Goal: Task Accomplishment & Management: Manage account settings

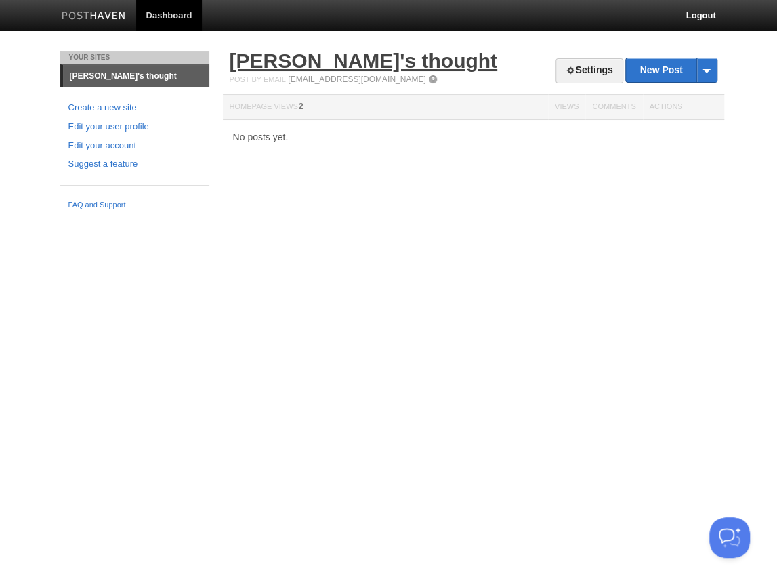
click at [299, 63] on link "[PERSON_NAME]'s thought" at bounding box center [364, 60] width 268 height 22
click at [583, 65] on link "Settings" at bounding box center [589, 70] width 67 height 25
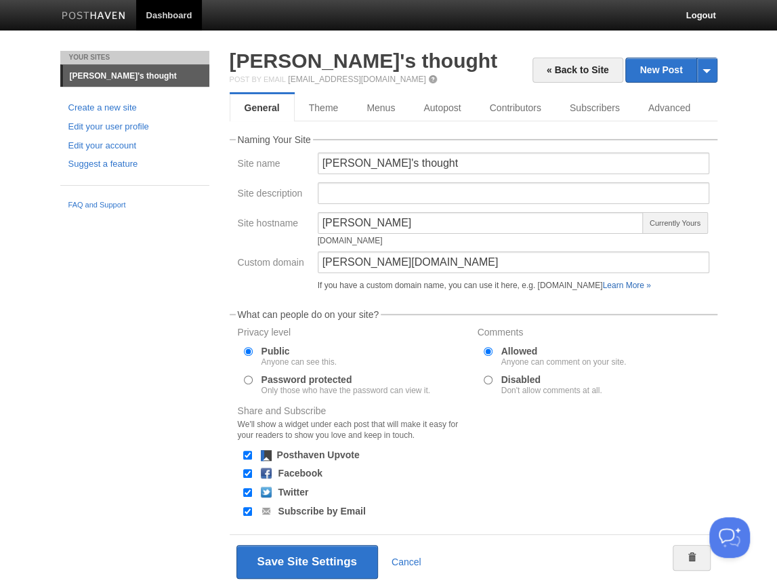
click at [638, 287] on link "Learn More »" at bounding box center [626, 285] width 48 height 9
click at [674, 222] on span "Currently Yours" at bounding box center [674, 223] width 65 height 22
drag, startPoint x: 434, startPoint y: 239, endPoint x: 308, endPoint y: 239, distance: 126.7
click at [308, 239] on div "Site hostname hyunwon hyunwon.posthaven.com Currently Yours" at bounding box center [474, 231] width 480 height 39
copy div "[DOMAIN_NAME]"
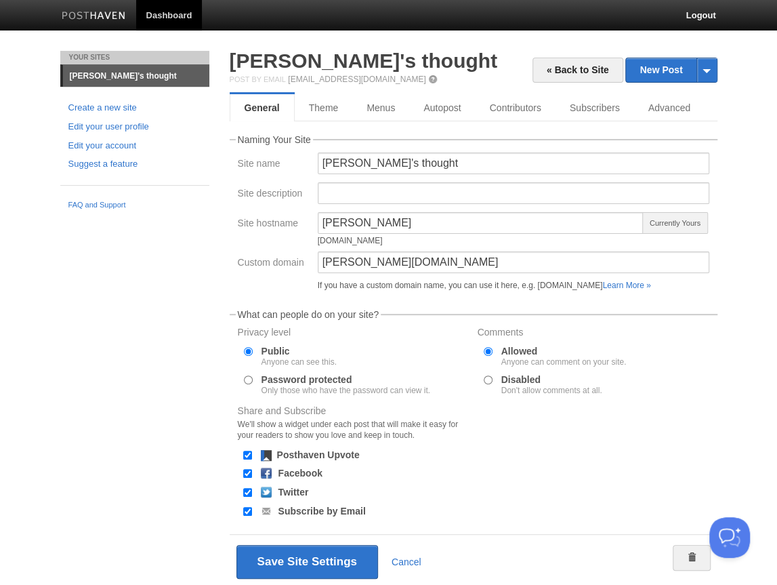
click at [146, 273] on div "Your Sites Hyunwon's thought Create a new site Edit your user profile Edit your…" at bounding box center [389, 340] width 678 height 578
click at [318, 62] on link "[PERSON_NAME]'s thought" at bounding box center [364, 60] width 268 height 22
click at [347, 60] on link "Hyunwon's thought" at bounding box center [364, 60] width 268 height 22
click at [667, 225] on span "Currently Yours" at bounding box center [674, 223] width 65 height 22
drag, startPoint x: 617, startPoint y: 305, endPoint x: 658, endPoint y: 291, distance: 43.1
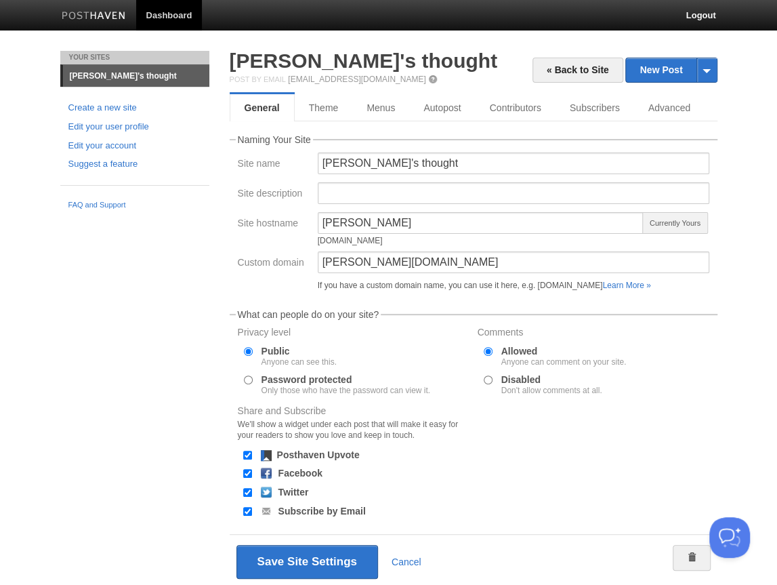
click at [617, 305] on form "Naming Your Site Site name Hyunwon's thought Site description Site hostname hyu…" at bounding box center [474, 362] width 488 height 454
click at [650, 286] on link "Learn More »" at bounding box center [626, 285] width 48 height 9
click at [319, 60] on link "Hyunwon's thought" at bounding box center [364, 60] width 268 height 22
click at [340, 60] on link "Hyunwon's thought" at bounding box center [364, 60] width 268 height 22
click at [169, 13] on link "Dashboard" at bounding box center [169, 15] width 66 height 30
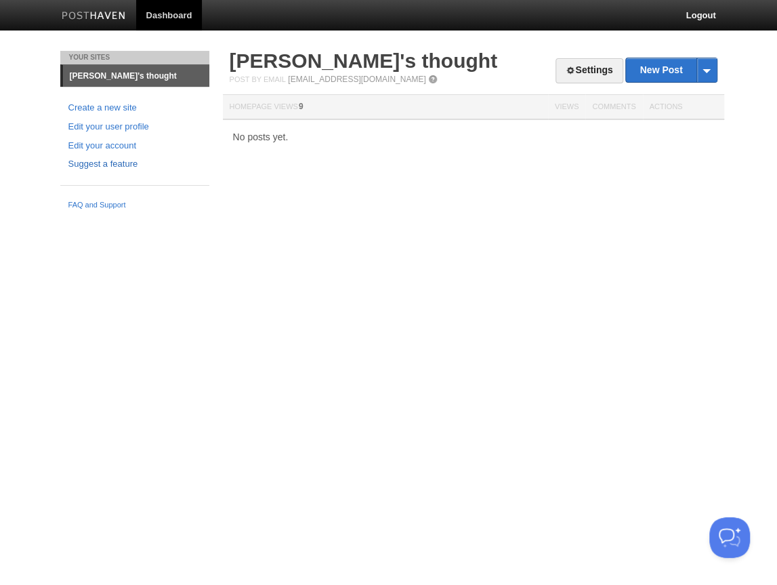
click at [102, 166] on link "Suggest a feature" at bounding box center [134, 164] width 133 height 14
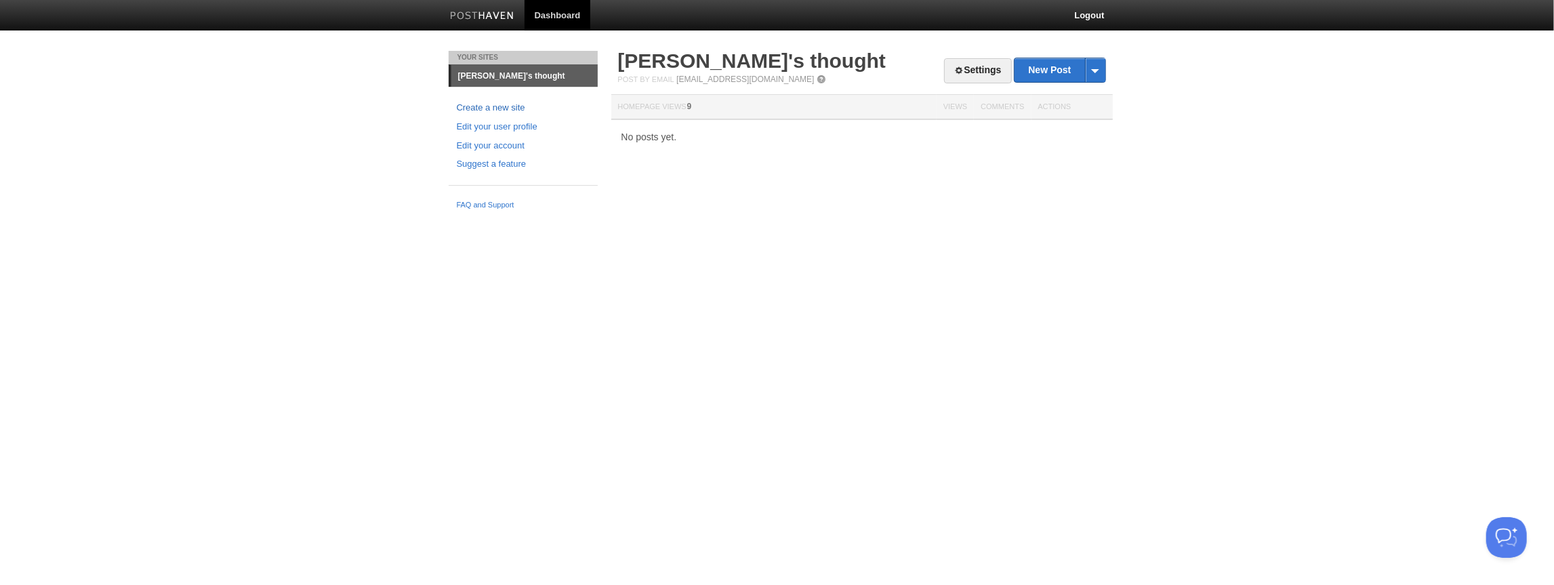
click at [499, 109] on link "Create a new site" at bounding box center [523, 108] width 133 height 14
click at [501, 79] on link "[PERSON_NAME]'s thought" at bounding box center [524, 76] width 146 height 22
click at [777, 73] on span at bounding box center [1095, 70] width 20 height 24
click at [777, 146] on div "Settings New Post by Web by Email [PERSON_NAME]'s thought Post by Email [EMAIL_…" at bounding box center [862, 110] width 508 height 119
click at [777, 68] on link "New Post" at bounding box center [1059, 70] width 90 height 24
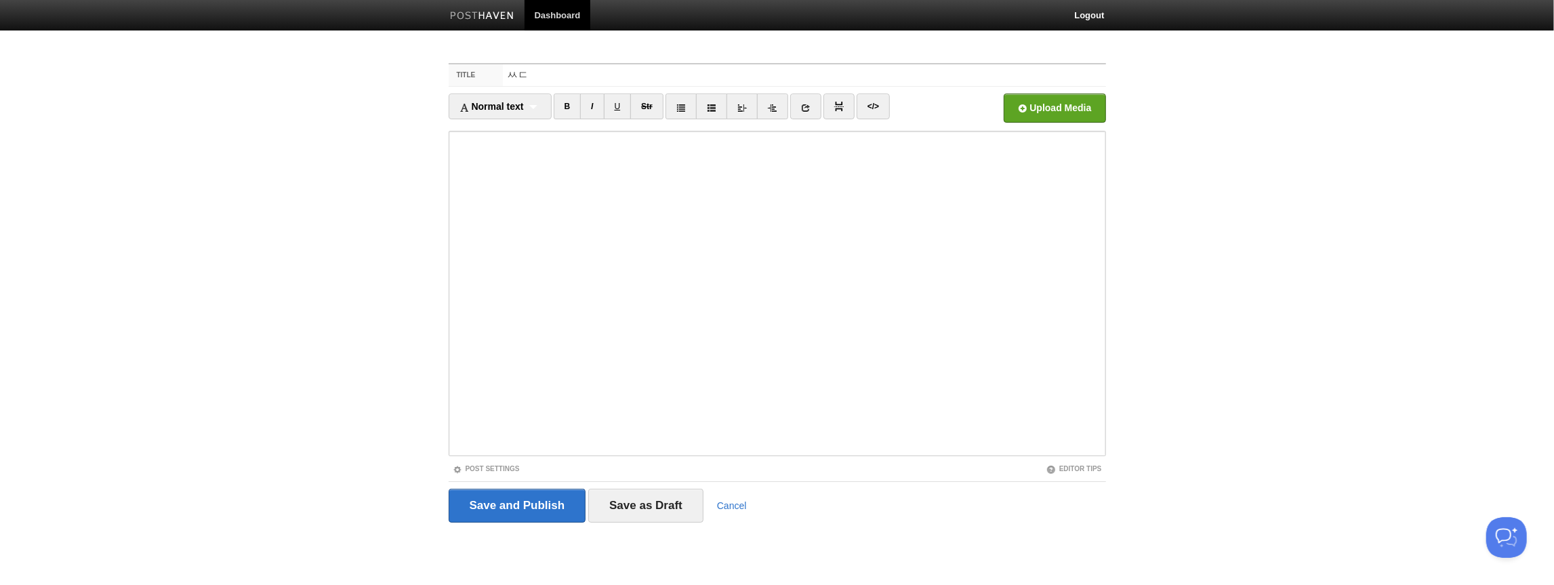
type input "ㅆ"
type input "ㅅ"
type input "Test blog"
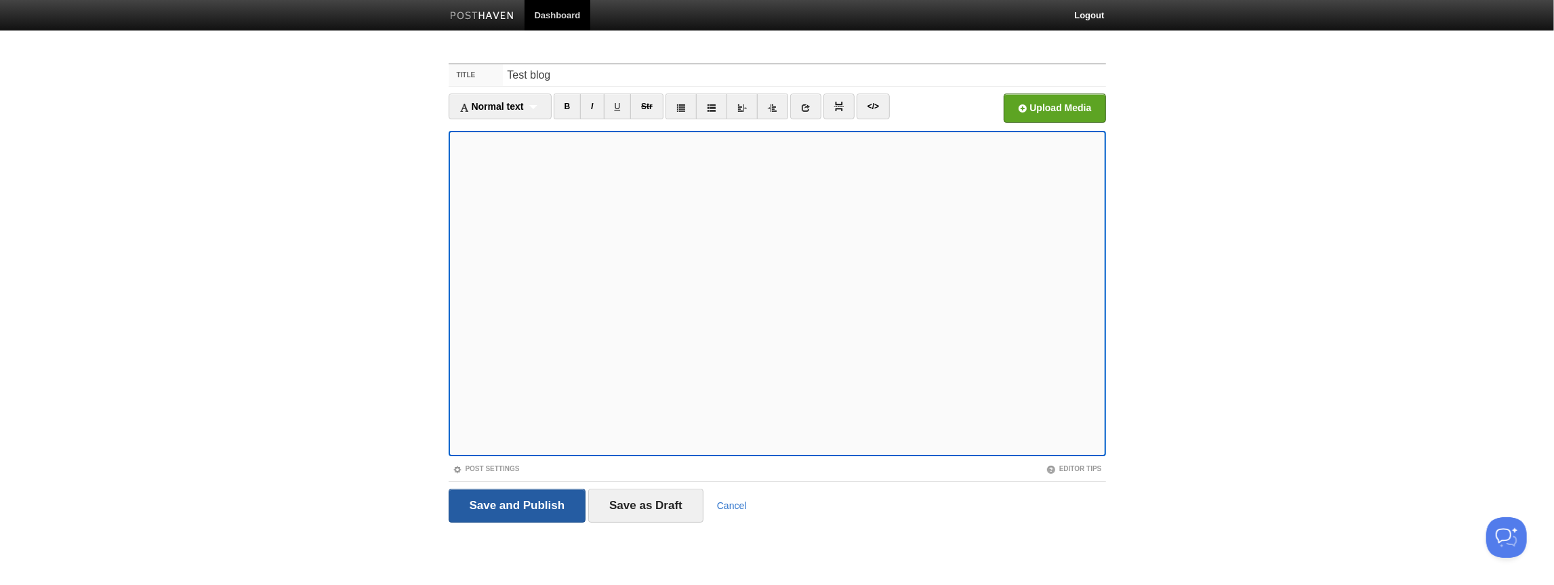
click at [538, 505] on input "Save and Publish" at bounding box center [518, 506] width 138 height 34
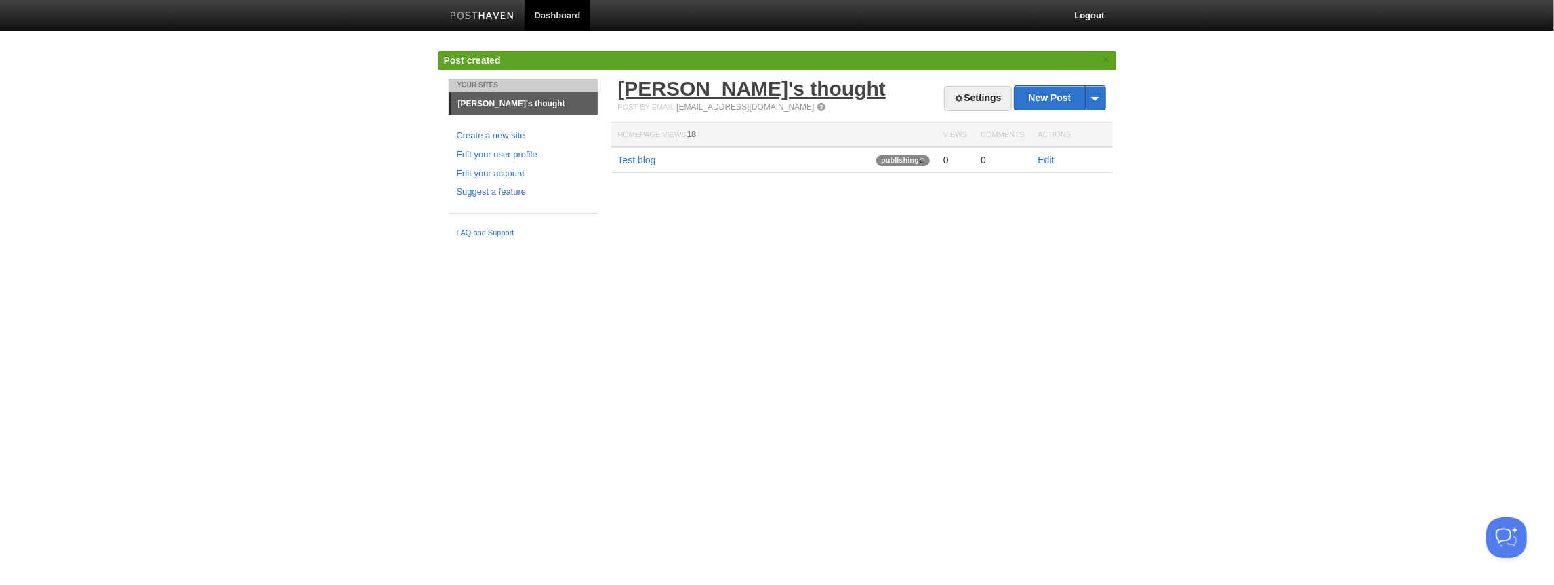
click at [669, 90] on link "[PERSON_NAME]'s thought" at bounding box center [752, 88] width 268 height 22
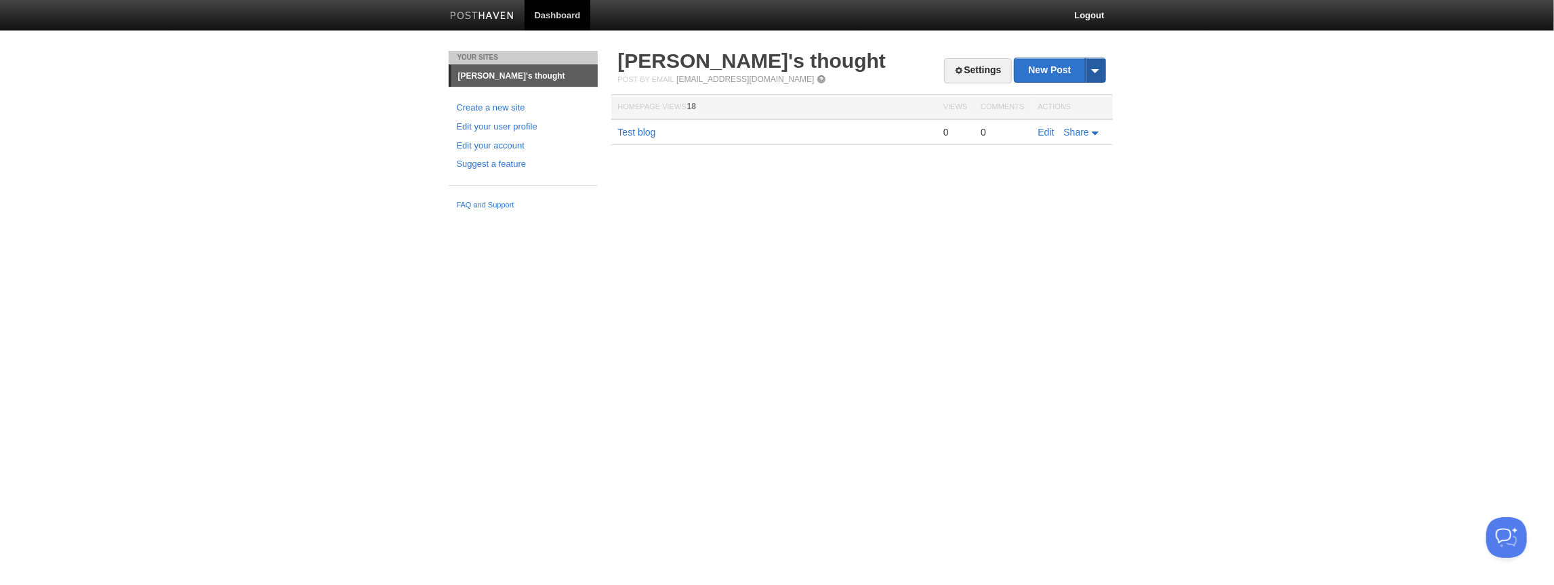
click at [777, 73] on span at bounding box center [1095, 70] width 20 height 24
click at [777, 75] on link "Settings" at bounding box center [977, 70] width 67 height 25
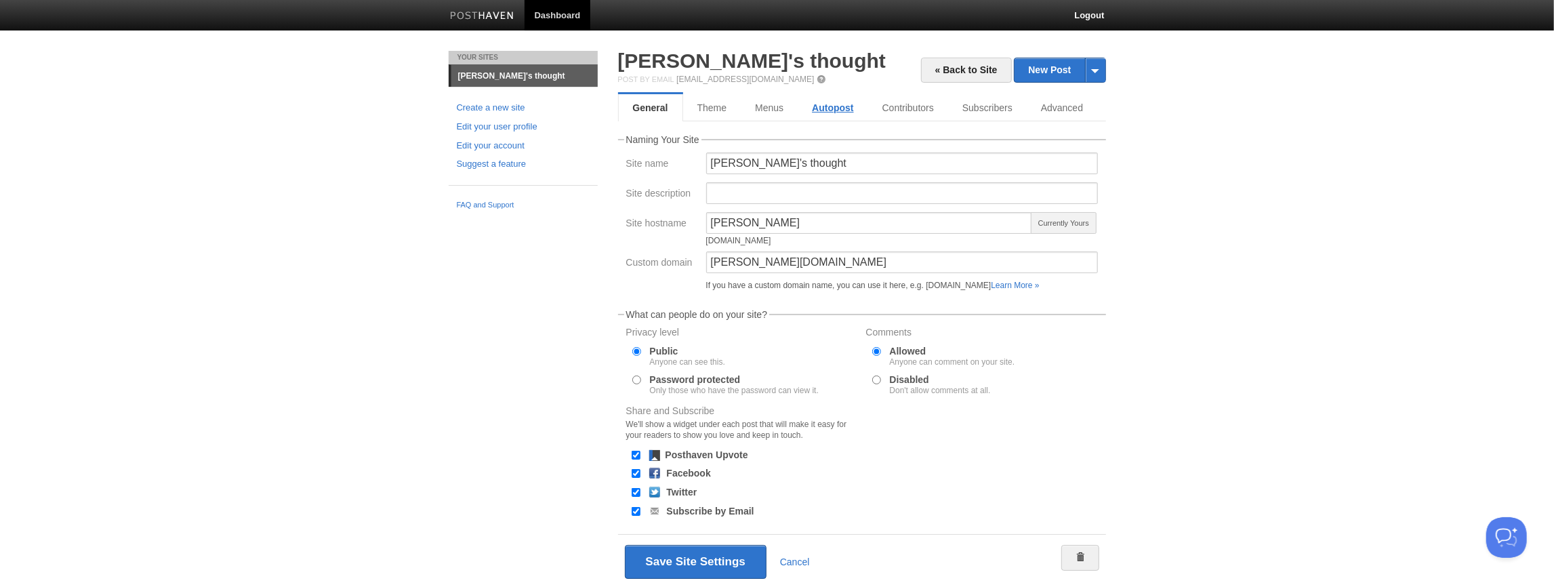
click at [777, 112] on link "Autopost" at bounding box center [833, 107] width 70 height 27
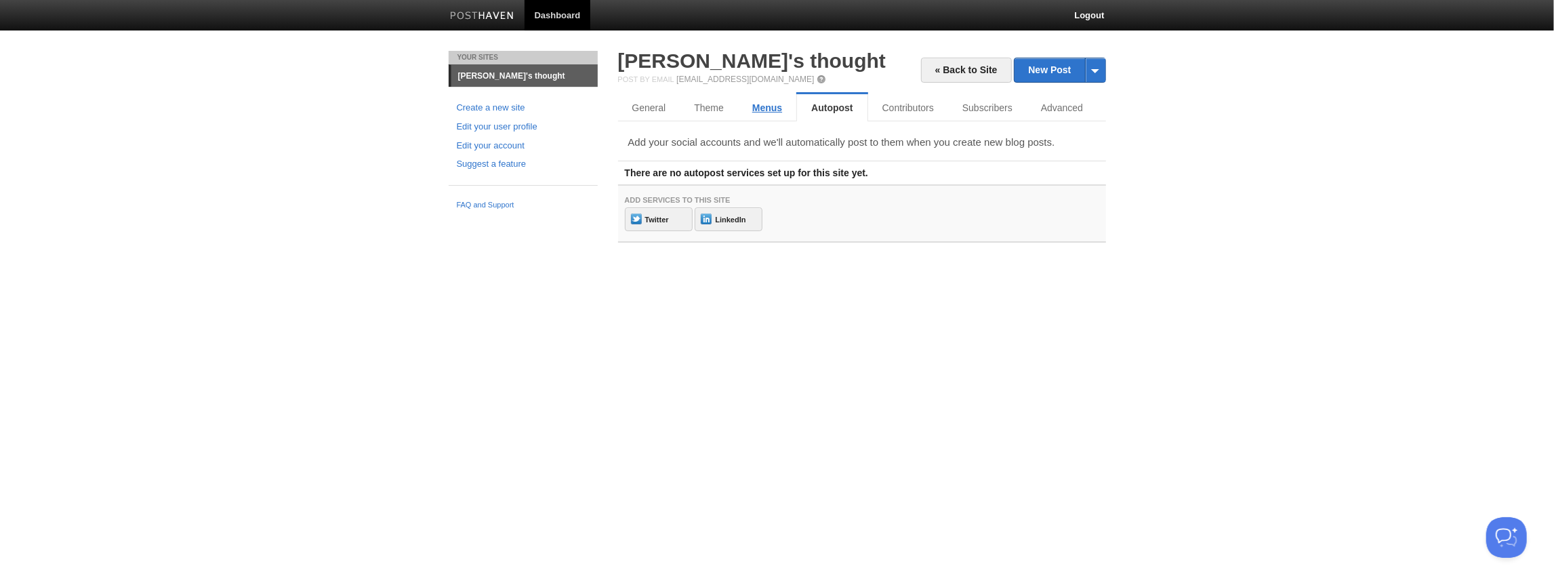
click at [766, 111] on link "Menus" at bounding box center [767, 107] width 58 height 27
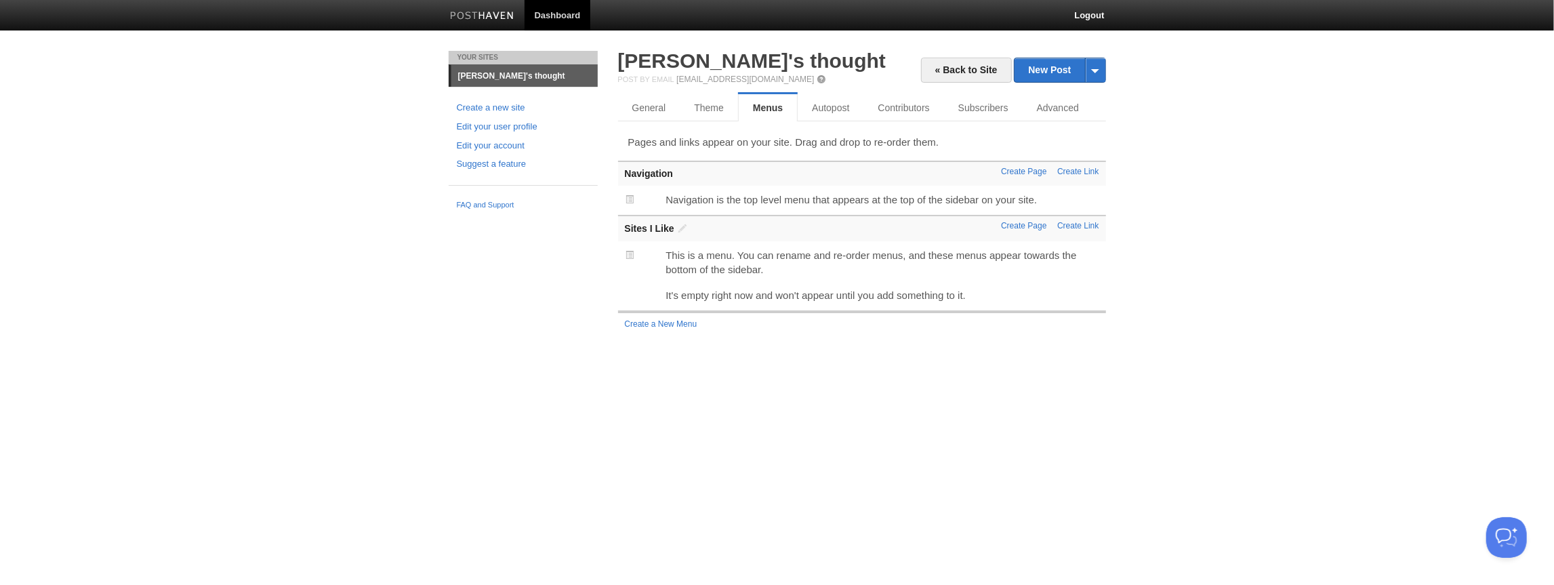
click at [632, 259] on span at bounding box center [629, 254] width 9 height 9
click at [632, 257] on span at bounding box center [629, 254] width 9 height 9
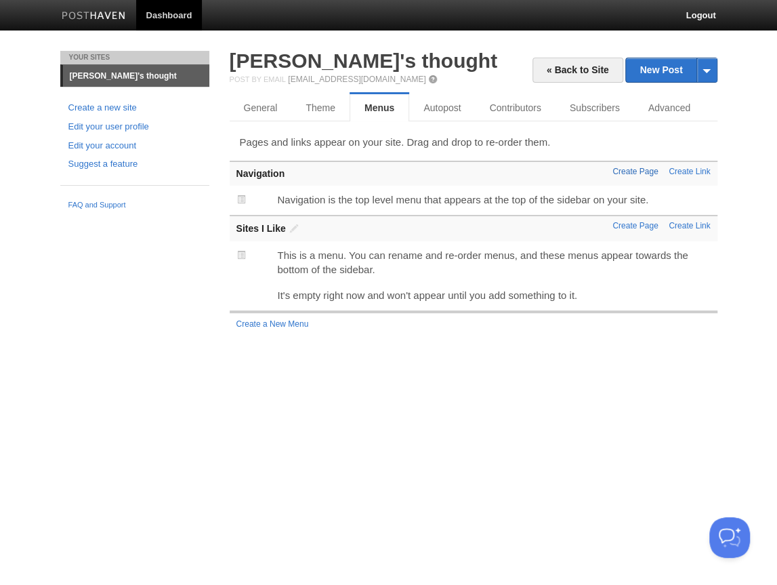
click at [630, 175] on link "Create Page" at bounding box center [635, 171] width 45 height 9
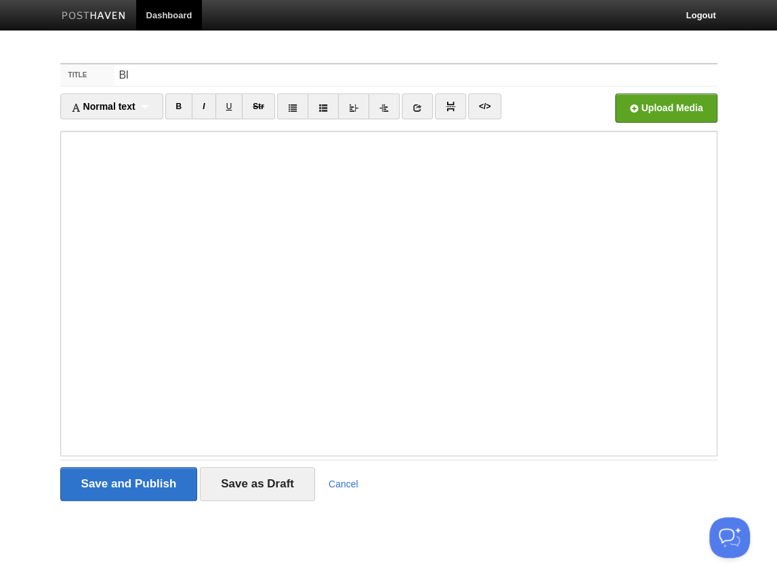
type input "B"
type input "Thoughts"
click at [136, 505] on div "Save and Publish Save as Draft Cancel" at bounding box center [388, 483] width 657 height 48
click at [144, 492] on input "Save and Publish" at bounding box center [129, 484] width 138 height 34
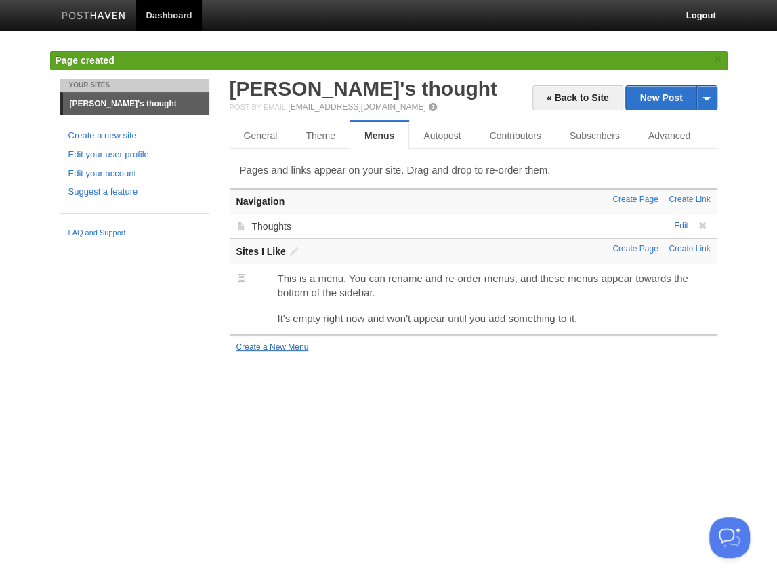
click at [282, 348] on link "Create a New Menu" at bounding box center [272, 346] width 73 height 9
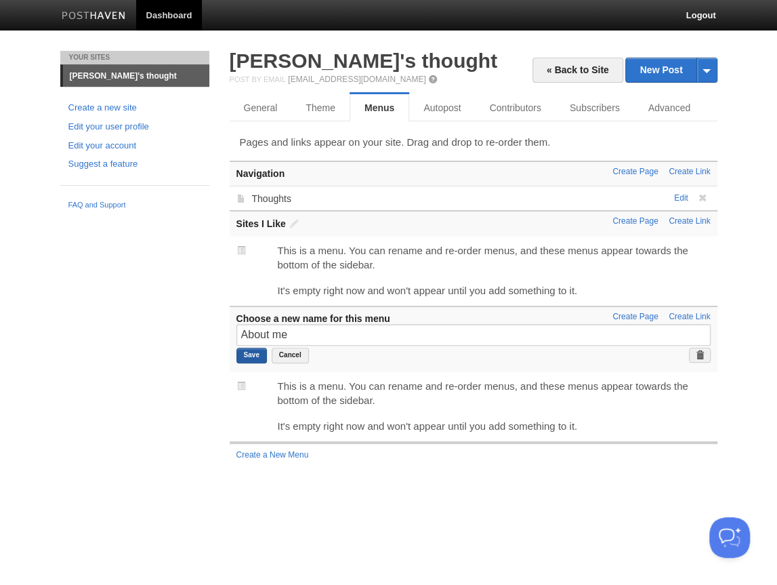
type input "About me"
click at [259, 355] on input "Save" at bounding box center [251, 356] width 30 height 16
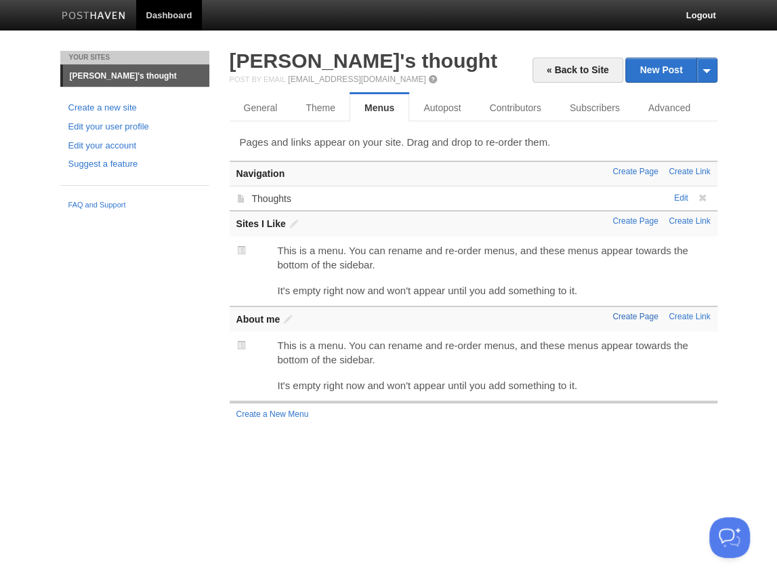
click at [630, 316] on link "Create Page" at bounding box center [635, 316] width 45 height 9
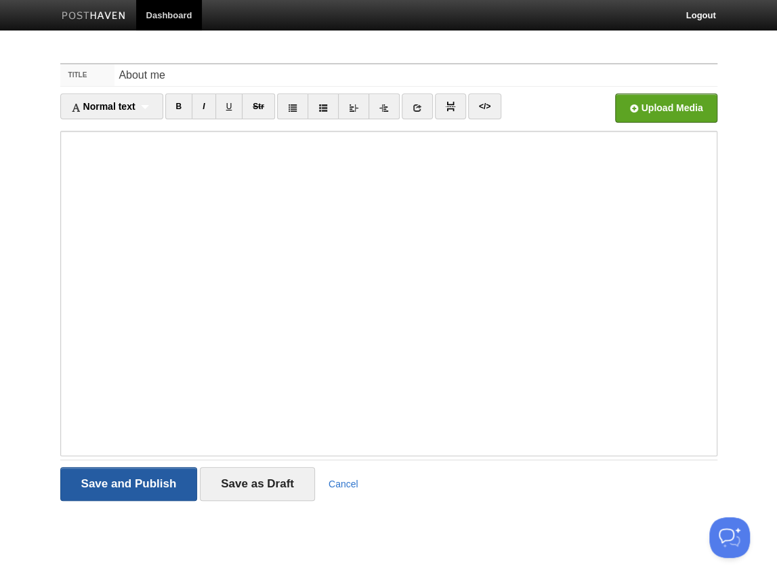
type input "About me"
click at [143, 487] on input "Save and Publish" at bounding box center [129, 484] width 138 height 34
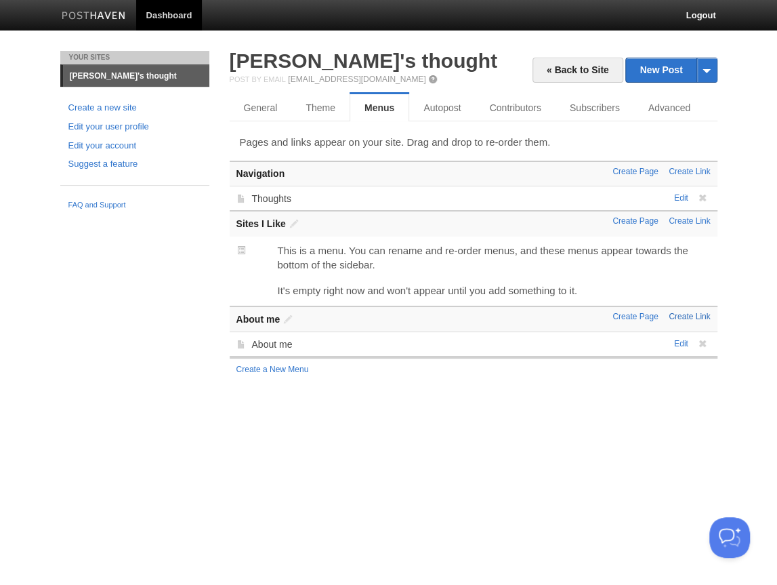
click at [686, 318] on link "Create Link" at bounding box center [689, 316] width 41 height 9
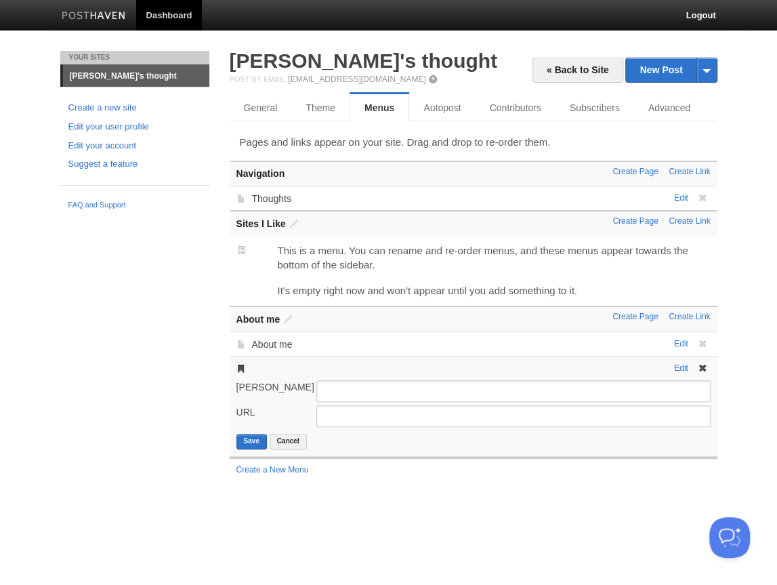
click at [703, 369] on span at bounding box center [702, 367] width 9 height 9
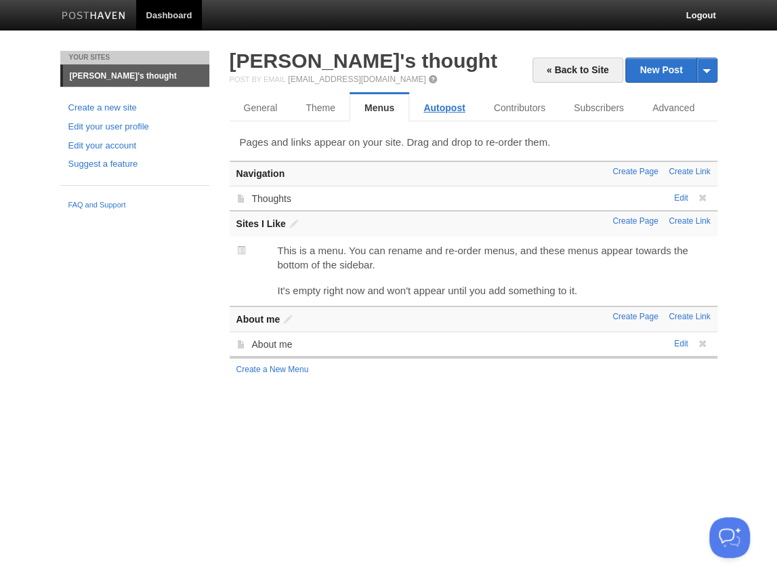
click at [438, 112] on link "Autopost" at bounding box center [444, 107] width 70 height 27
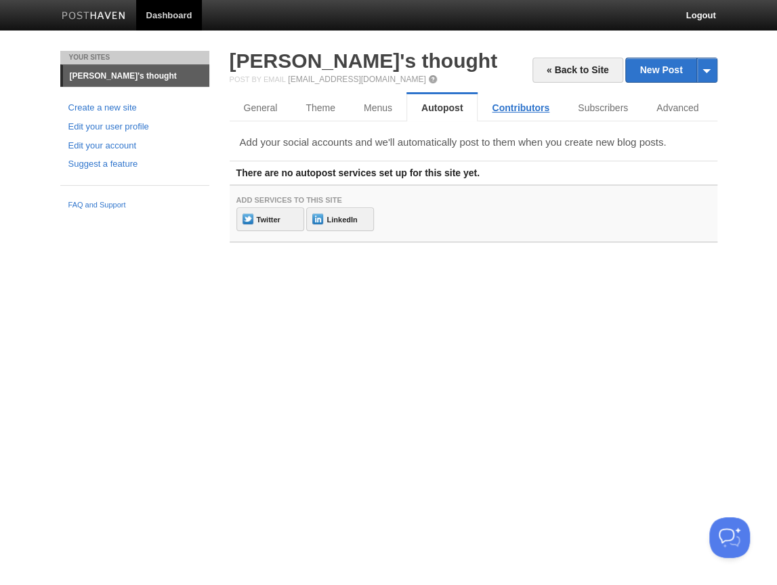
click at [512, 113] on link "Contributors" at bounding box center [521, 107] width 86 height 27
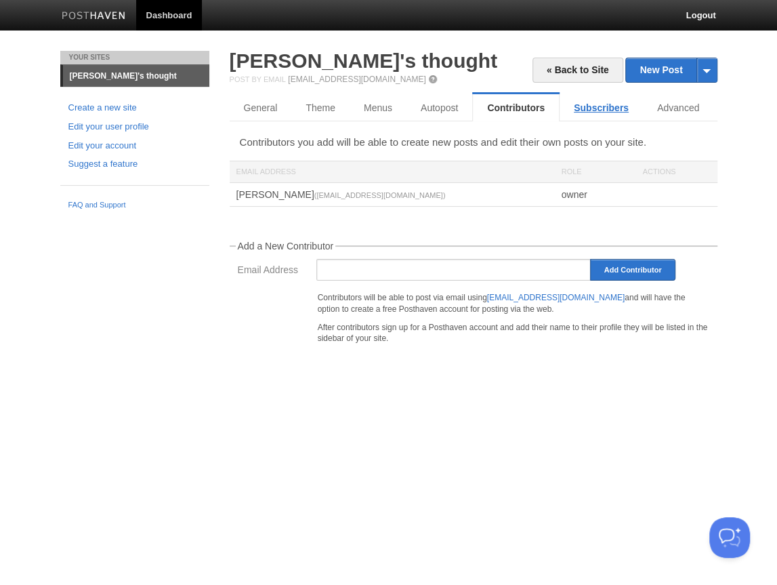
click at [585, 113] on link "Subscribers" at bounding box center [601, 107] width 83 height 27
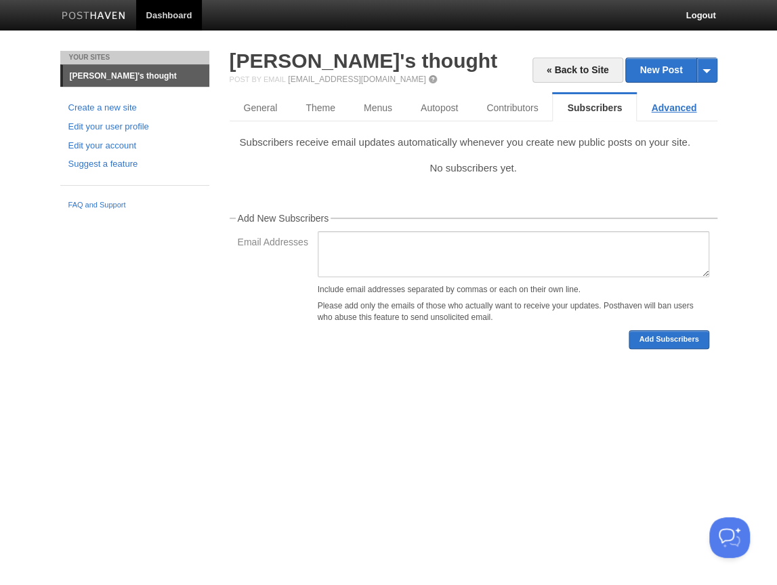
click at [657, 113] on link "Advanced" at bounding box center [674, 107] width 74 height 27
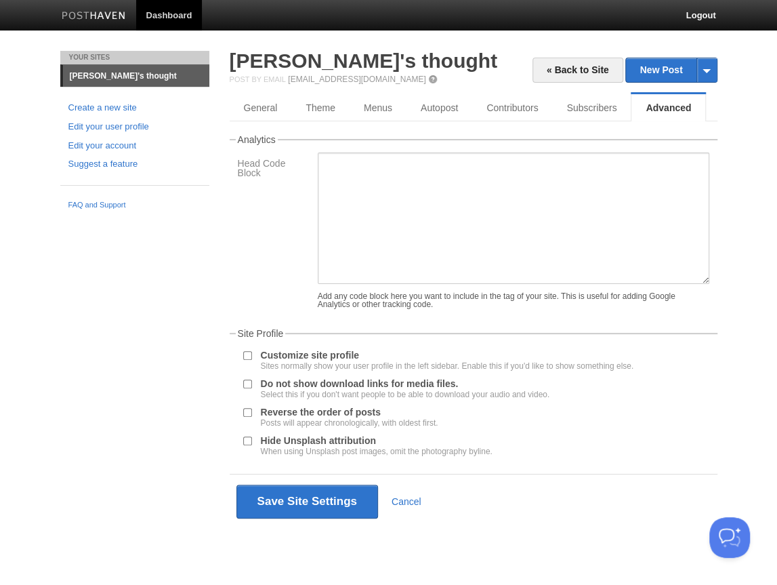
click at [252, 390] on div at bounding box center [248, 383] width 14 height 13
click at [248, 388] on input "Do not show download links for media files. Select this if you don't want peopl…" at bounding box center [247, 383] width 9 height 9
checkbox input "true"
click at [291, 508] on button "Save Site Settings" at bounding box center [307, 501] width 142 height 34
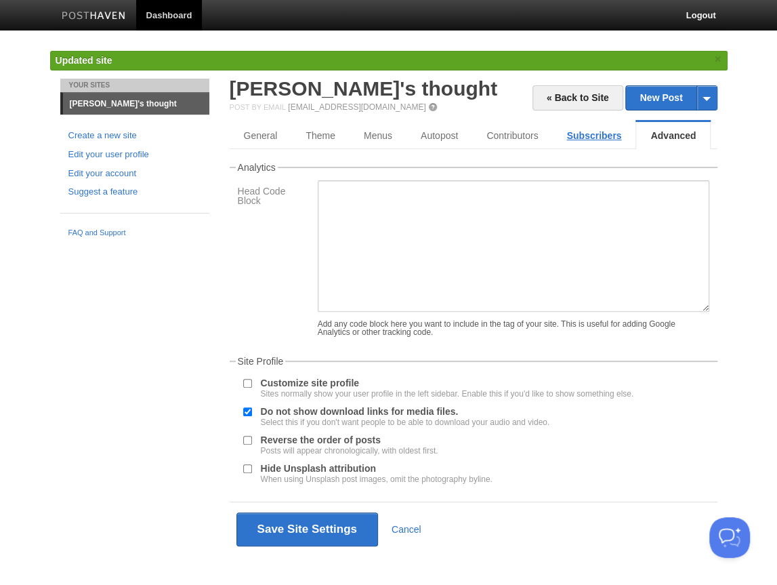
click at [581, 136] on link "Subscribers" at bounding box center [593, 135] width 83 height 27
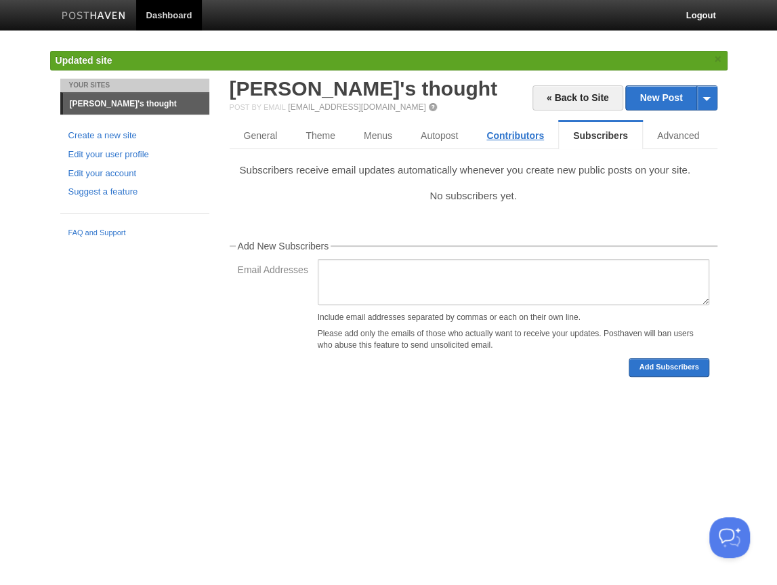
click at [504, 137] on link "Contributors" at bounding box center [515, 135] width 86 height 27
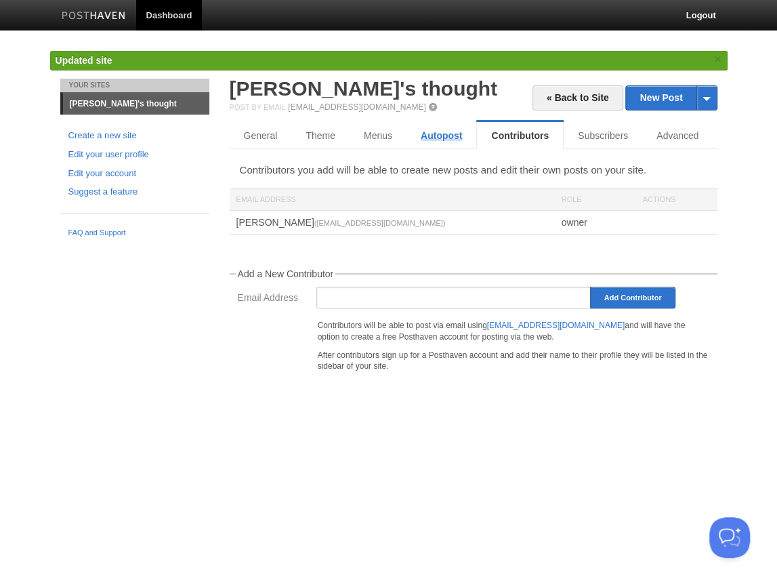
click at [439, 138] on link "Autopost" at bounding box center [442, 135] width 70 height 27
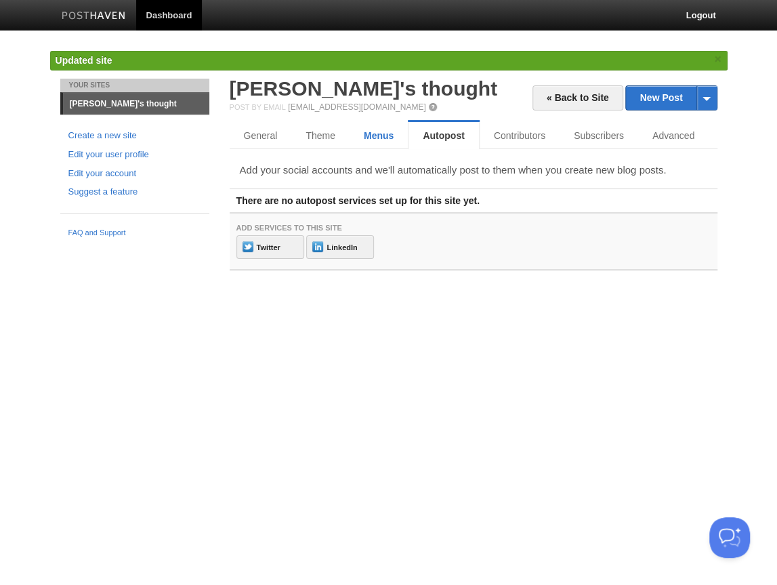
click at [367, 139] on link "Menus" at bounding box center [379, 135] width 58 height 27
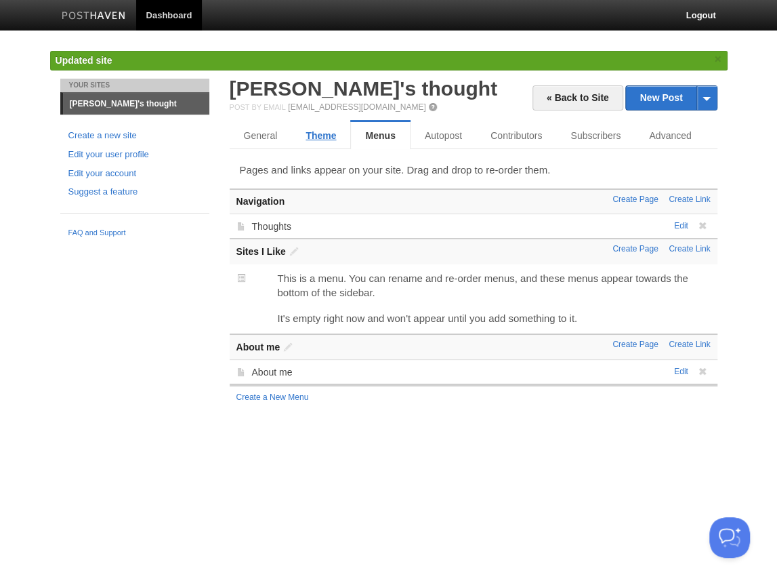
click at [318, 138] on link "Theme" at bounding box center [320, 135] width 59 height 27
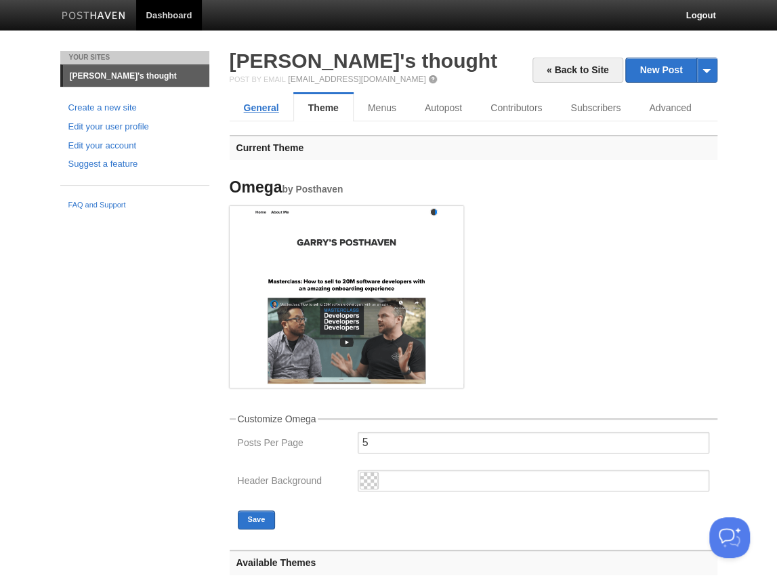
click at [268, 112] on link "General" at bounding box center [262, 107] width 64 height 27
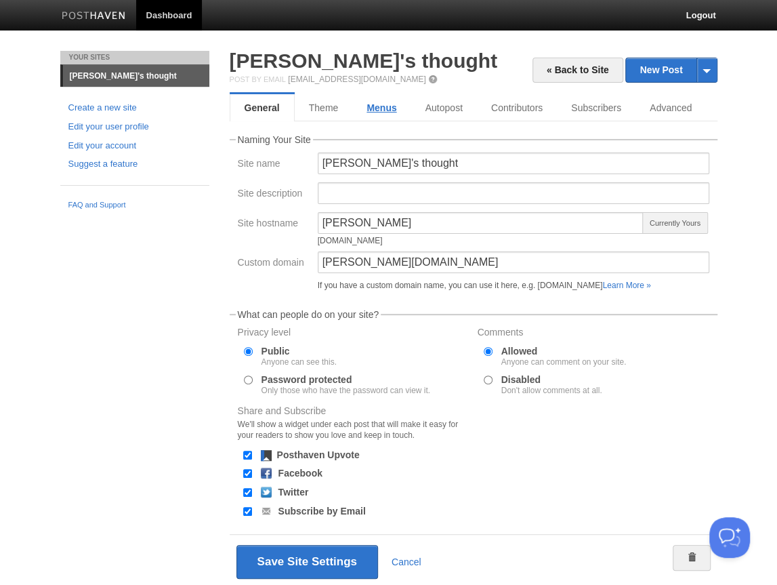
click at [380, 110] on link "Menus" at bounding box center [381, 107] width 58 height 27
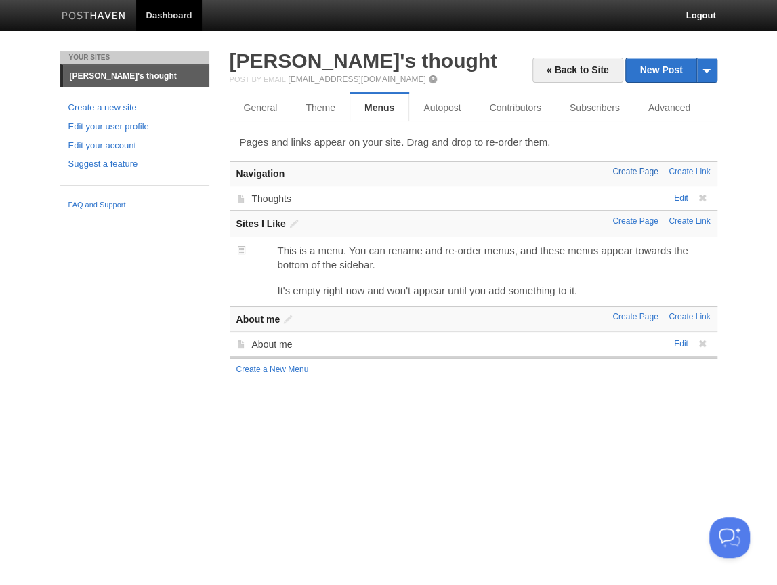
click at [631, 173] on link "Create Page" at bounding box center [635, 171] width 45 height 9
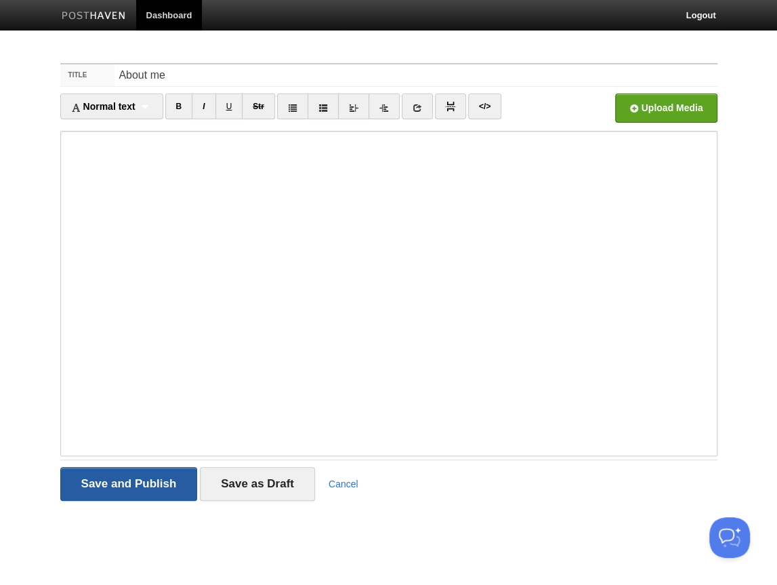
type input "About me"
click at [135, 479] on input "Save and Publish" at bounding box center [129, 484] width 138 height 34
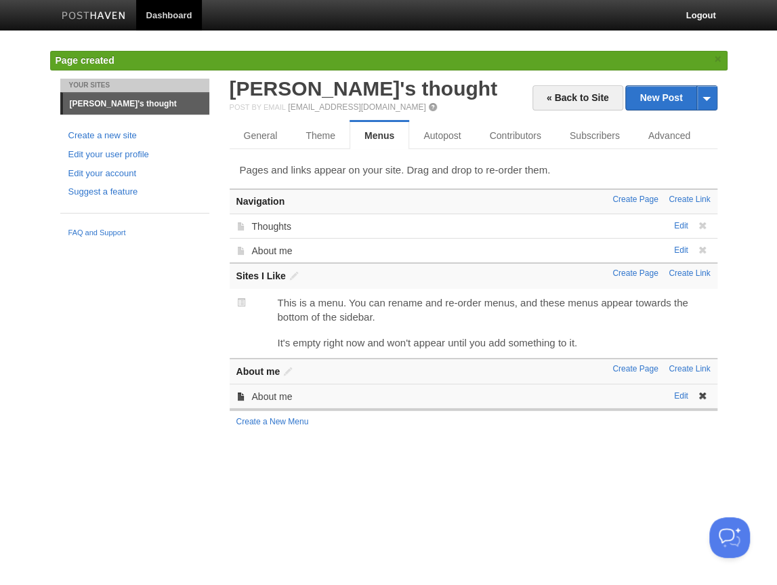
click at [705, 394] on span at bounding box center [702, 395] width 9 height 9
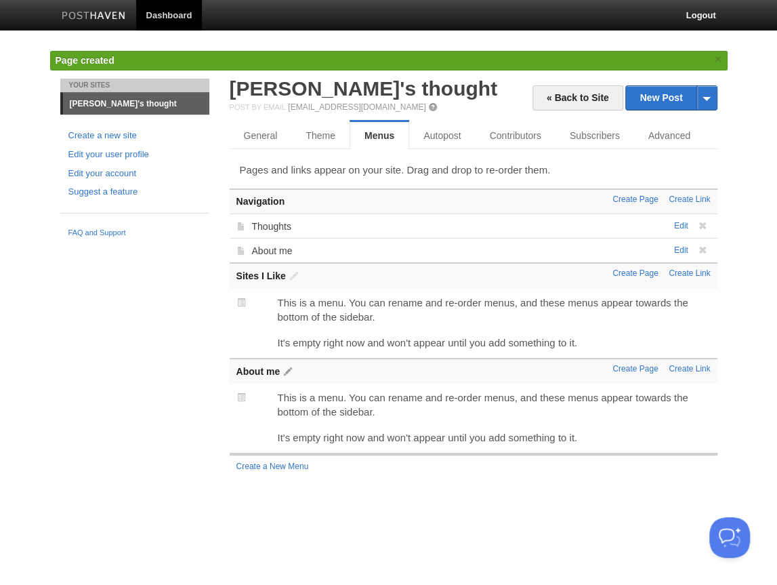
click at [291, 375] on span at bounding box center [287, 371] width 9 height 9
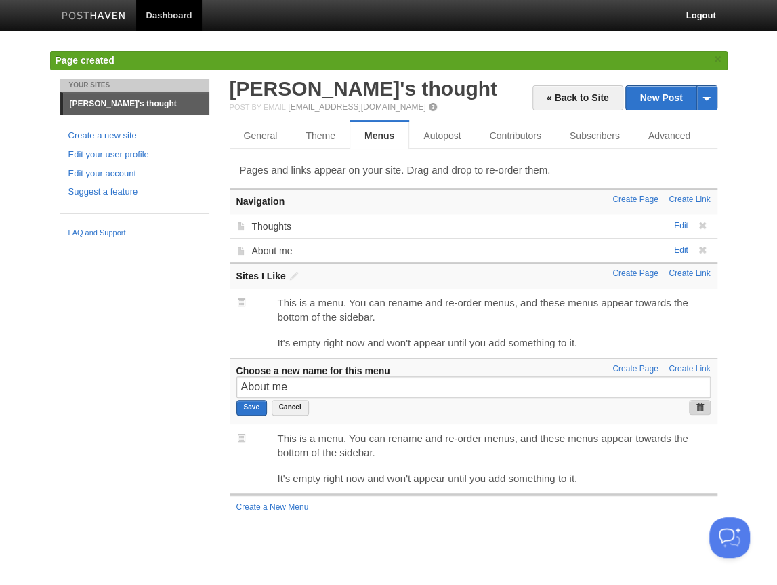
click at [699, 412] on link at bounding box center [700, 407] width 22 height 15
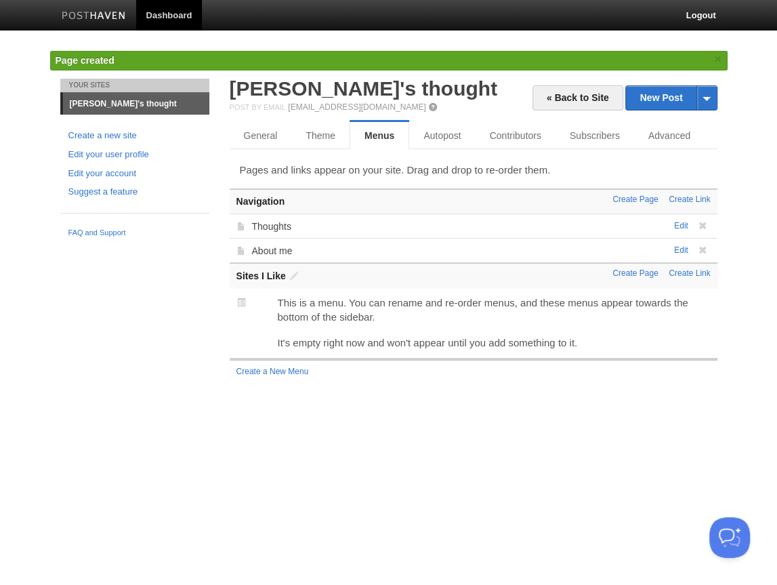
click at [655, 409] on html "Dashboard Logout Post created × Page created × Page created × Updated site × Pa…" at bounding box center [388, 204] width 777 height 409
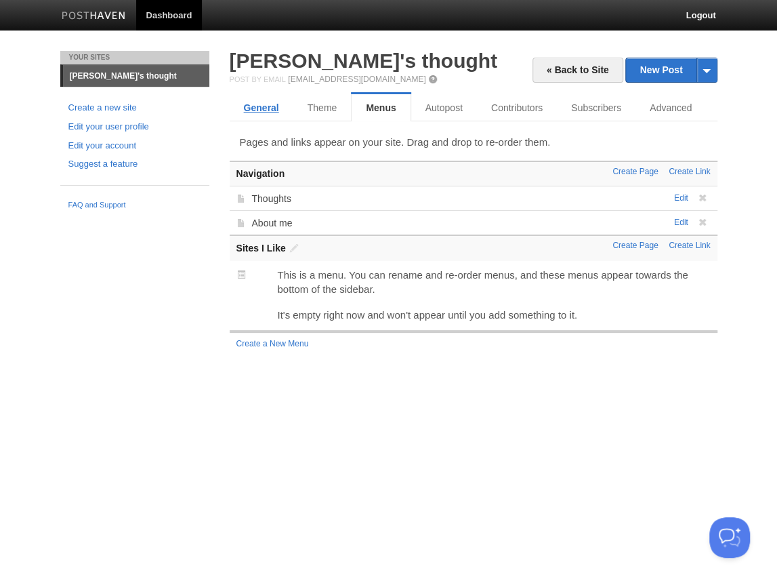
click at [264, 103] on link "General" at bounding box center [262, 107] width 64 height 27
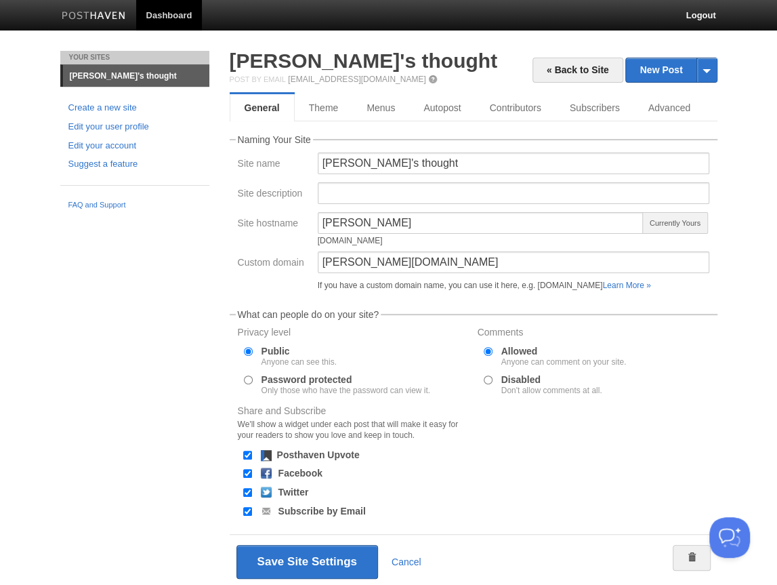
click at [245, 474] on input "Facebook" at bounding box center [247, 473] width 9 height 9
checkbox input "false"
click at [245, 494] on input "Twitter" at bounding box center [247, 492] width 9 height 9
checkbox input "false"
click at [246, 517] on div at bounding box center [248, 511] width 14 height 13
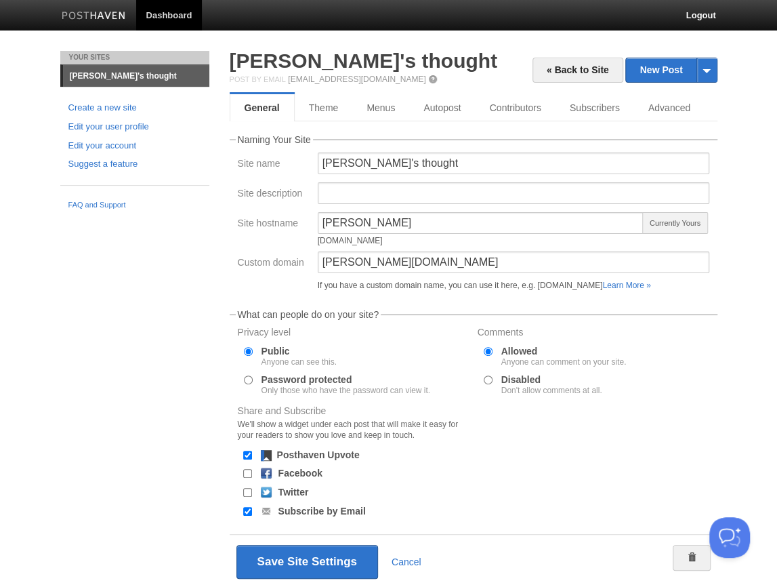
click at [246, 512] on input "Subscribe by Email" at bounding box center [247, 511] width 9 height 9
checkbox input "false"
click at [298, 555] on button "Save Site Settings" at bounding box center [307, 562] width 142 height 34
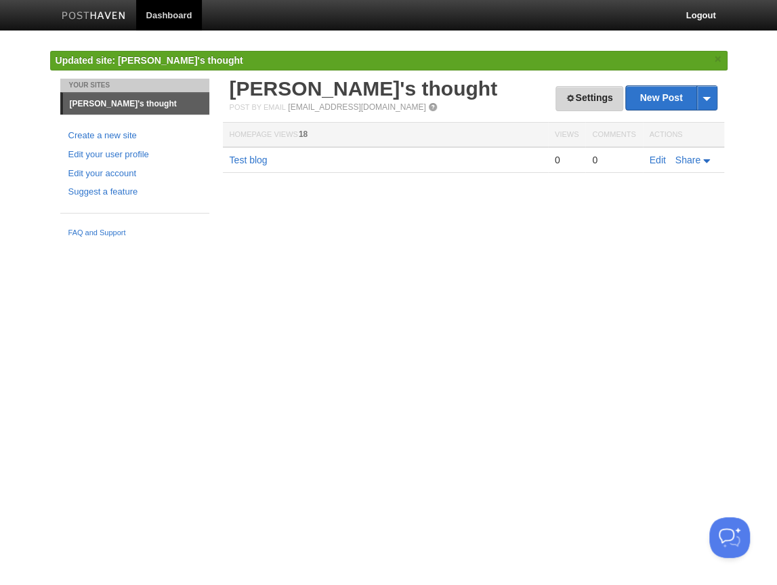
click at [577, 94] on link "Settings" at bounding box center [589, 98] width 67 height 25
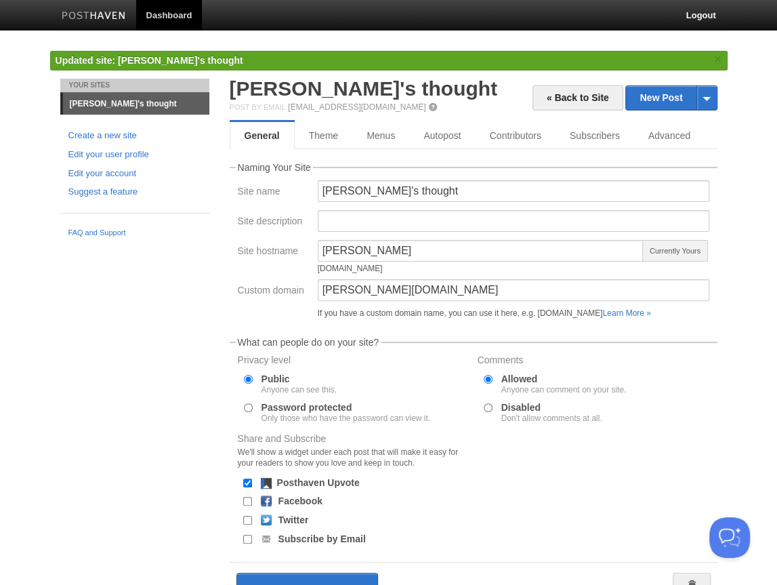
drag, startPoint x: 245, startPoint y: 483, endPoint x: 295, endPoint y: 493, distance: 51.2
click at [245, 484] on input "Posthaven Upvote" at bounding box center [247, 482] width 9 height 9
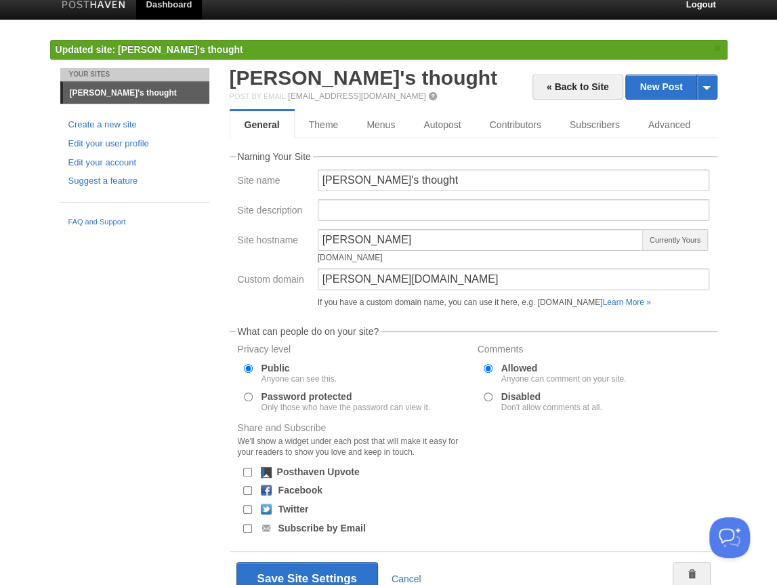
click at [245, 472] on input "Posthaven Upvote" at bounding box center [247, 472] width 9 height 9
checkbox input "true"
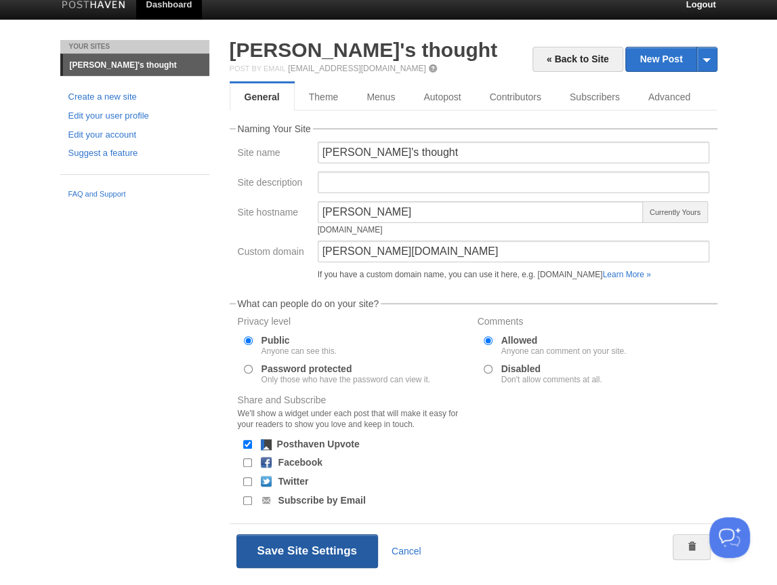
drag, startPoint x: 294, startPoint y: 556, endPoint x: 298, endPoint y: 545, distance: 12.2
click at [294, 556] on button "Save Site Settings" at bounding box center [307, 551] width 142 height 34
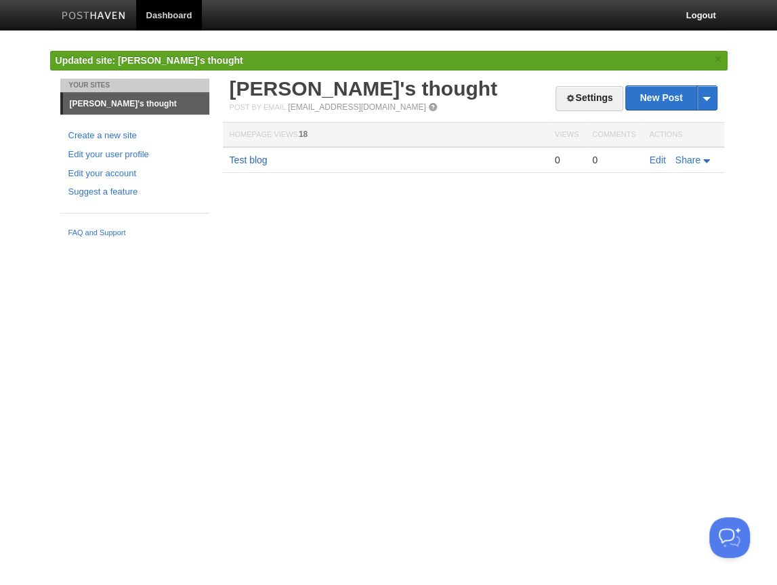
click at [253, 158] on link "Test blog" at bounding box center [249, 159] width 38 height 11
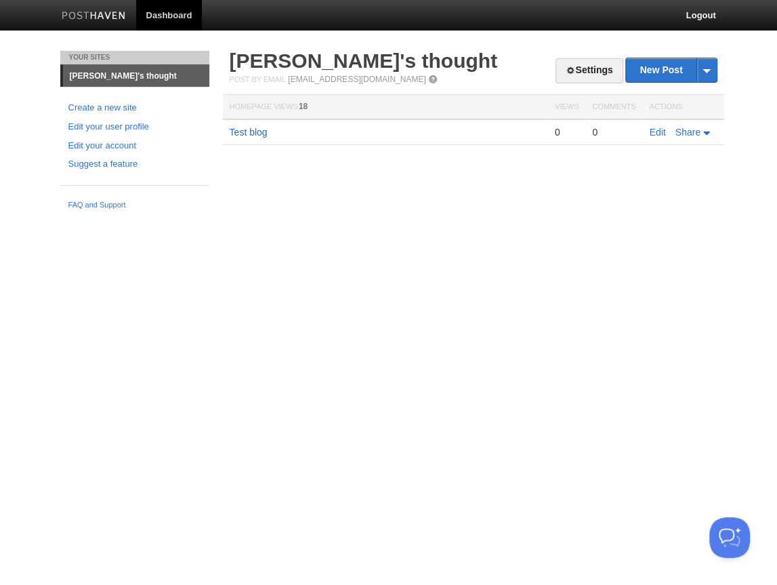
click at [257, 135] on link "Test blog" at bounding box center [249, 132] width 38 height 11
click at [428, 80] on span at bounding box center [432, 79] width 9 height 9
click at [596, 69] on link "Settings" at bounding box center [589, 70] width 67 height 25
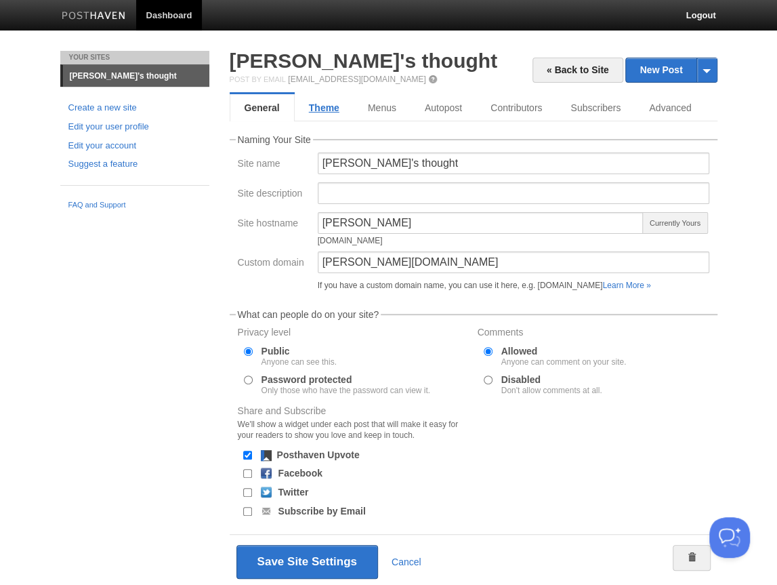
click at [335, 108] on link "Theme" at bounding box center [324, 107] width 59 height 27
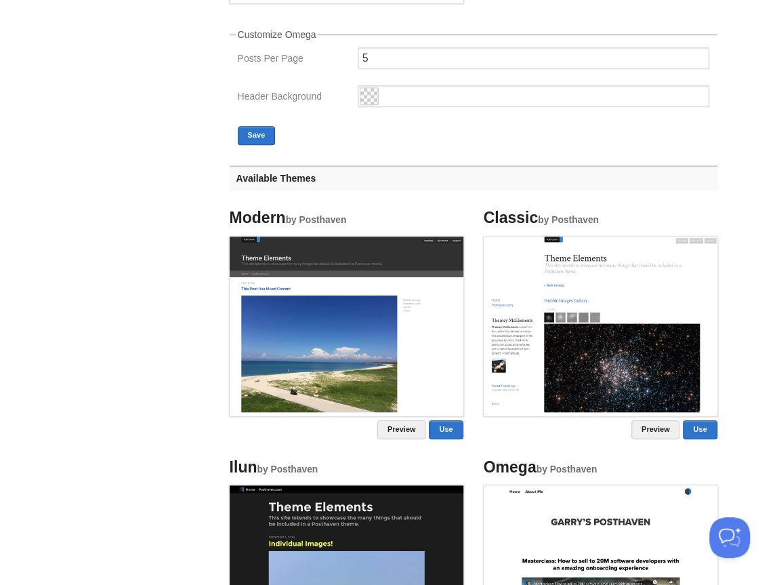
scroll to position [477, 0]
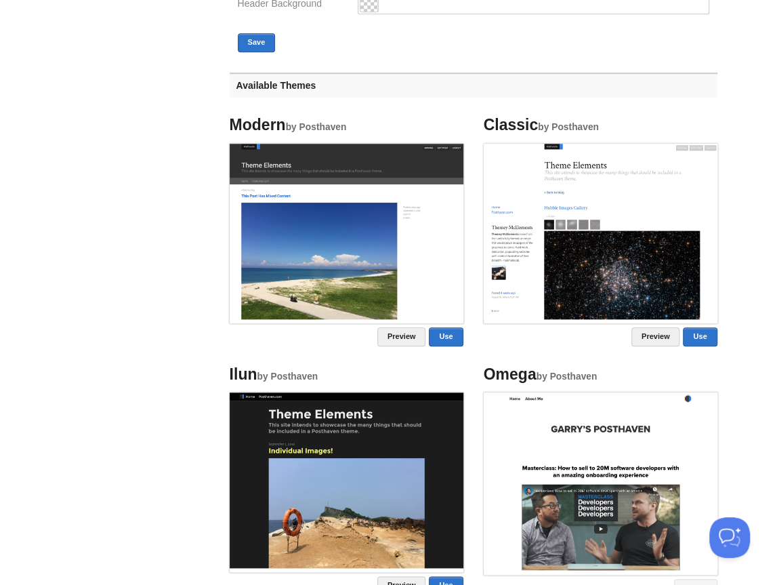
click at [620, 268] on img at bounding box center [601, 231] width 234 height 175
click at [703, 332] on link "Use" at bounding box center [700, 336] width 34 height 19
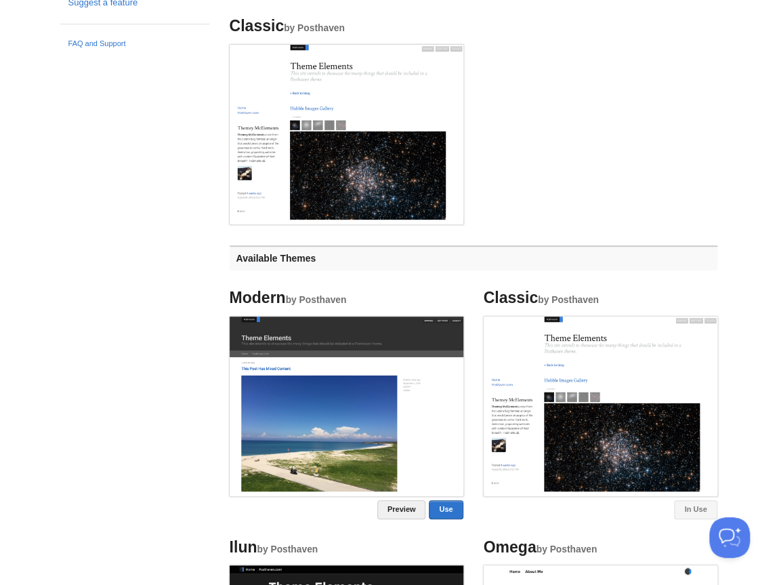
scroll to position [0, 0]
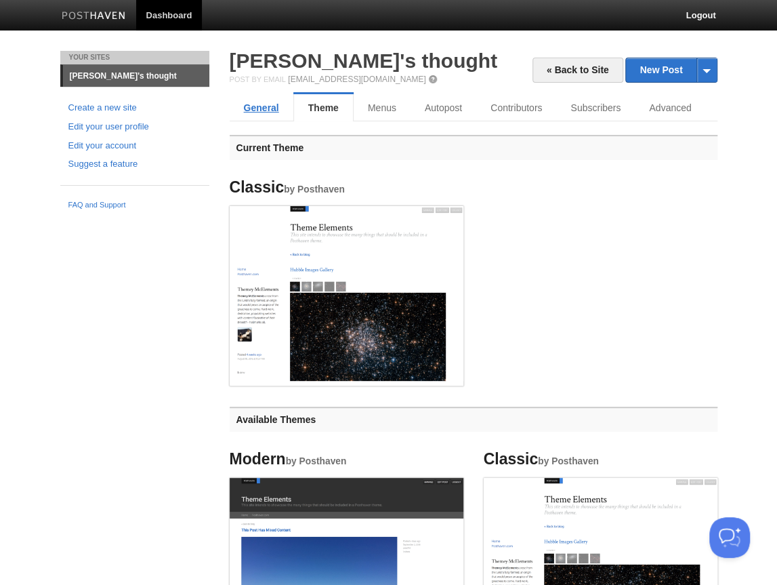
click at [264, 110] on link "General" at bounding box center [262, 107] width 64 height 27
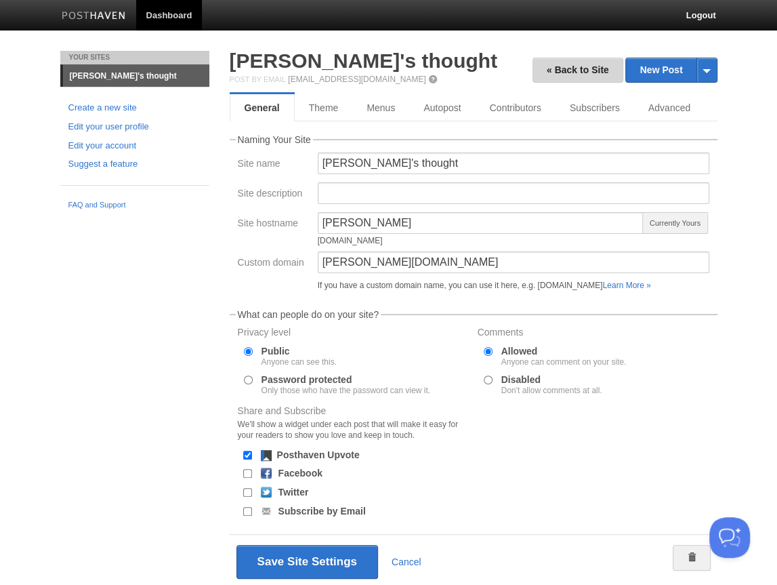
click at [570, 73] on link "« Back to Site" at bounding box center [578, 70] width 91 height 25
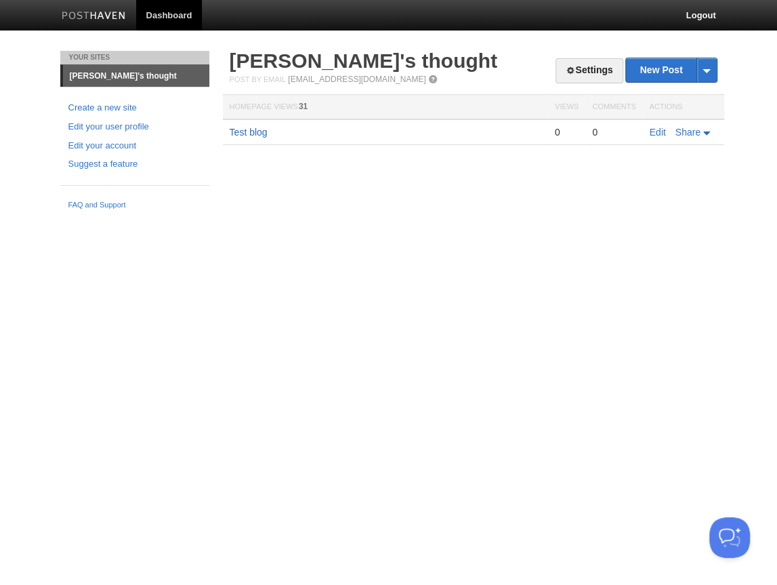
click at [255, 134] on link "Test blog" at bounding box center [249, 132] width 38 height 11
click at [661, 135] on link "Edit" at bounding box center [658, 132] width 16 height 11
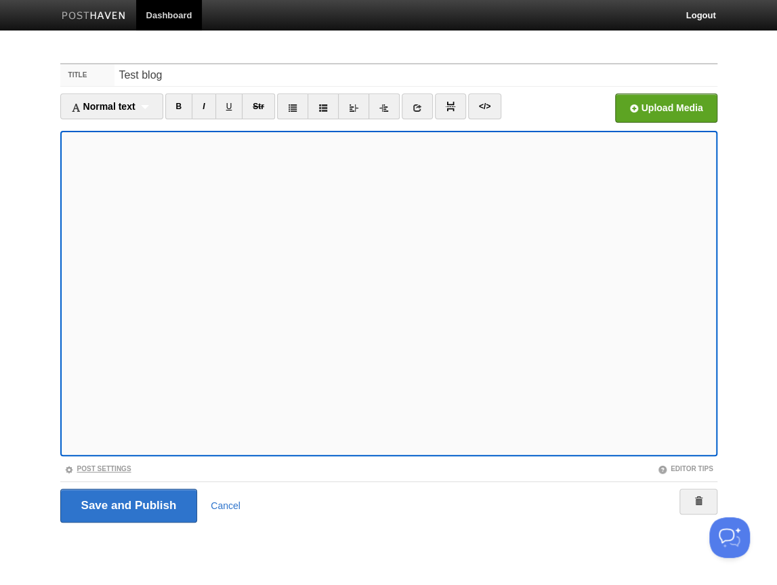
click at [93, 468] on link "Post Settings" at bounding box center [97, 468] width 67 height 7
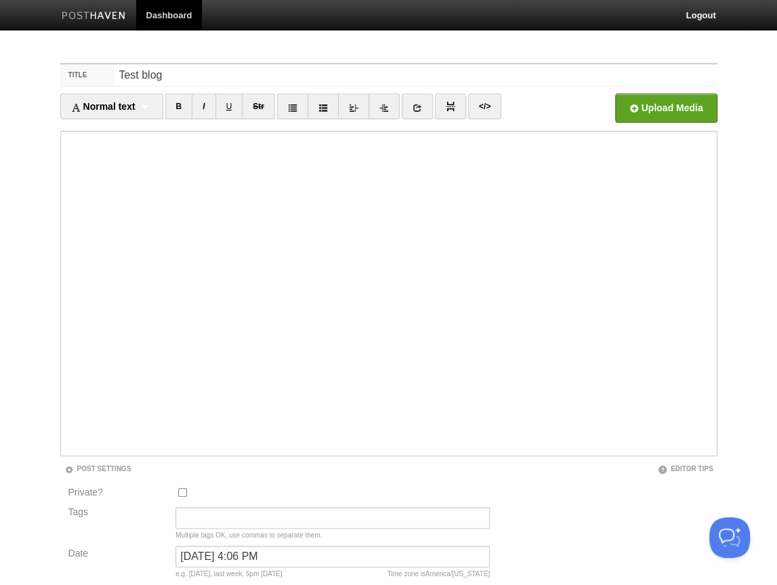
scroll to position [86, 0]
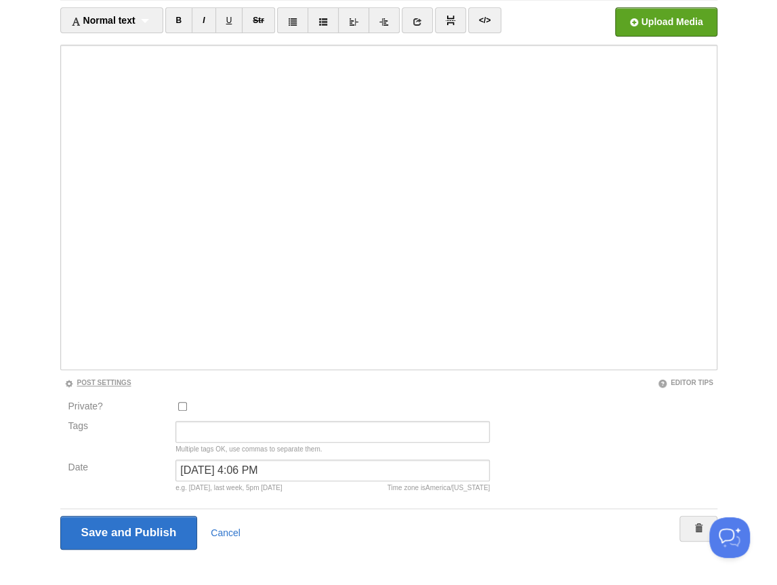
click at [96, 384] on link "Post Settings" at bounding box center [97, 382] width 67 height 7
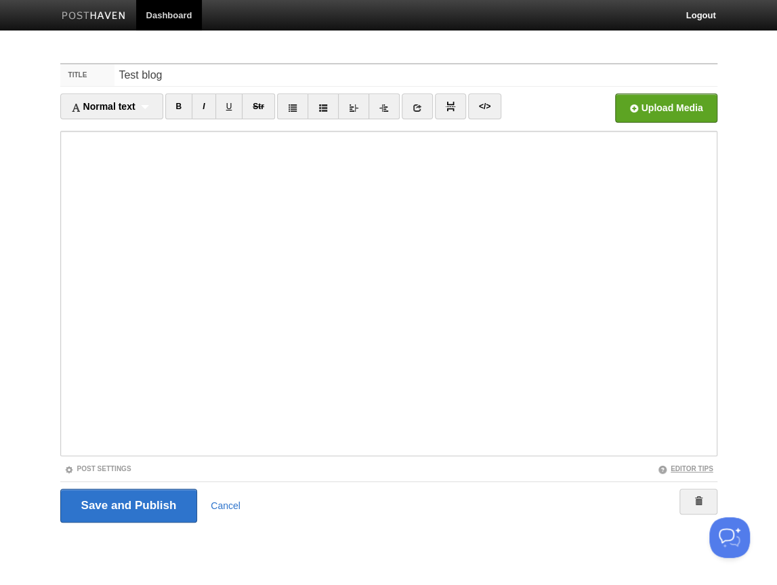
click at [678, 469] on link "Editor Tips" at bounding box center [686, 468] width 56 height 7
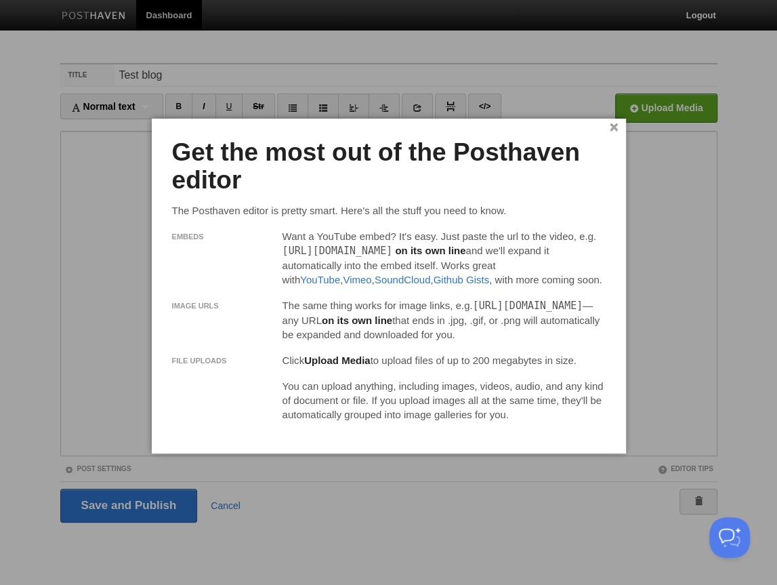
click at [612, 125] on link "×" at bounding box center [614, 127] width 9 height 7
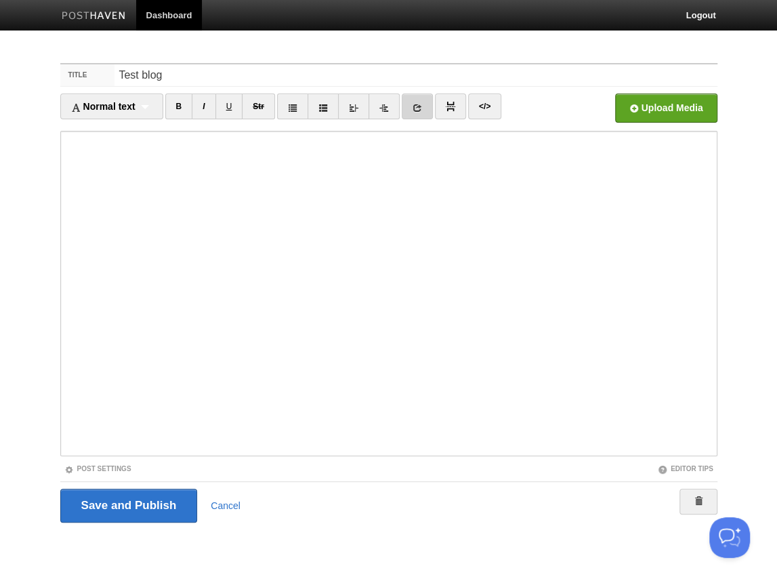
click at [406, 108] on link at bounding box center [417, 107] width 31 height 26
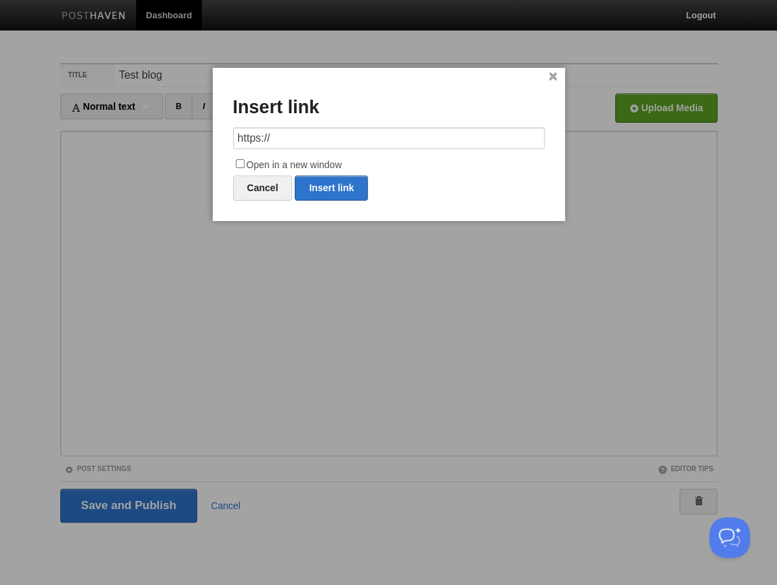
click at [554, 78] on link "×" at bounding box center [553, 76] width 9 height 7
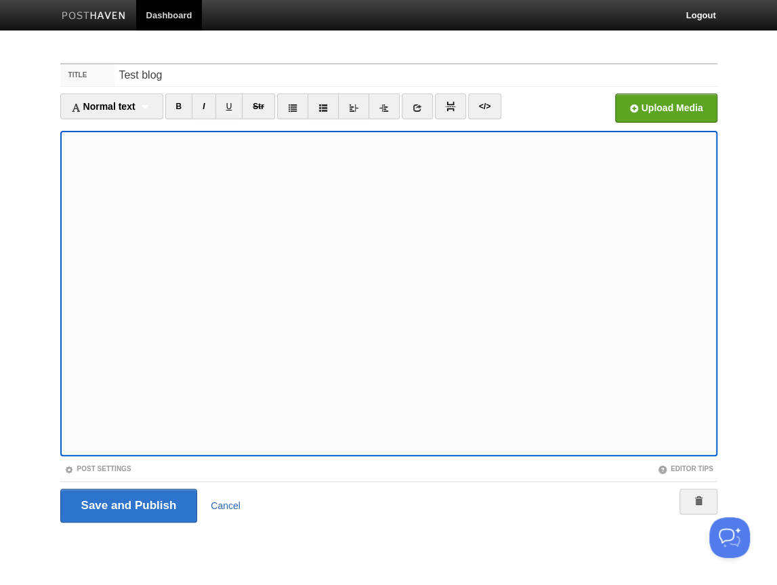
click at [214, 506] on link "Cancel" at bounding box center [226, 505] width 30 height 11
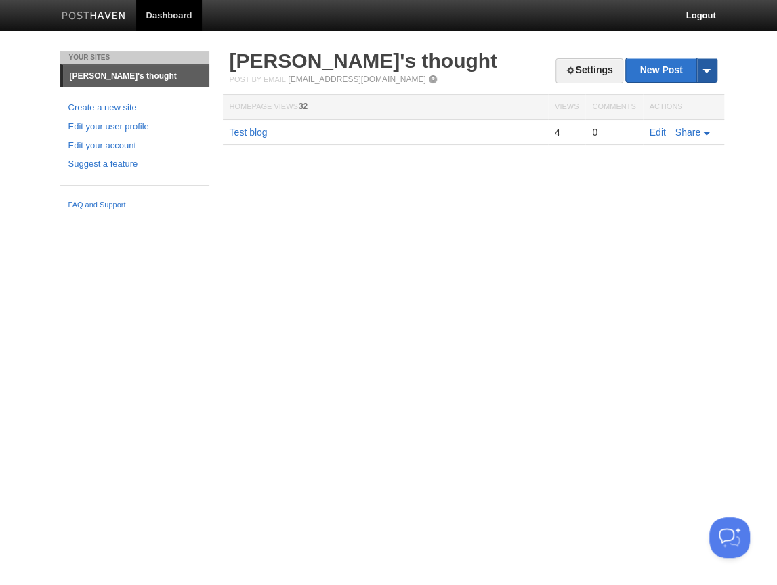
click at [704, 69] on span at bounding box center [707, 70] width 20 height 24
click at [673, 60] on link "New Post" at bounding box center [671, 70] width 90 height 24
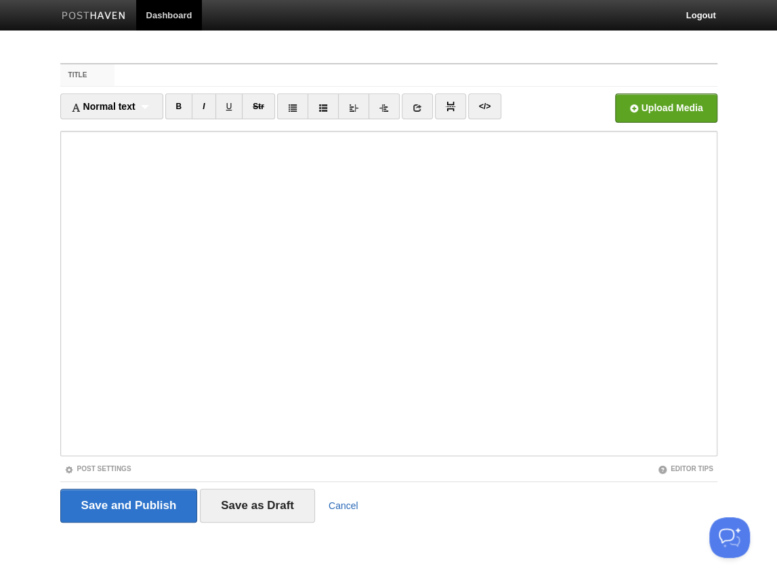
click at [343, 504] on link "Cancel" at bounding box center [344, 505] width 30 height 11
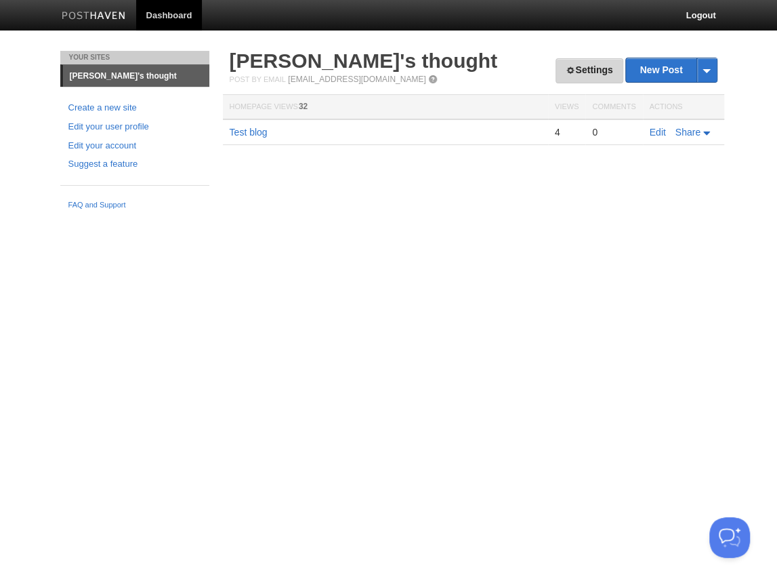
click at [575, 73] on link "Settings" at bounding box center [589, 70] width 67 height 25
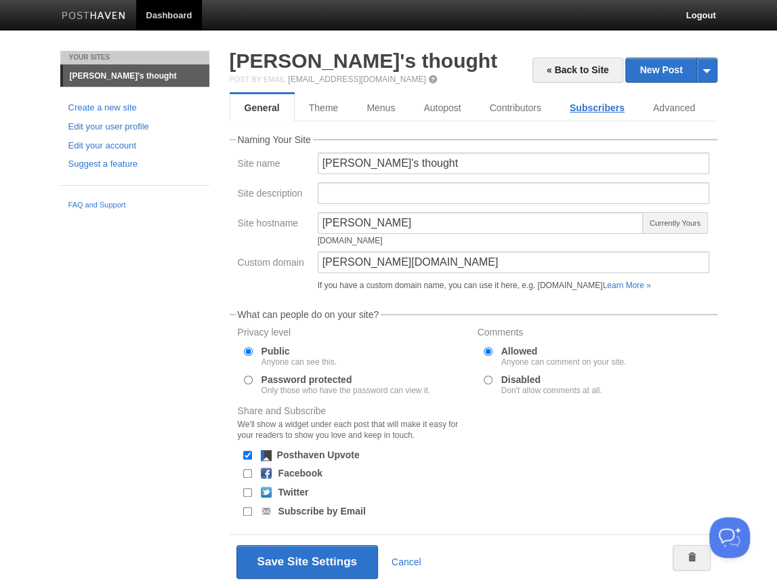
click at [605, 106] on link "Subscribers" at bounding box center [597, 107] width 83 height 27
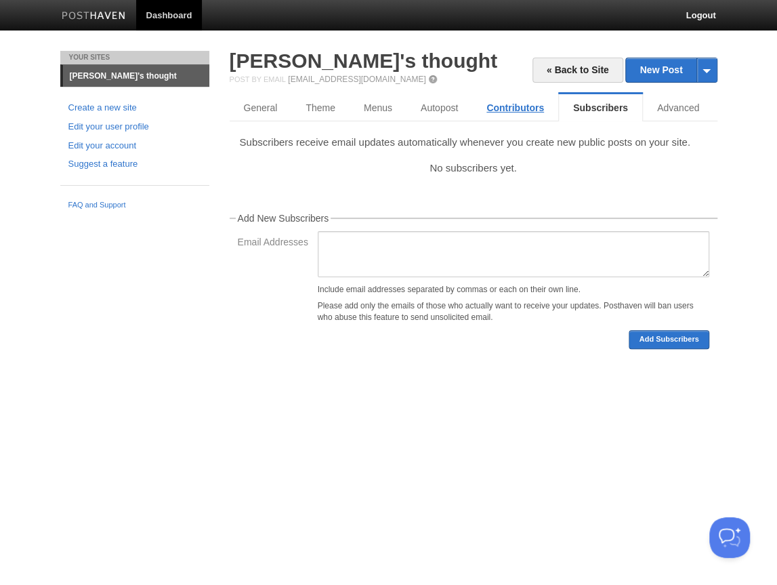
click at [517, 110] on link "Contributors" at bounding box center [515, 107] width 86 height 27
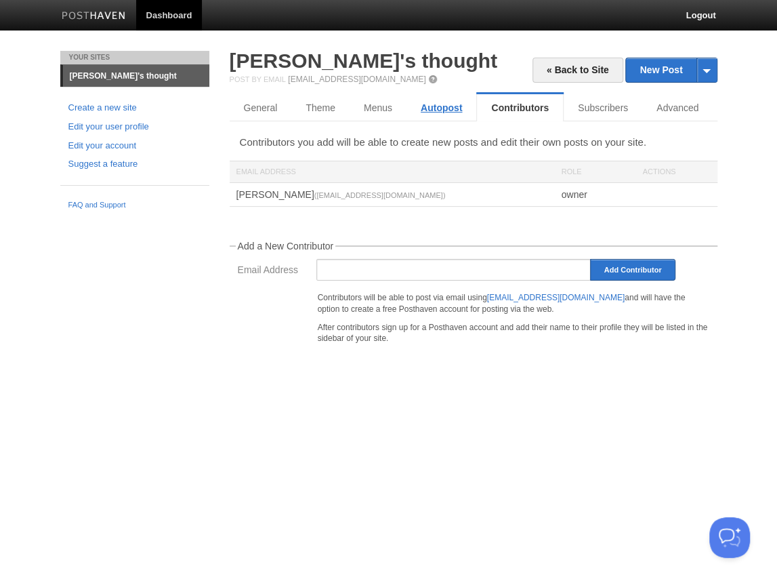
click at [449, 110] on link "Autopost" at bounding box center [442, 107] width 70 height 27
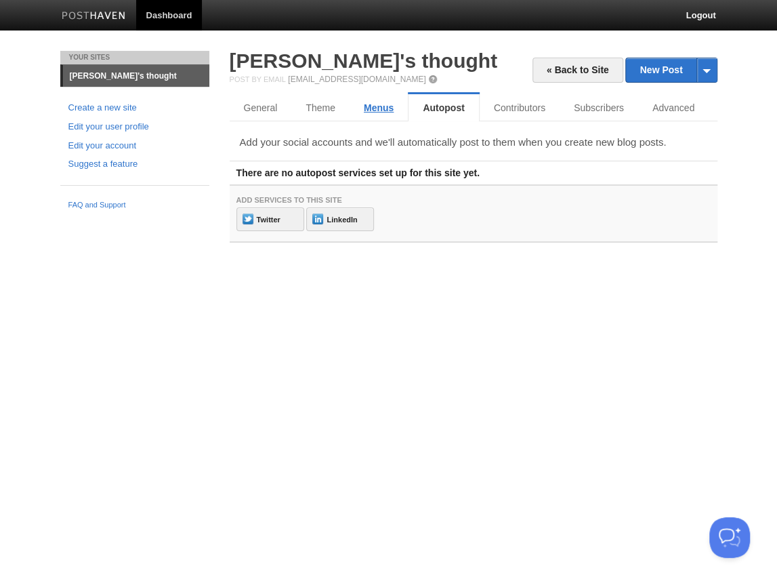
click at [383, 110] on link "Menus" at bounding box center [379, 107] width 58 height 27
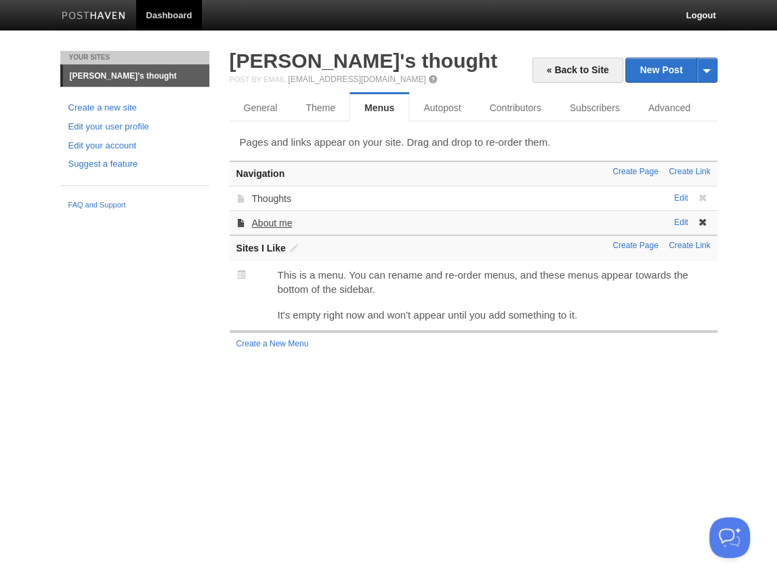
click at [283, 224] on link "About me" at bounding box center [271, 223] width 41 height 11
click at [680, 226] on link "Edit" at bounding box center [681, 222] width 14 height 9
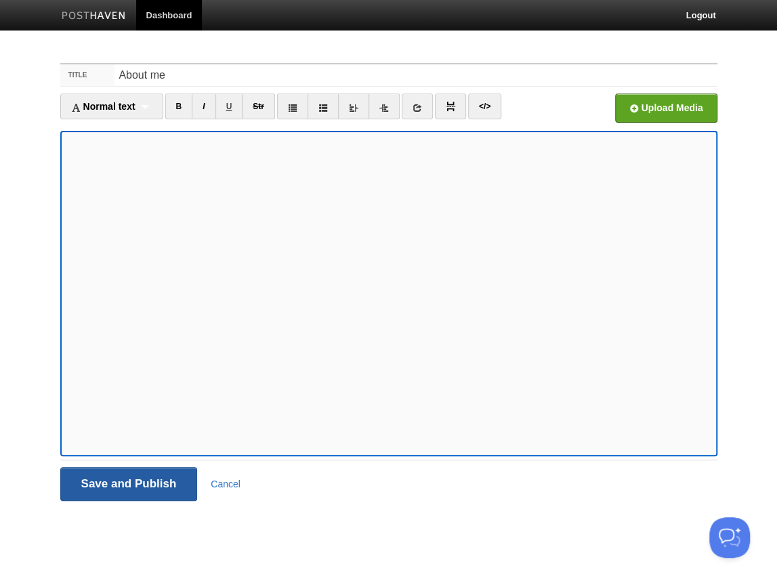
click at [136, 474] on input "Save and Publish" at bounding box center [129, 484] width 138 height 34
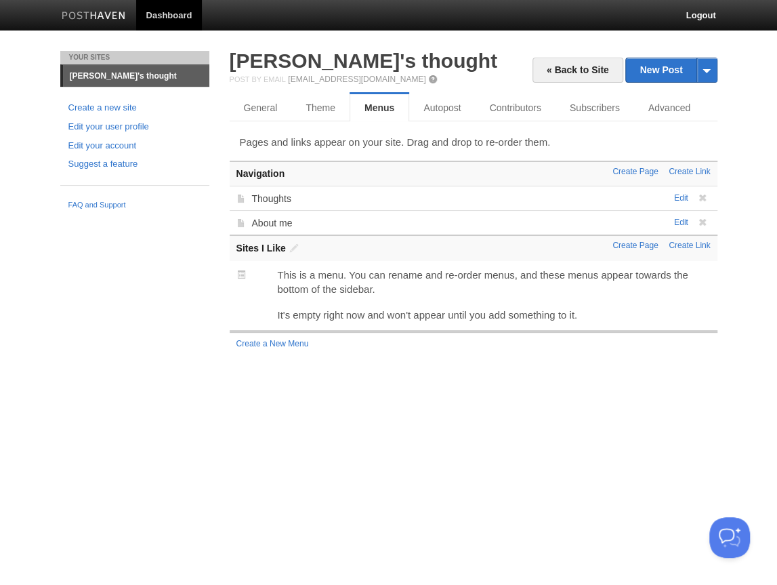
click at [312, 276] on p "This is a menu. You can rename and re-order menus, and these menus appear towar…" at bounding box center [493, 282] width 433 height 28
click at [326, 110] on link "Theme" at bounding box center [320, 107] width 59 height 27
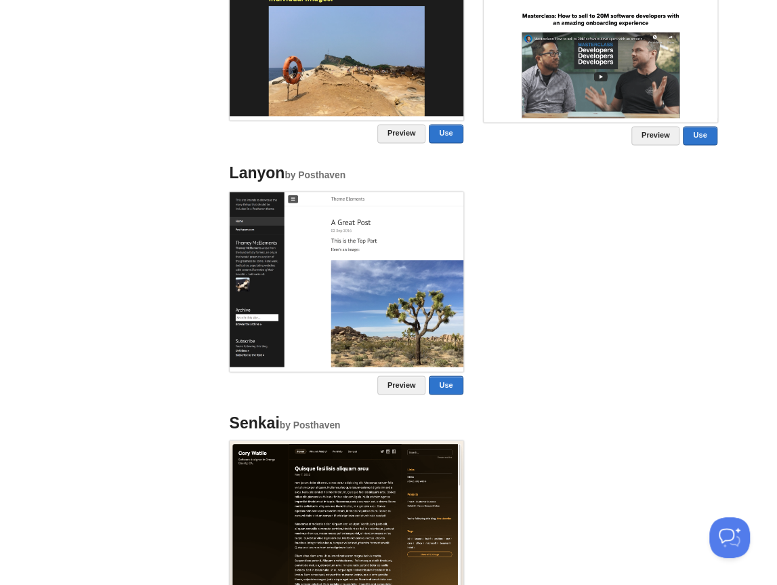
scroll to position [924, 0]
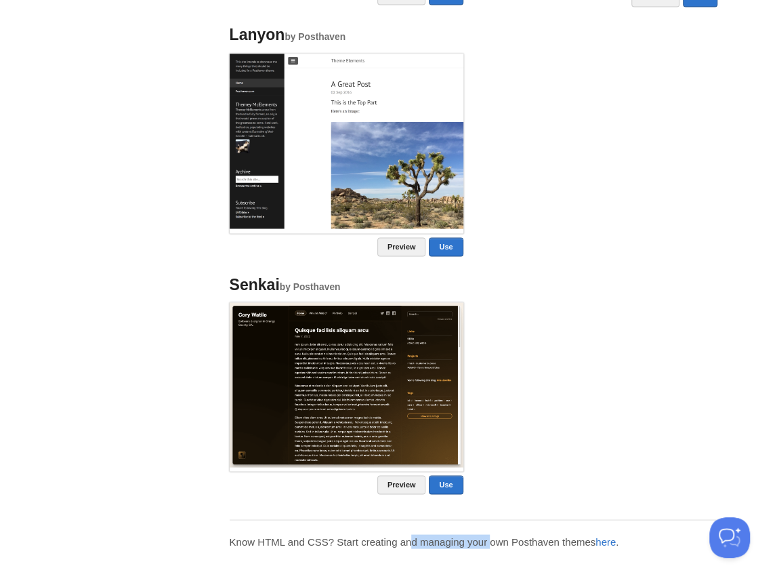
drag, startPoint x: 460, startPoint y: 540, endPoint x: 474, endPoint y: 540, distance: 13.6
click at [472, 540] on p "Know HTML and CSS? Start creating and managing your own Posthaven themes here ." at bounding box center [474, 541] width 488 height 14
click at [616, 539] on link "here" at bounding box center [606, 541] width 20 height 12
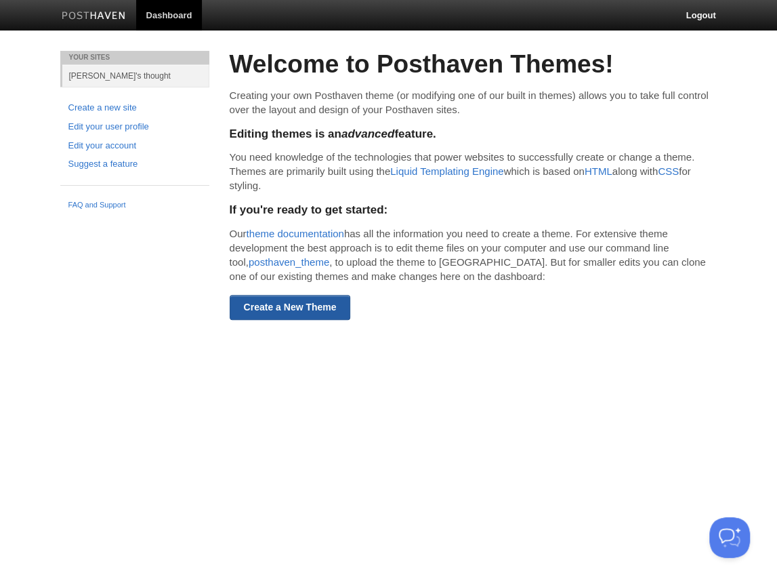
click at [314, 313] on link "Create a New Theme" at bounding box center [290, 307] width 121 height 25
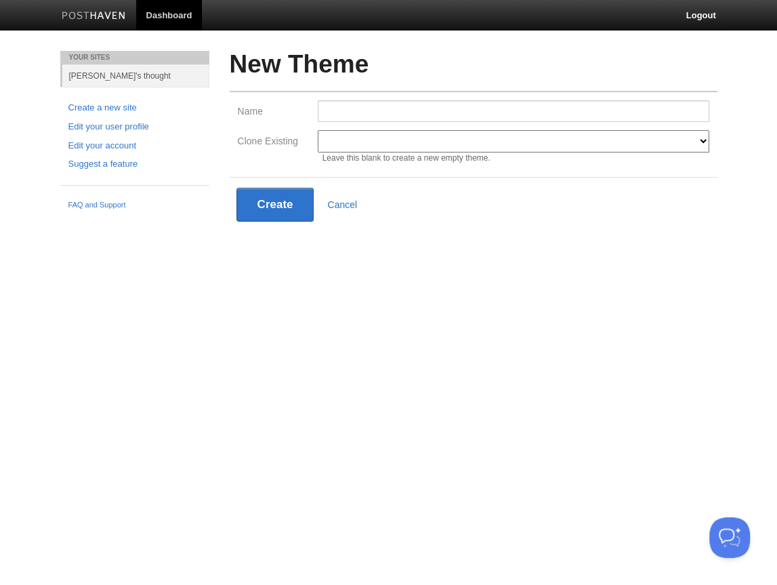
click at [407, 152] on div "Leave this blank to create a new empty theme." at bounding box center [514, 157] width 392 height 11
click at [431, 144] on select "Modern Classic Ilun Omega Lanyon Myers Senkai Lagier" at bounding box center [514, 141] width 392 height 22
click at [445, 112] on input "Name" at bounding box center [514, 111] width 392 height 22
click at [419, 144] on select "Modern Classic Ilun Omega Lanyon Myers Senkai Lagier" at bounding box center [514, 141] width 392 height 22
click at [377, 106] on input "Name" at bounding box center [514, 111] width 392 height 22
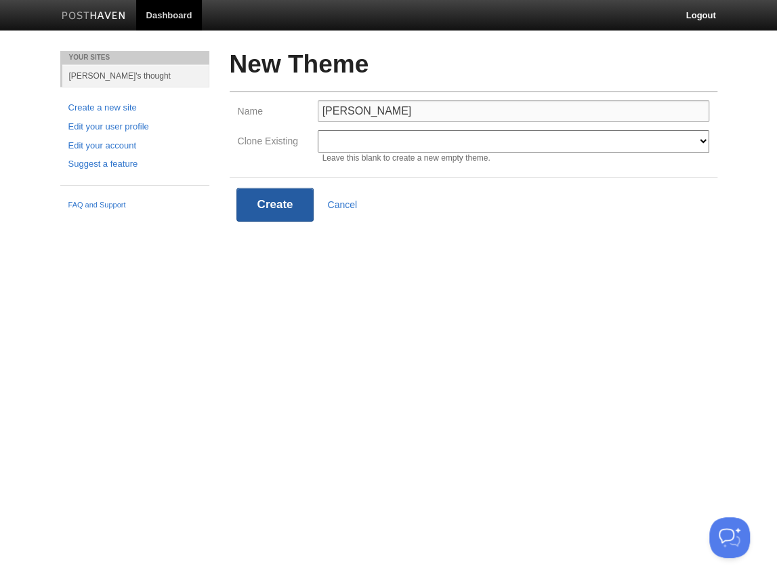
type input "Anders"
click at [264, 207] on button "Create" at bounding box center [275, 205] width 78 height 34
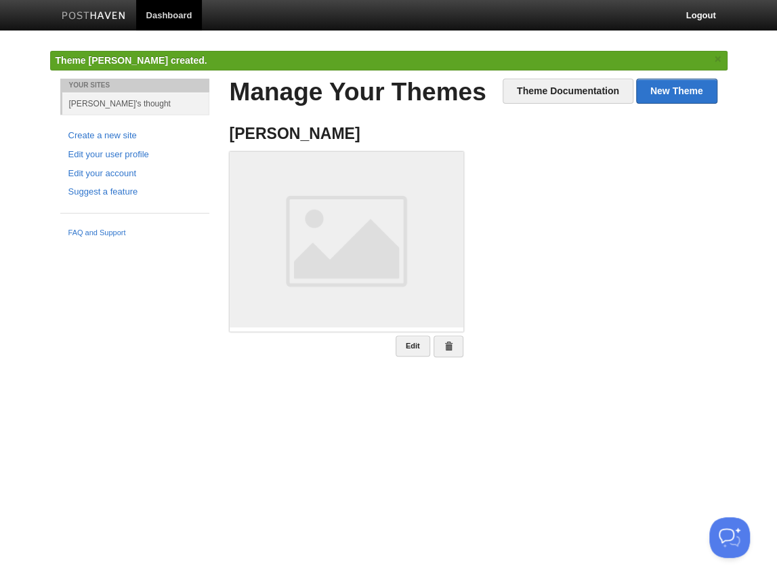
click at [560, 216] on ul "Anders Edit" at bounding box center [474, 241] width 508 height 251
click at [581, 94] on link "Theme Documentation" at bounding box center [568, 91] width 131 height 25
click at [354, 240] on img at bounding box center [347, 239] width 234 height 175
click at [411, 346] on link "Edit" at bounding box center [413, 345] width 35 height 21
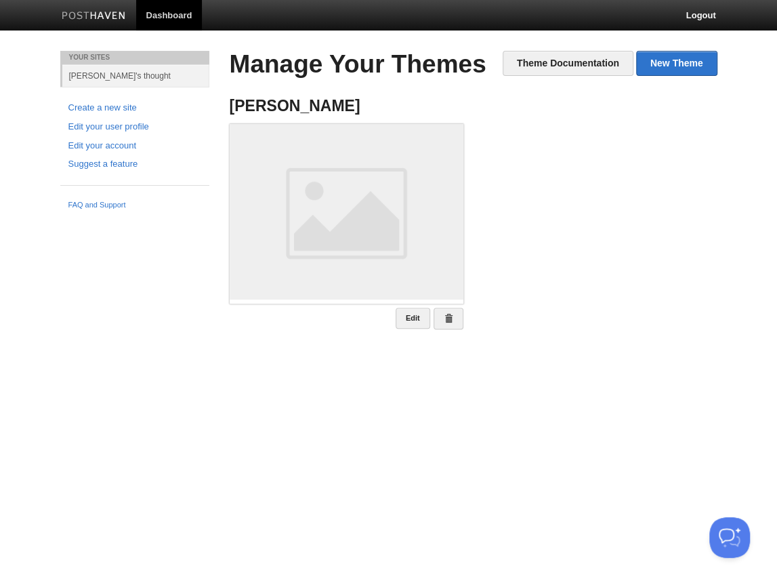
click at [337, 247] on img at bounding box center [347, 211] width 234 height 175
click at [677, 65] on link "New Theme" at bounding box center [676, 63] width 81 height 25
click at [449, 311] on link at bounding box center [449, 319] width 30 height 22
click at [113, 77] on link "Hyunwon's thought" at bounding box center [135, 75] width 147 height 22
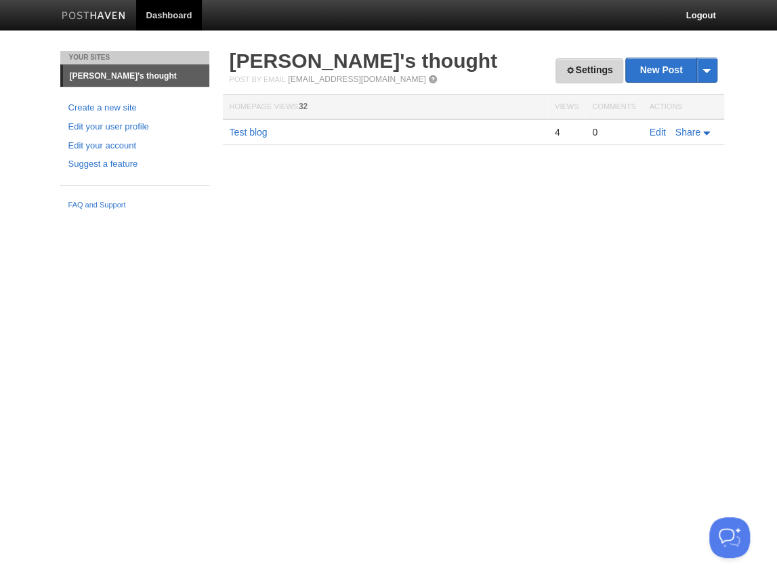
click at [601, 74] on link "Settings" at bounding box center [589, 70] width 67 height 25
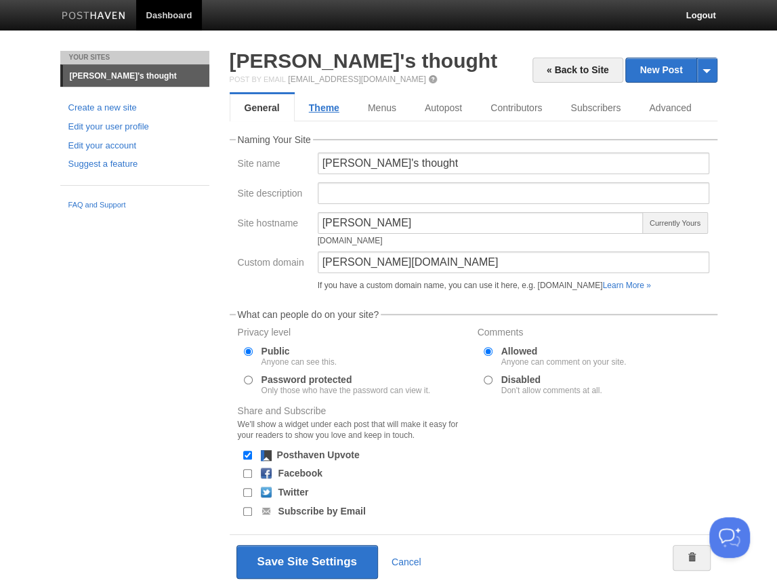
click at [327, 102] on link "Theme" at bounding box center [324, 107] width 59 height 27
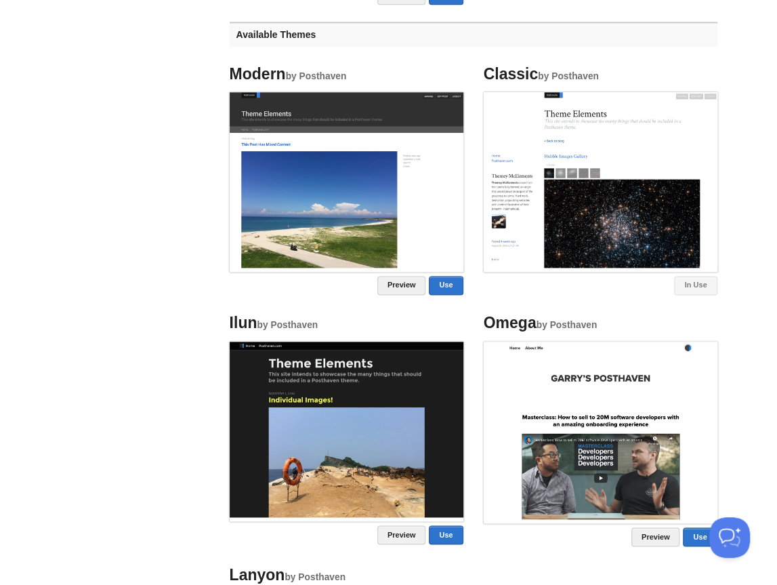
scroll to position [926, 0]
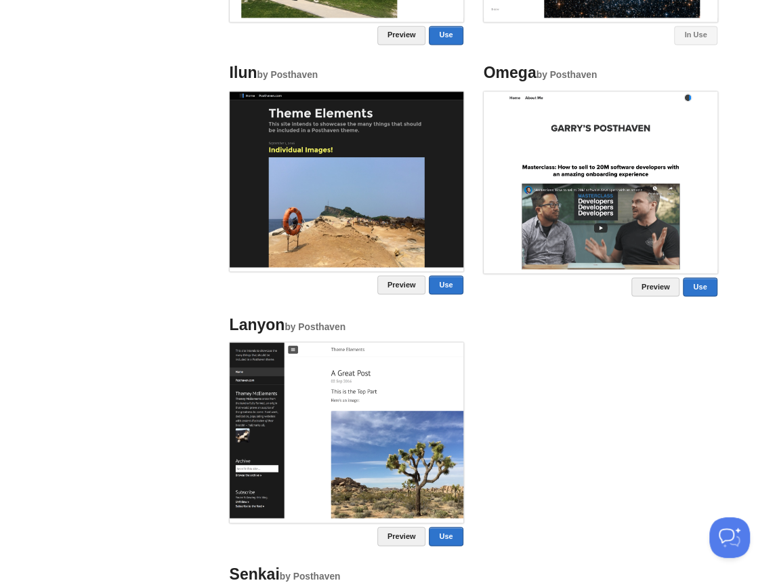
click at [358, 398] on img at bounding box center [347, 429] width 234 height 175
click at [449, 531] on link "Use" at bounding box center [446, 535] width 34 height 19
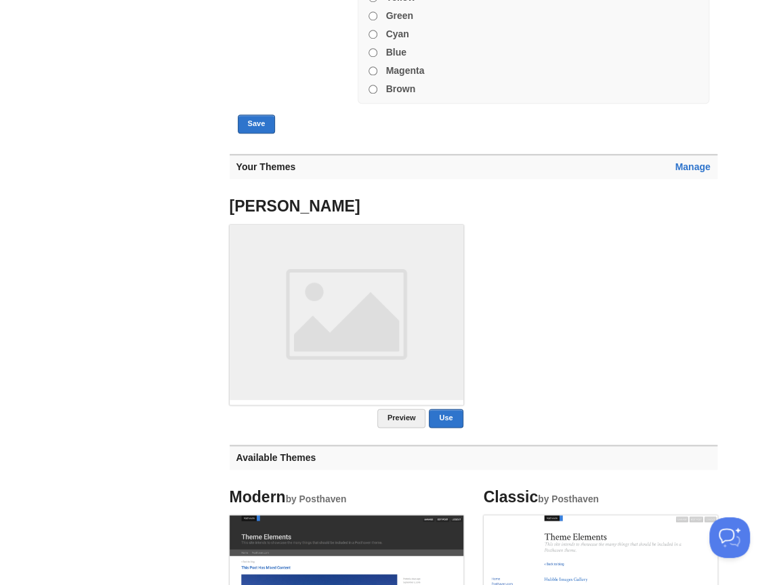
scroll to position [134, 0]
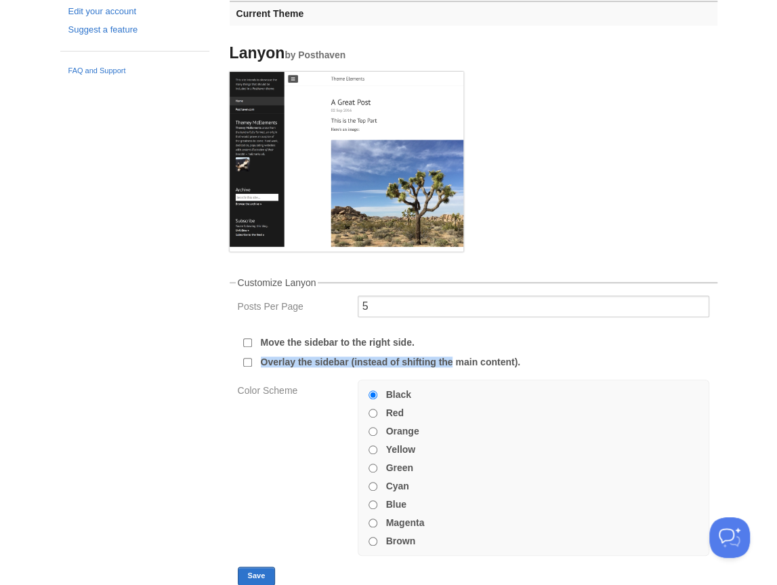
drag, startPoint x: 524, startPoint y: 363, endPoint x: 449, endPoint y: 363, distance: 75.2
click at [449, 363] on div "Overlay the sidebar (instead of shifting the main content)." at bounding box center [473, 362] width 474 height 13
click at [603, 359] on div "Overlay the sidebar (instead of shifting the main content)." at bounding box center [473, 362] width 474 height 13
click at [350, 360] on label "Overlay the sidebar (instead of shifting the main content)." at bounding box center [391, 361] width 260 height 9
click at [252, 360] on input "Overlay the sidebar (instead of shifting the main content)." at bounding box center [247, 362] width 9 height 9
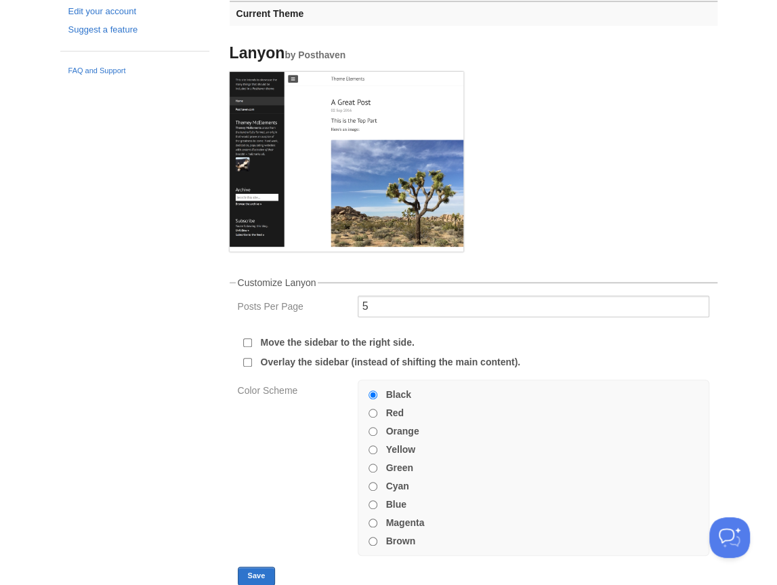
checkbox input "true"
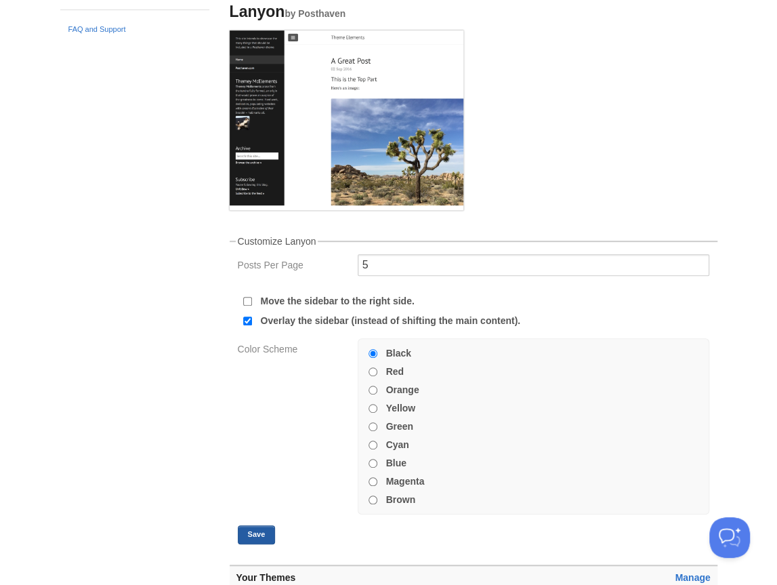
click at [253, 531] on button "Save" at bounding box center [257, 534] width 38 height 19
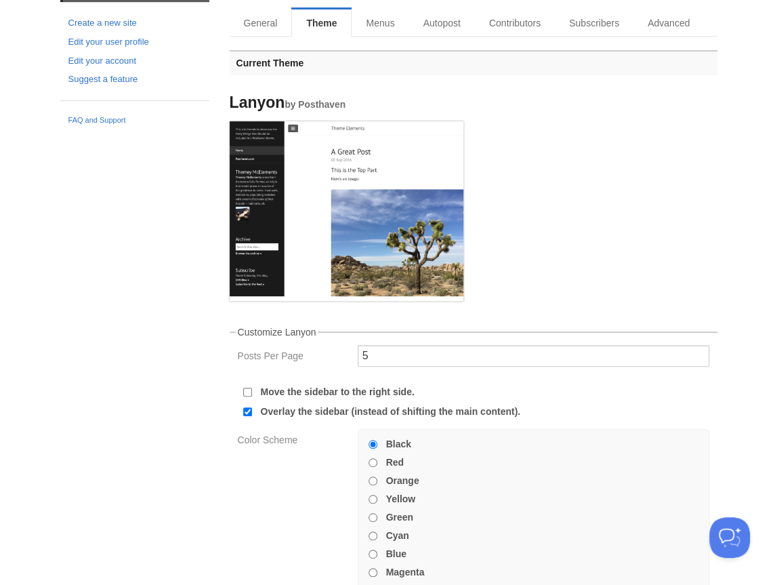
scroll to position [201, 0]
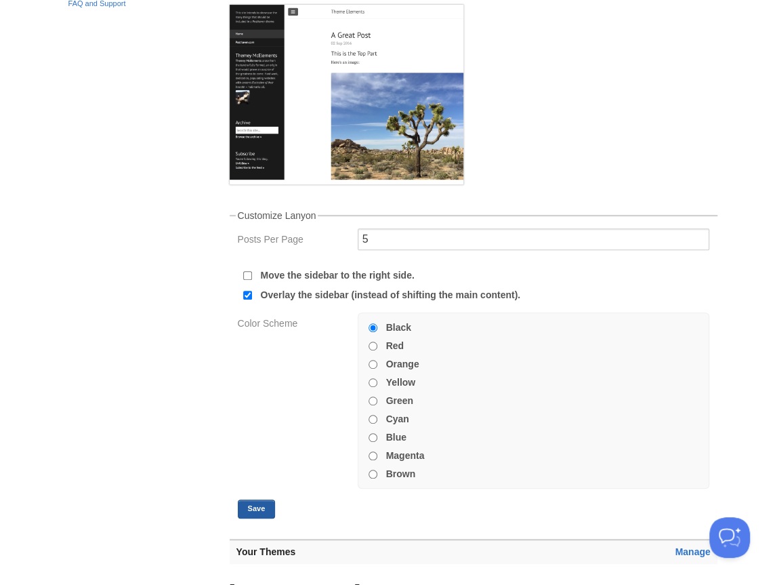
click at [251, 507] on button "Save" at bounding box center [257, 508] width 38 height 19
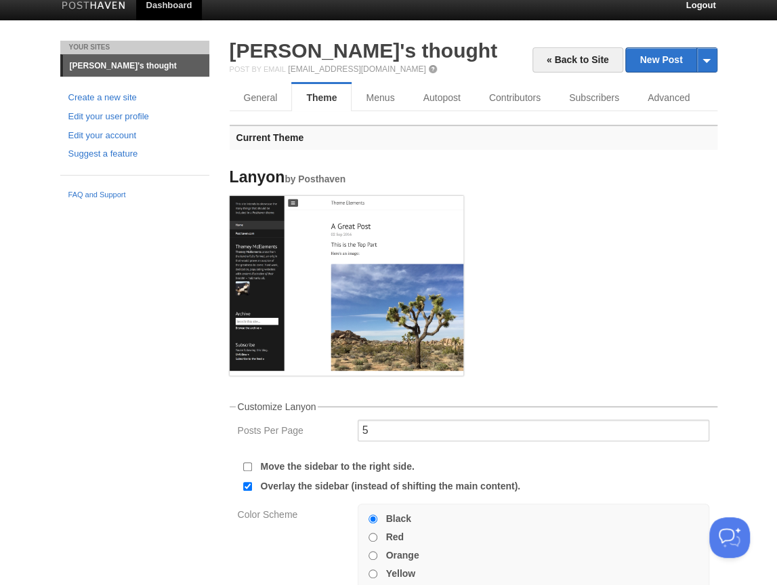
click at [342, 281] on img at bounding box center [347, 283] width 234 height 175
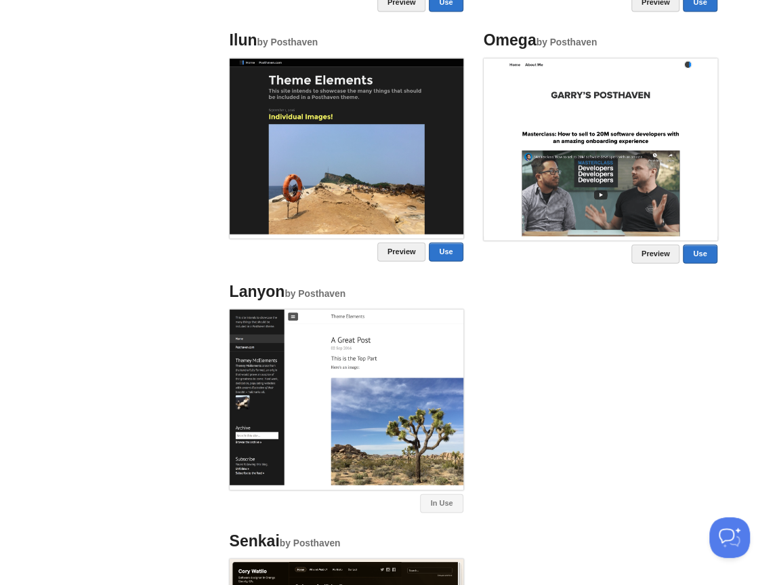
scroll to position [915, 0]
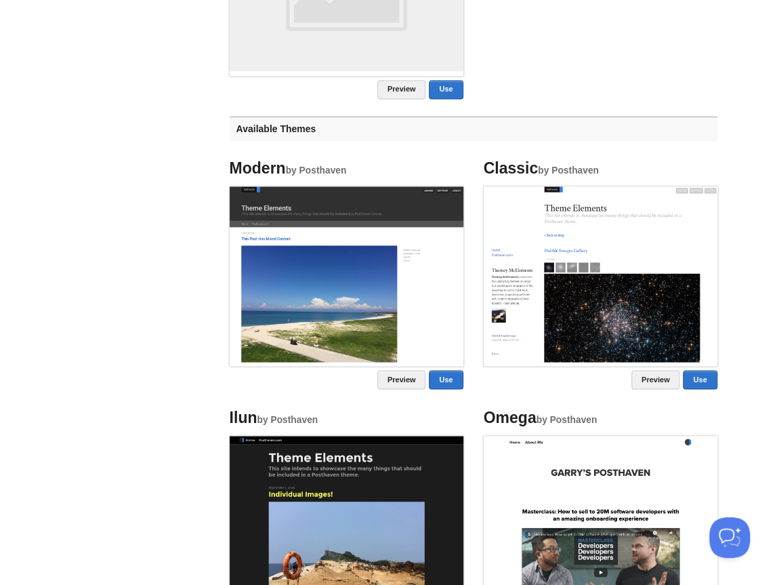
click at [638, 292] on img at bounding box center [601, 273] width 234 height 175
click at [700, 382] on link "Use" at bounding box center [700, 379] width 34 height 19
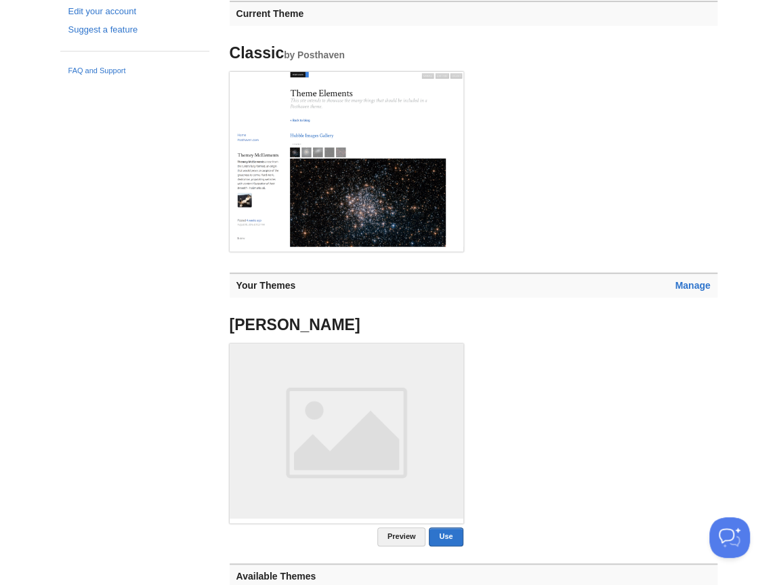
scroll to position [0, 0]
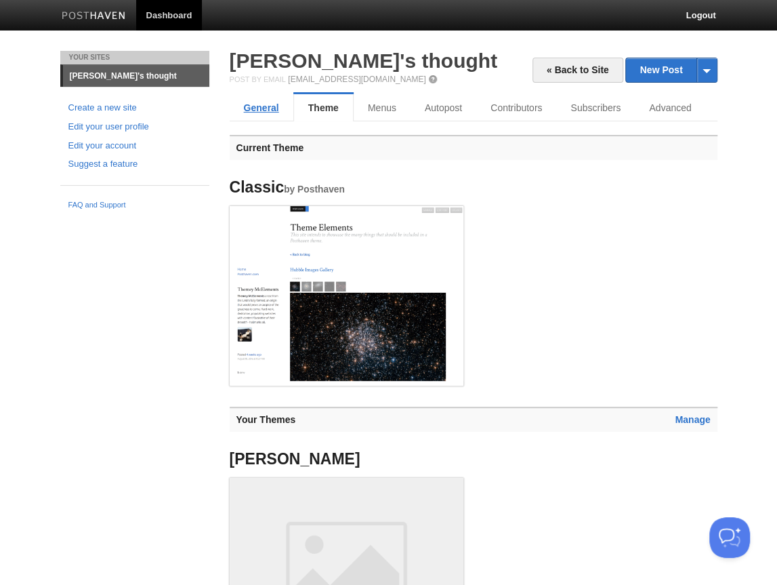
click at [260, 110] on link "General" at bounding box center [262, 107] width 64 height 27
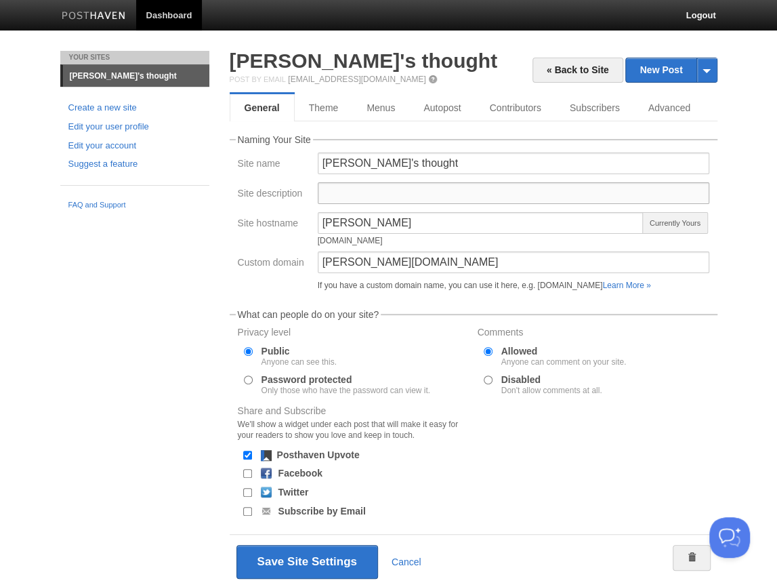
click at [394, 198] on input "Site description" at bounding box center [514, 193] width 392 height 22
type input "This is"
paste input "Sharing thoughts on AI and hardware innovations."
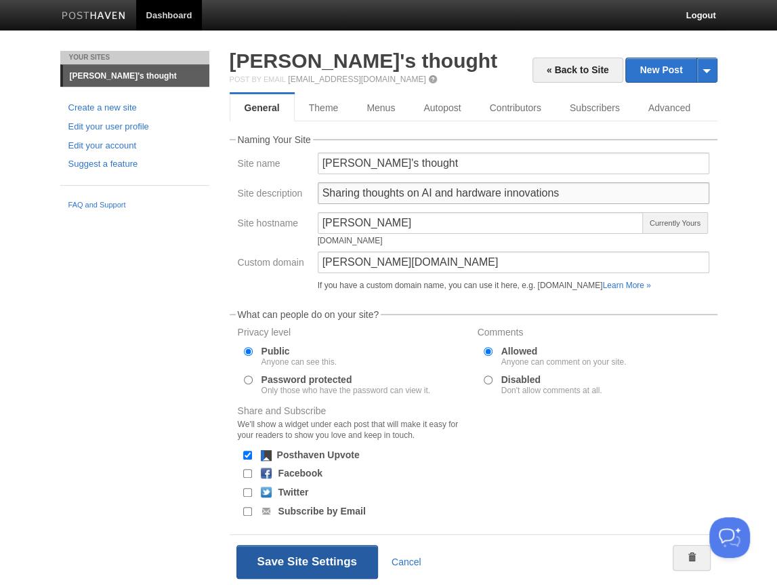
type input "Sharing thoughts on AI and hardware innovations"
click at [322, 546] on button "Save Site Settings" at bounding box center [307, 562] width 142 height 34
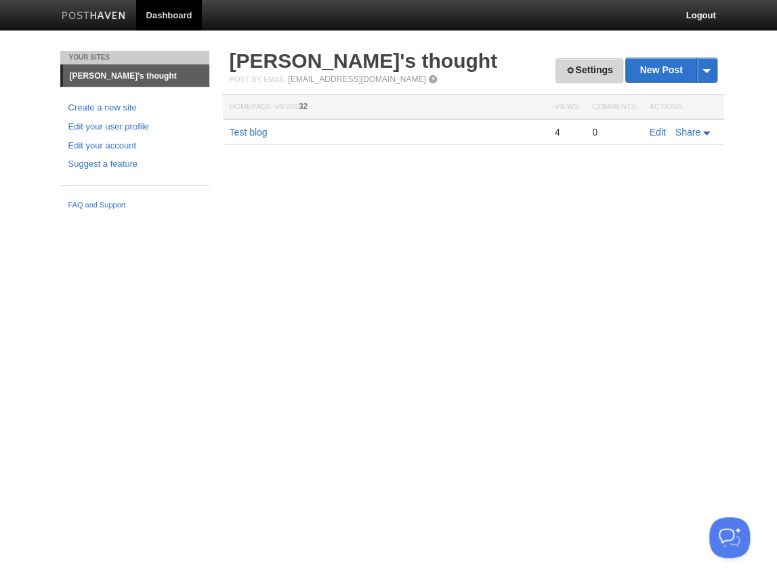
click at [571, 70] on link "Settings" at bounding box center [589, 70] width 67 height 25
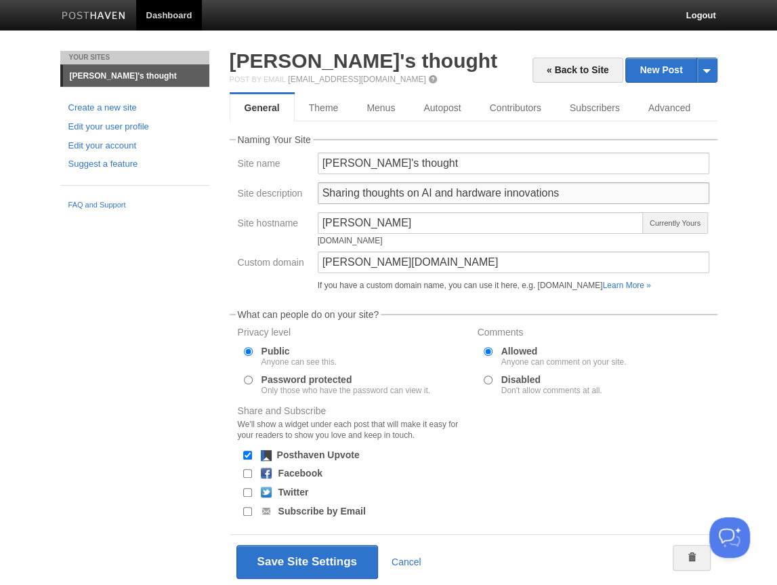
drag, startPoint x: 568, startPoint y: 195, endPoint x: 495, endPoint y: 197, distance: 73.2
click at [495, 197] on input "Sharing thoughts on AI and hardware innovations" at bounding box center [514, 193] width 392 height 22
type input "Sharing thoughts on AI and hardware"
click at [304, 564] on button "Save Site Settings" at bounding box center [307, 562] width 142 height 34
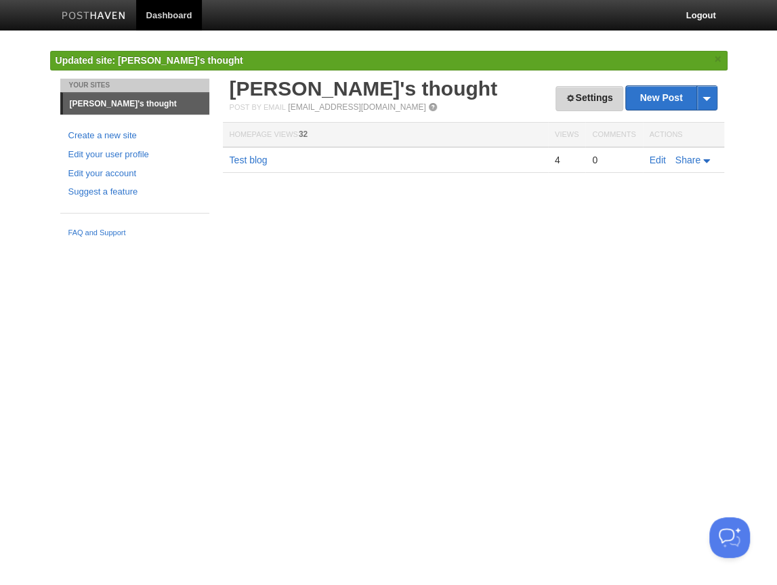
click at [580, 103] on link "Settings" at bounding box center [589, 98] width 67 height 25
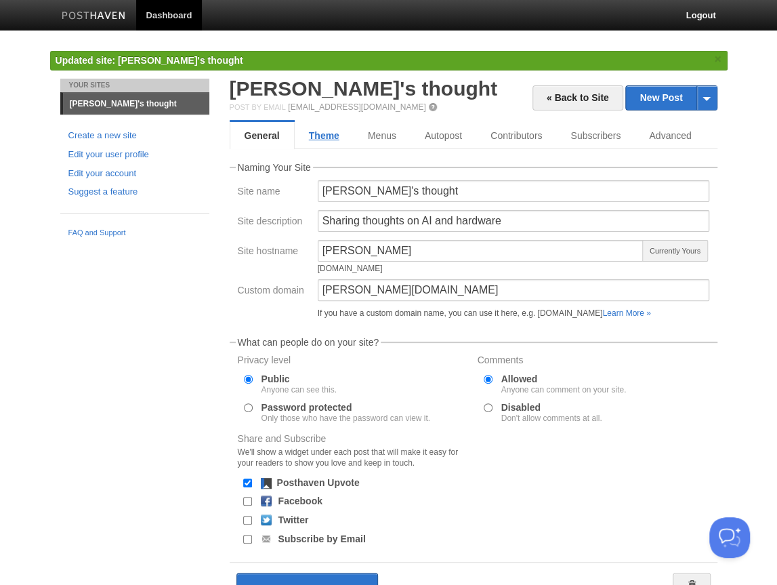
click at [326, 139] on link "Theme" at bounding box center [324, 135] width 59 height 27
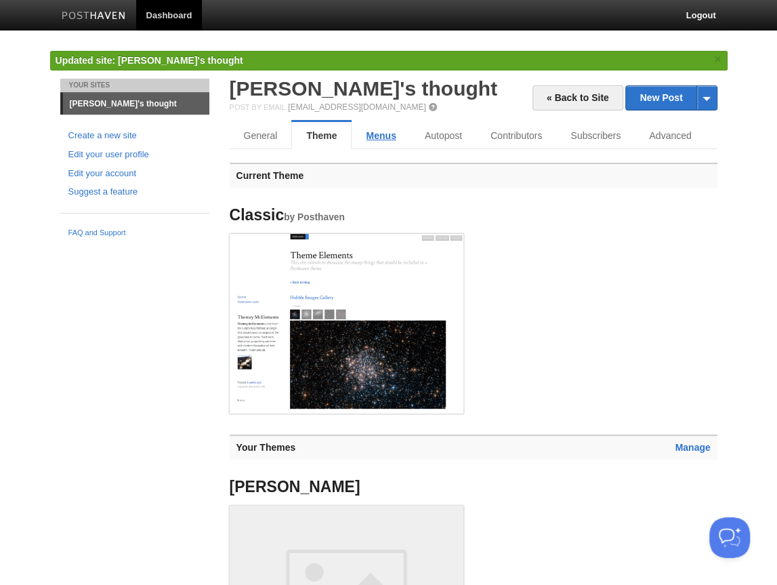
click at [394, 140] on link "Menus" at bounding box center [381, 135] width 58 height 27
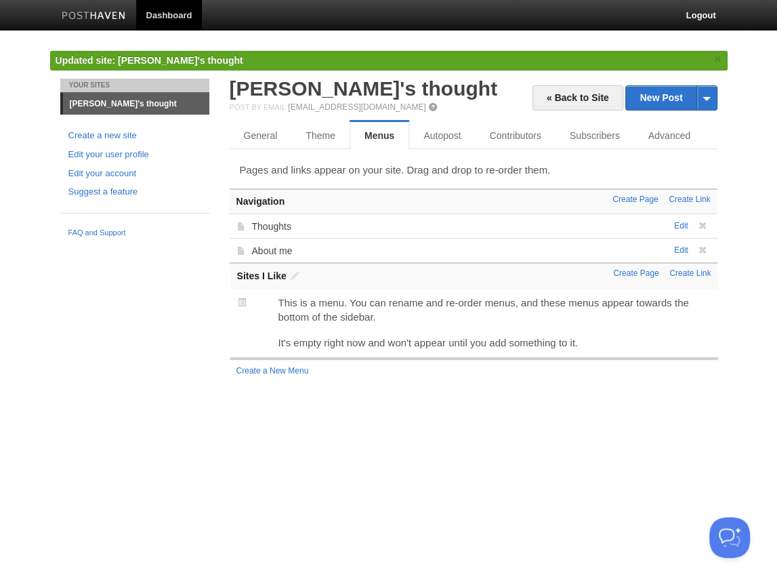
drag, startPoint x: 299, startPoint y: 302, endPoint x: 359, endPoint y: 318, distance: 61.6
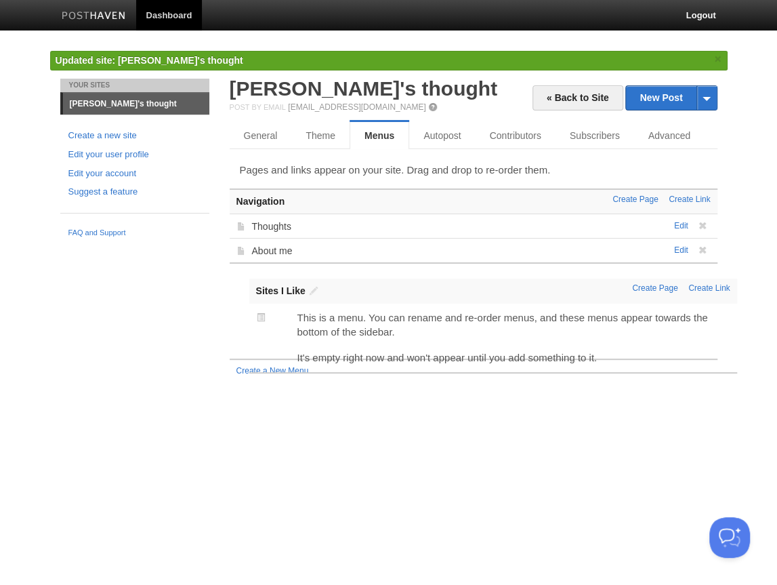
drag, startPoint x: 335, startPoint y: 304, endPoint x: 355, endPoint y: 318, distance: 24.7
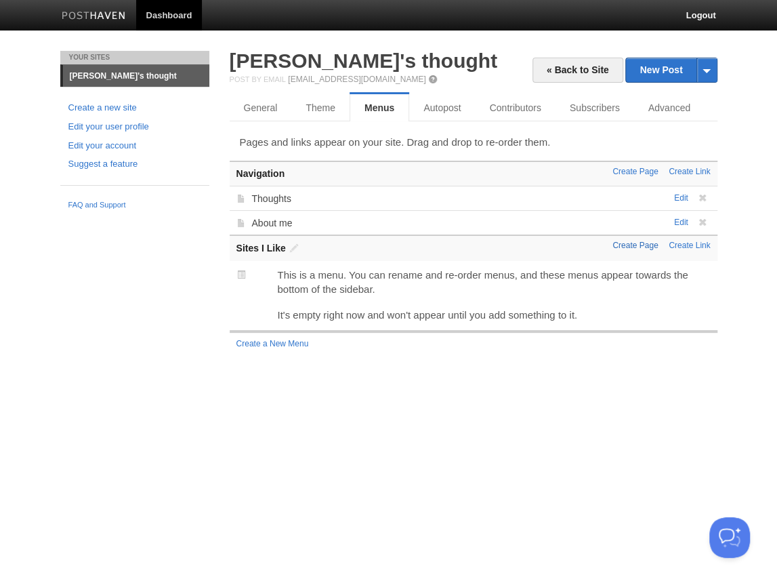
click at [644, 247] on link "Create Page" at bounding box center [635, 245] width 45 height 9
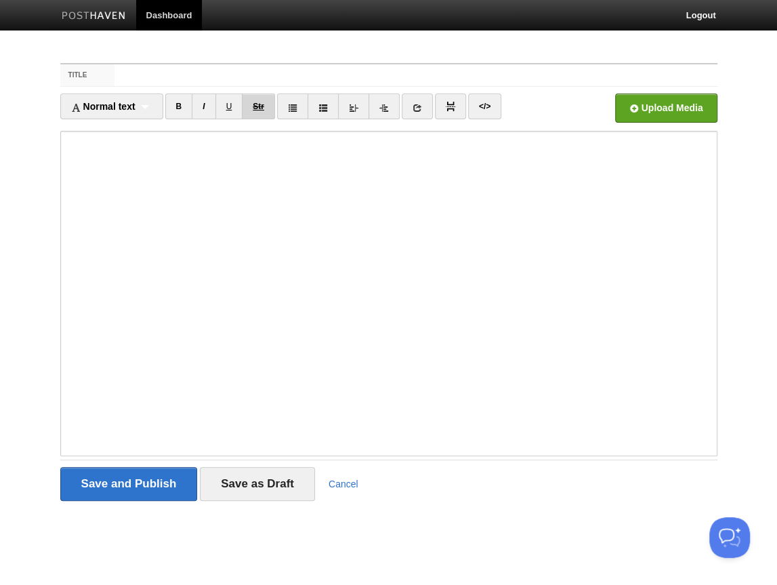
type input "ㅅ"
type input "h"
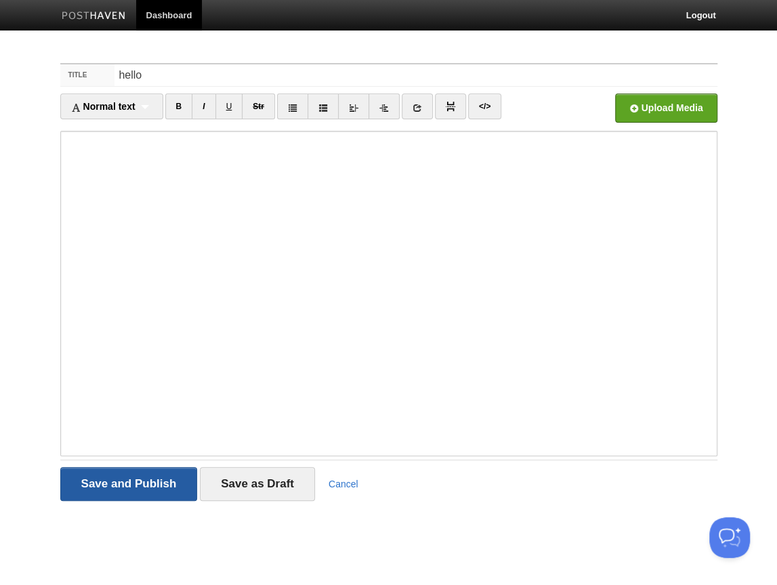
type input "hello"
click at [156, 487] on input "Save and Publish" at bounding box center [129, 484] width 138 height 34
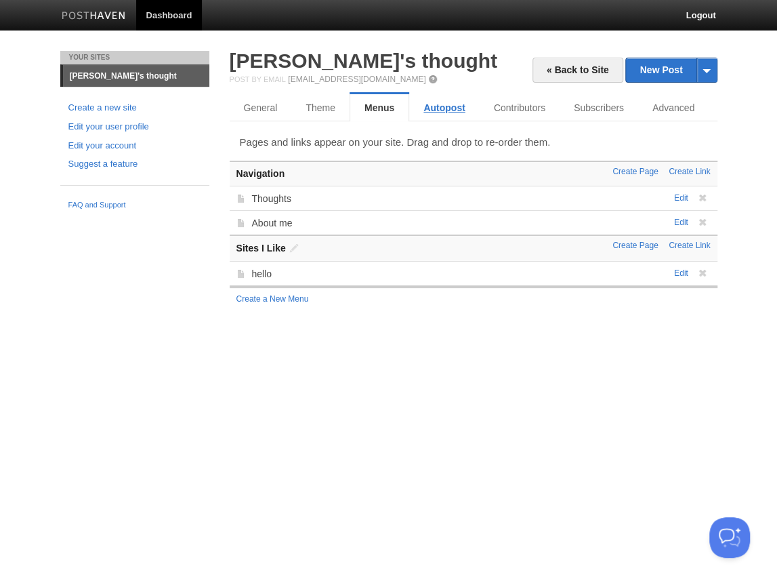
click at [432, 108] on link "Autopost" at bounding box center [444, 107] width 70 height 27
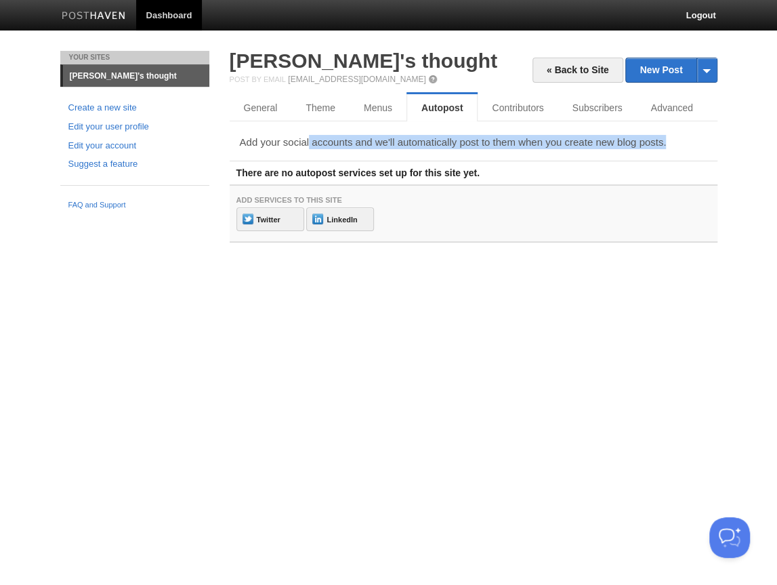
drag, startPoint x: 327, startPoint y: 147, endPoint x: 418, endPoint y: 154, distance: 91.7
click at [390, 152] on div "Add your social accounts and we'll automatically post to them when you create n…" at bounding box center [474, 189] width 488 height 108
click at [489, 152] on div "Add your social accounts and we'll automatically post to them when you create n…" at bounding box center [474, 189] width 488 height 108
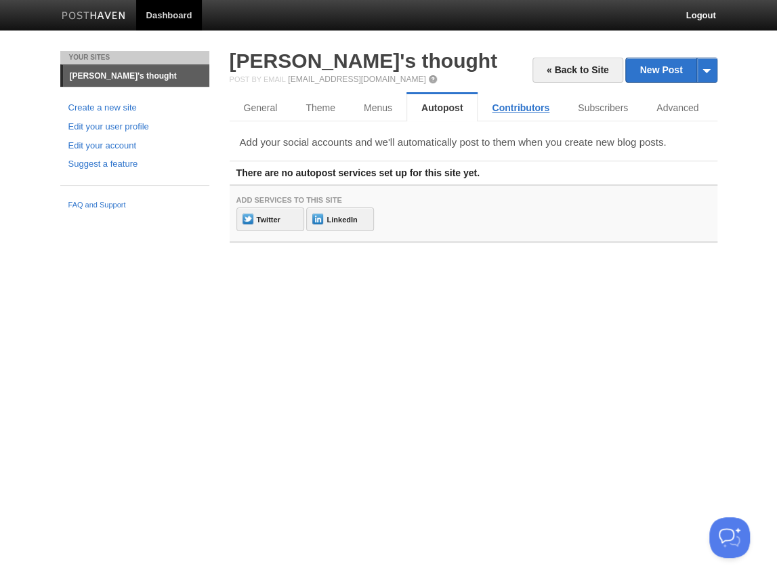
click at [508, 103] on link "Contributors" at bounding box center [521, 107] width 86 height 27
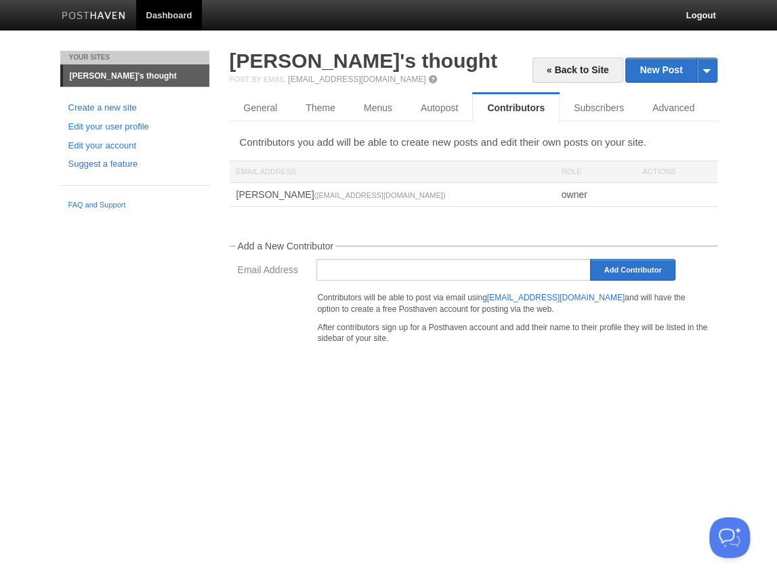
click at [295, 195] on div "Hyunwon Chung (hyunwonch@gmail.com)" at bounding box center [392, 194] width 325 height 23
click at [596, 147] on p "Contributors you add will be able to create new posts and edit their own posts …" at bounding box center [474, 142] width 468 height 14
click at [592, 104] on link "Subscribers" at bounding box center [601, 107] width 83 height 27
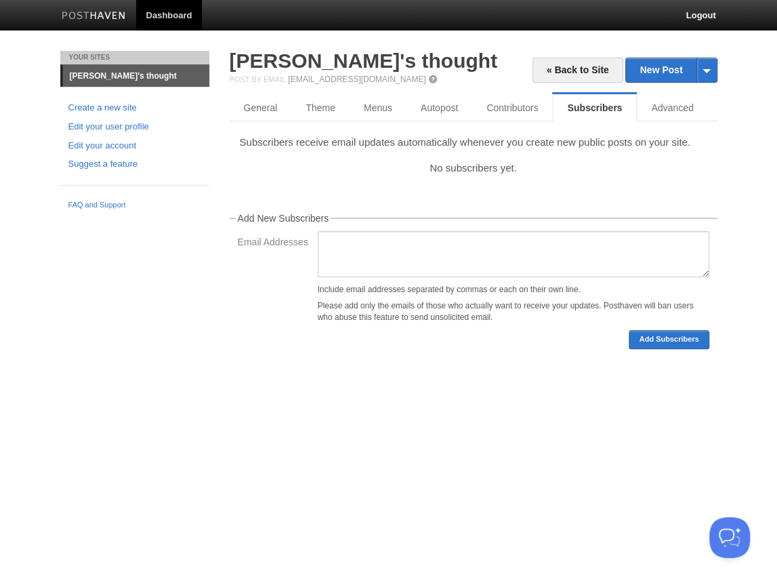
drag, startPoint x: 474, startPoint y: 173, endPoint x: 396, endPoint y: 149, distance: 80.8
click at [396, 149] on div "Subscribers receive email updates automatically whenever you create new public …" at bounding box center [474, 242] width 488 height 214
click at [550, 174] on p "No subscribers yet." at bounding box center [474, 168] width 488 height 14
click at [655, 111] on link "Advanced" at bounding box center [674, 107] width 74 height 27
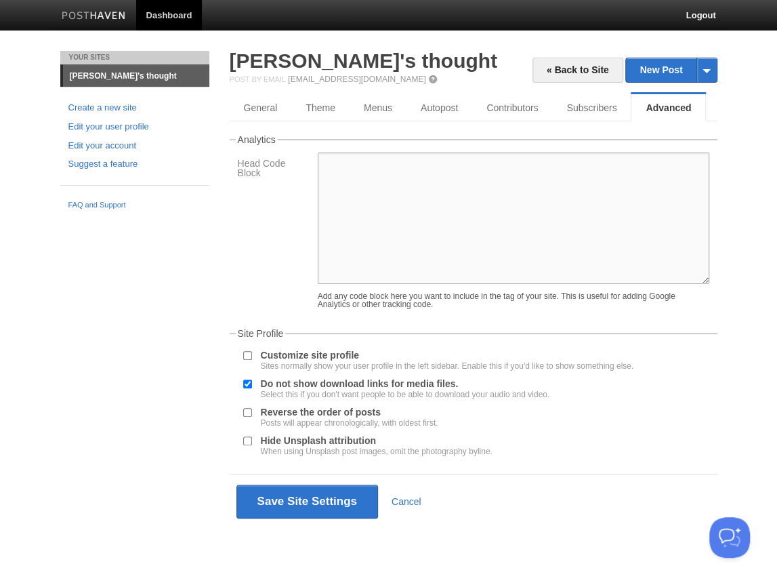
click at [344, 183] on textarea at bounding box center [514, 217] width 392 height 131
drag, startPoint x: 337, startPoint y: 304, endPoint x: 444, endPoint y: 316, distance: 107.0
click at [438, 308] on div "Add any code block here you want to include in the tag of your site. This is us…" at bounding box center [514, 300] width 392 height 16
click at [451, 315] on div "Add any code block here you want to include in the tag of your site. This is us…" at bounding box center [514, 233] width 400 height 163
drag, startPoint x: 451, startPoint y: 314, endPoint x: 367, endPoint y: 298, distance: 86.2
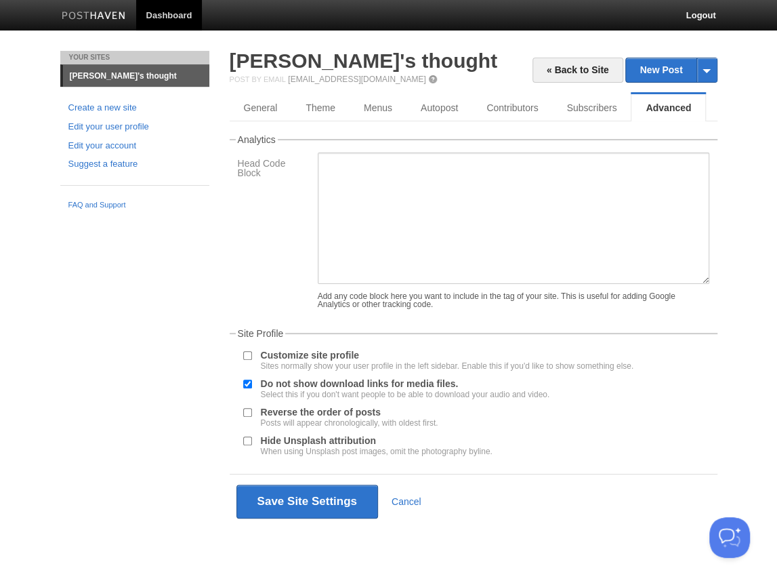
click at [367, 298] on div "Add any code block here you want to include in the tag of your site. This is us…" at bounding box center [514, 230] width 392 height 156
click at [355, 308] on div "Add any code block here you want to include in the tag of your site. This is us…" at bounding box center [514, 300] width 392 height 16
drag, startPoint x: 459, startPoint y: 312, endPoint x: 386, endPoint y: 306, distance: 73.5
click at [386, 306] on div "Add any code block here you want to include in the tag of your site. This is us…" at bounding box center [514, 300] width 392 height 16
click at [377, 308] on div "Add any code block here you want to include in the tag of your site. This is us…" at bounding box center [514, 300] width 392 height 16
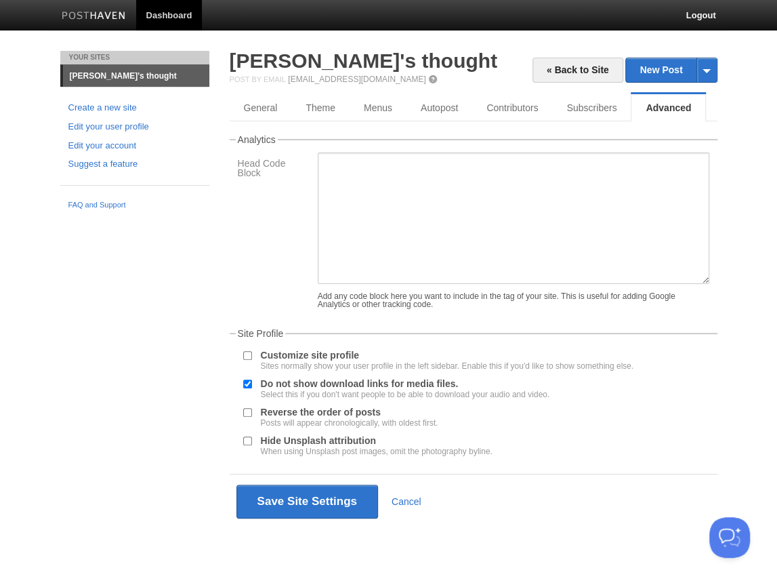
click at [249, 360] on input "Customize site profile Sites normally show your user profile in the left sideba…" at bounding box center [247, 355] width 9 height 9
checkbox input "true"
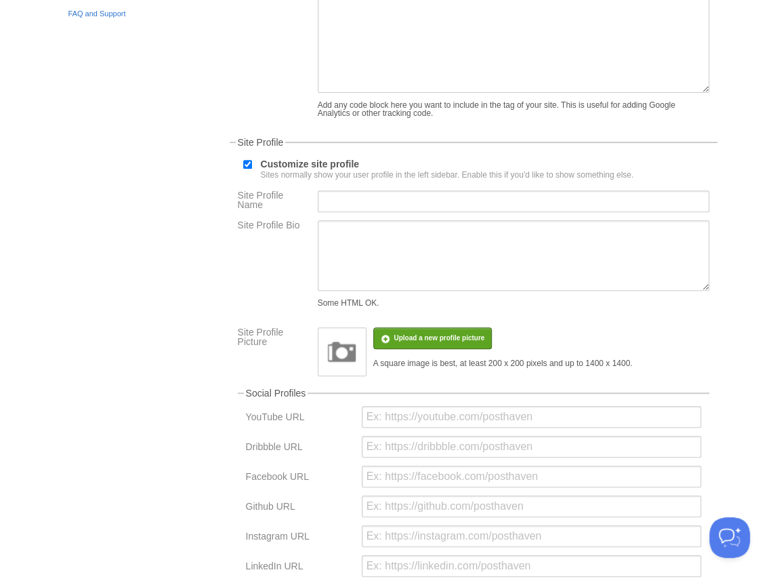
scroll to position [173, 0]
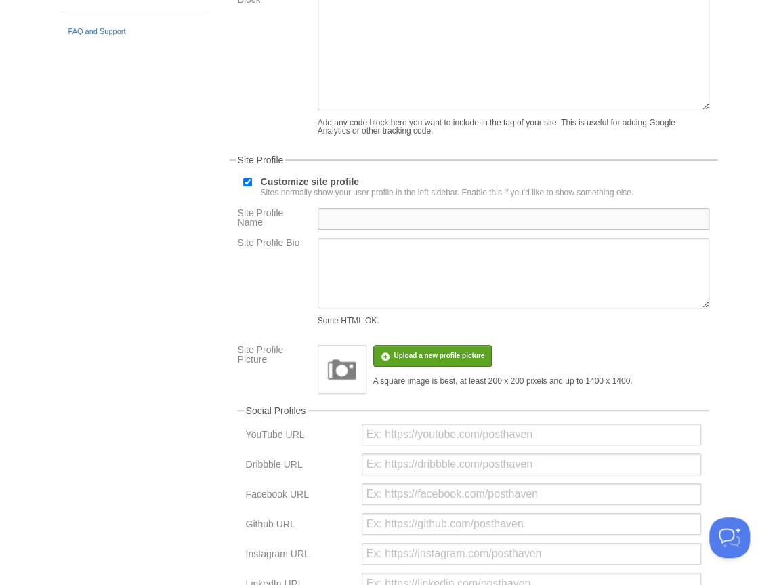
click at [356, 227] on input "Site Profile Name" at bounding box center [514, 219] width 392 height 22
type input "Hyunwon"
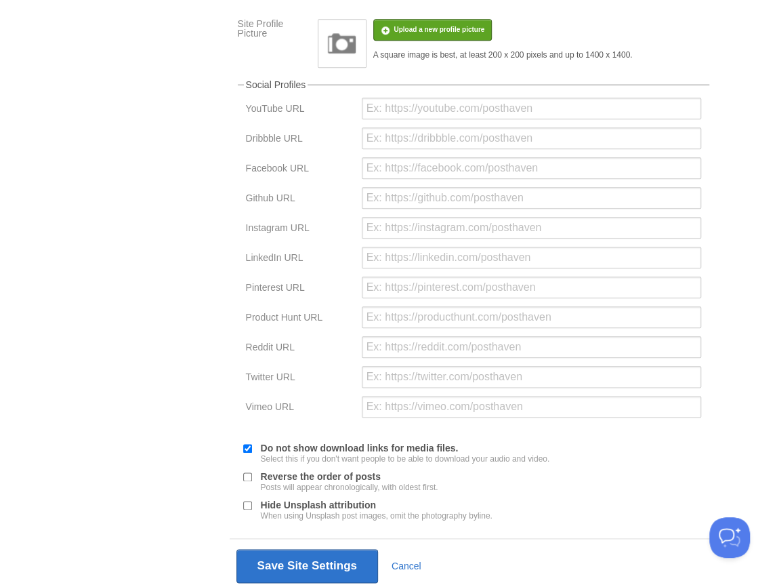
scroll to position [560, 0]
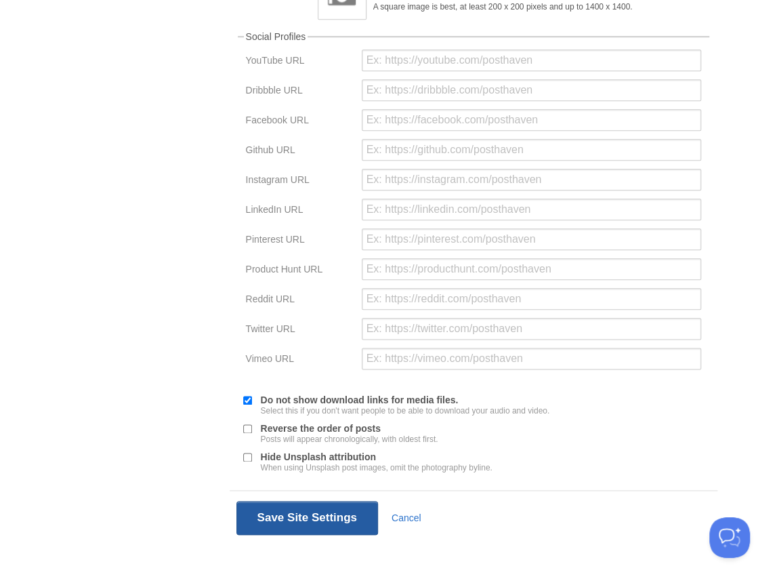
type textarea "PhD Student"
click at [296, 524] on button "Save Site Settings" at bounding box center [307, 518] width 142 height 34
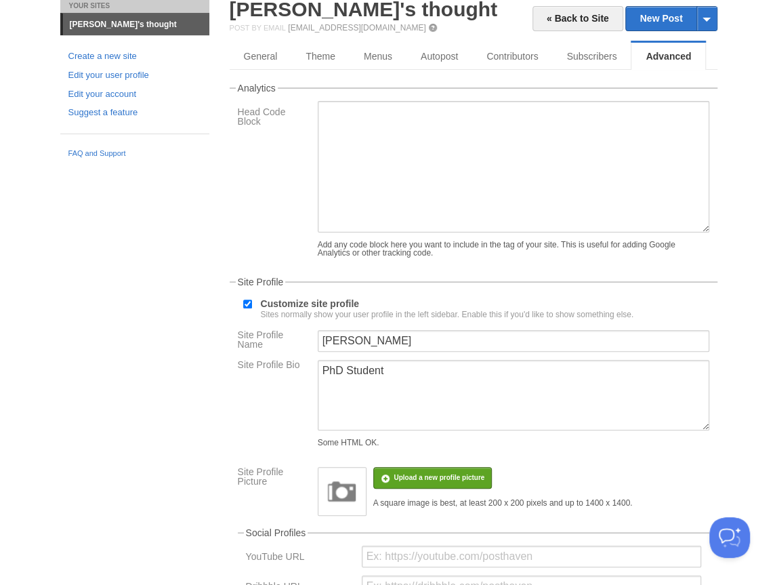
scroll to position [0, 0]
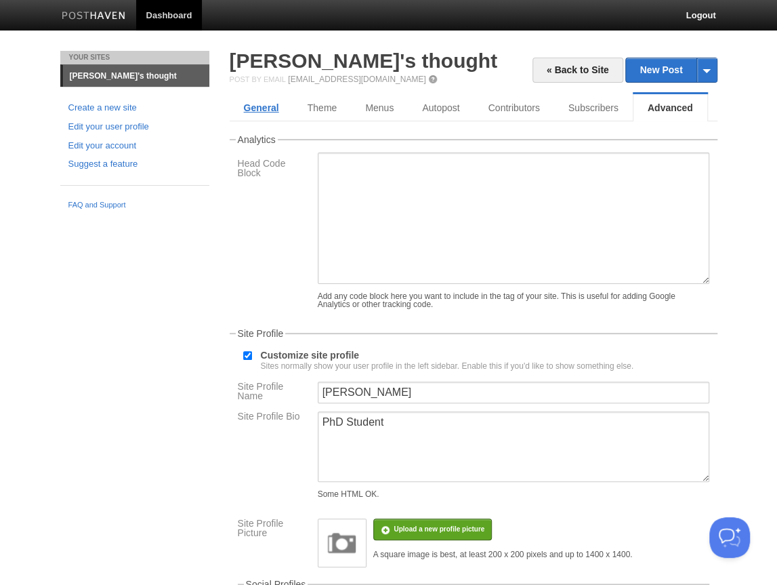
click at [255, 110] on link "General" at bounding box center [262, 107] width 64 height 27
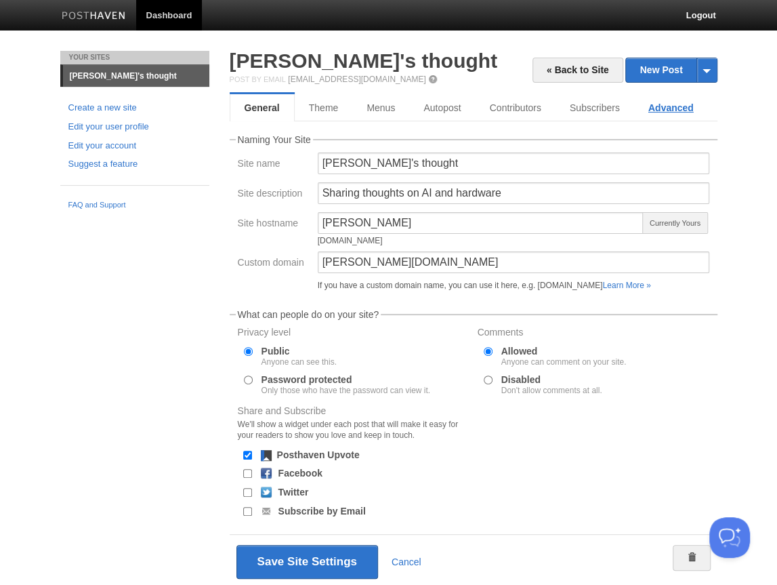
click at [674, 112] on link "Advanced" at bounding box center [671, 107] width 74 height 27
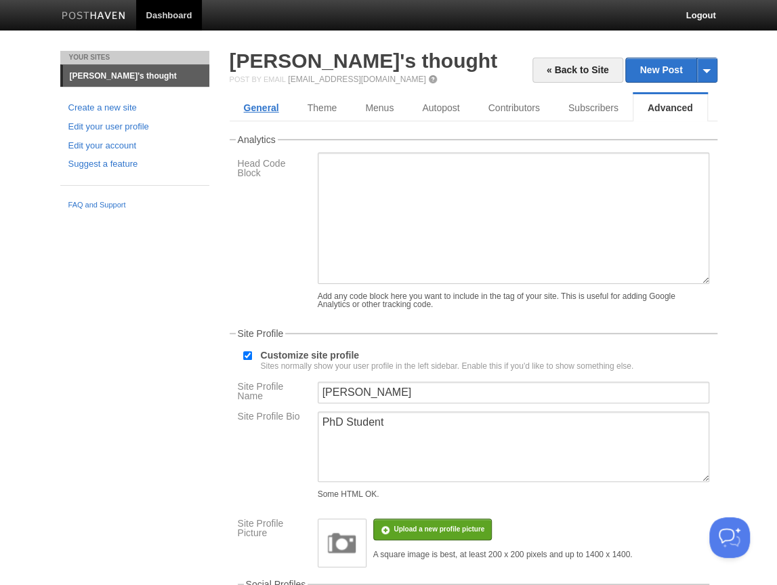
click at [269, 111] on link "General" at bounding box center [262, 107] width 64 height 27
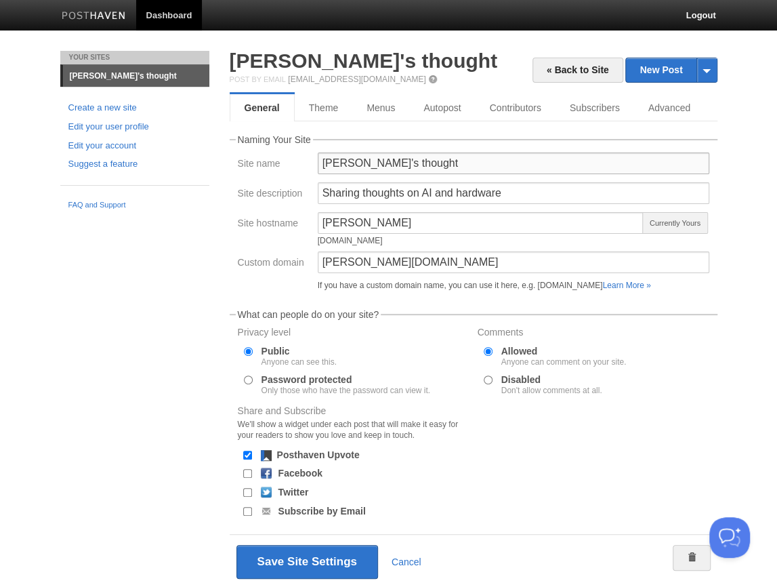
drag, startPoint x: 461, startPoint y: 163, endPoint x: 364, endPoint y: 165, distance: 97.6
click at [364, 165] on input "Hyunwon's thought" at bounding box center [514, 163] width 392 height 22
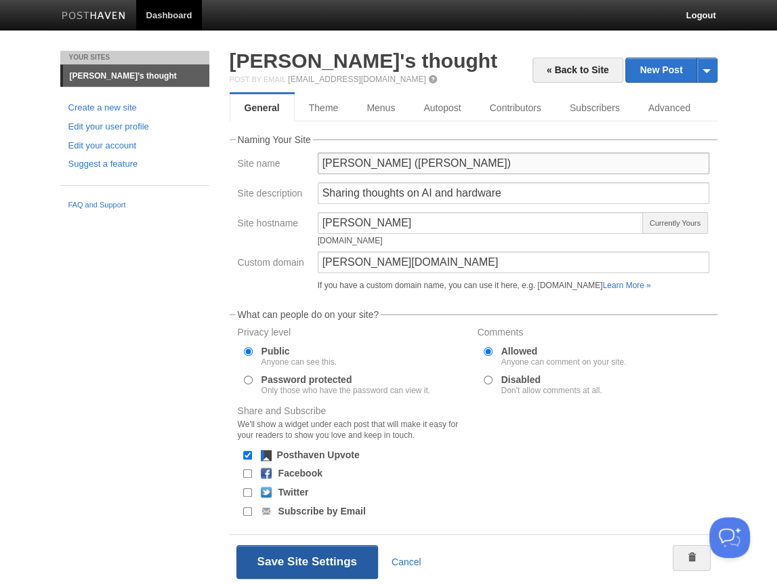
type input "[PERSON_NAME] ([PERSON_NAME])"
click at [297, 560] on button "Save Site Settings" at bounding box center [307, 562] width 142 height 34
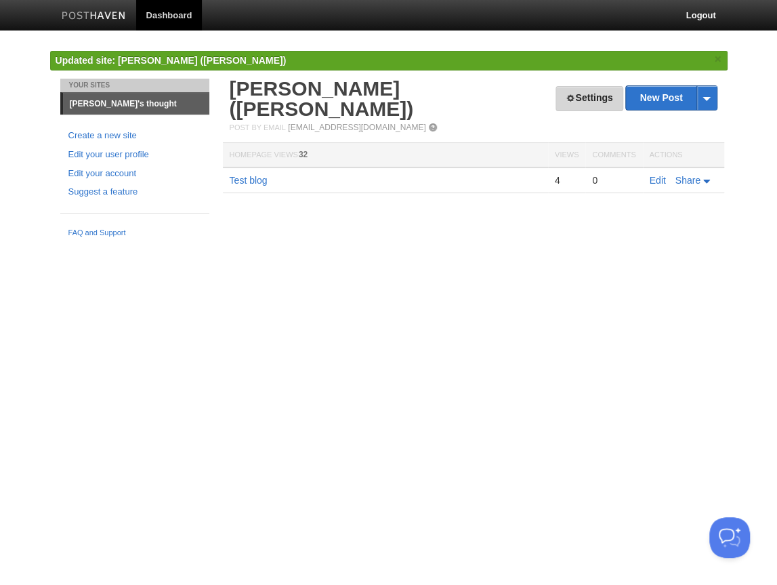
click at [590, 100] on link "Settings" at bounding box center [589, 98] width 67 height 25
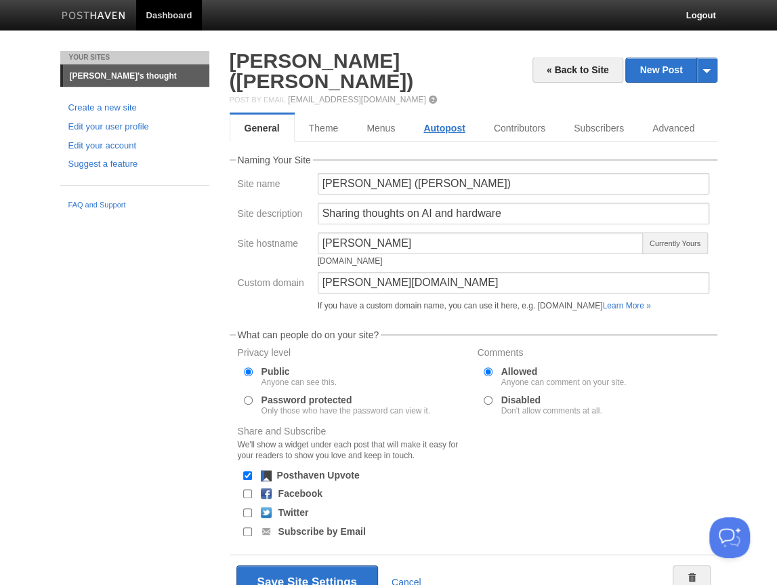
click at [455, 115] on link "Autopost" at bounding box center [444, 128] width 70 height 27
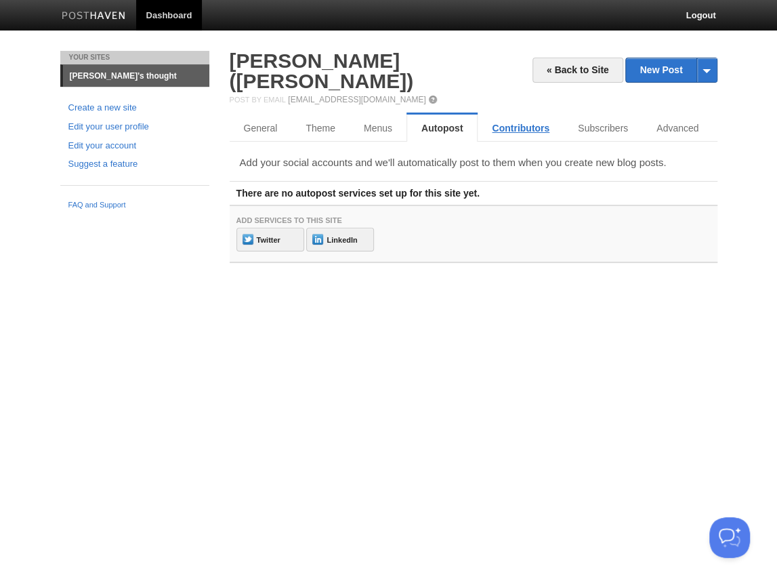
click at [518, 115] on link "Contributors" at bounding box center [521, 128] width 86 height 27
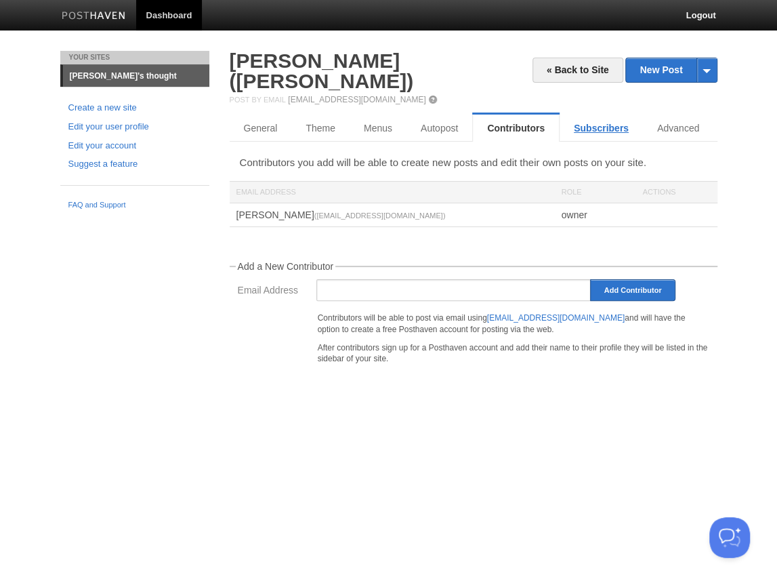
click at [604, 115] on link "Subscribers" at bounding box center [601, 128] width 83 height 27
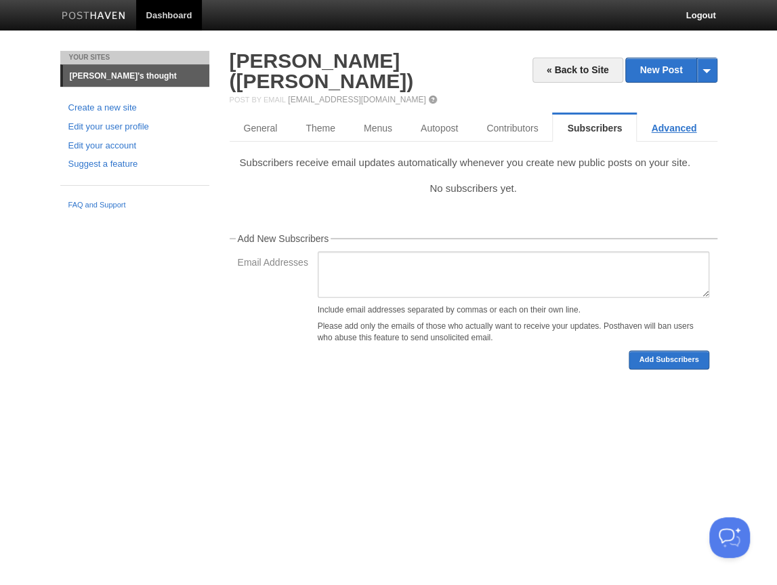
click at [673, 115] on link "Advanced" at bounding box center [674, 128] width 74 height 27
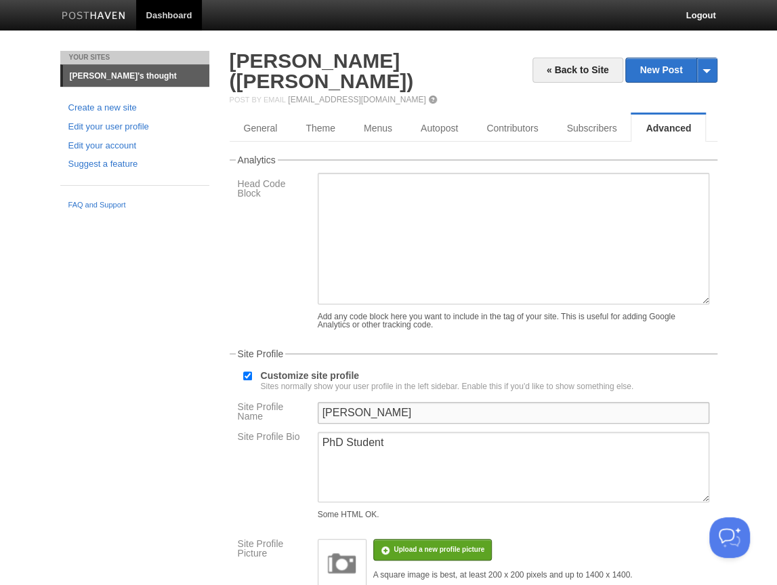
click at [388, 402] on input "Hyunwon" at bounding box center [514, 413] width 392 height 22
type input "[PERSON_NAME]"
drag, startPoint x: 363, startPoint y: 453, endPoint x: 354, endPoint y: 446, distance: 11.1
click at [363, 453] on textarea "PhD Student" at bounding box center [514, 467] width 392 height 70
drag, startPoint x: 325, startPoint y: 430, endPoint x: 446, endPoint y: 414, distance: 122.4
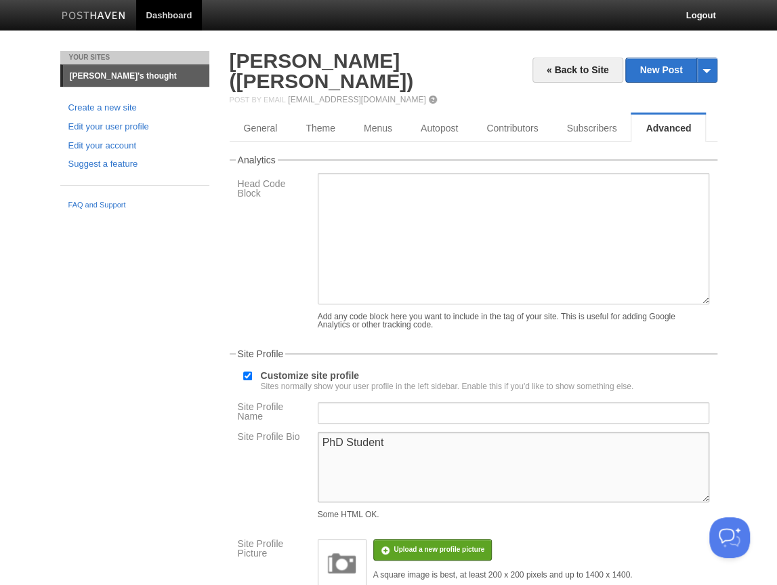
click at [325, 432] on textarea "PhD Student" at bounding box center [514, 467] width 392 height 70
paste textarea "Sharing thoughts on AI and hardware"
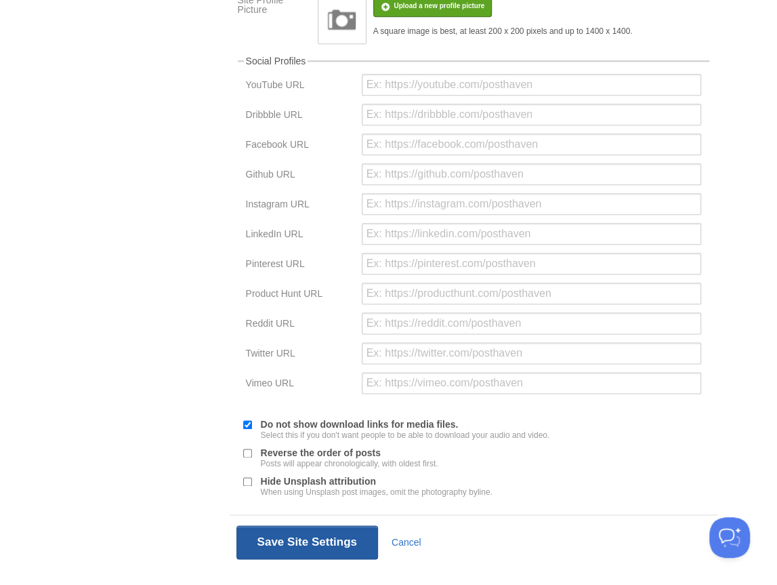
type textarea "Sharing thoughts on AI and hardware"
click at [339, 536] on button "Save Site Settings" at bounding box center [307, 542] width 142 height 34
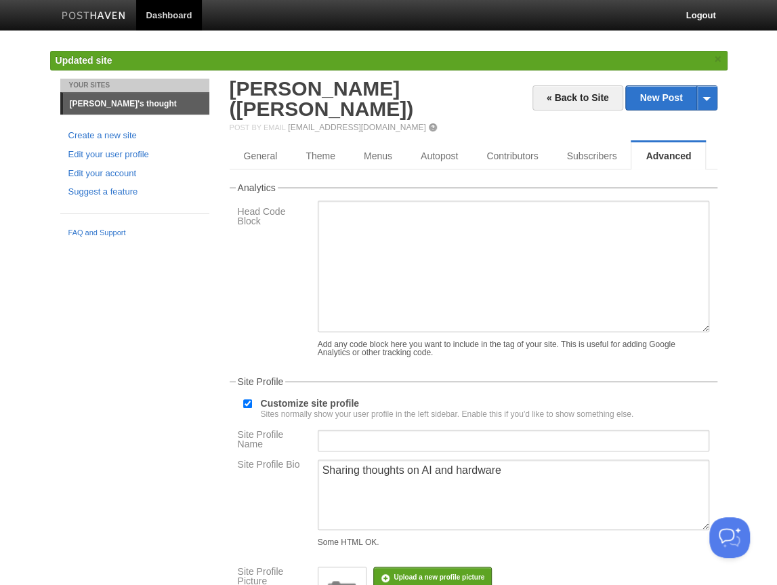
scroll to position [245, 0]
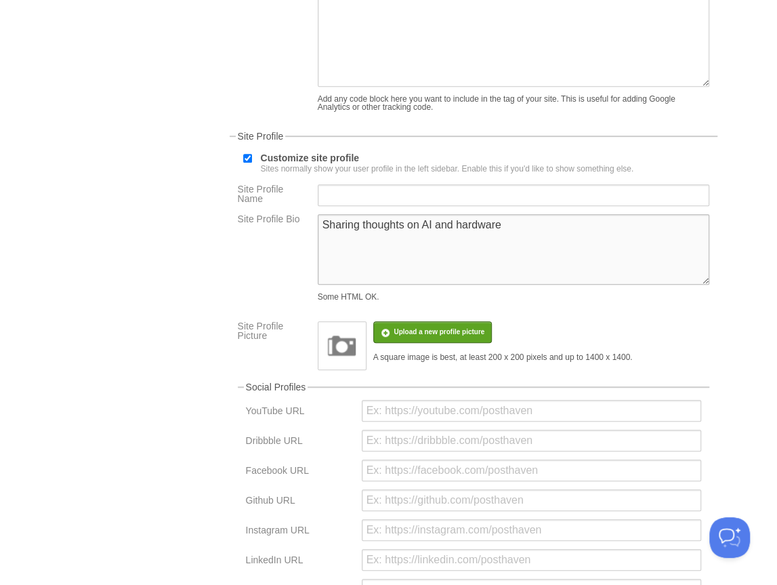
click at [454, 232] on textarea "PhD Student" at bounding box center [514, 249] width 392 height 70
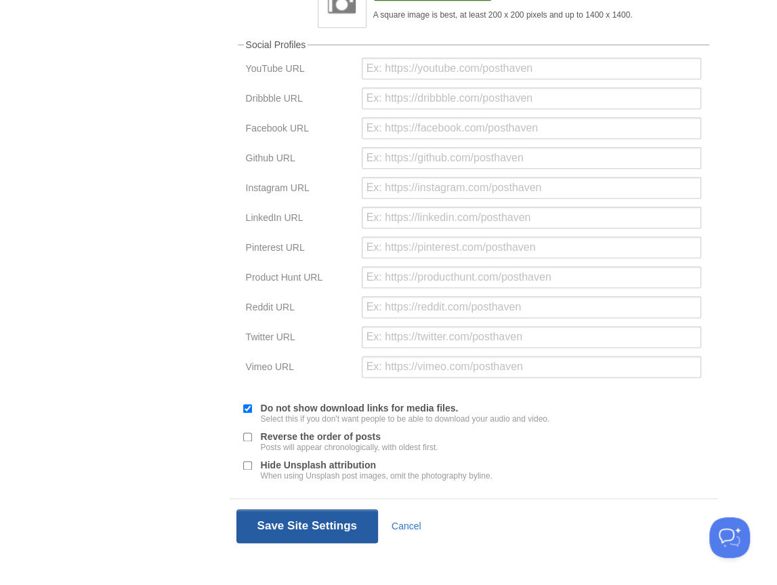
click at [302, 512] on button "Save Site Settings" at bounding box center [307, 526] width 142 height 34
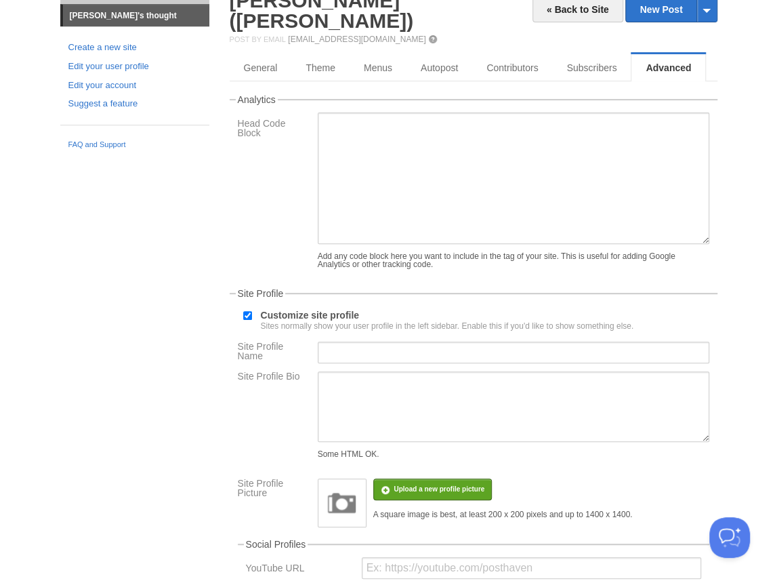
scroll to position [0, 0]
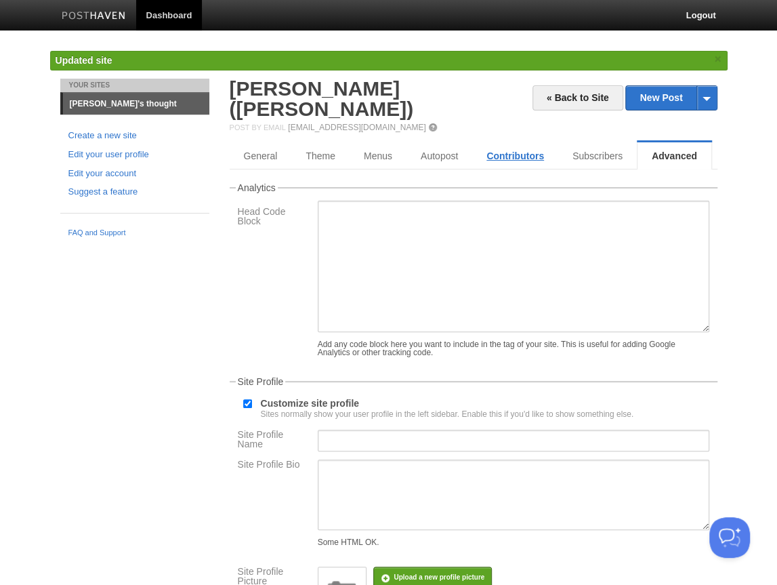
click at [503, 142] on link "Contributors" at bounding box center [515, 155] width 86 height 27
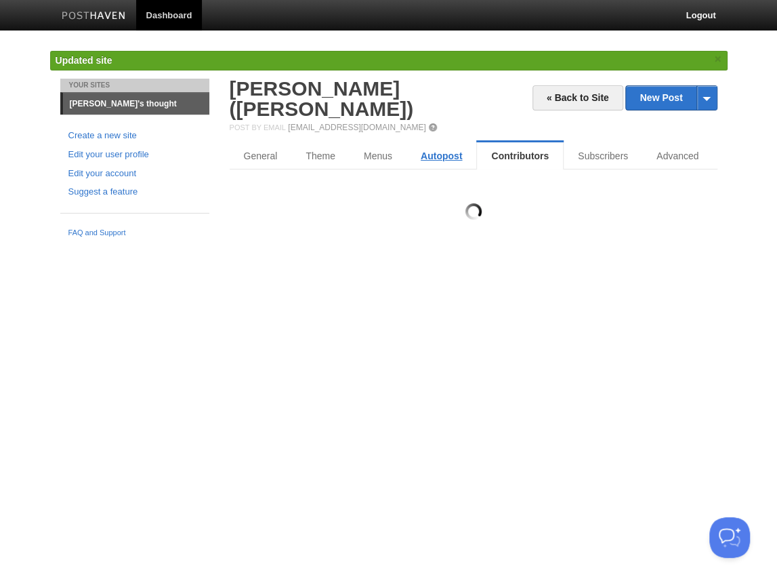
click at [430, 142] on link "Autopost" at bounding box center [442, 155] width 70 height 27
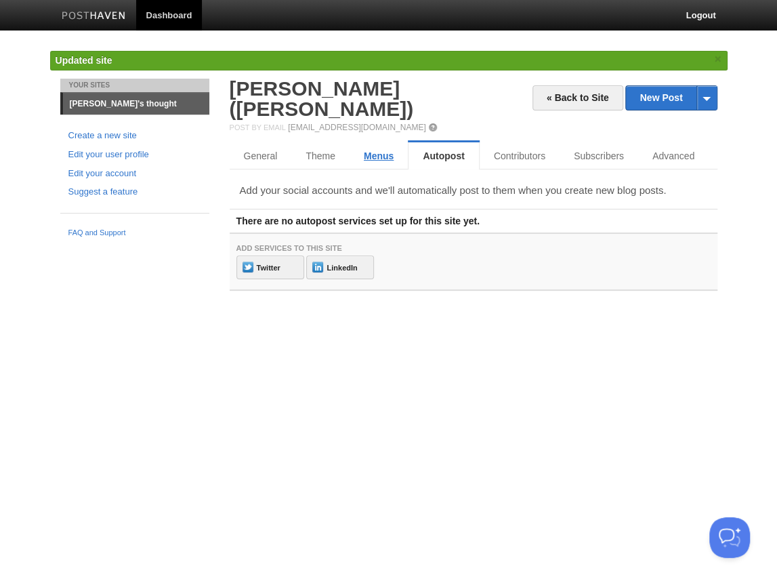
click at [387, 142] on link "Menus" at bounding box center [379, 155] width 58 height 27
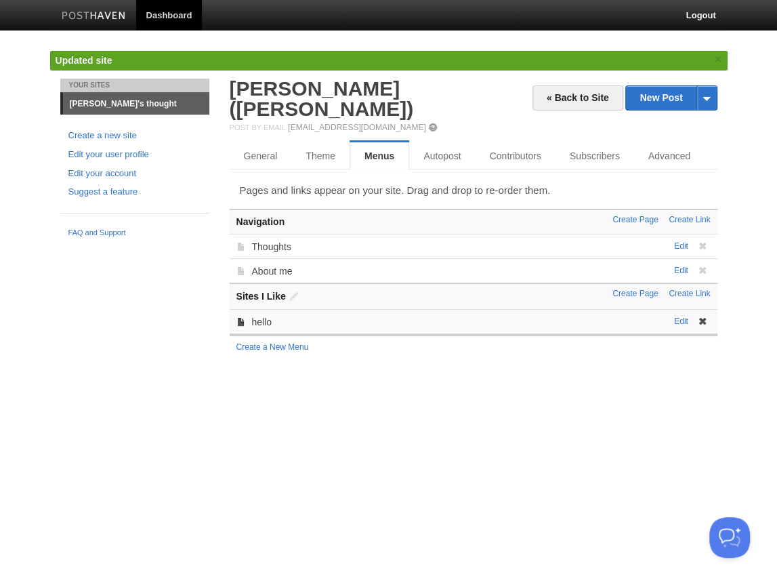
click at [703, 316] on span at bounding box center [702, 320] width 9 height 9
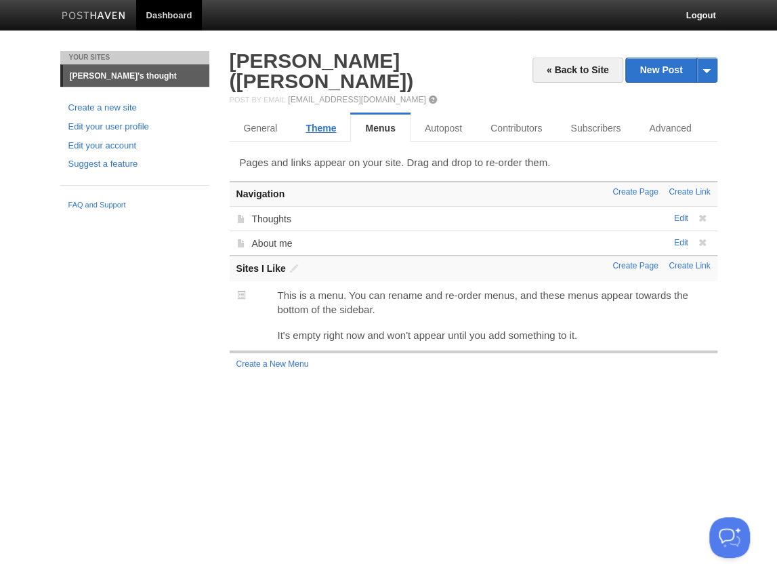
click at [318, 115] on link "Theme" at bounding box center [320, 128] width 59 height 27
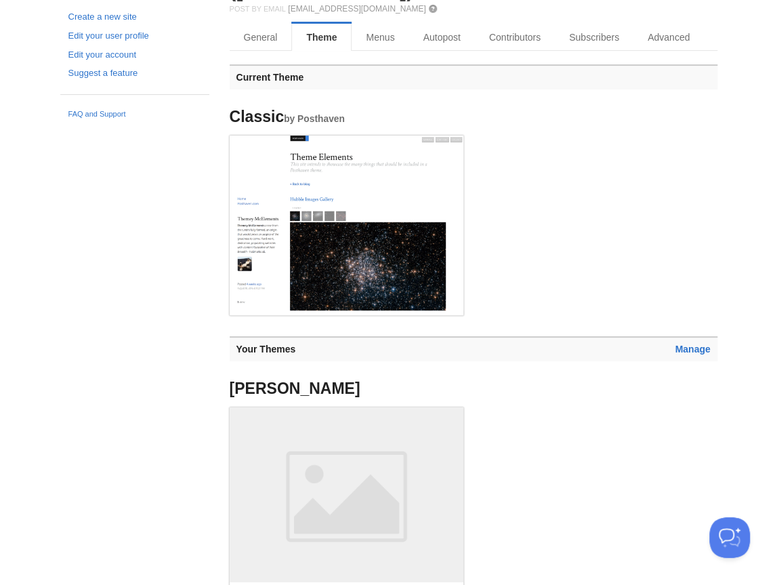
scroll to position [184, 0]
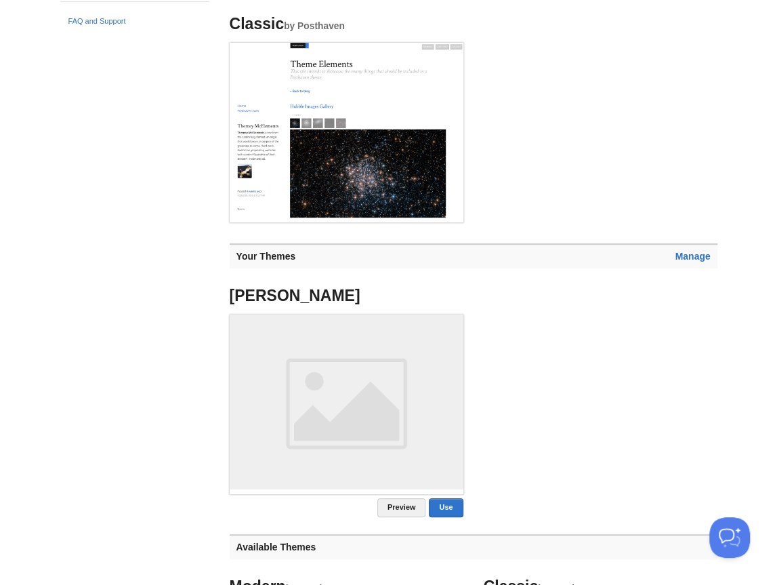
click at [330, 121] on img at bounding box center [347, 130] width 234 height 175
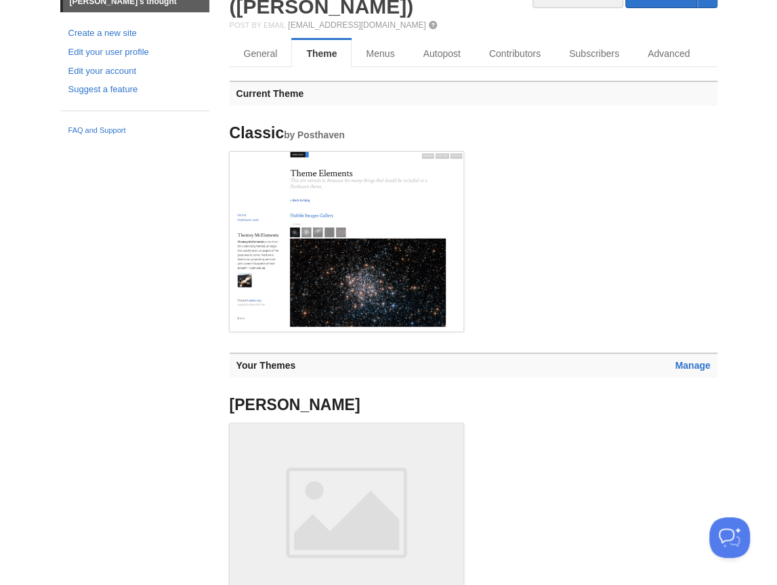
scroll to position [0, 0]
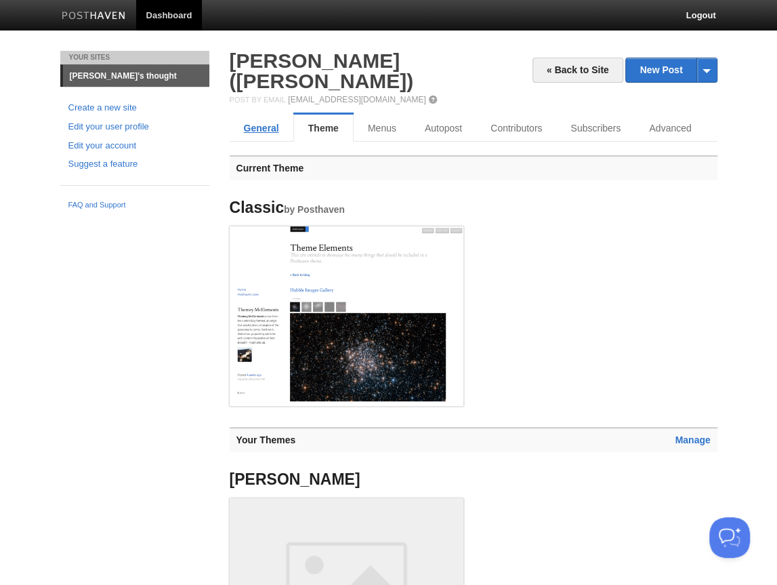
click at [267, 115] on link "General" at bounding box center [262, 128] width 64 height 27
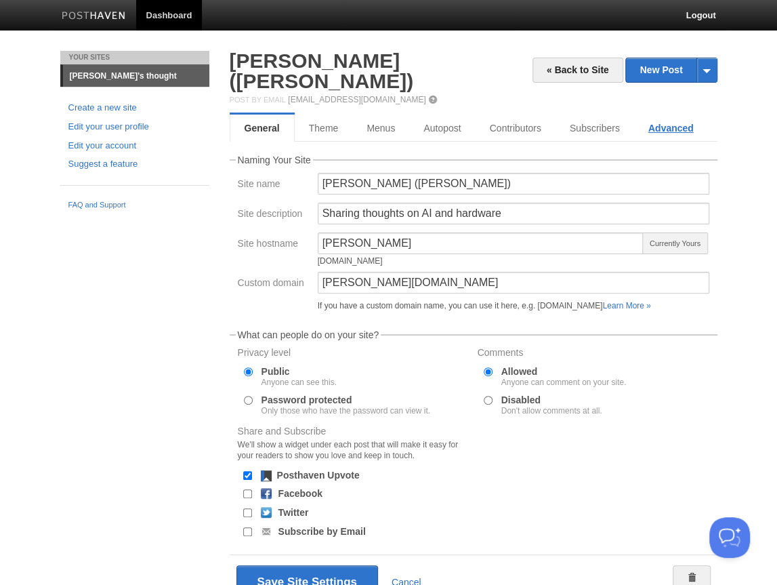
click at [651, 115] on link "Advanced" at bounding box center [671, 128] width 74 height 27
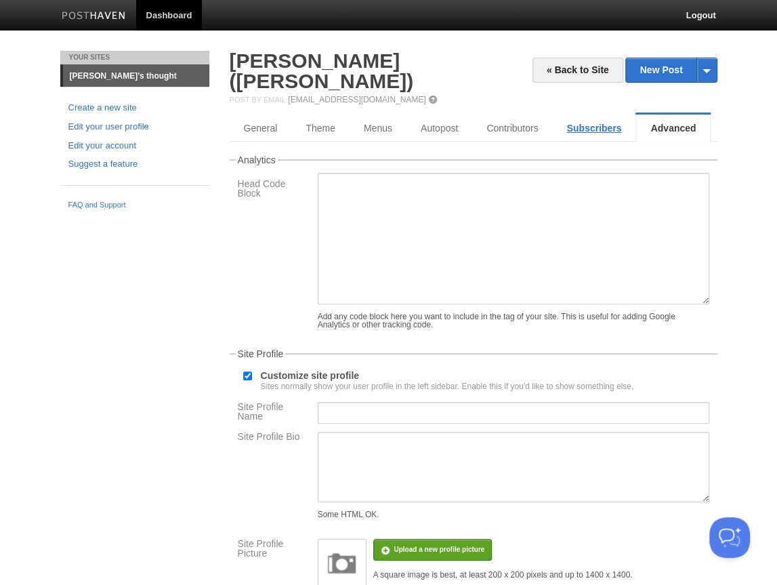
click at [589, 115] on link "Subscribers" at bounding box center [593, 128] width 83 height 27
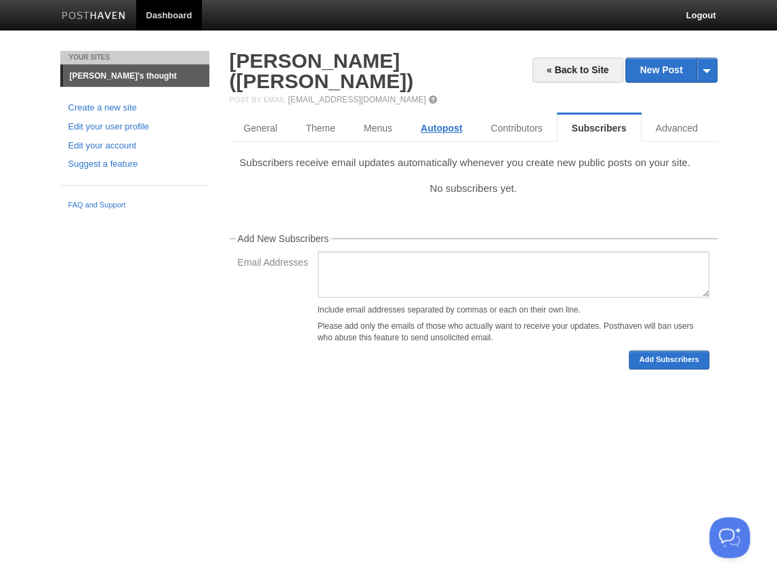
click at [455, 115] on link "Autopost" at bounding box center [442, 128] width 70 height 27
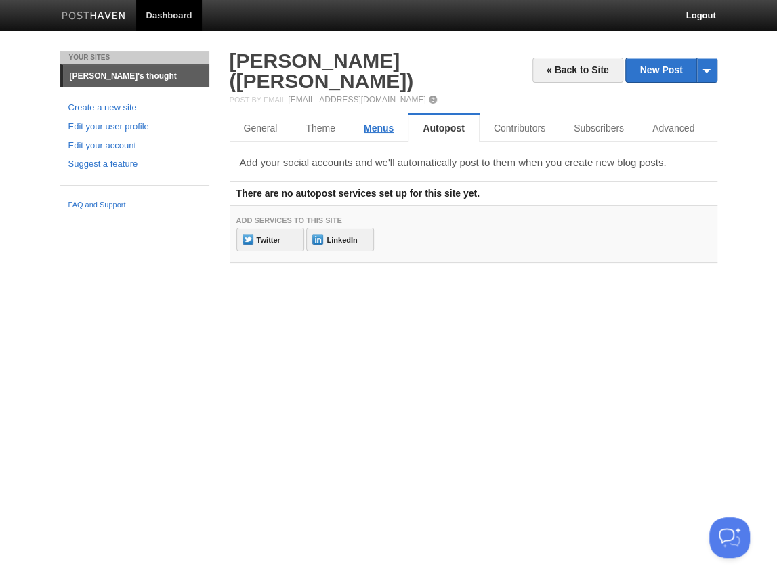
click at [369, 115] on link "Menus" at bounding box center [379, 128] width 58 height 27
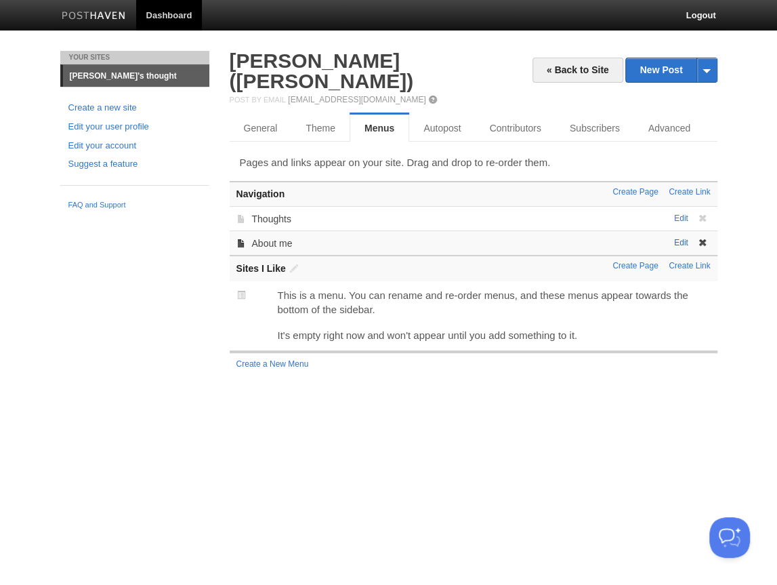
click at [677, 238] on link "Edit" at bounding box center [681, 242] width 14 height 9
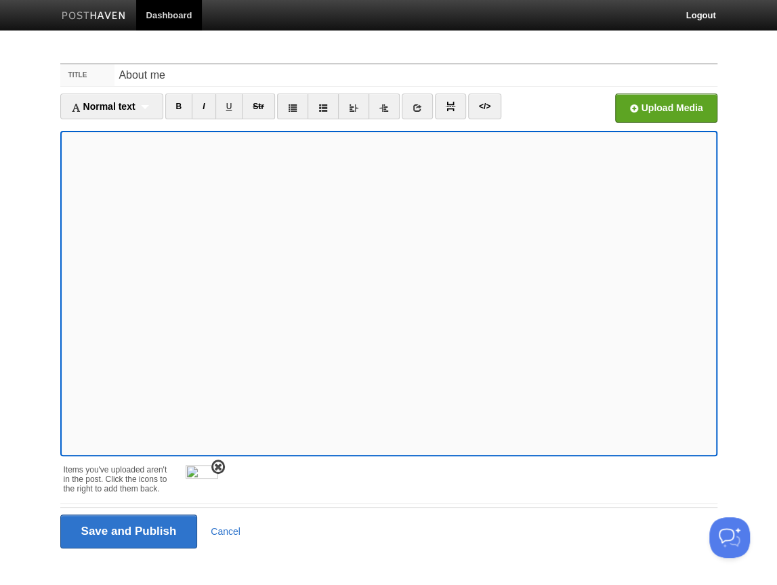
click at [218, 467] on span at bounding box center [217, 466] width 9 height 9
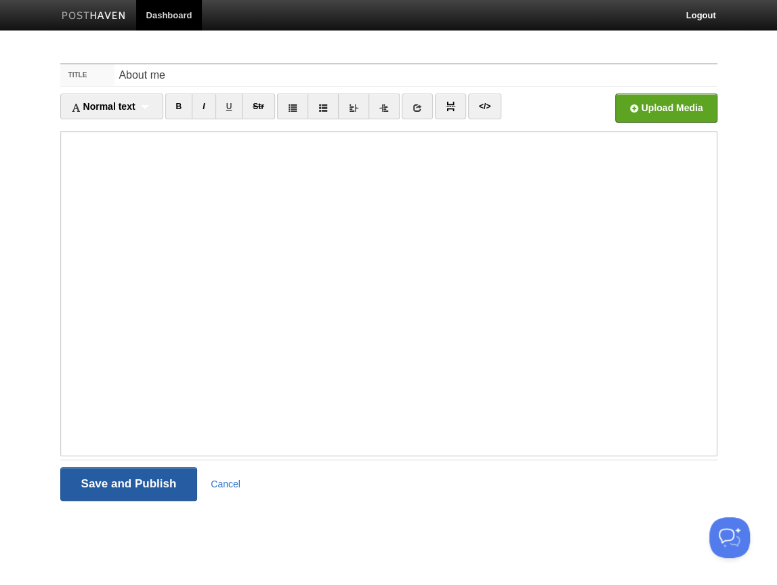
click at [143, 483] on input "Save and Publish" at bounding box center [129, 484] width 138 height 34
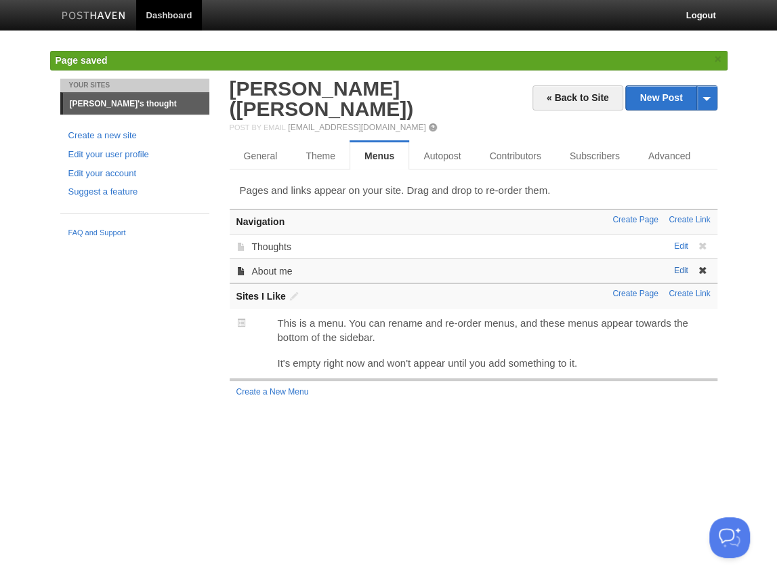
click at [679, 266] on link "Edit" at bounding box center [681, 270] width 14 height 9
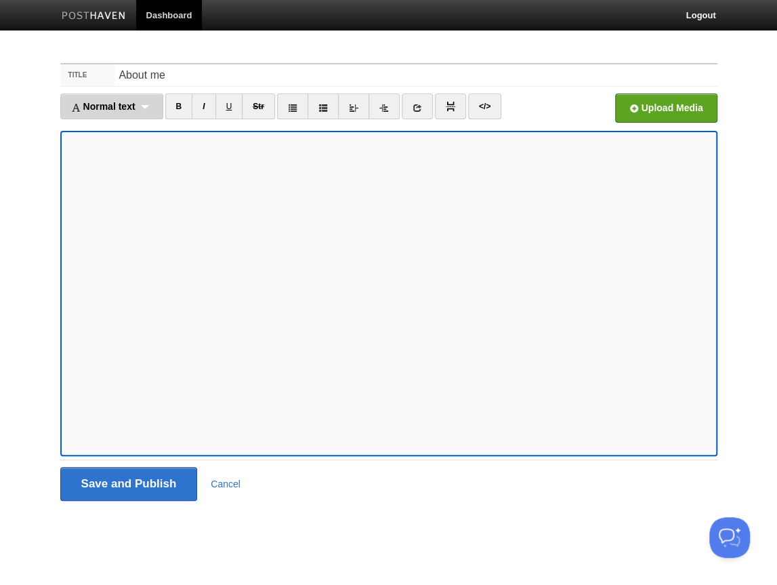
click at [139, 105] on div "Normal text Normal text Heading 1 Heading 2 Heading 3" at bounding box center [111, 107] width 103 height 26
click at [145, 107] on div "Normal text Normal text Heading 1 Heading 2 Heading 3" at bounding box center [111, 107] width 103 height 26
click at [109, 133] on link "Normal text" at bounding box center [112, 130] width 102 height 20
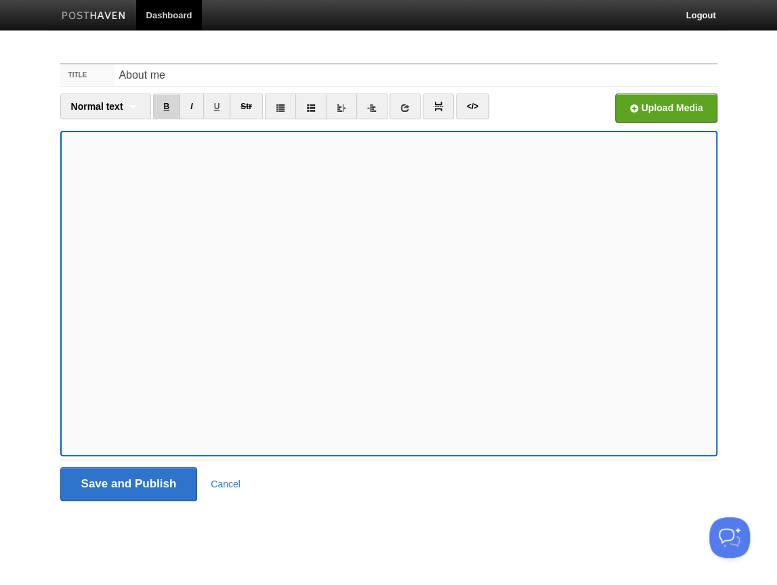
click at [173, 105] on link "B" at bounding box center [167, 107] width 28 height 26
click at [404, 109] on icon at bounding box center [404, 107] width 9 height 9
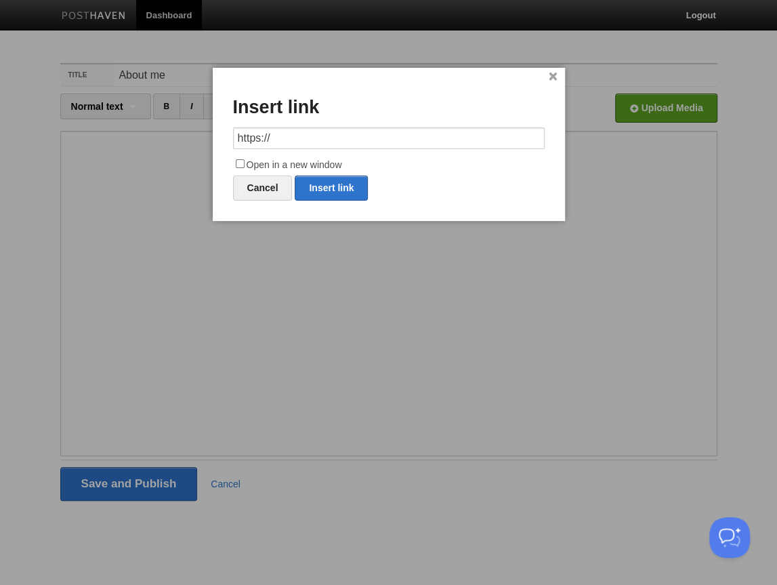
click at [552, 80] on link "×" at bounding box center [553, 76] width 9 height 7
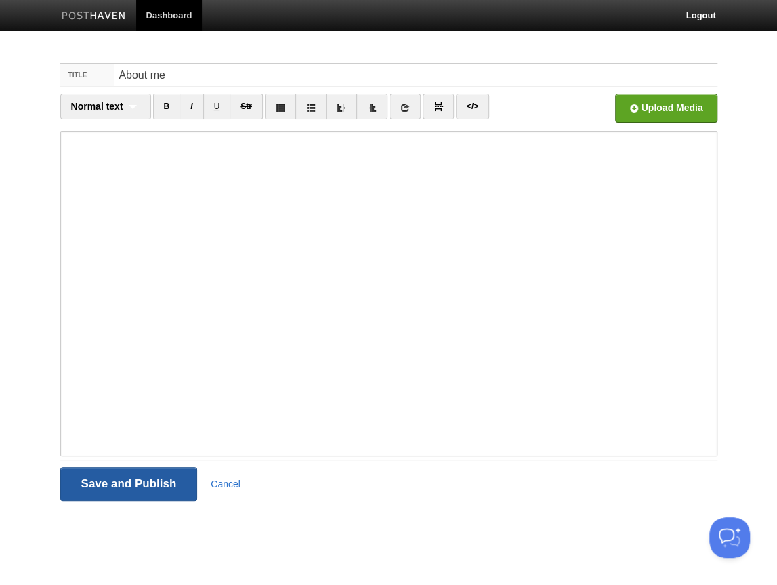
click at [127, 484] on input "Save and Publish" at bounding box center [129, 484] width 138 height 34
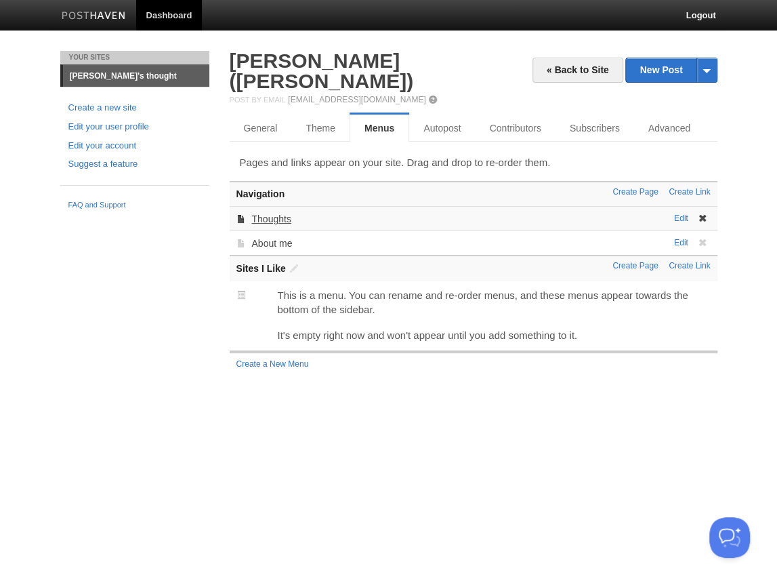
click at [283, 213] on link "Thoughts" at bounding box center [270, 218] width 39 height 11
click at [262, 115] on link "General" at bounding box center [262, 128] width 64 height 27
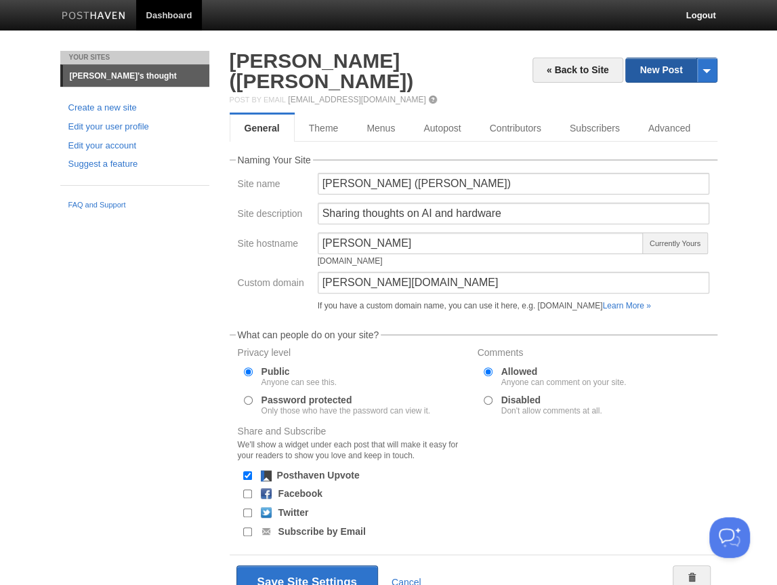
click at [671, 73] on link "New Post" at bounding box center [671, 70] width 90 height 24
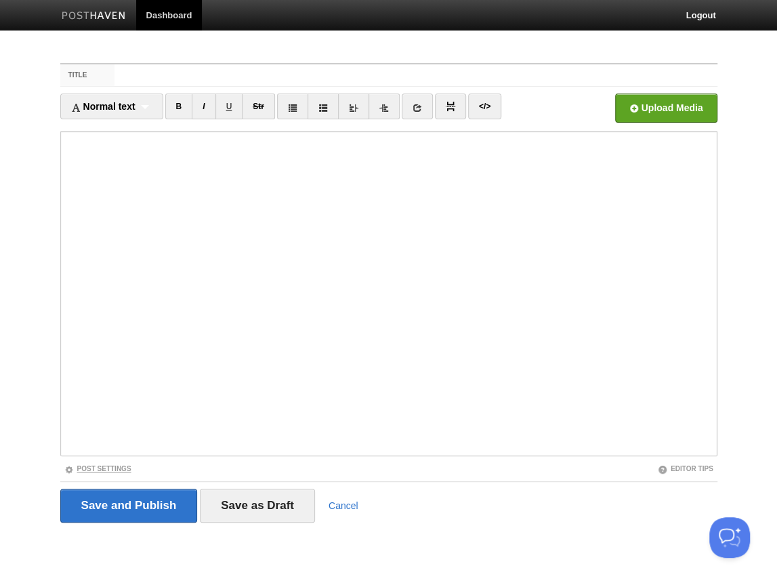
click at [102, 466] on link "Post Settings" at bounding box center [97, 468] width 67 height 7
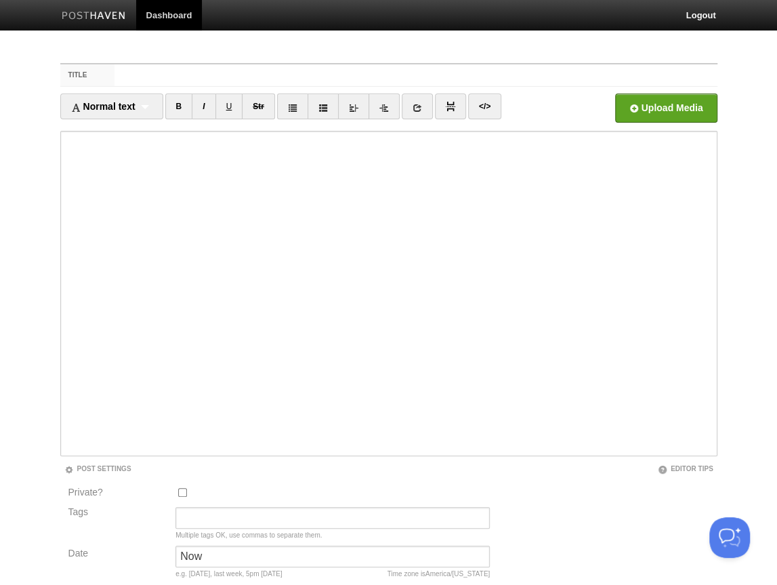
scroll to position [122, 0]
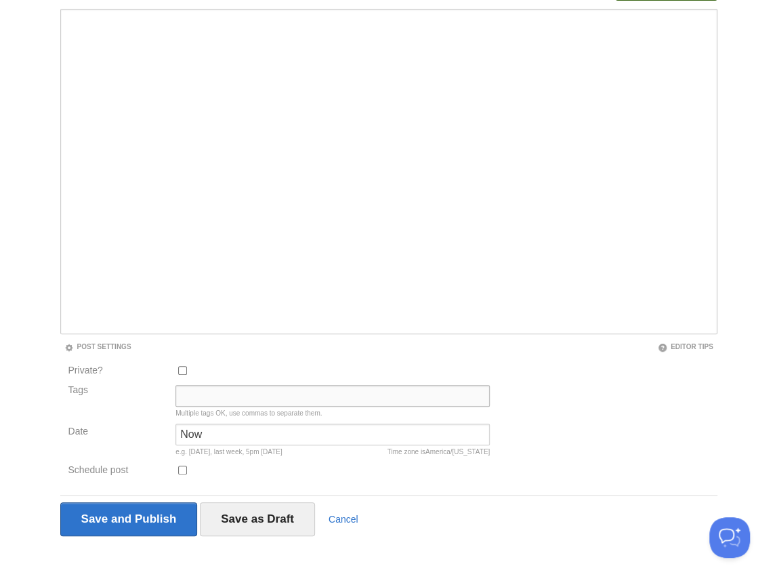
click at [202, 402] on input "Tags" at bounding box center [332, 396] width 314 height 22
click at [210, 441] on input "Now" at bounding box center [332, 434] width 314 height 22
click at [236, 392] on input "Tags" at bounding box center [332, 396] width 314 height 22
type input "ㅅ"
type input "Thoughts"
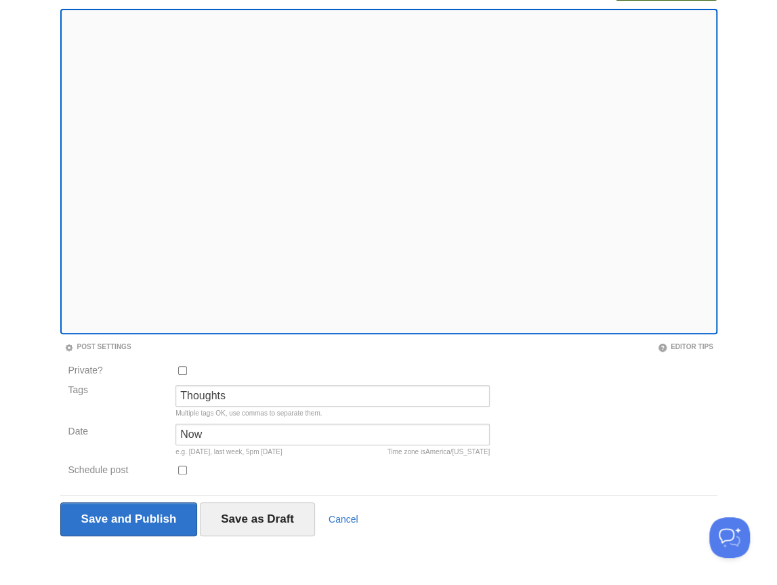
scroll to position [0, 0]
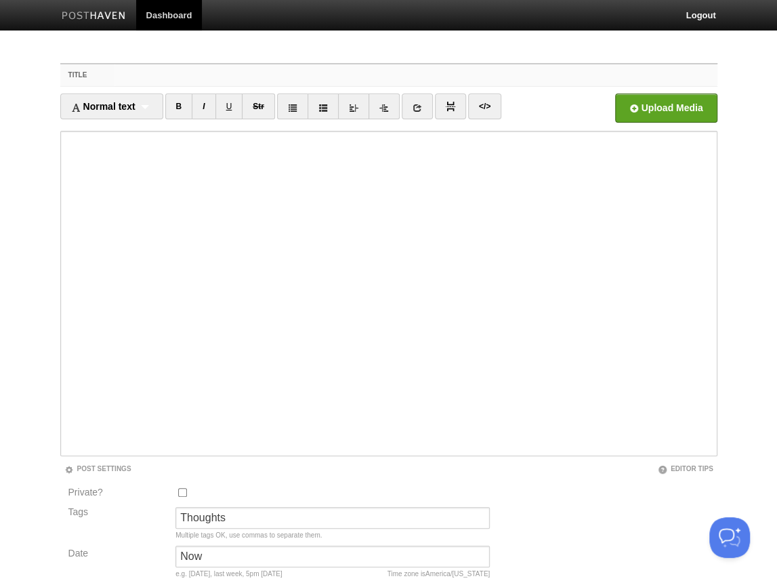
click at [229, 78] on input "Title" at bounding box center [416, 75] width 602 height 22
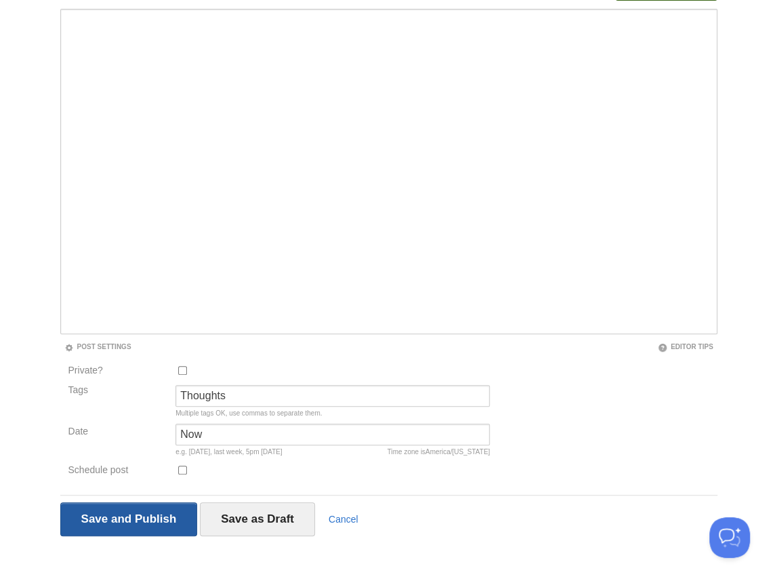
type input "shsh"
click at [150, 515] on input "Save and Publish" at bounding box center [129, 519] width 138 height 34
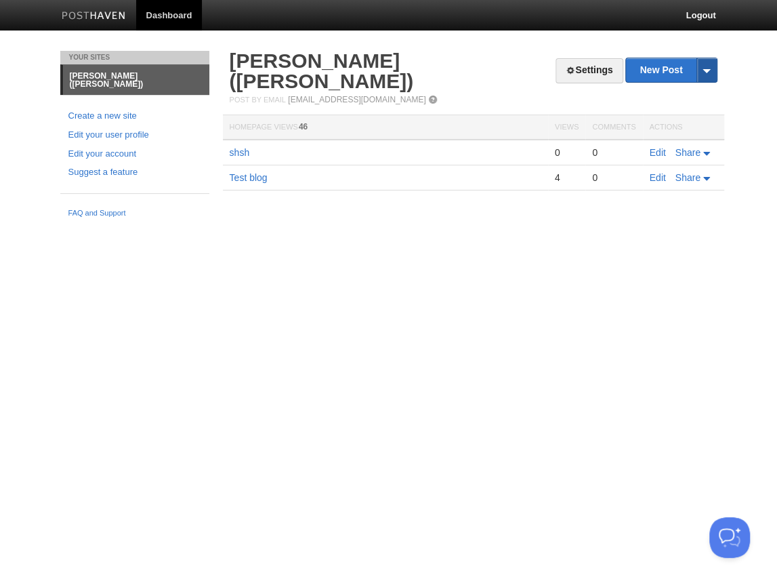
click at [714, 73] on span at bounding box center [707, 70] width 20 height 24
click at [611, 66] on link "Settings" at bounding box center [589, 70] width 67 height 25
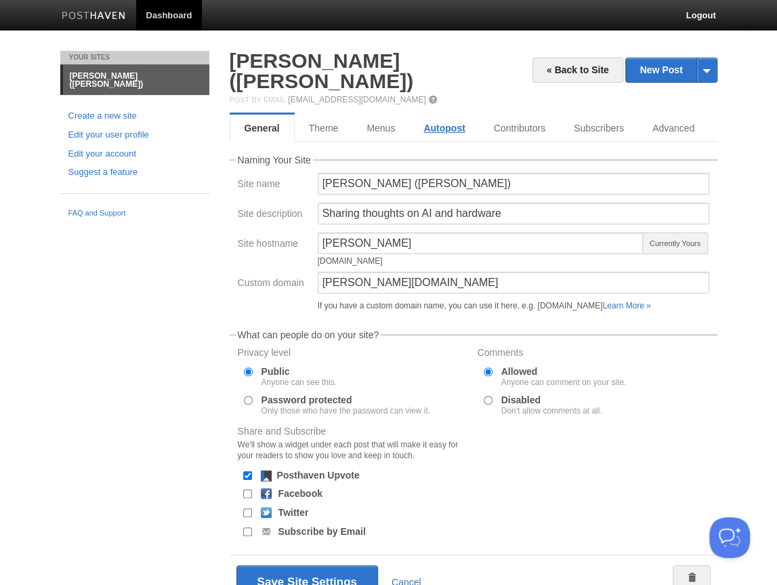
click at [434, 115] on link "Autopost" at bounding box center [444, 128] width 70 height 27
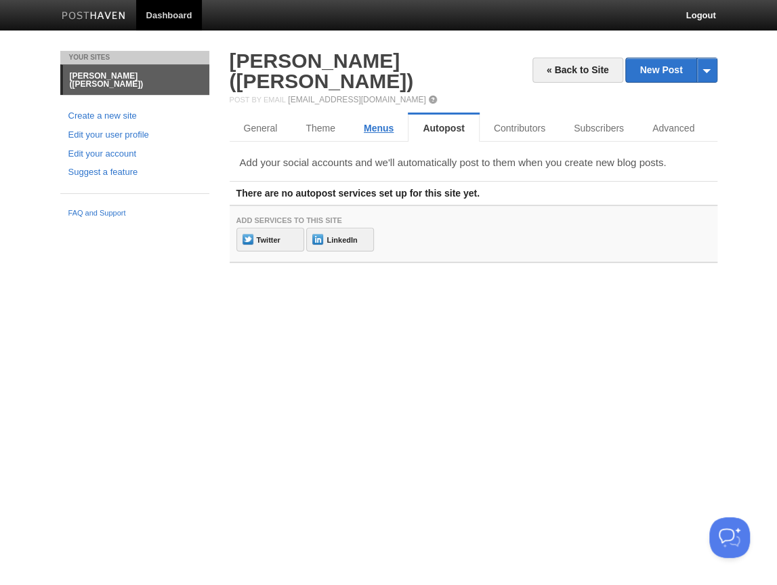
click at [399, 115] on link "Menus" at bounding box center [379, 128] width 58 height 27
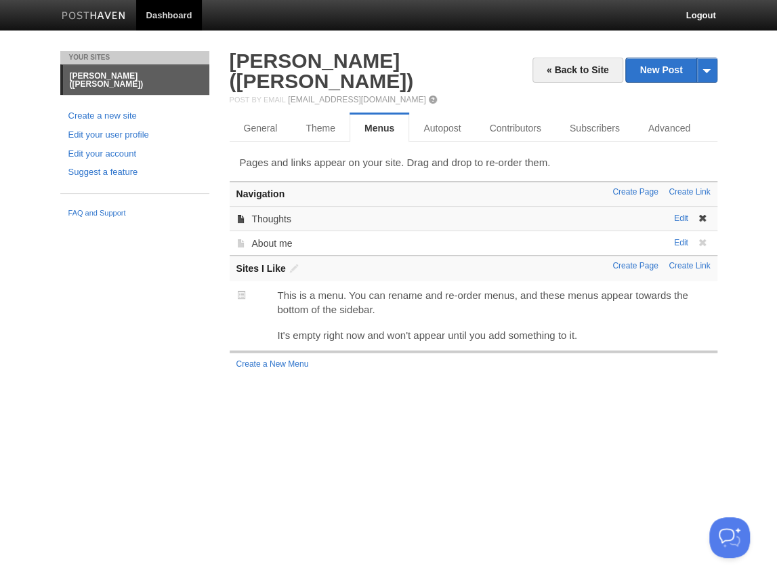
click at [699, 213] on span at bounding box center [702, 217] width 9 height 9
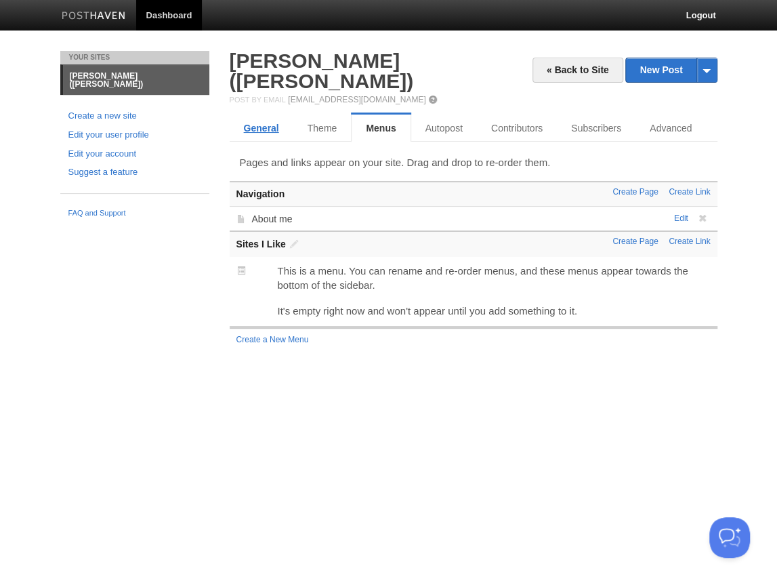
click at [266, 115] on link "General" at bounding box center [262, 128] width 64 height 27
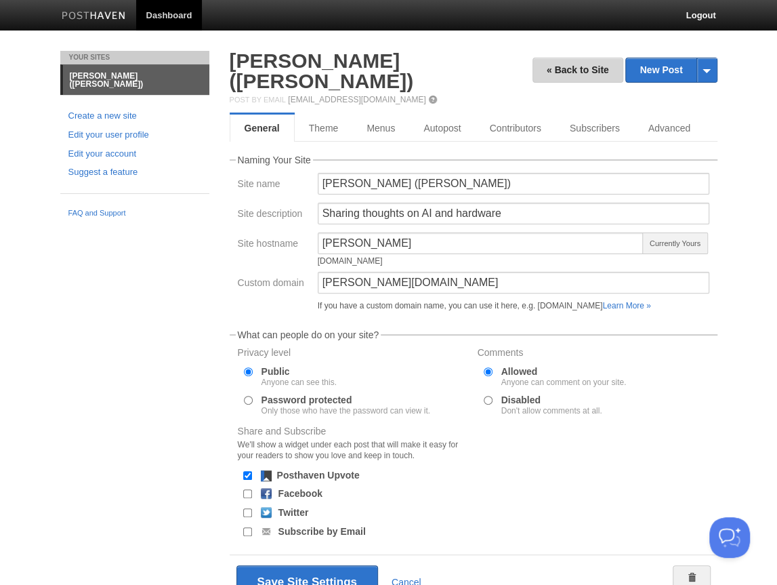
click at [556, 73] on link "« Back to Site" at bounding box center [578, 70] width 91 height 25
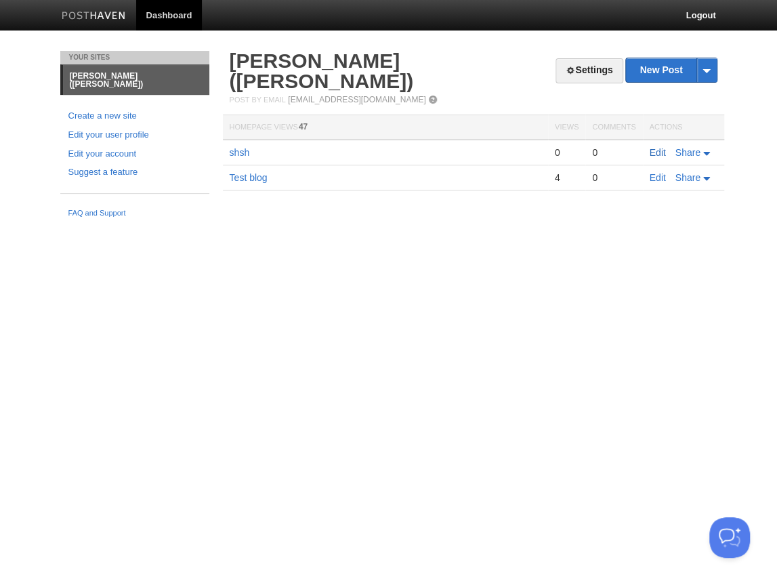
click at [658, 147] on link "Edit" at bounding box center [658, 152] width 16 height 11
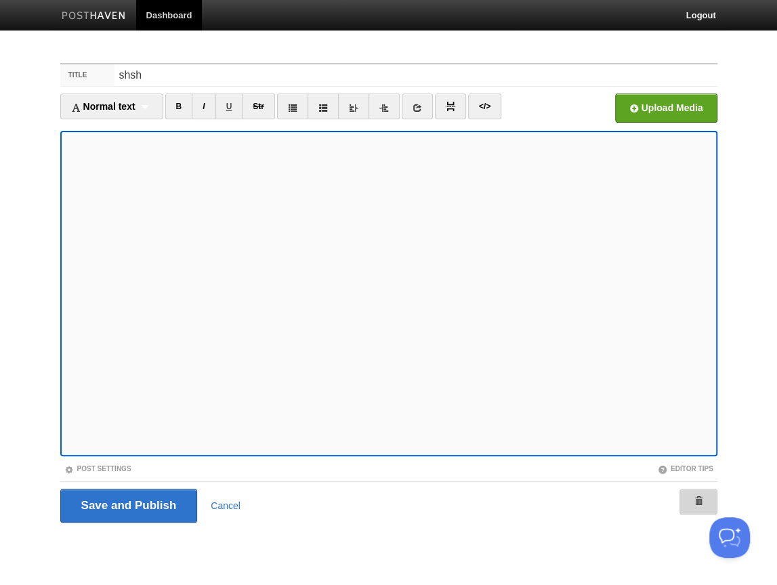
click at [698, 502] on span at bounding box center [698, 500] width 9 height 9
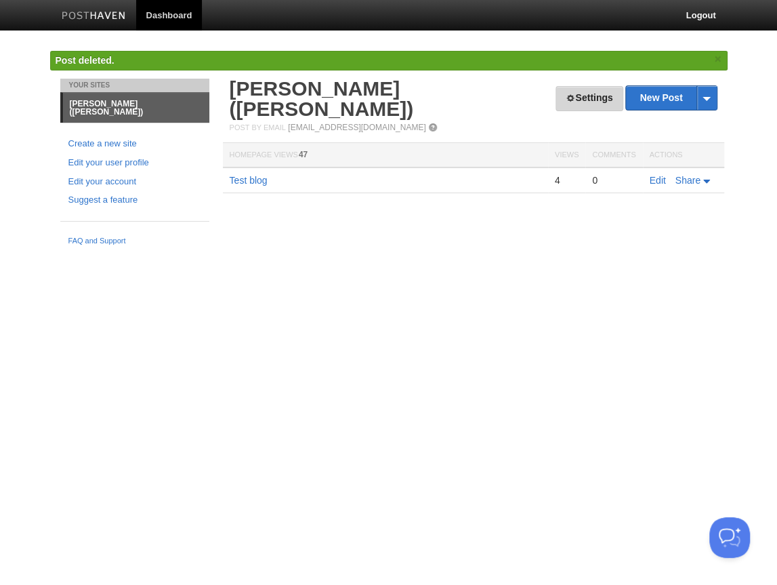
click at [586, 96] on link "Settings" at bounding box center [589, 98] width 67 height 25
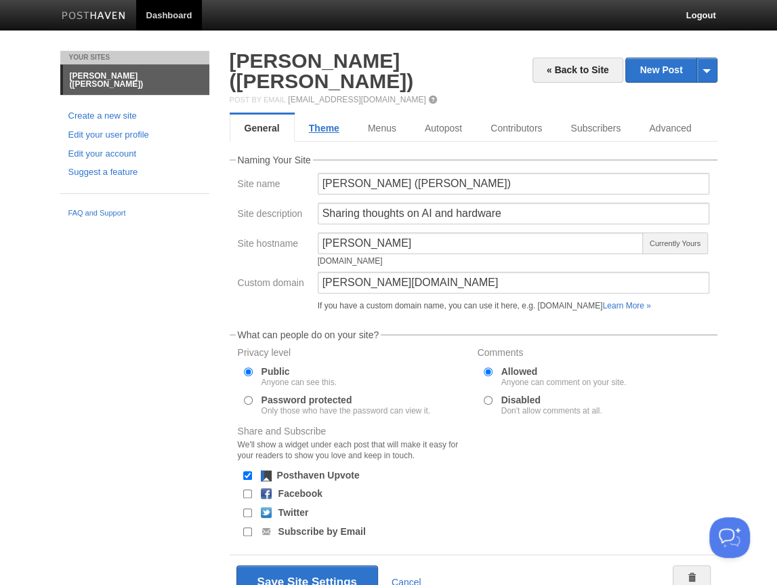
click at [314, 115] on link "Theme" at bounding box center [324, 128] width 59 height 27
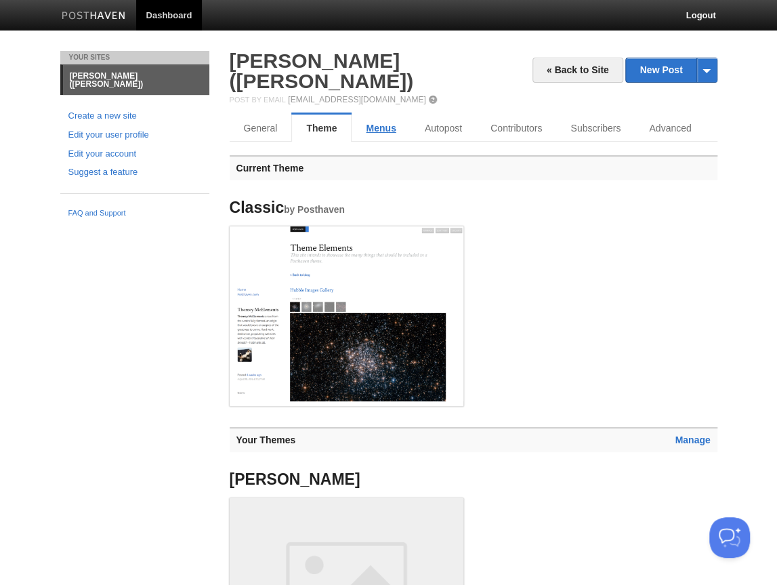
click at [383, 115] on link "Menus" at bounding box center [381, 128] width 58 height 27
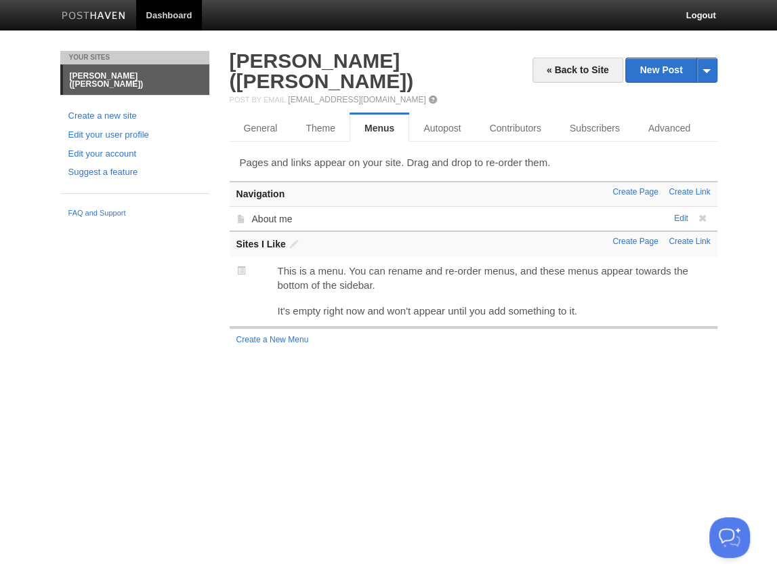
click at [437, 115] on link "Autopost" at bounding box center [442, 128] width 66 height 27
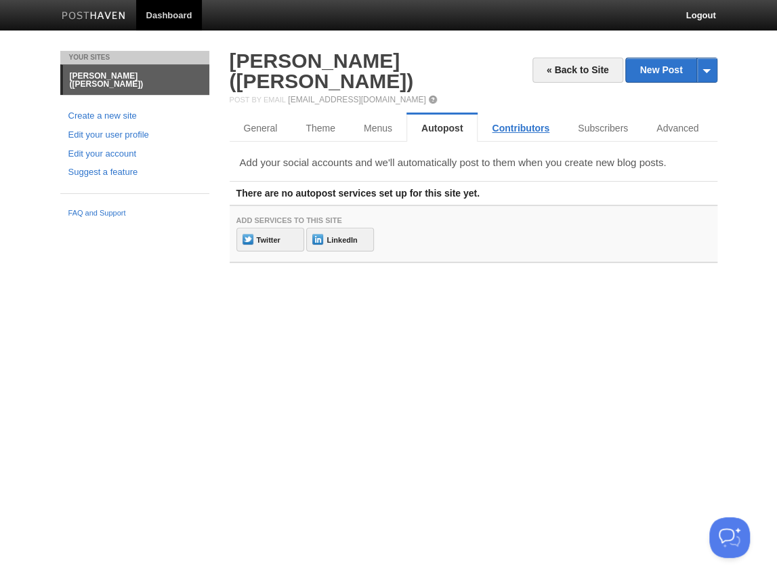
click at [512, 115] on link "Contributors" at bounding box center [521, 128] width 86 height 27
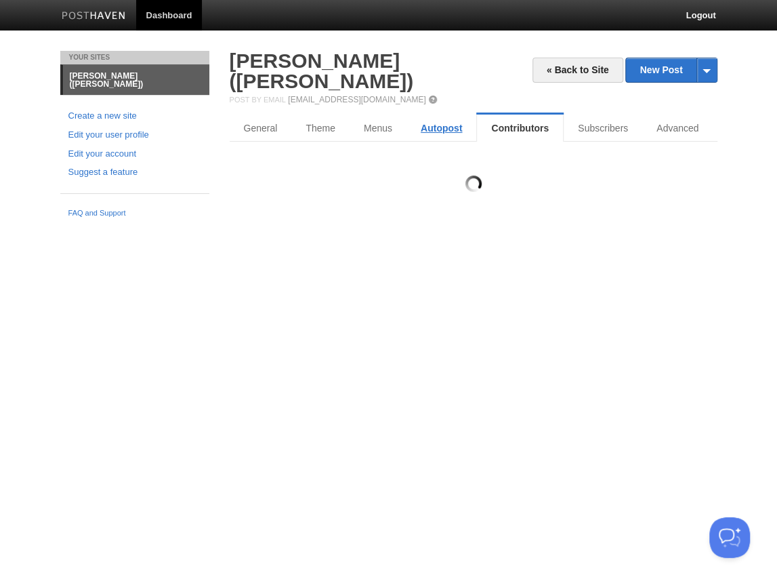
click at [453, 115] on link "Autopost" at bounding box center [442, 128] width 70 height 27
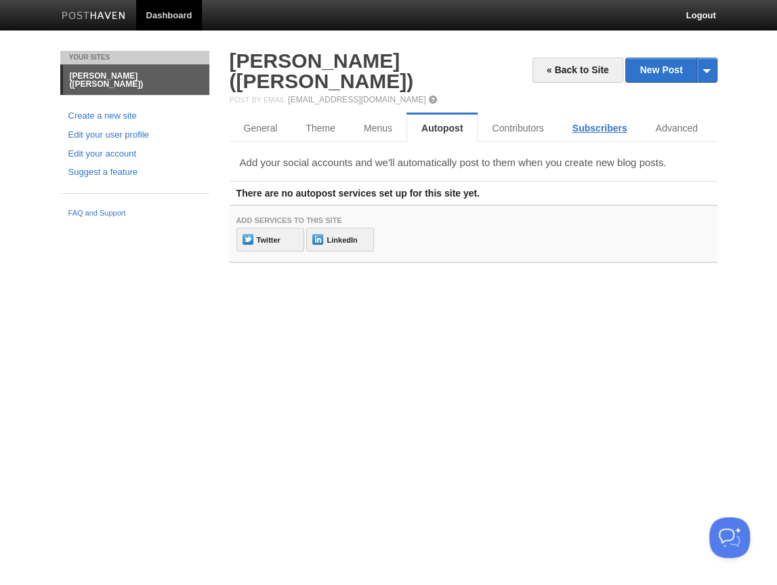
click at [591, 115] on link "Subscribers" at bounding box center [599, 128] width 83 height 27
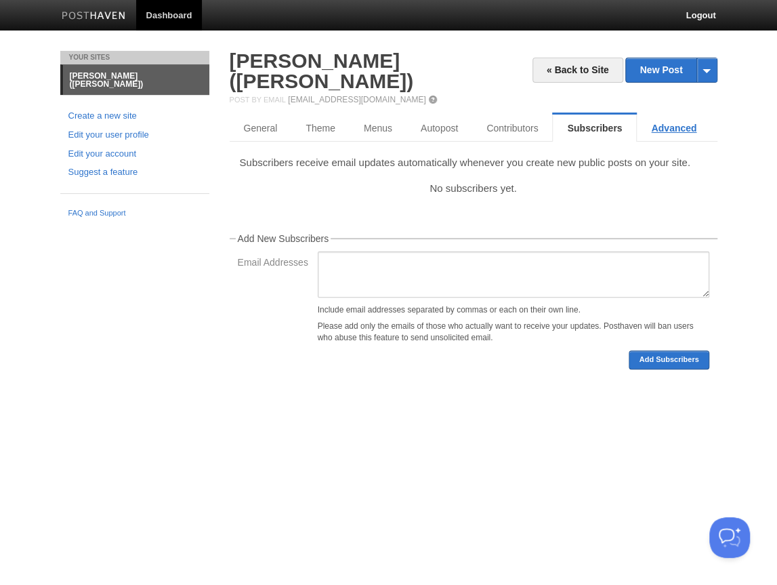
click at [653, 115] on link "Advanced" at bounding box center [674, 128] width 74 height 27
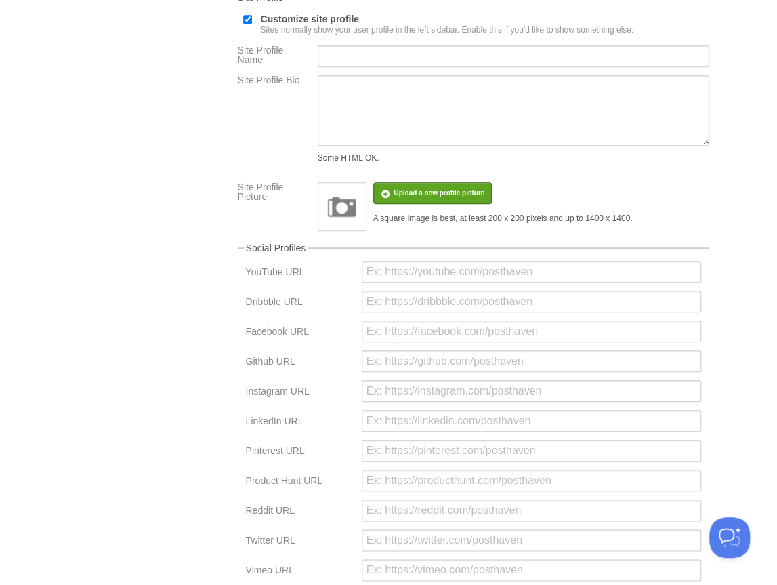
scroll to position [560, 0]
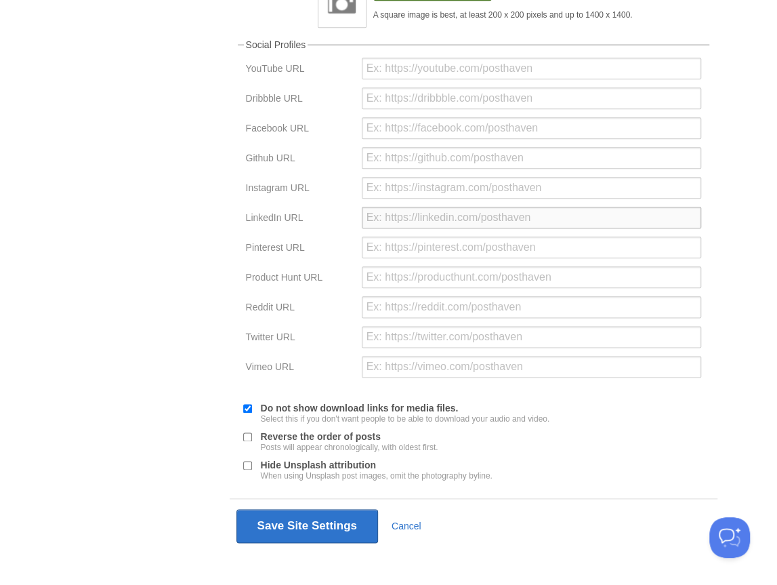
click at [394, 215] on input "url" at bounding box center [531, 218] width 339 height 22
paste input "https://www.linkedin.com/in/hyunwonch/"
type input "https://www.linkedin.com/in/hyunwonch/"
click at [207, 241] on div "Your Sites Hyunwon Chung (정현원) Create a new site Edit your user profile Edit yo…" at bounding box center [389, 42] width 678 height 1102
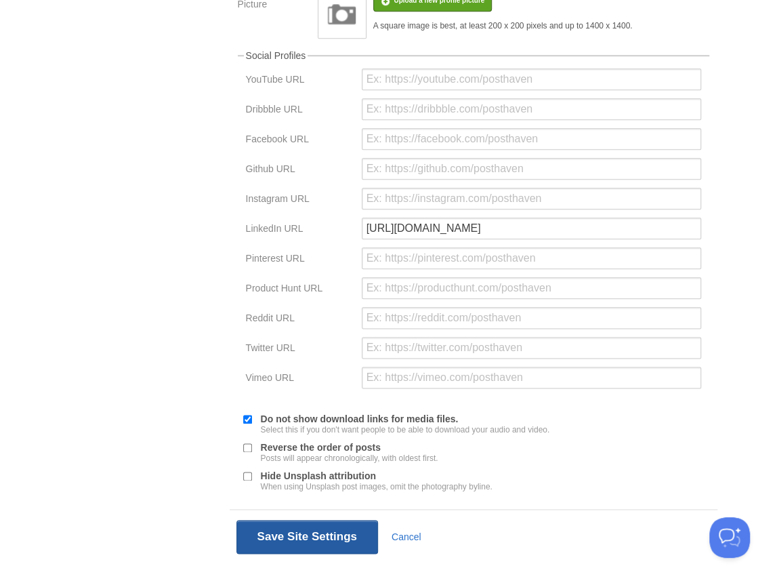
click at [290, 529] on button "Save Site Settings" at bounding box center [307, 537] width 142 height 34
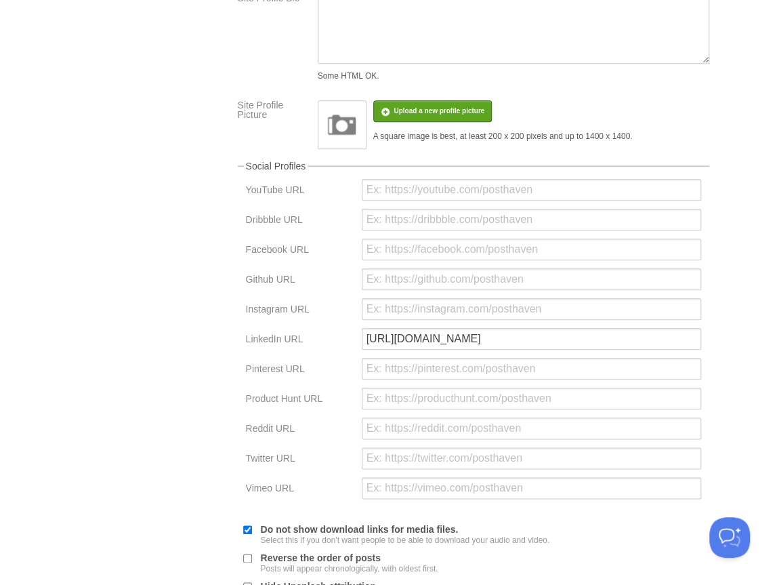
scroll to position [560, 0]
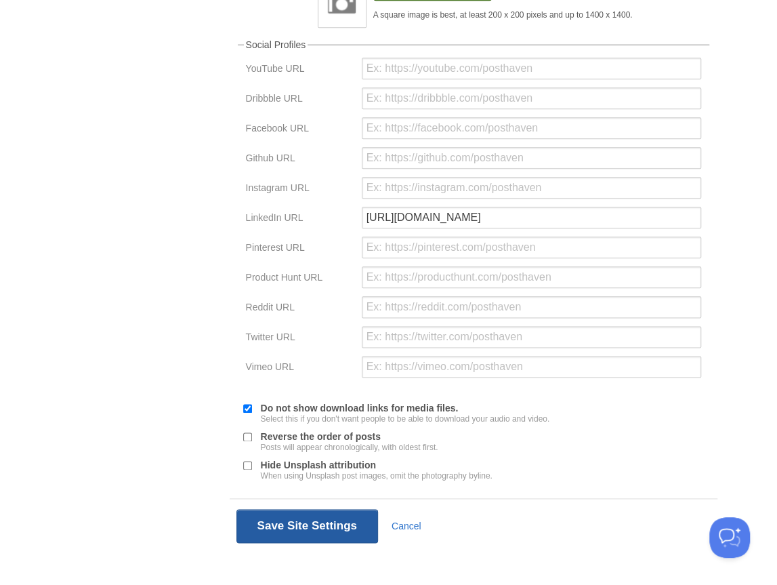
click at [295, 520] on button "Save Site Settings" at bounding box center [307, 526] width 142 height 34
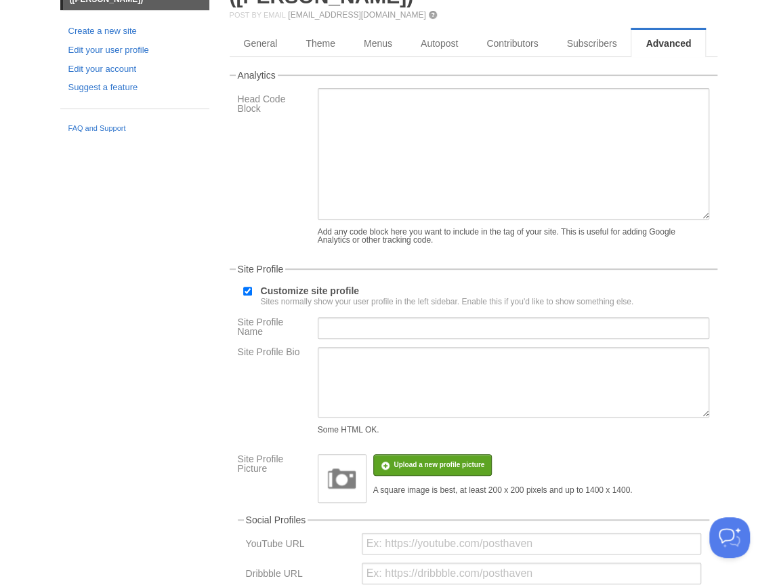
scroll to position [51, 0]
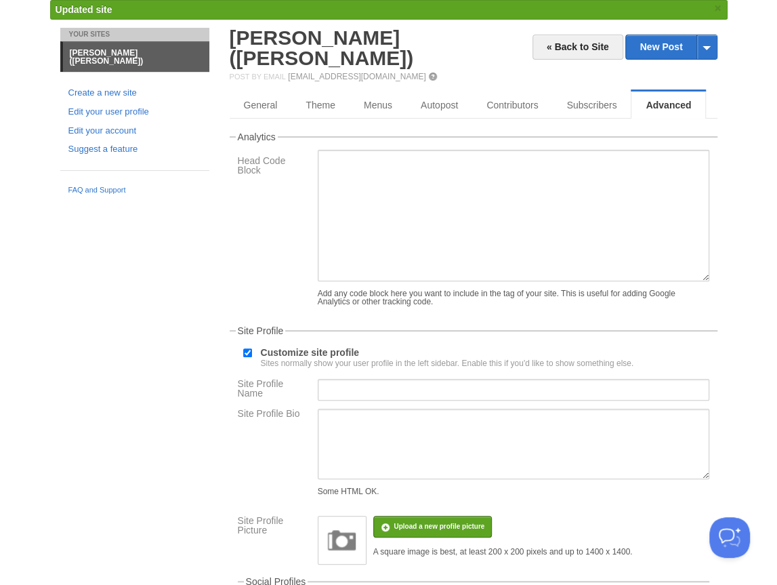
click at [281, 348] on label "Customize site profile Sites normally show your user profile in the left sideba…" at bounding box center [447, 358] width 373 height 20
click at [252, 348] on input "Customize site profile Sites normally show your user profile in the left sideba…" at bounding box center [247, 352] width 9 height 9
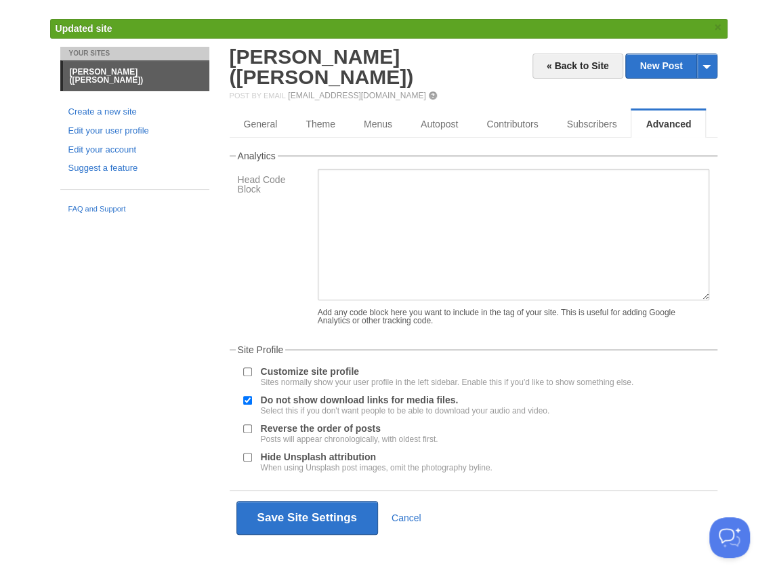
scroll to position [19, 0]
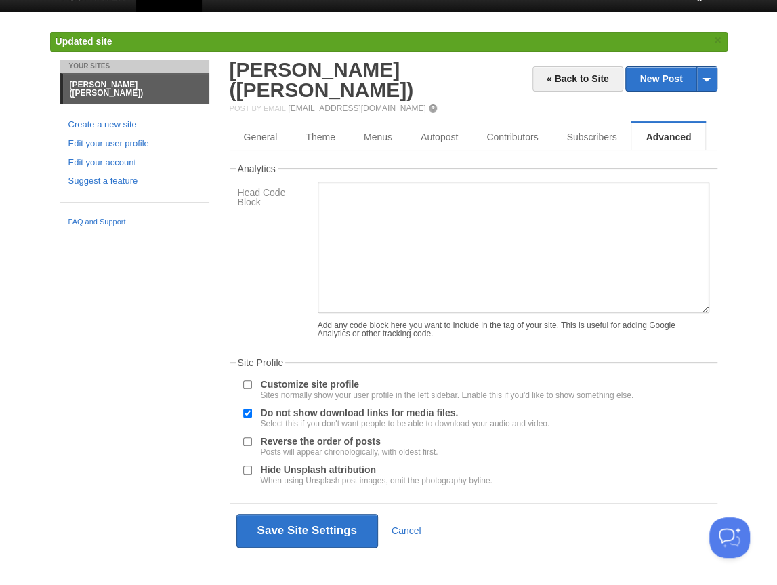
click at [271, 379] on label "Customize site profile Sites normally show your user profile in the left sideba…" at bounding box center [447, 389] width 373 height 20
click at [252, 380] on input "Customize site profile Sites normally show your user profile in the left sideba…" at bounding box center [247, 384] width 9 height 9
checkbox input "true"
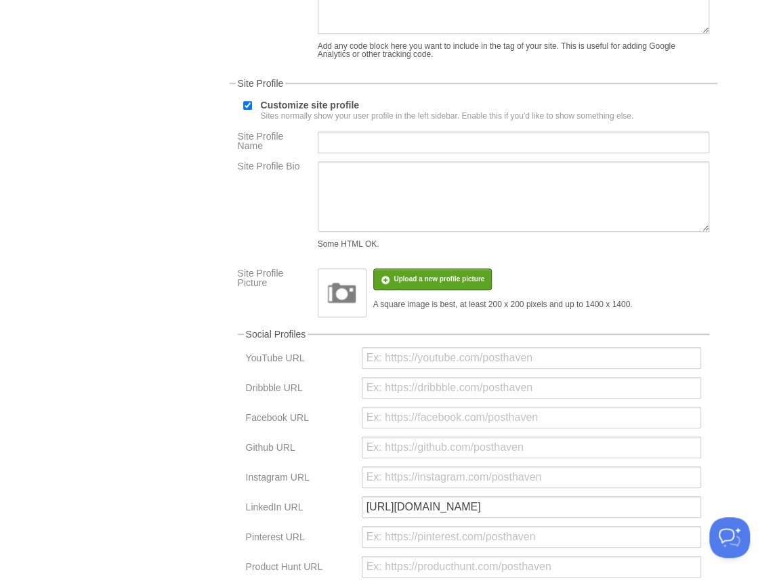
scroll to position [271, 0]
click at [386, 165] on textarea "Site Profile Bio" at bounding box center [514, 196] width 392 height 70
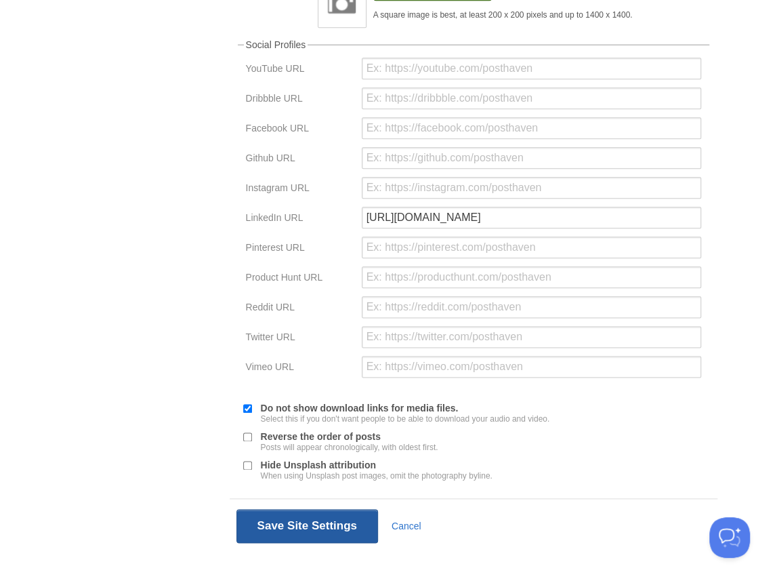
type textarea "Hi, I'm a PhD student at University of Michigan"
click at [319, 518] on button "Save Site Settings" at bounding box center [307, 526] width 142 height 34
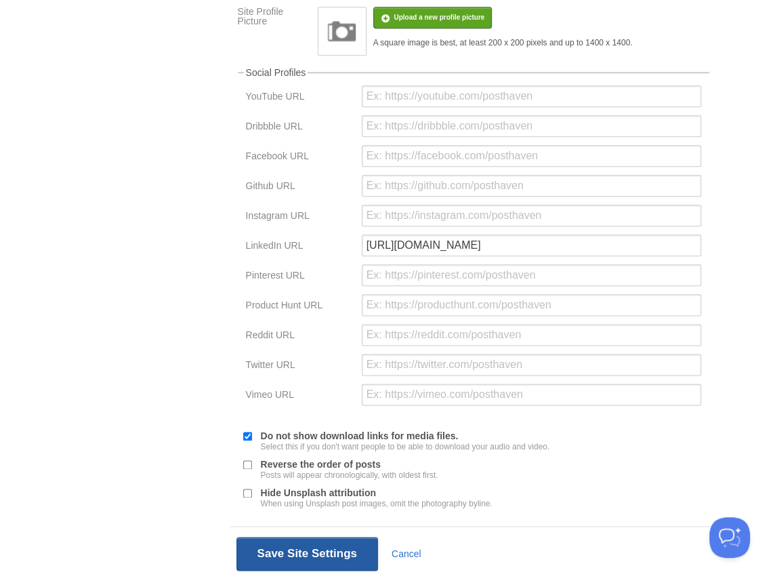
scroll to position [51, 0]
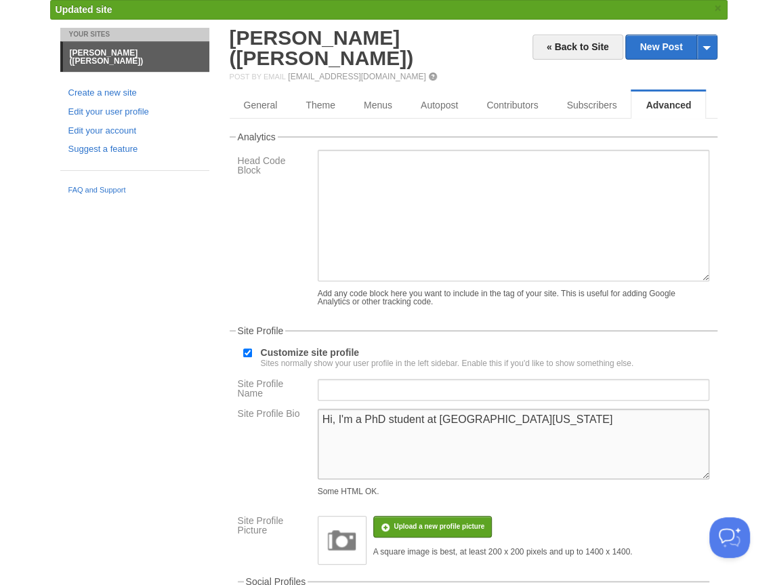
drag, startPoint x: 390, startPoint y: 396, endPoint x: 251, endPoint y: 399, distance: 138.9
click at [251, 409] on div "Site Profile Bio Hi, I'm a PhD student at University of Michigan Some HTML OK." at bounding box center [474, 456] width 480 height 94
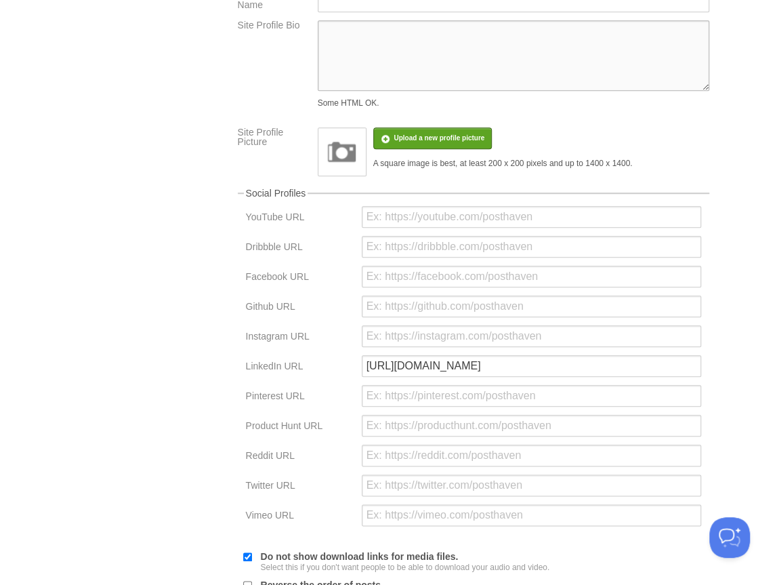
scroll to position [384, 0]
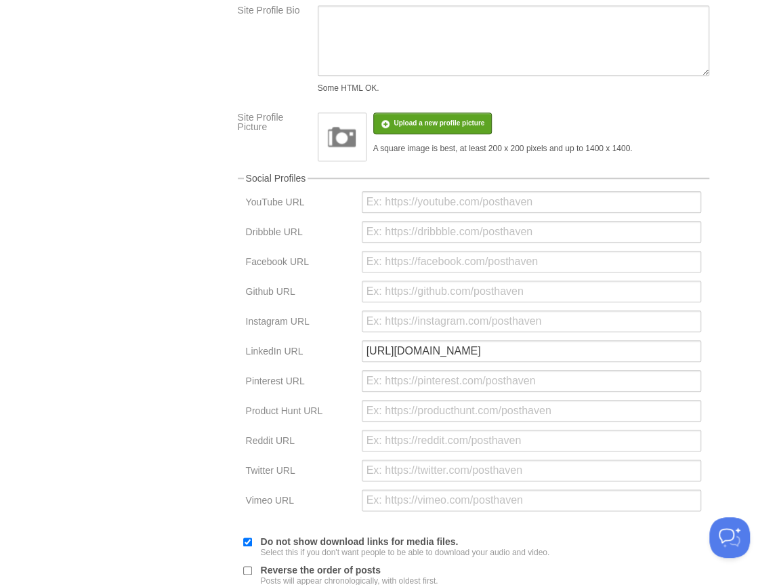
click at [379, 537] on label "Do not show download links for media files. Select this if you don't want peopl…" at bounding box center [405, 547] width 289 height 20
click at [252, 537] on input "Do not show download links for media files. Select this if you don't want peopl…" at bounding box center [247, 541] width 9 height 9
checkbox input "false"
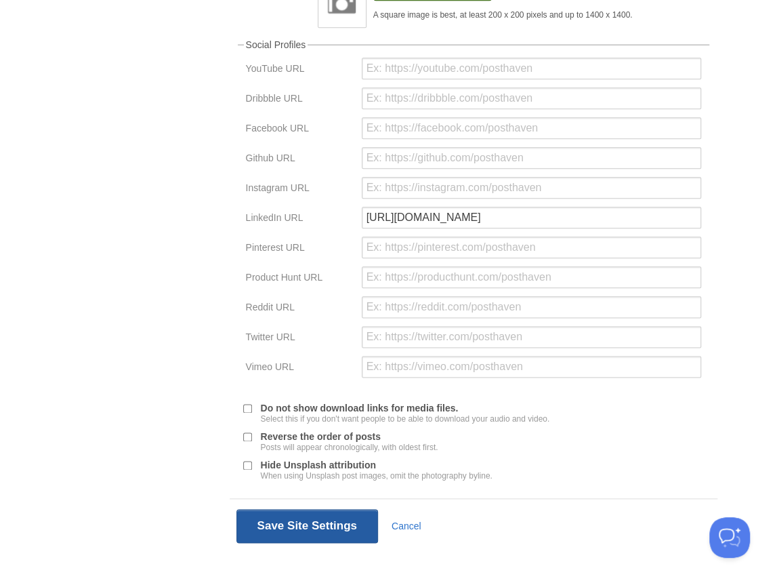
click at [293, 525] on button "Save Site Settings" at bounding box center [307, 526] width 142 height 34
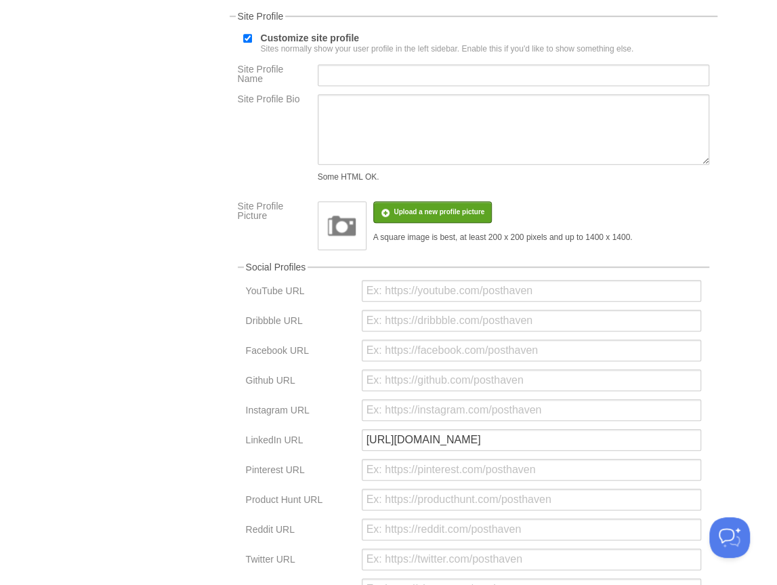
scroll to position [384, 0]
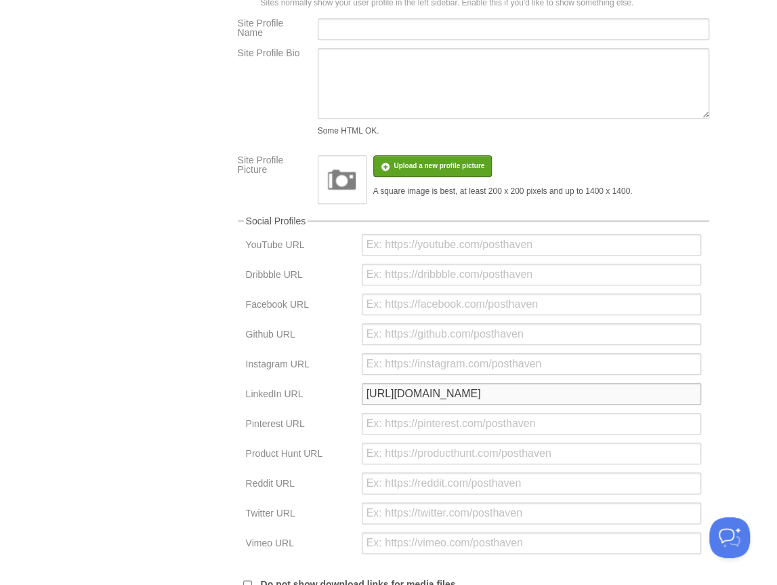
click at [581, 386] on input "https://www.linkedin.com/in/hyunwonch/" at bounding box center [531, 394] width 339 height 22
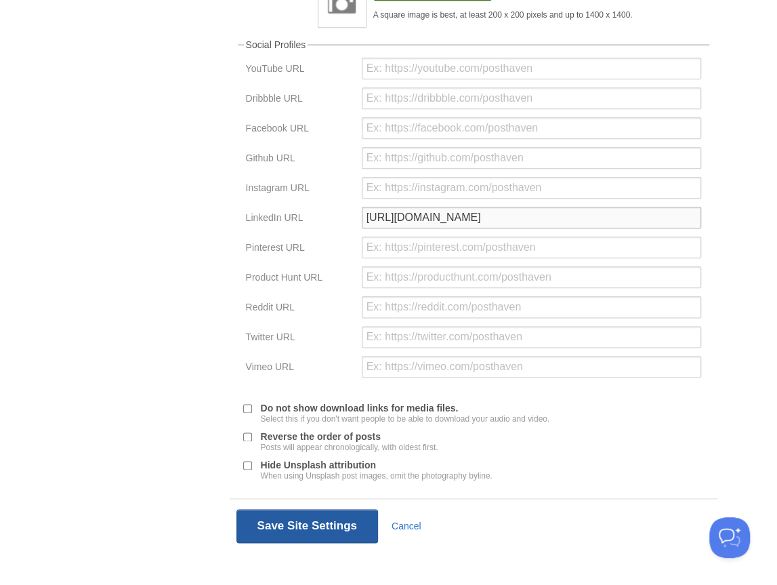
type input "https://www.linkedin.com/in/hyunwonch"
click at [329, 514] on button "Save Site Settings" at bounding box center [307, 526] width 142 height 34
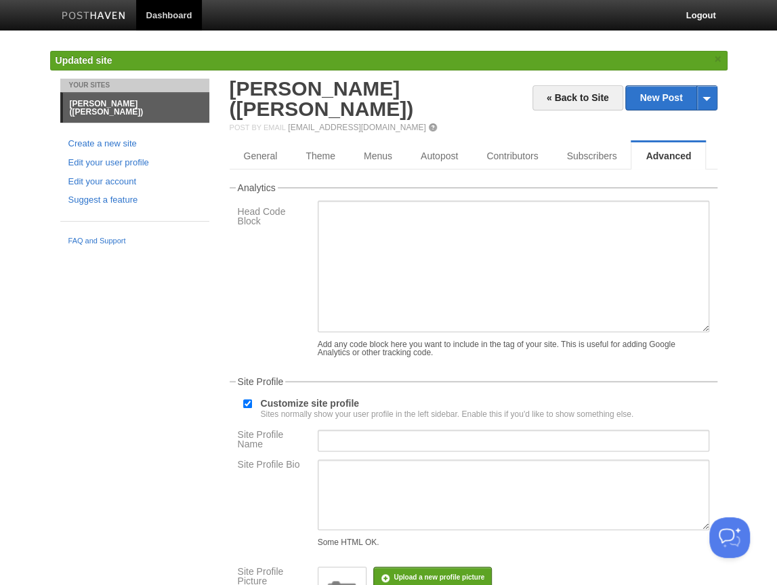
scroll to position [5, 0]
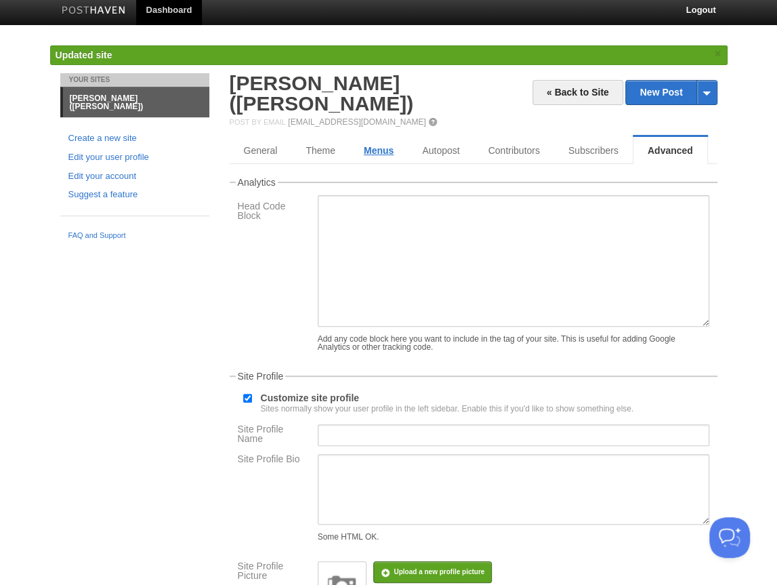
click at [392, 137] on link "Menus" at bounding box center [379, 150] width 58 height 27
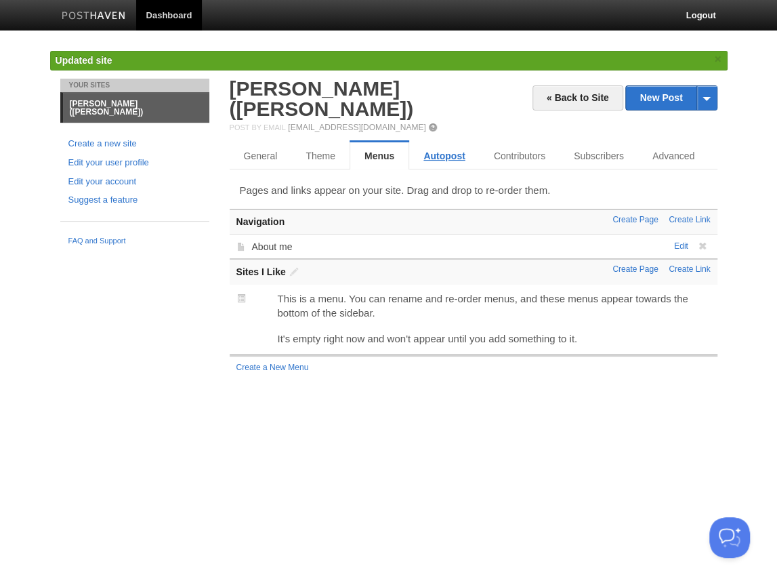
click at [434, 142] on link "Autopost" at bounding box center [444, 155] width 70 height 27
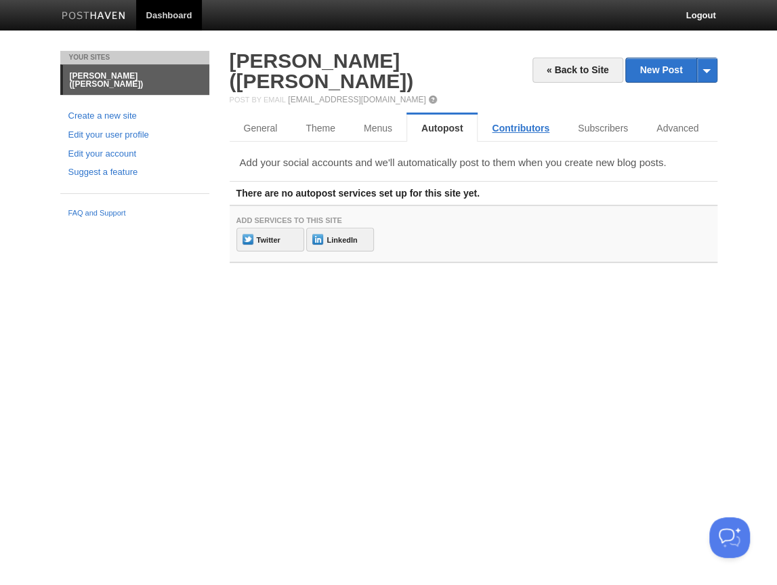
click at [505, 115] on link "Contributors" at bounding box center [521, 128] width 86 height 27
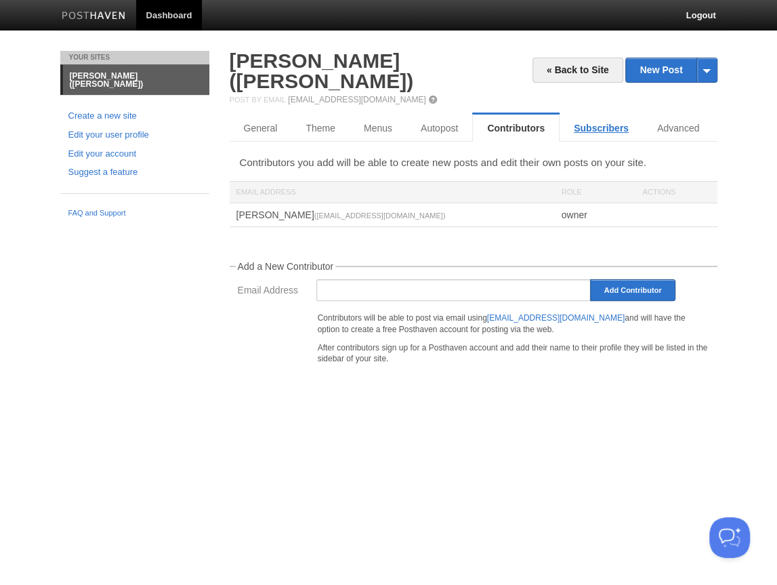
click at [610, 115] on link "Subscribers" at bounding box center [601, 128] width 83 height 27
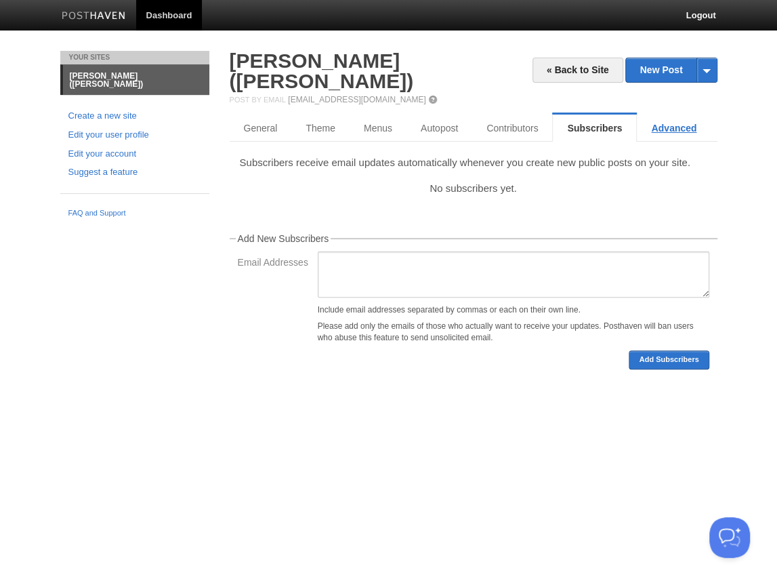
click at [685, 115] on link "Advanced" at bounding box center [674, 128] width 74 height 27
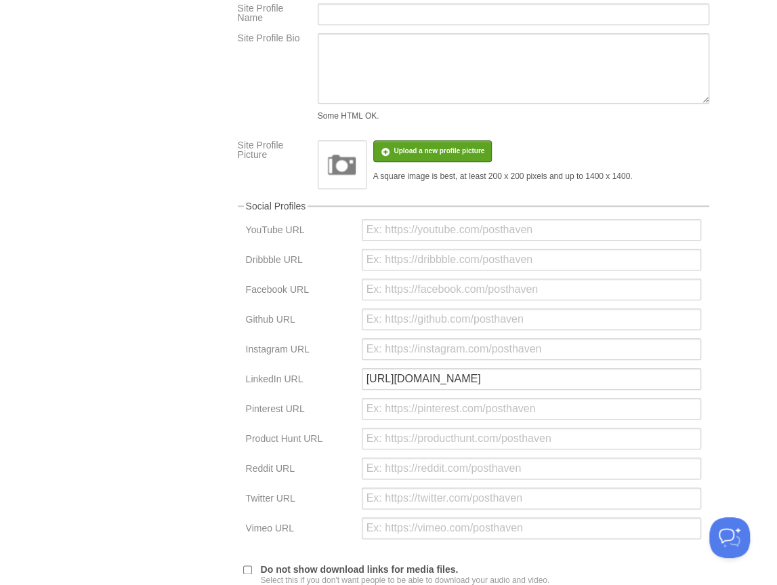
scroll to position [538, 0]
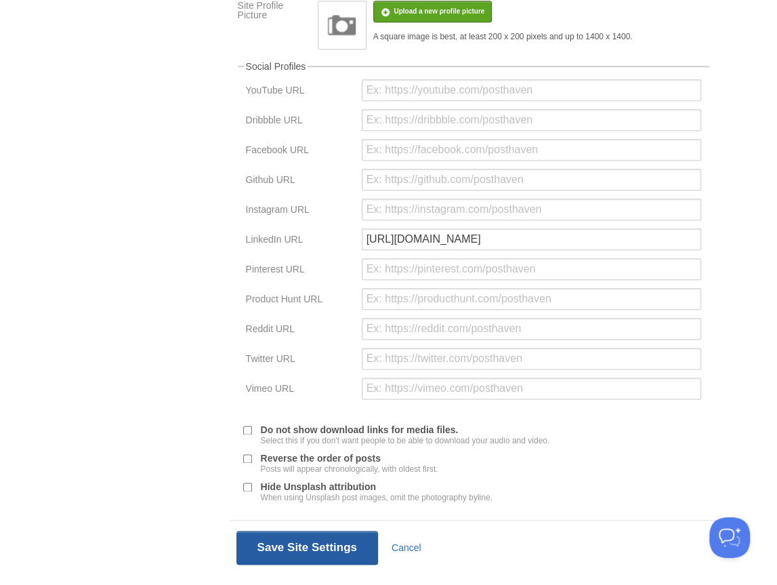
click at [288, 538] on button "Save Site Settings" at bounding box center [307, 548] width 142 height 34
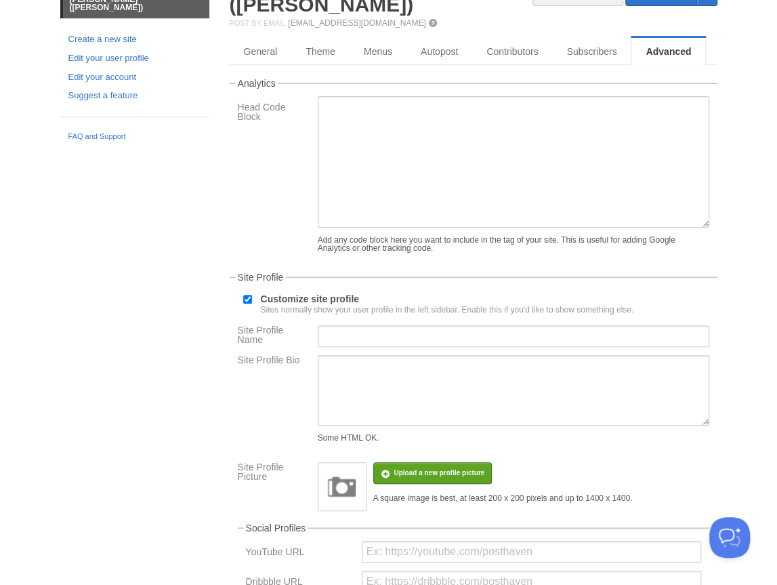
scroll to position [51, 0]
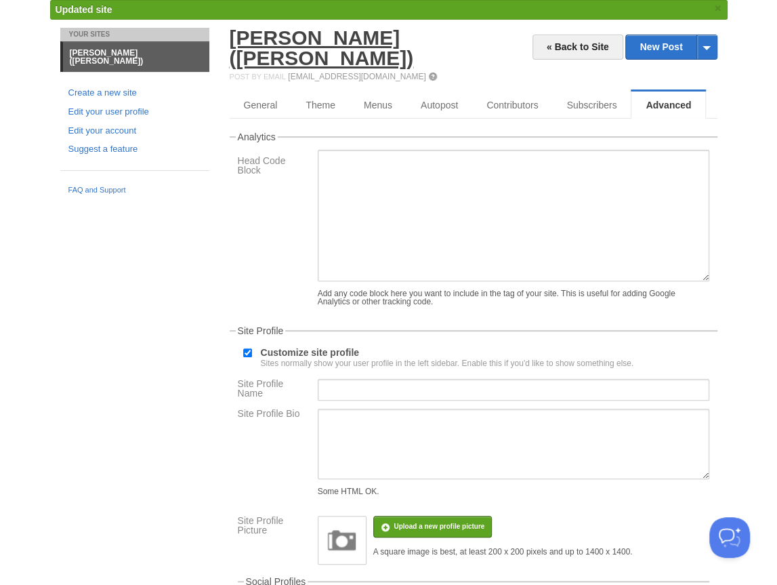
click at [274, 41] on link "[PERSON_NAME] ([PERSON_NAME])" at bounding box center [322, 47] width 184 height 43
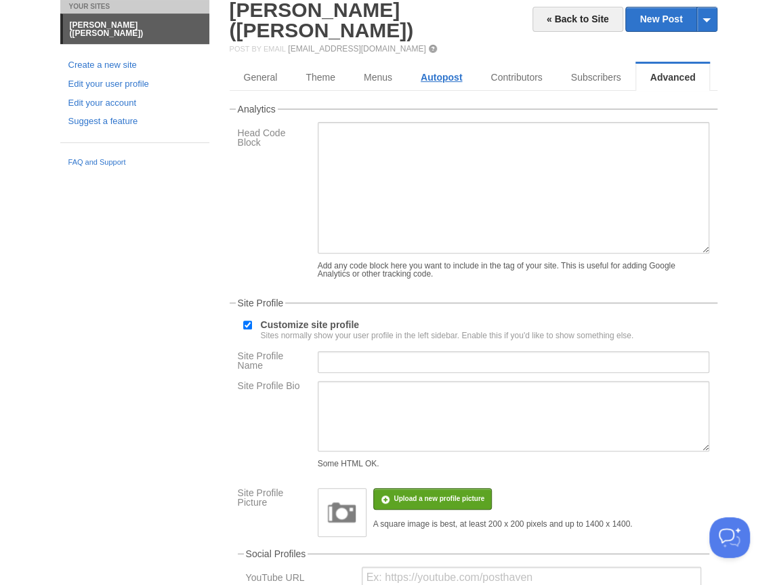
click at [411, 64] on link "Autopost" at bounding box center [442, 77] width 70 height 27
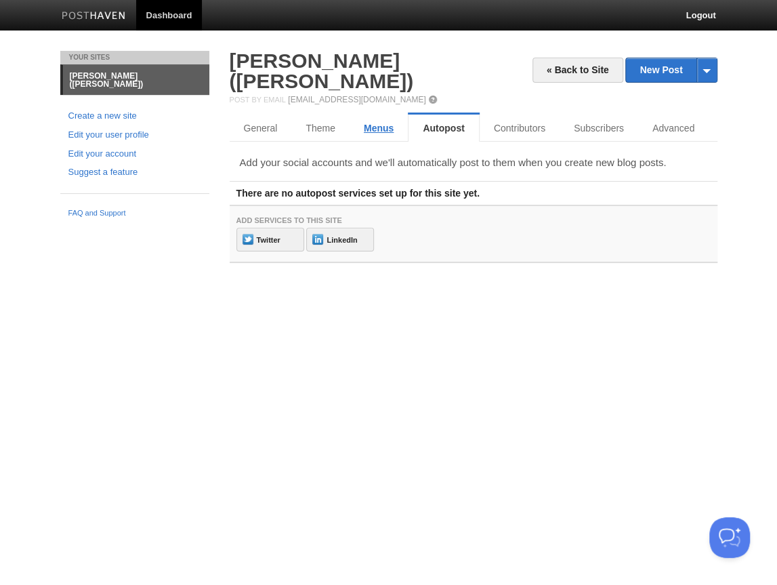
click at [370, 115] on link "Menus" at bounding box center [379, 128] width 58 height 27
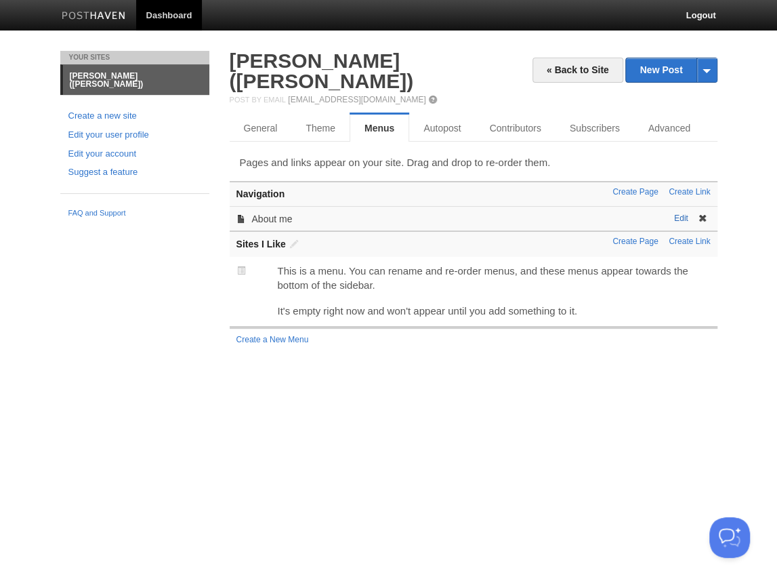
click at [680, 213] on link "Edit" at bounding box center [681, 217] width 14 height 9
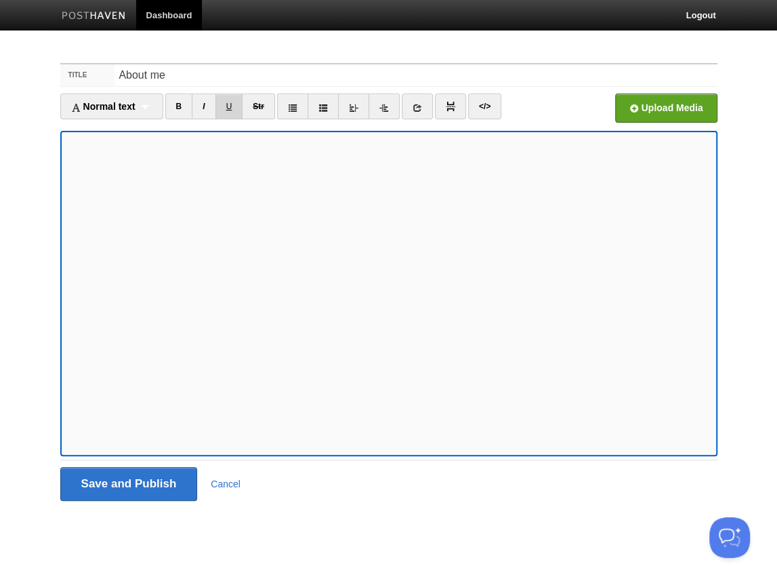
click at [232, 108] on link "U" at bounding box center [229, 107] width 28 height 26
click at [449, 111] on link at bounding box center [450, 107] width 31 height 26
click at [478, 107] on link "</>" at bounding box center [484, 107] width 33 height 26
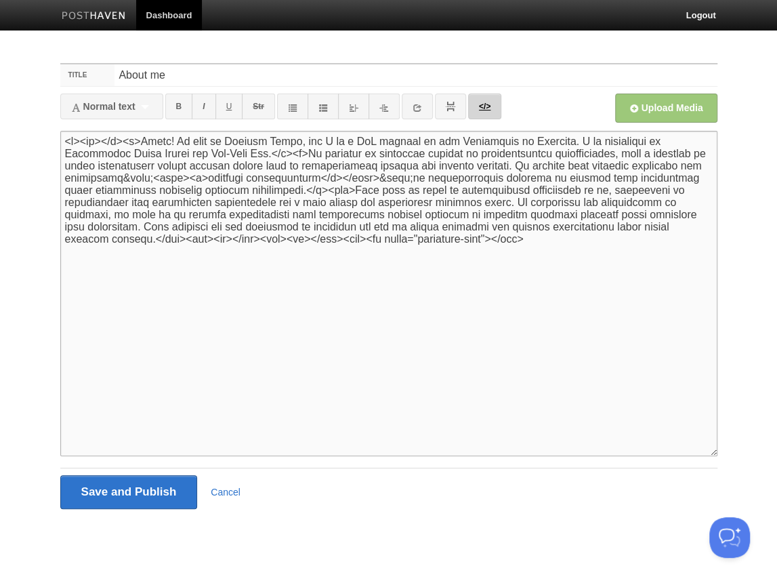
click at [478, 107] on link "</>" at bounding box center [484, 107] width 33 height 26
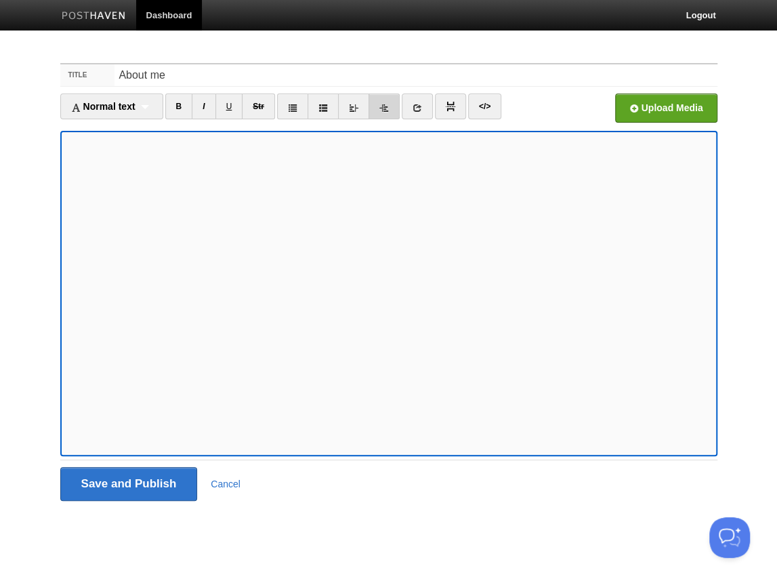
click at [377, 107] on link at bounding box center [384, 107] width 31 height 26
click at [383, 109] on icon at bounding box center [383, 107] width 9 height 9
click at [146, 480] on input "Save and Publish" at bounding box center [129, 484] width 138 height 34
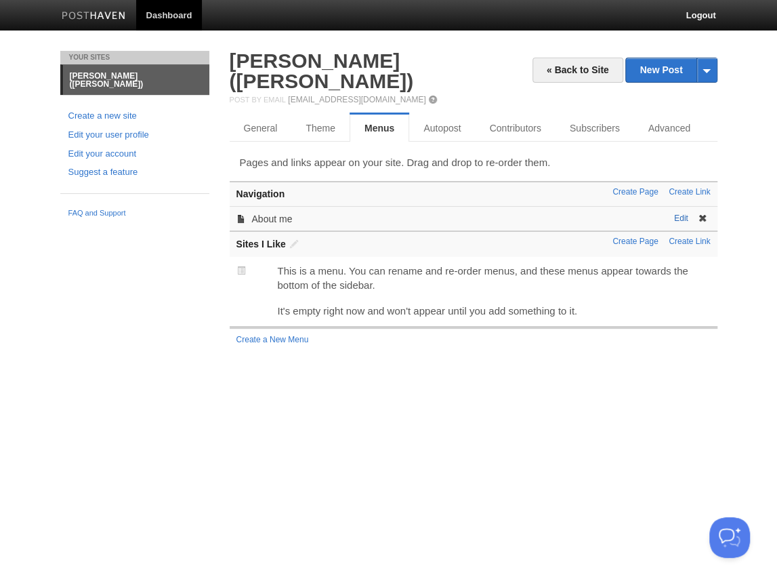
click at [681, 213] on link "Edit" at bounding box center [681, 217] width 14 height 9
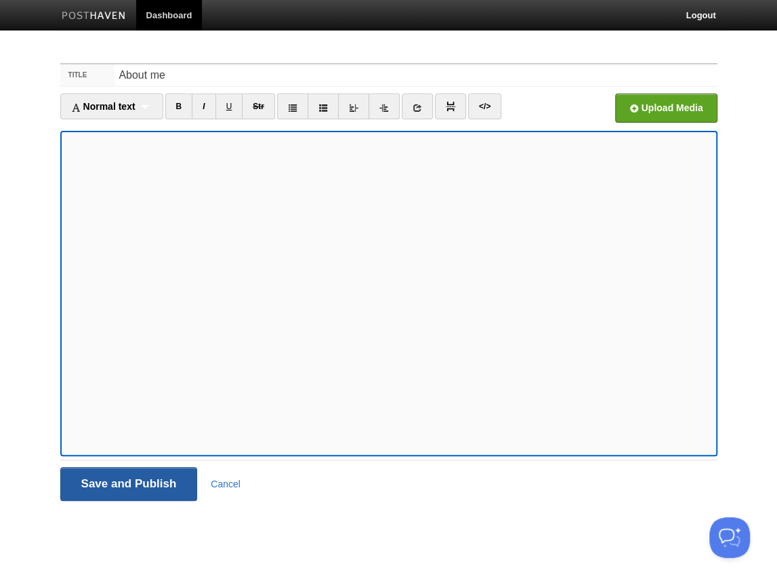
click at [125, 478] on input "Save and Publish" at bounding box center [129, 484] width 138 height 34
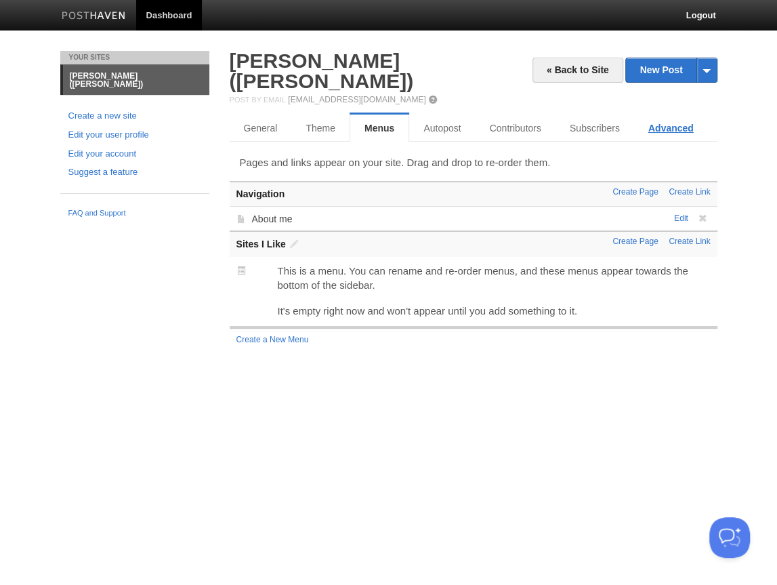
click at [667, 115] on link "Advanced" at bounding box center [671, 128] width 74 height 27
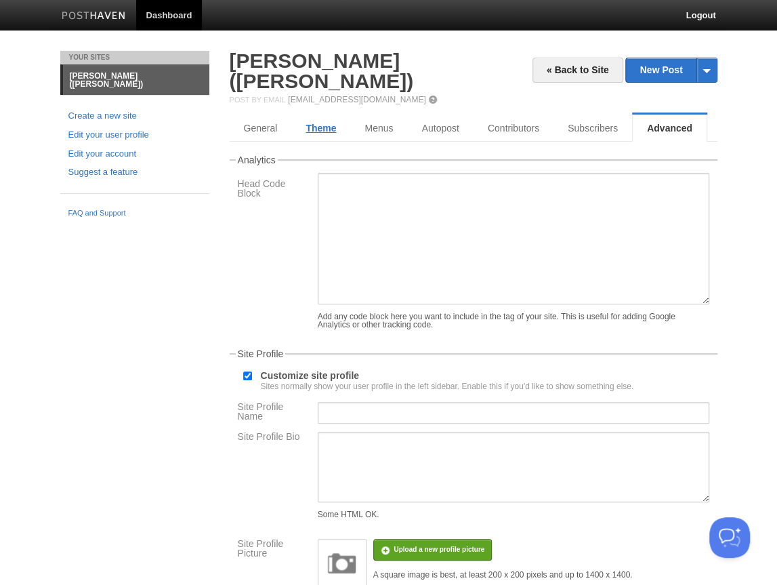
click at [318, 115] on link "Theme" at bounding box center [320, 128] width 59 height 27
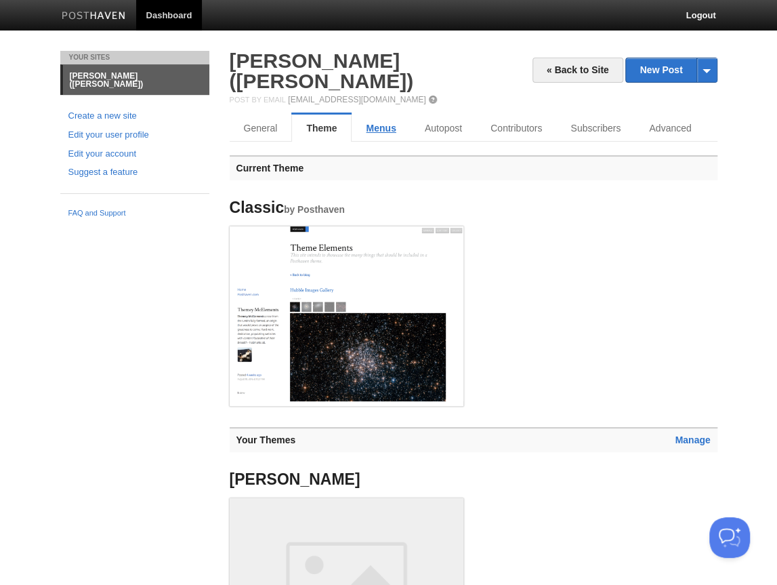
click at [393, 115] on link "Menus" at bounding box center [381, 128] width 58 height 27
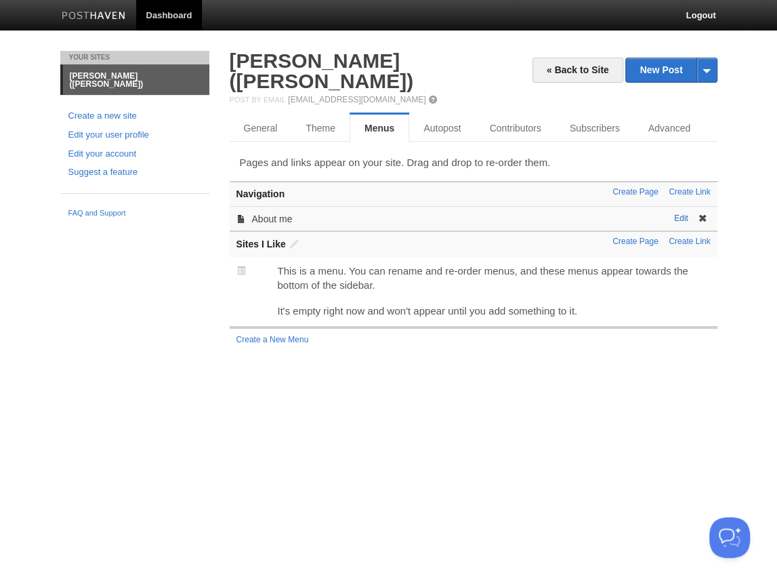
click at [684, 213] on link "Edit" at bounding box center [681, 217] width 14 height 9
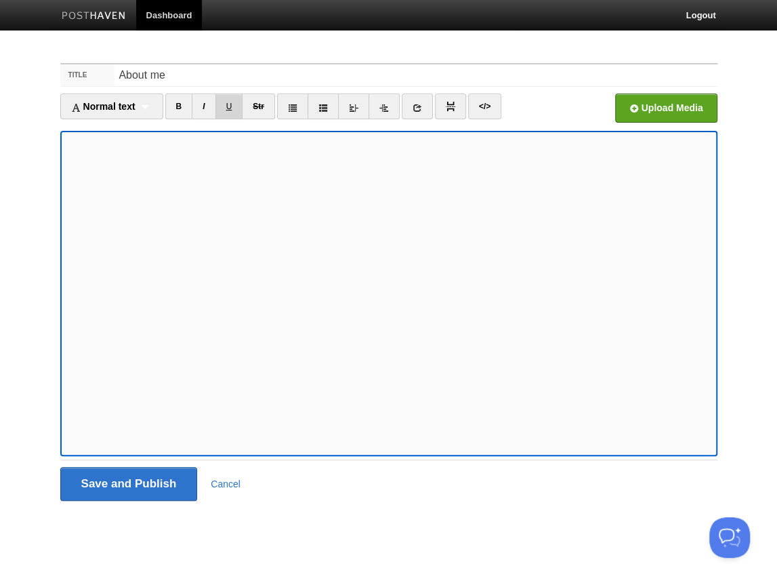
click at [233, 108] on link "U" at bounding box center [229, 107] width 28 height 26
click at [209, 106] on link "I" at bounding box center [204, 107] width 24 height 26
click at [230, 108] on link "U" at bounding box center [229, 107] width 28 height 26
click at [208, 112] on link "I" at bounding box center [204, 107] width 24 height 26
click at [138, 484] on input "Save and Publish" at bounding box center [129, 484] width 138 height 34
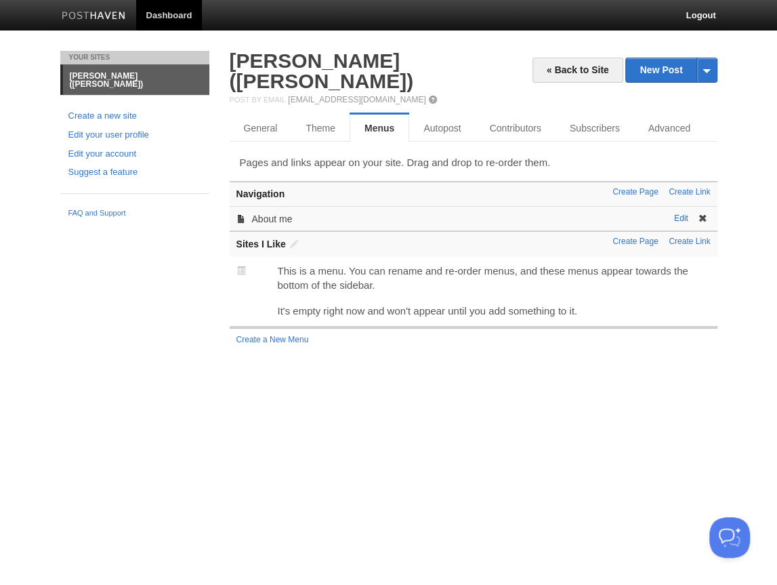
click at [682, 213] on link "Edit" at bounding box center [681, 217] width 14 height 9
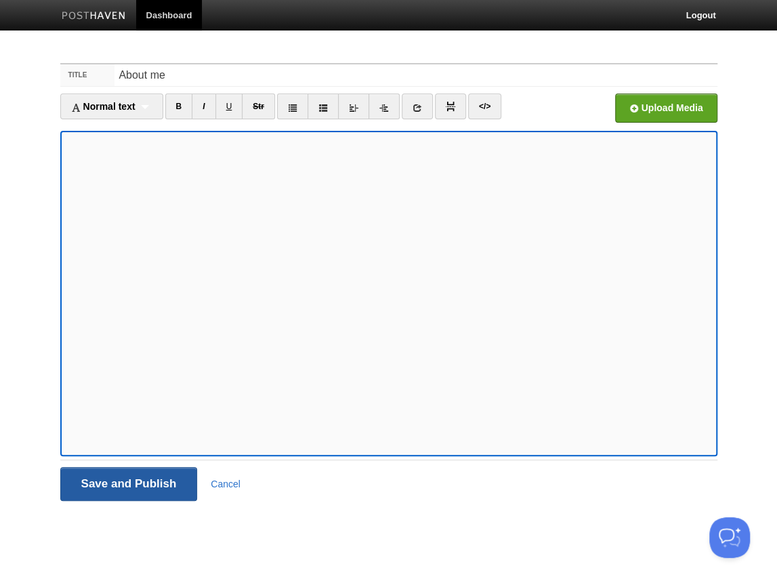
click at [125, 491] on input "Save and Publish" at bounding box center [129, 484] width 138 height 34
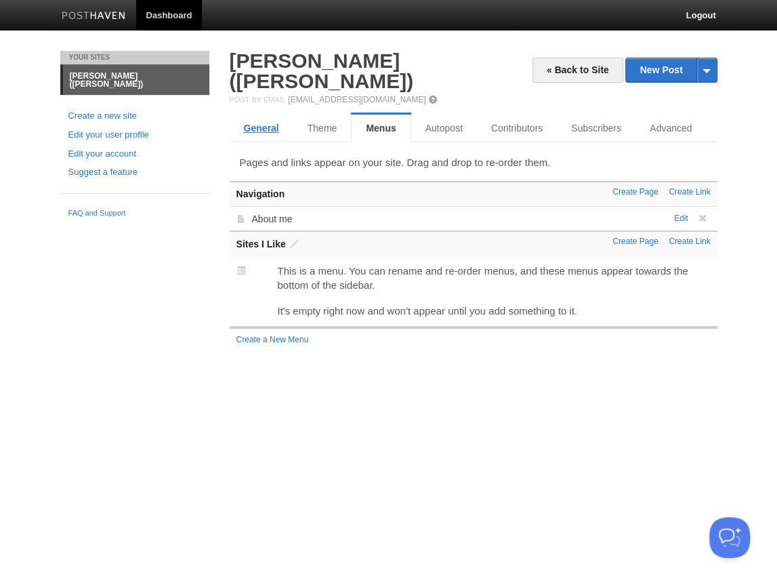
click at [255, 115] on link "General" at bounding box center [262, 128] width 64 height 27
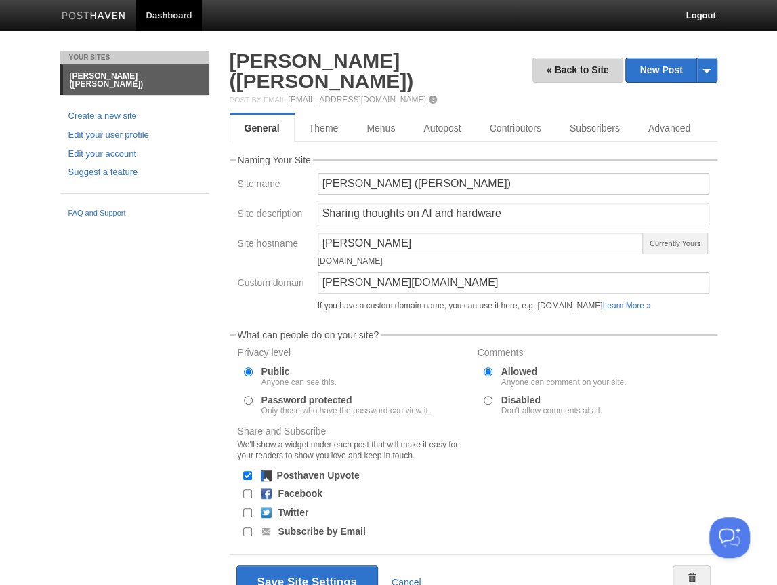
click at [578, 75] on link "« Back to Site" at bounding box center [578, 70] width 91 height 25
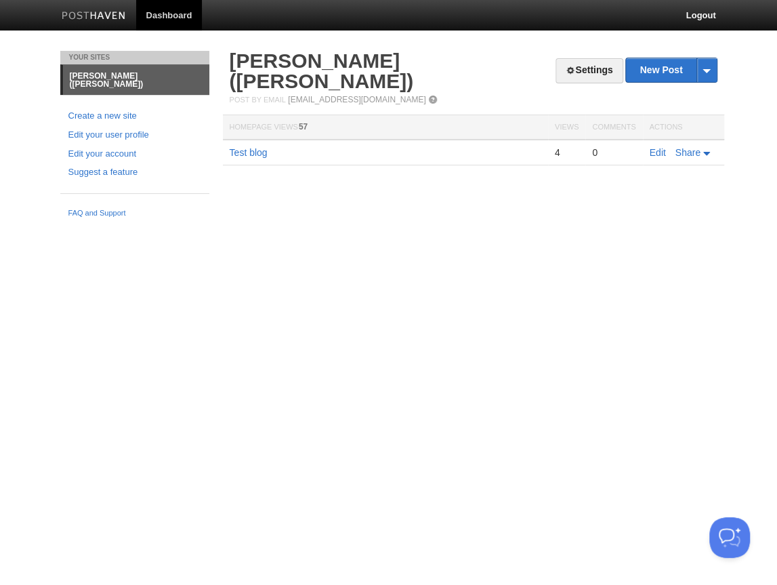
click at [438, 224] on html "Dashboard Logout Post created × Page created × Page created × Updated site × Pa…" at bounding box center [388, 112] width 777 height 224
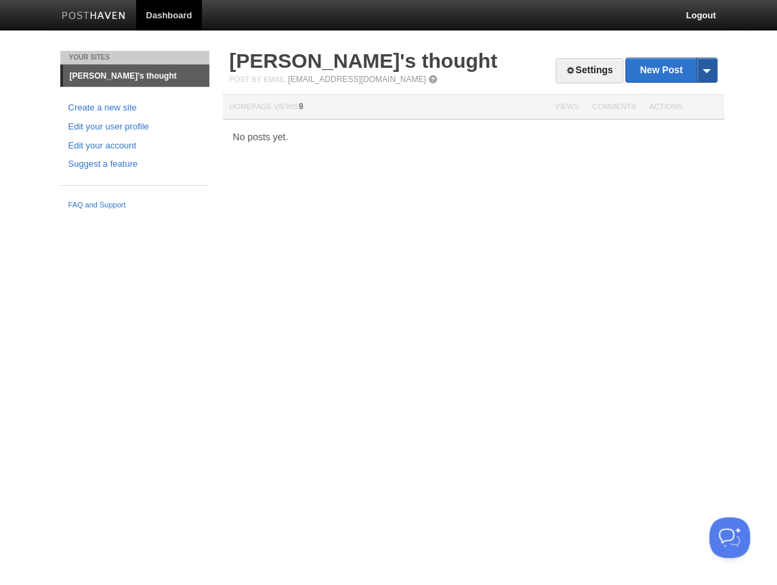
click at [706, 75] on span at bounding box center [707, 70] width 20 height 24
click at [605, 60] on link "Settings" at bounding box center [589, 70] width 67 height 25
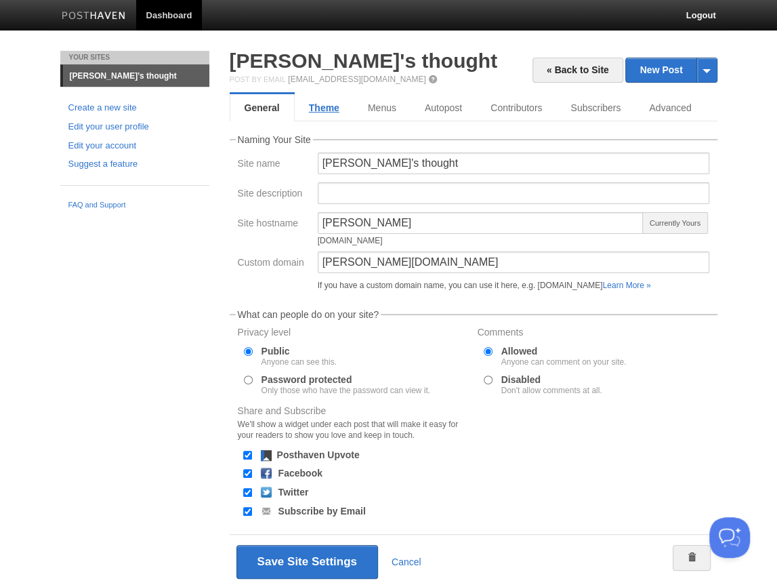
click at [298, 108] on link "Theme" at bounding box center [324, 107] width 59 height 27
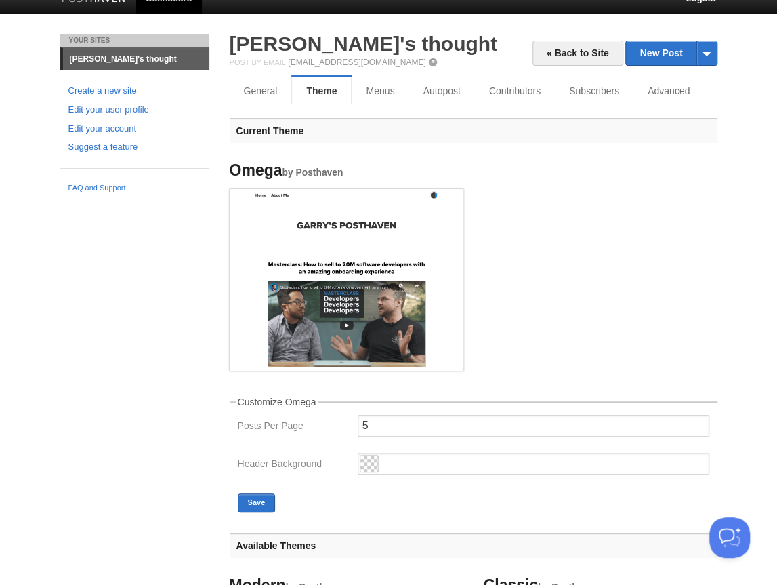
scroll to position [57, 0]
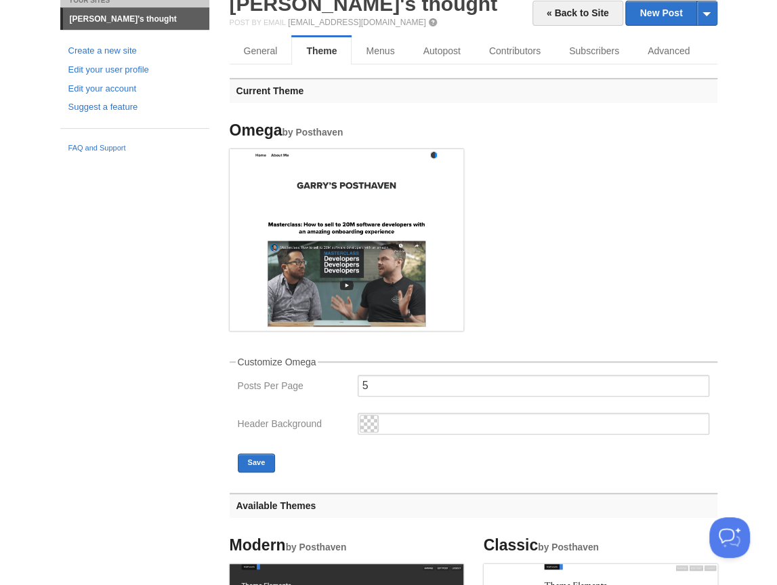
click at [347, 273] on img at bounding box center [347, 238] width 234 height 178
click at [351, 279] on img at bounding box center [347, 238] width 234 height 178
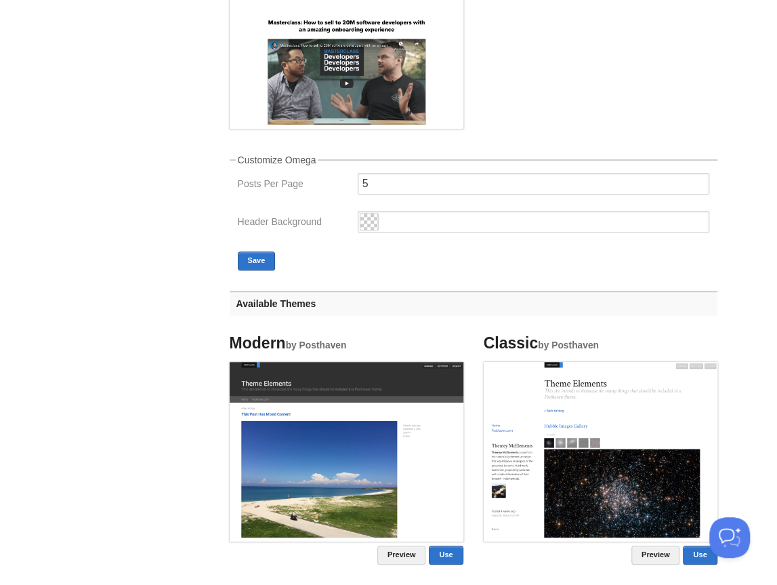
click at [378, 430] on img at bounding box center [347, 449] width 234 height 175
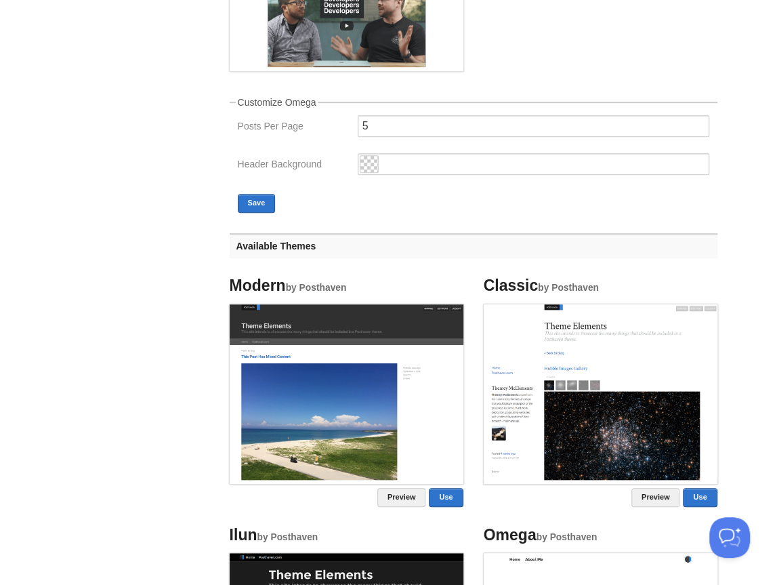
click at [603, 419] on img at bounding box center [601, 391] width 234 height 175
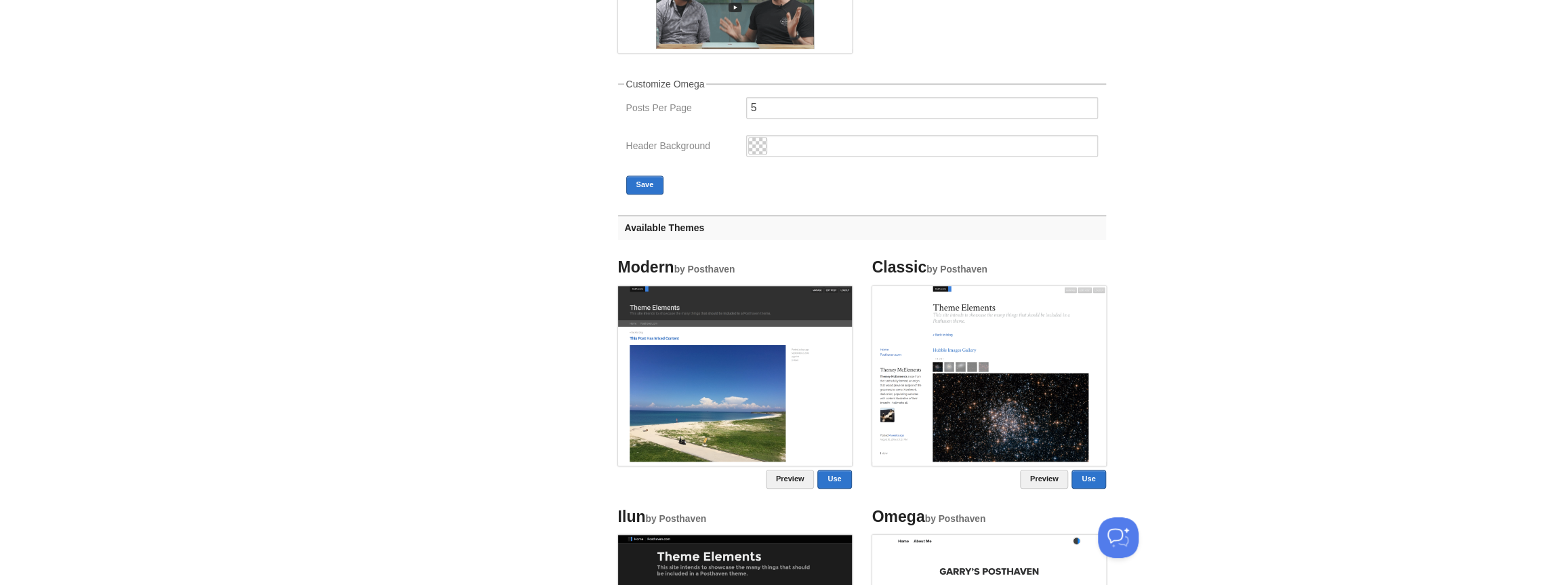
scroll to position [474, 0]
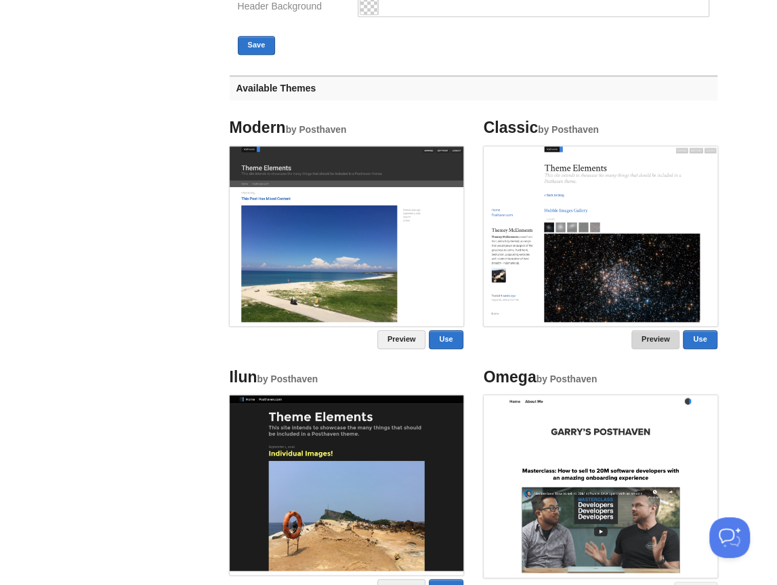
click at [664, 339] on link "Preview" at bounding box center [656, 339] width 49 height 19
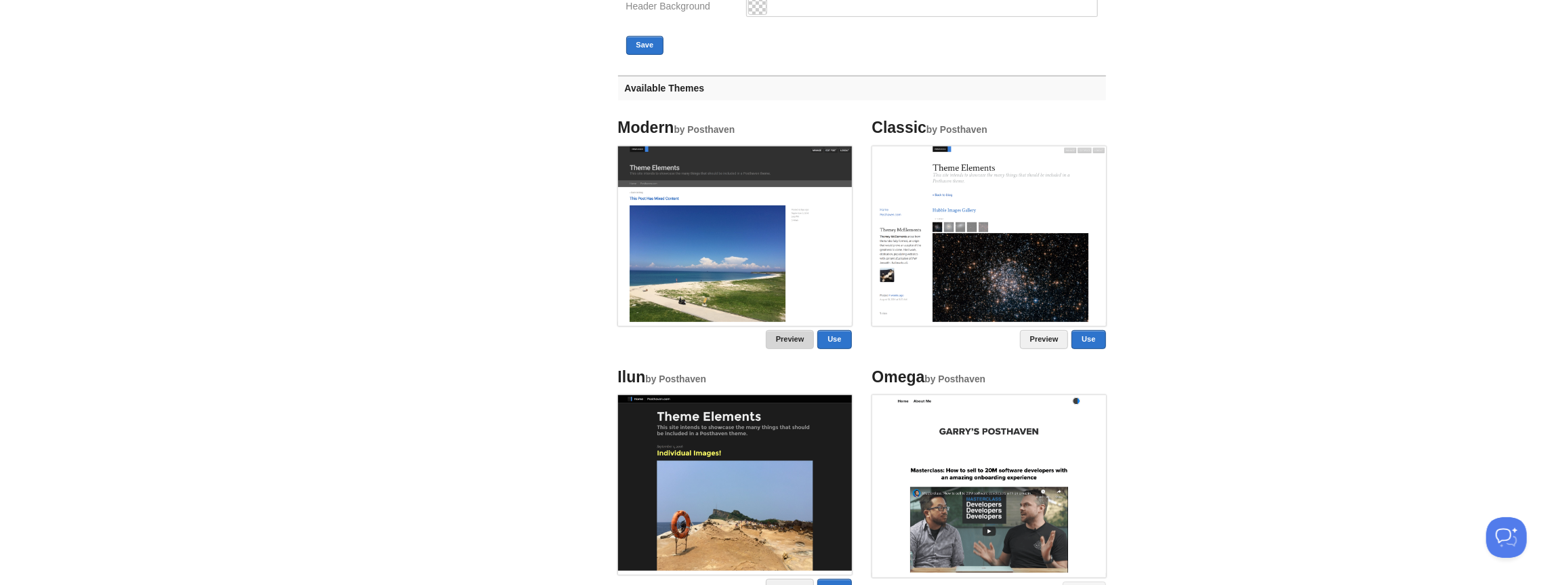
click at [777, 337] on link "Preview" at bounding box center [790, 339] width 49 height 19
click at [777, 129] on small "by Posthaven" at bounding box center [956, 130] width 61 height 10
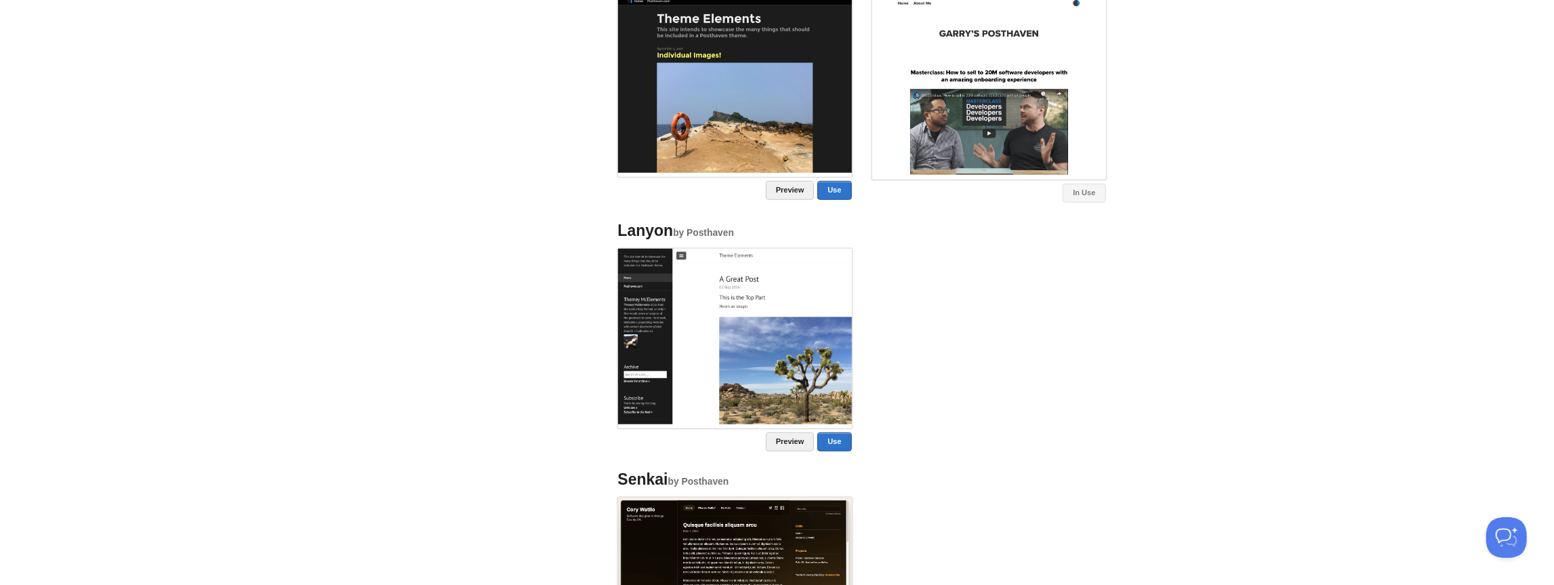
scroll to position [1011, 0]
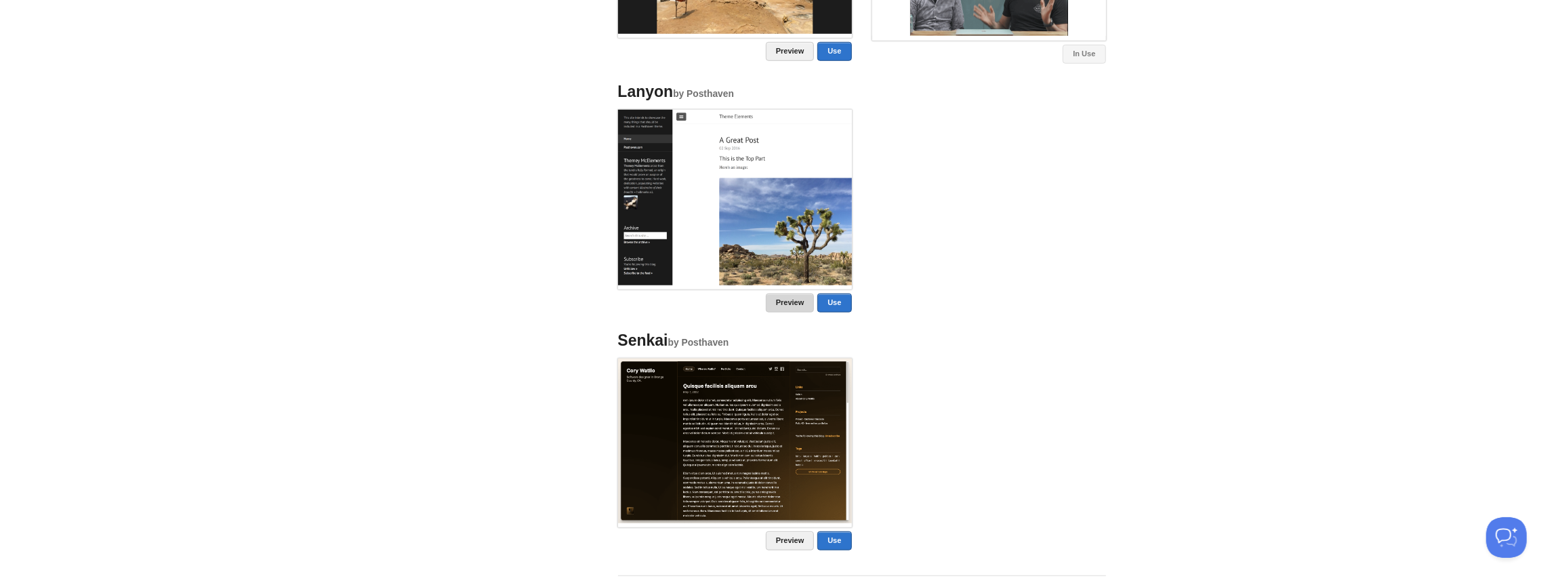
click at [777, 302] on link "Preview" at bounding box center [790, 302] width 49 height 19
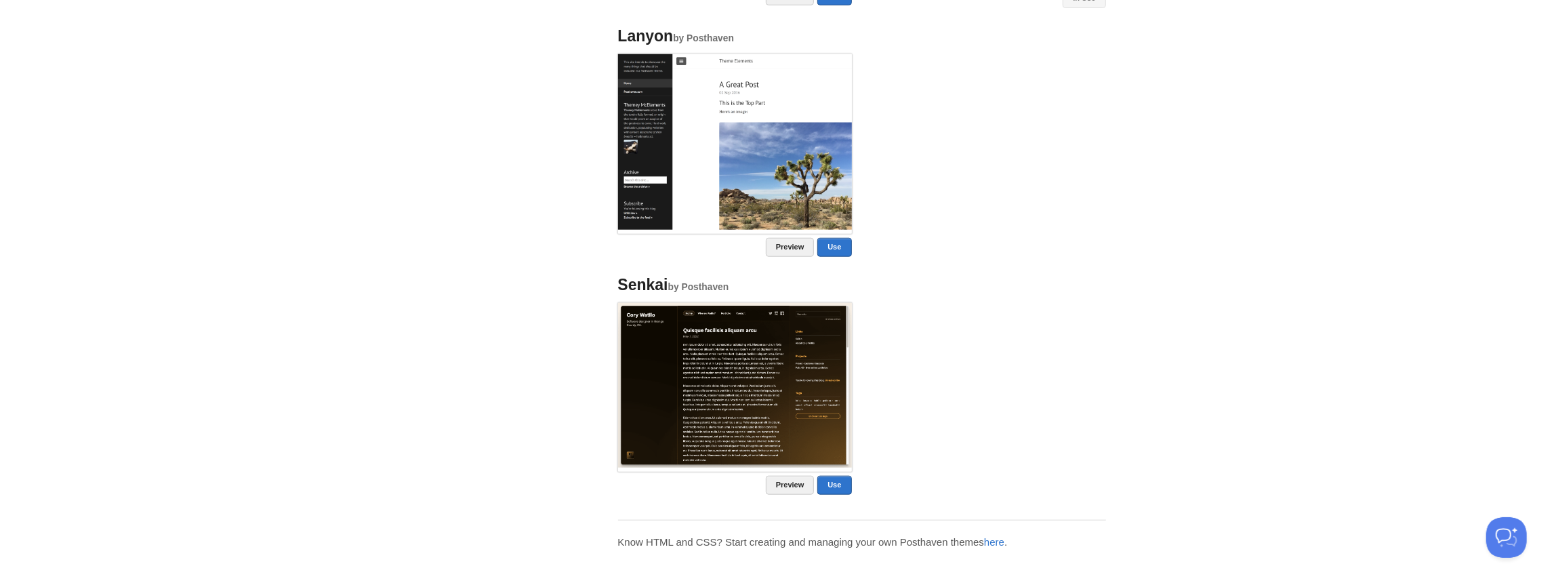
click at [746, 388] on img at bounding box center [735, 385] width 234 height 164
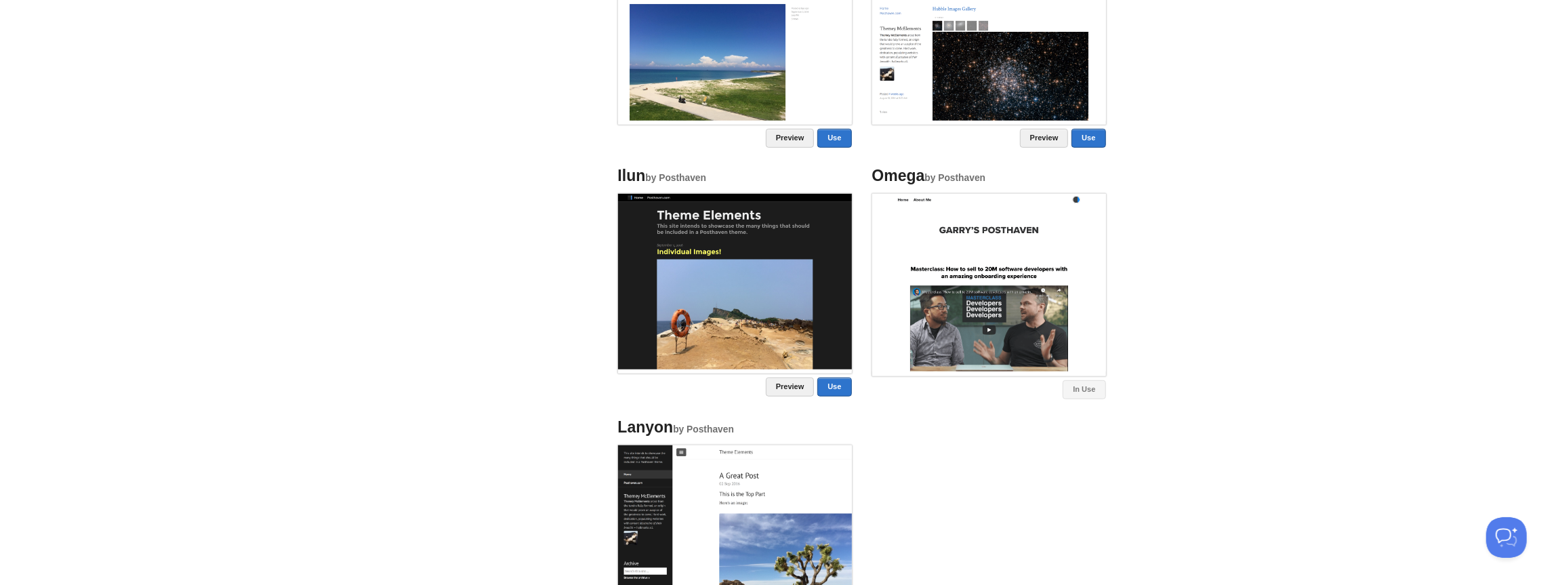
scroll to position [629, 0]
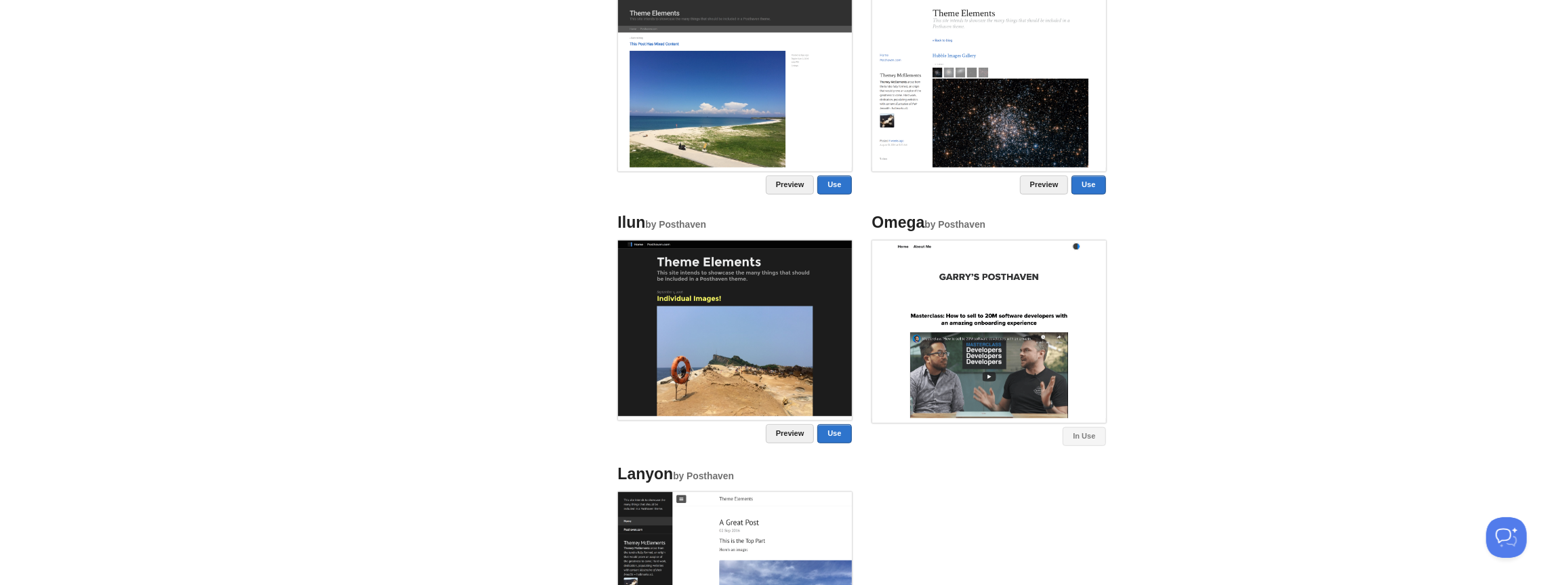
click at [777, 339] on img at bounding box center [989, 330] width 234 height 178
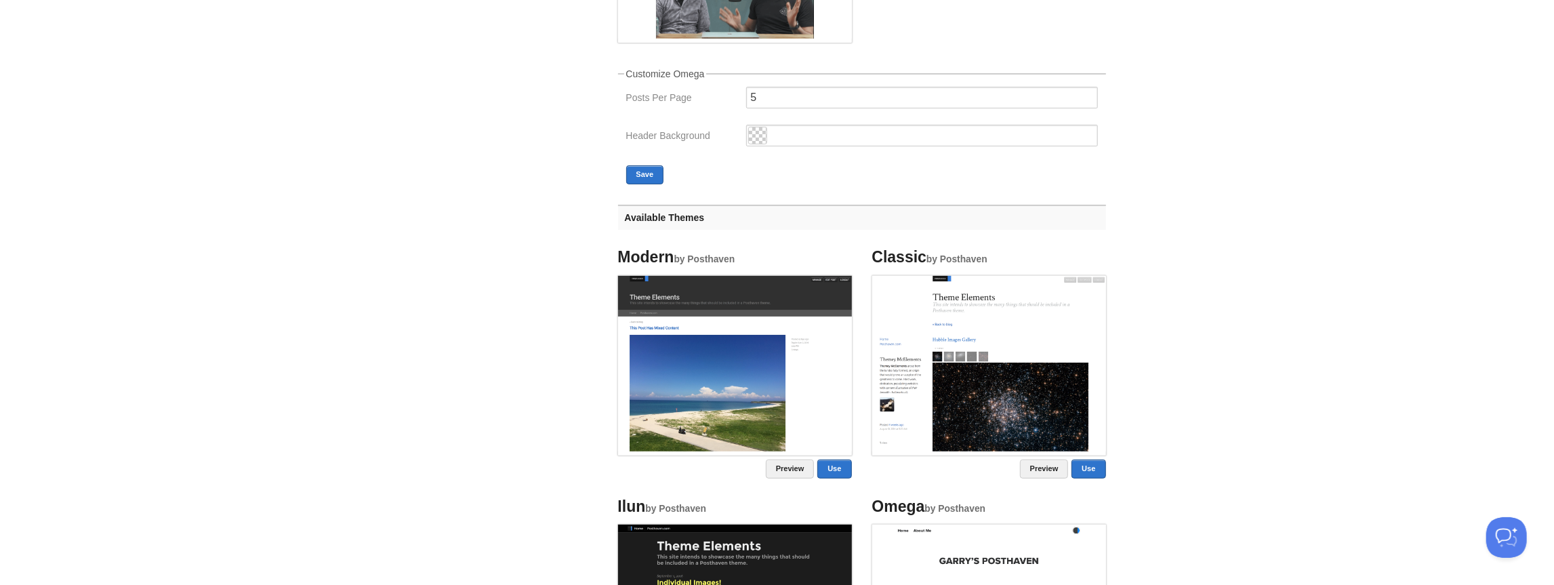
scroll to position [593, 0]
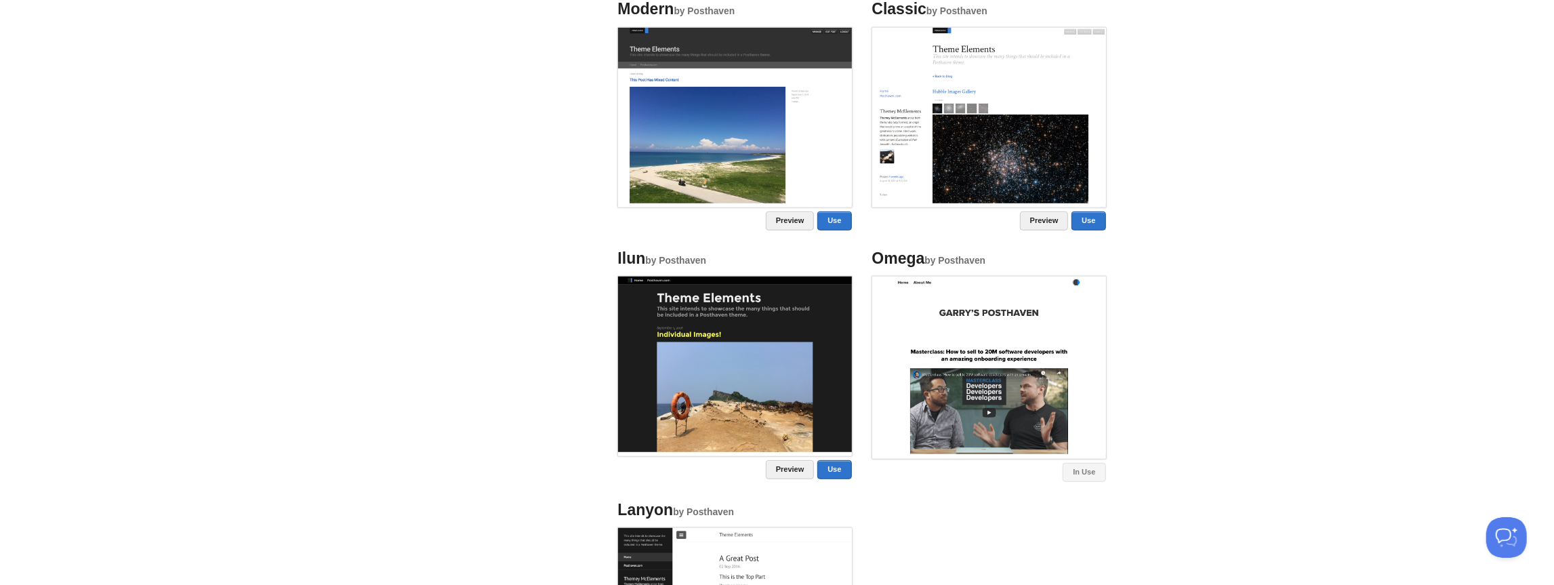
click at [777, 388] on img at bounding box center [989, 365] width 234 height 178
click at [777, 463] on link "In Use" at bounding box center [1083, 472] width 43 height 19
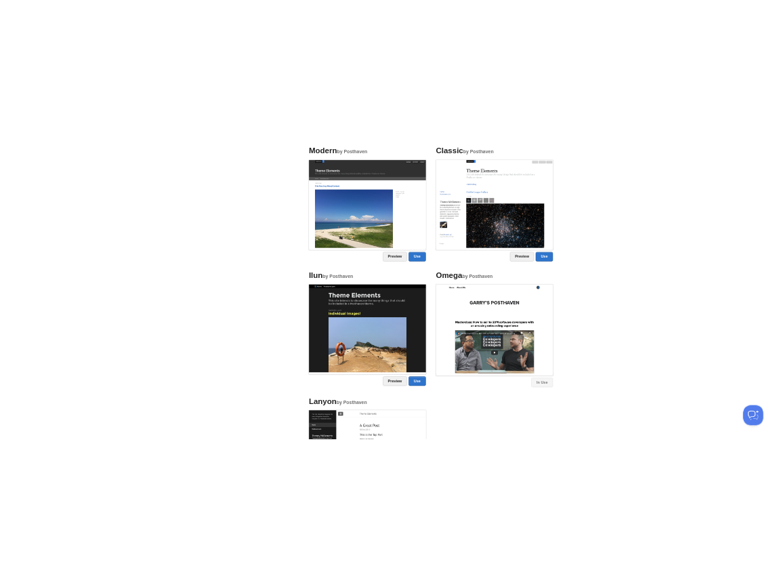
scroll to position [416, 0]
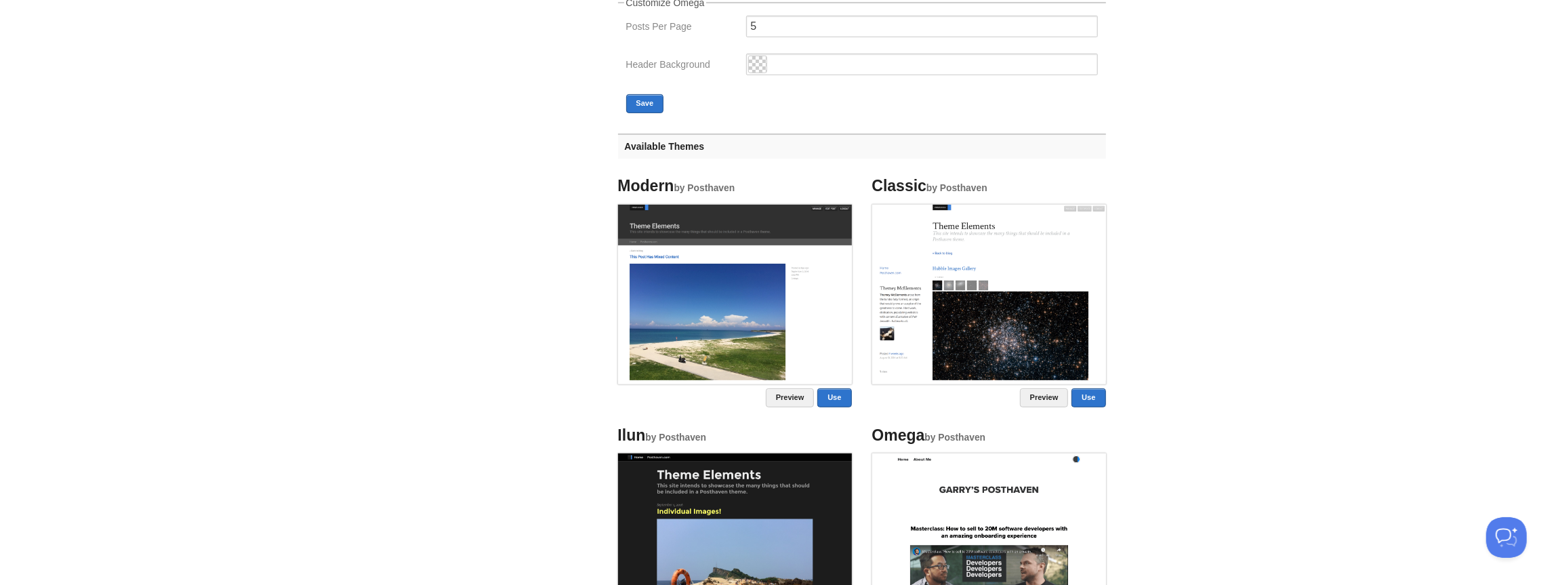
click at [756, 286] on img at bounding box center [735, 292] width 234 height 175
click at [777, 400] on link "Preview" at bounding box center [790, 397] width 49 height 19
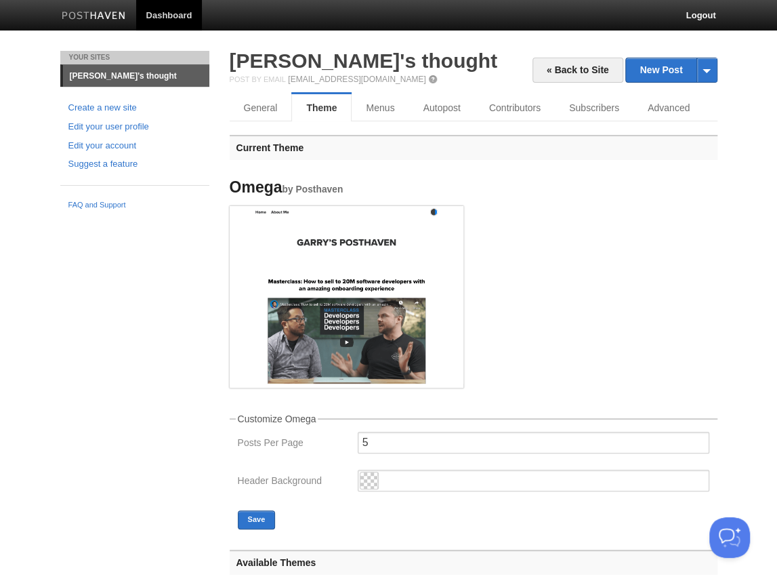
scroll to position [5, 0]
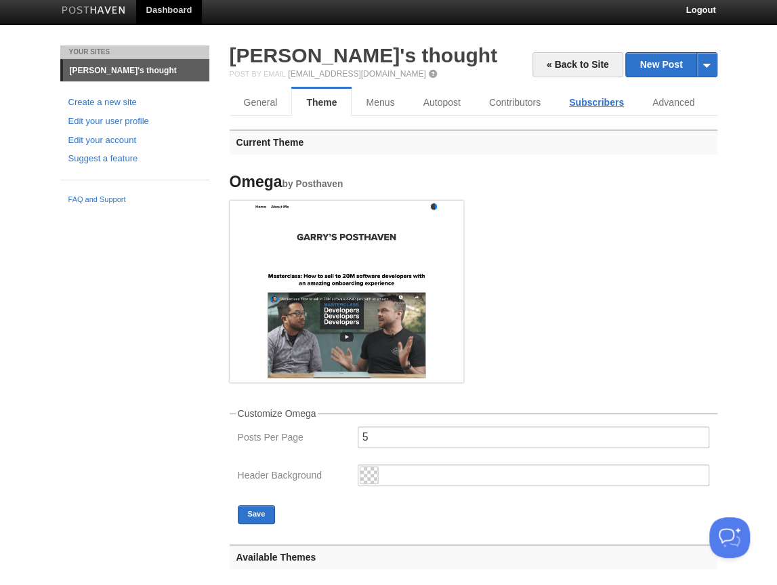
click at [600, 104] on link "Subscribers" at bounding box center [596, 102] width 83 height 27
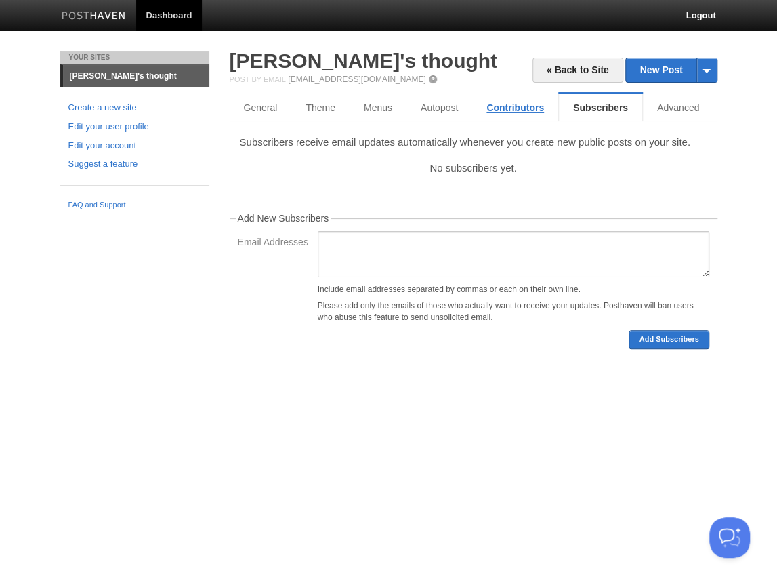
click at [526, 112] on link "Contributors" at bounding box center [515, 107] width 86 height 27
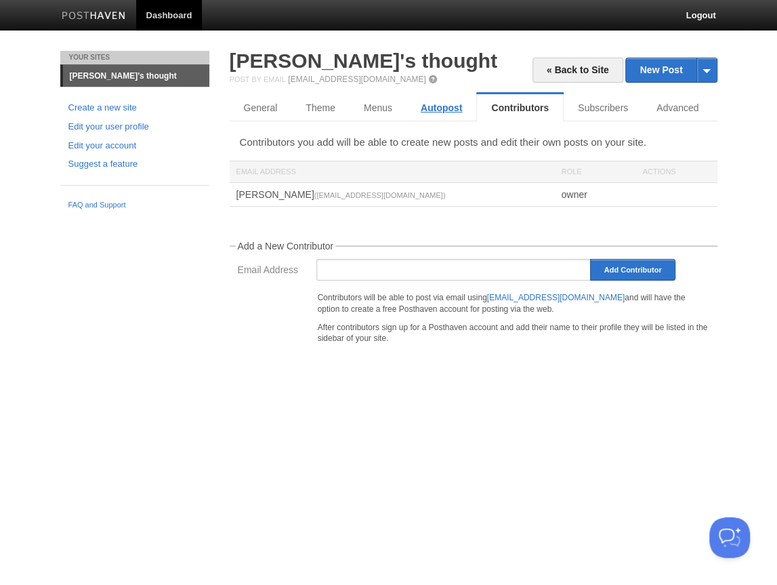
click at [430, 109] on link "Autopost" at bounding box center [442, 107] width 70 height 27
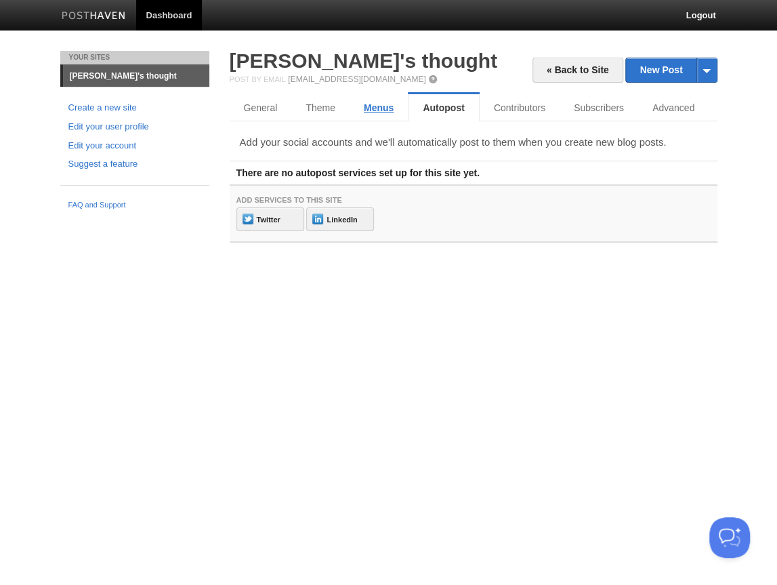
click at [367, 114] on link "Menus" at bounding box center [379, 107] width 58 height 27
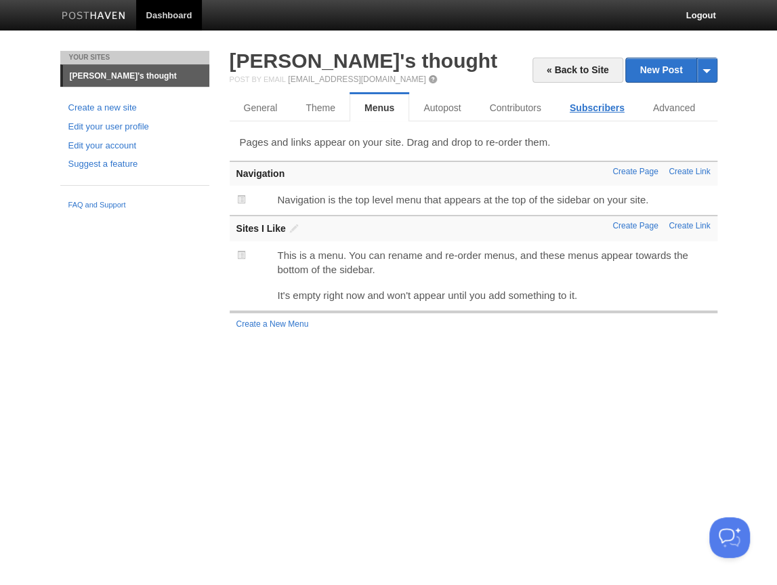
click at [591, 110] on link "Subscribers" at bounding box center [597, 107] width 83 height 27
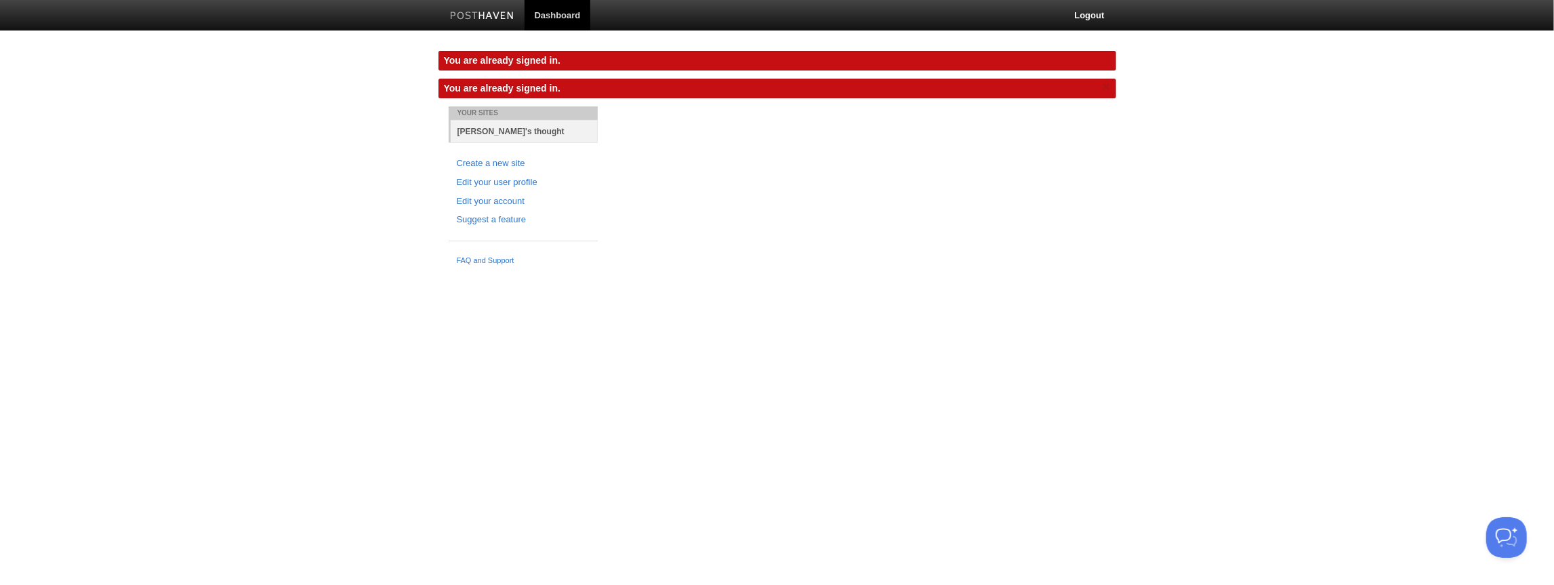
click at [502, 129] on link "[PERSON_NAME]'s thought" at bounding box center [524, 131] width 147 height 22
click at [552, 18] on link "Dashboard" at bounding box center [557, 15] width 66 height 30
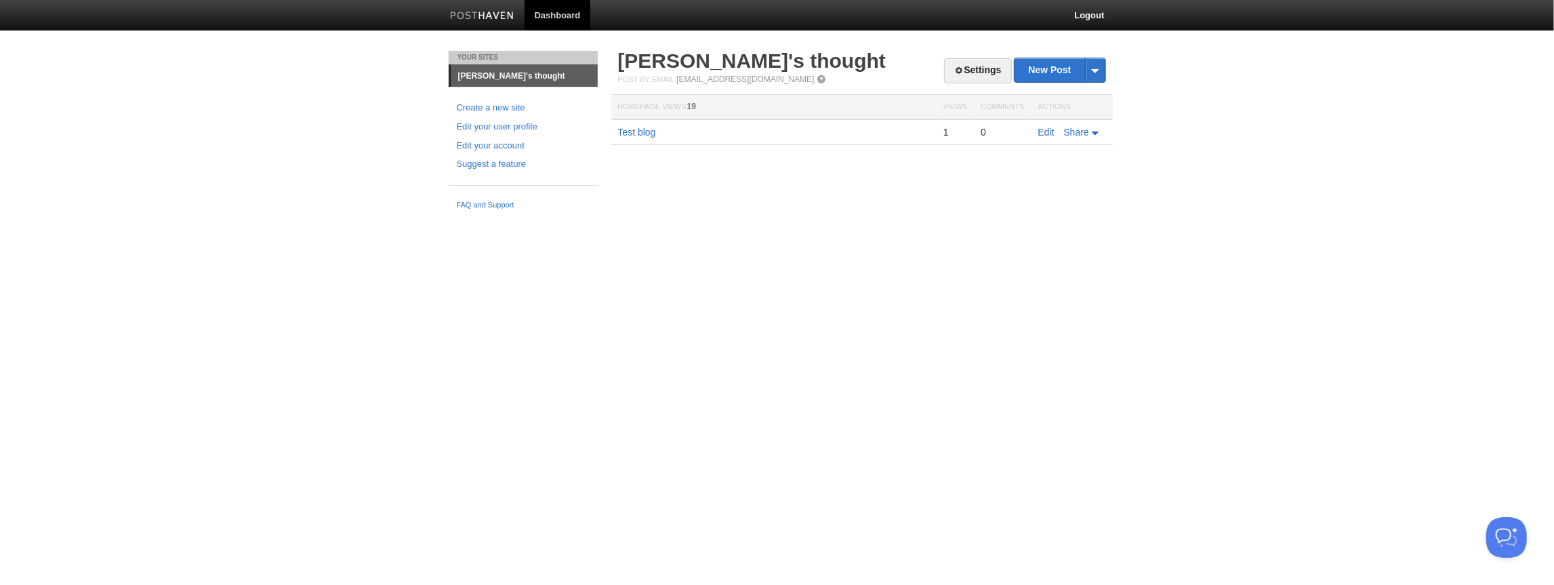
click at [1050, 133] on link "Edit" at bounding box center [1046, 132] width 16 height 11
click at [1096, 133] on icon at bounding box center [1096, 133] width 9 height 4
click at [1141, 135] on body "Dashboard Logout Your Sites Hyunwon's thought Create a new site Edit your user …" at bounding box center [777, 108] width 1554 height 216
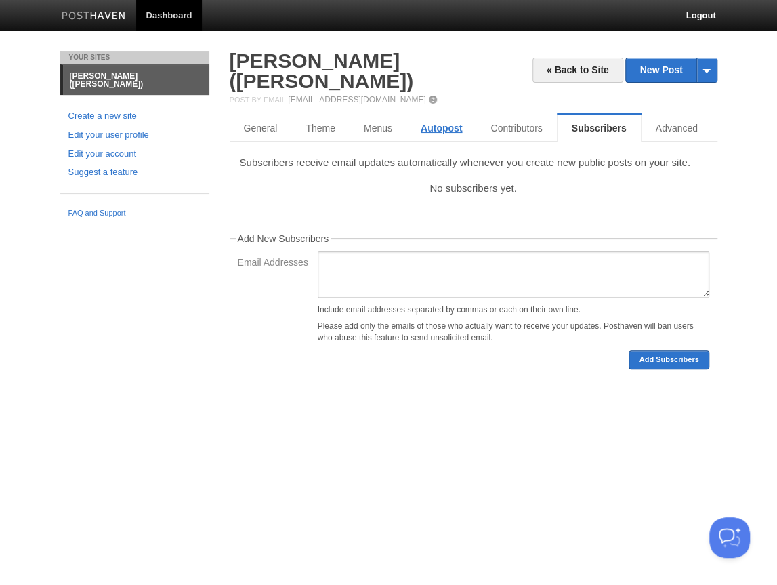
click at [458, 115] on link "Autopost" at bounding box center [442, 128] width 70 height 27
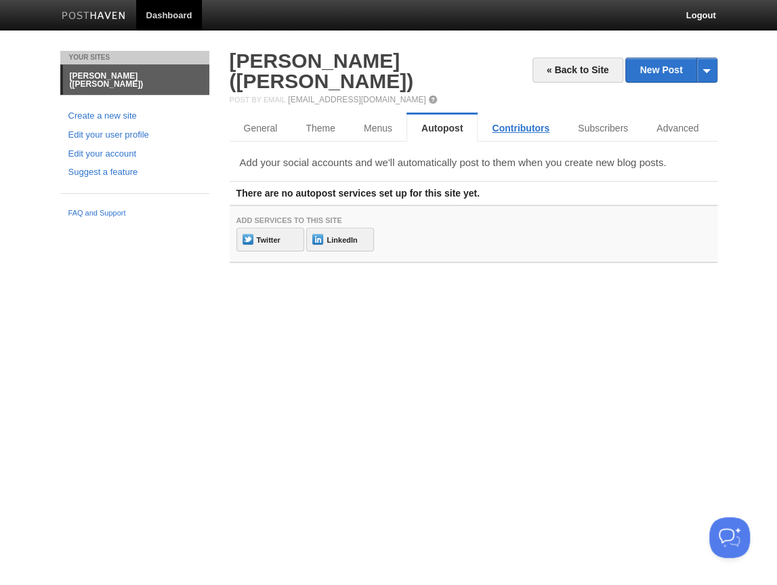
click at [522, 115] on link "Contributors" at bounding box center [521, 128] width 86 height 27
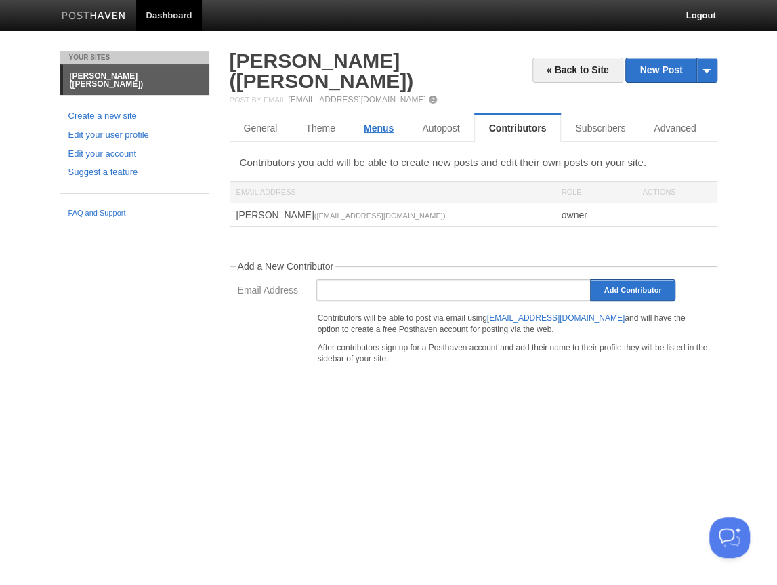
click at [389, 115] on link "Menus" at bounding box center [379, 128] width 58 height 27
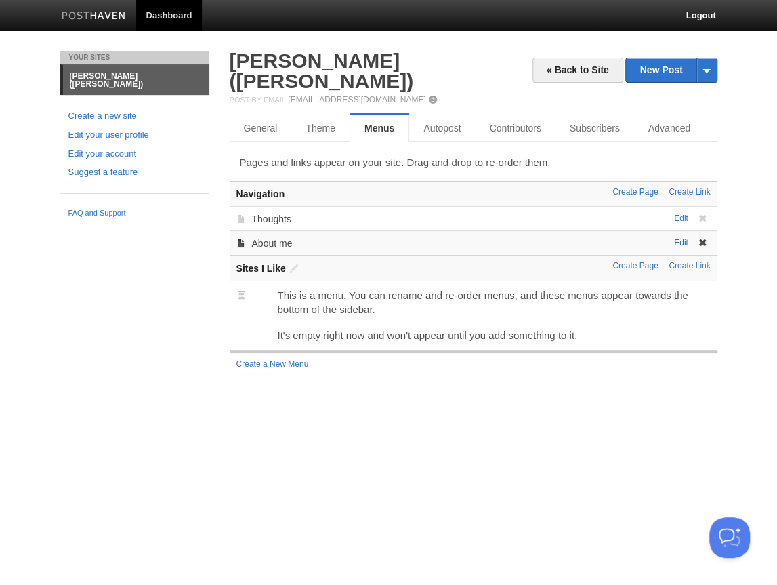
click at [680, 238] on link "Edit" at bounding box center [681, 242] width 14 height 9
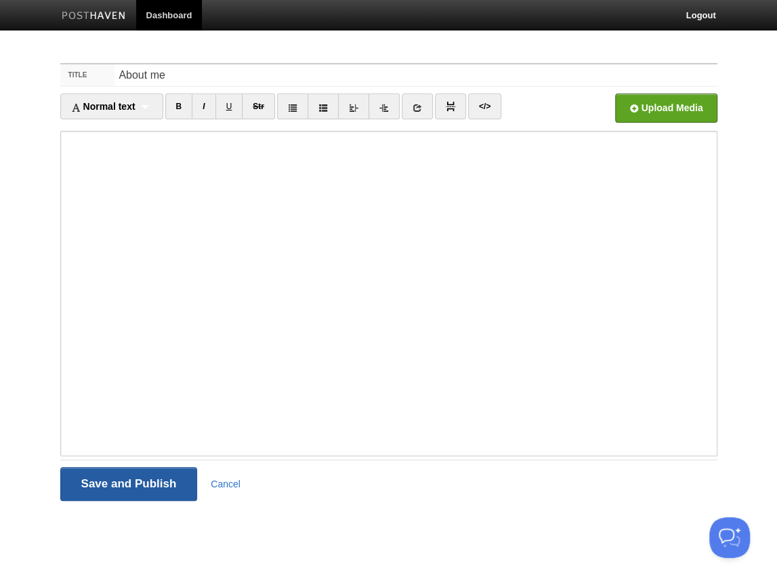
click at [135, 495] on input "Save and Publish" at bounding box center [129, 484] width 138 height 34
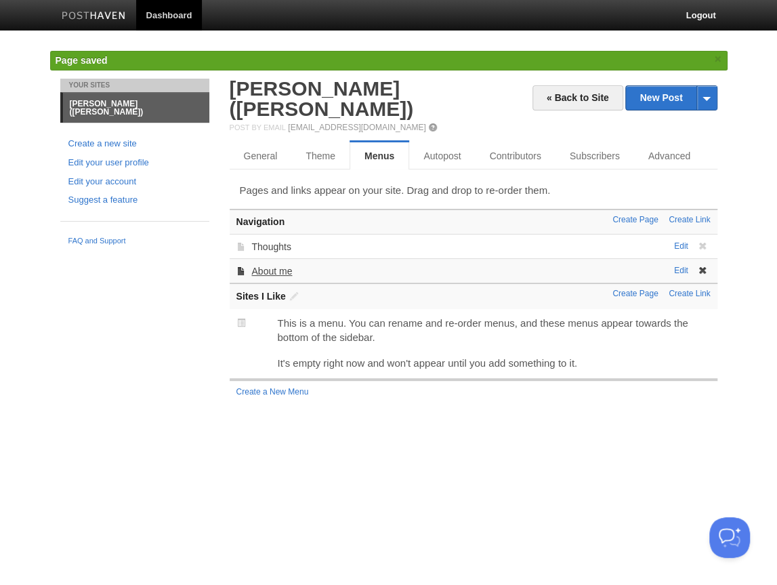
click at [273, 266] on link "About me" at bounding box center [271, 271] width 41 height 11
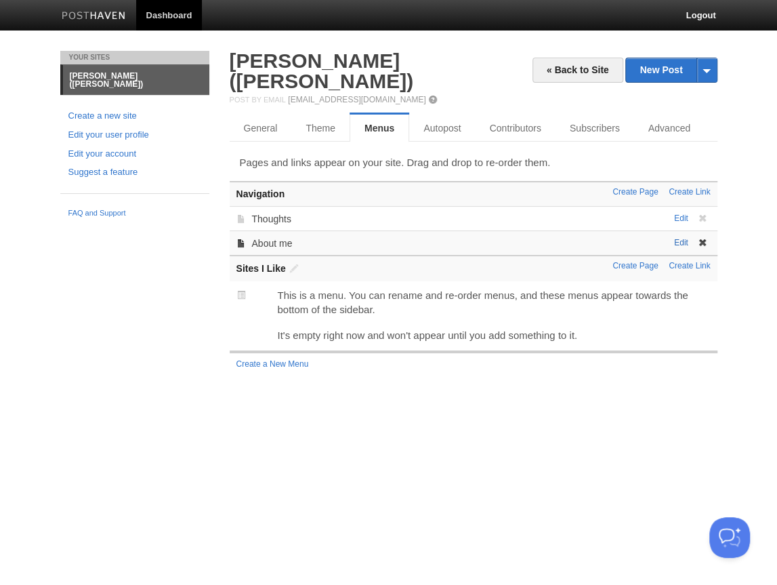
click at [679, 238] on link "Edit" at bounding box center [681, 242] width 14 height 9
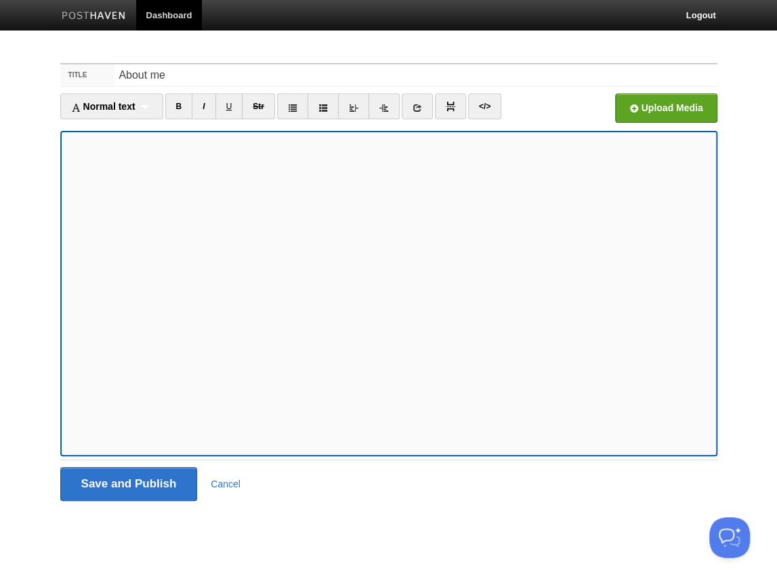
type textarea "<p>Hello! My name is Hyunwon Chung, and I am a PhD student at the University of…"
click at [481, 106] on link "</>" at bounding box center [484, 107] width 33 height 26
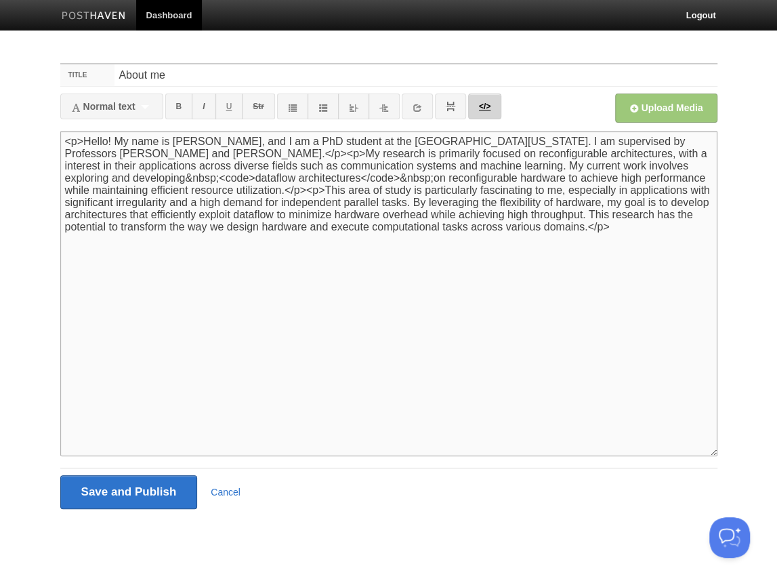
click at [481, 106] on link "</>" at bounding box center [484, 107] width 33 height 26
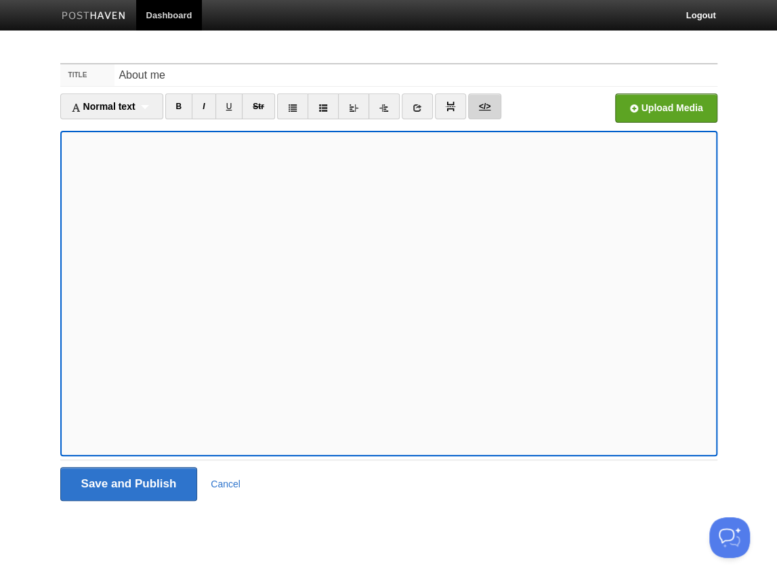
click at [481, 106] on link "</>" at bounding box center [484, 107] width 33 height 26
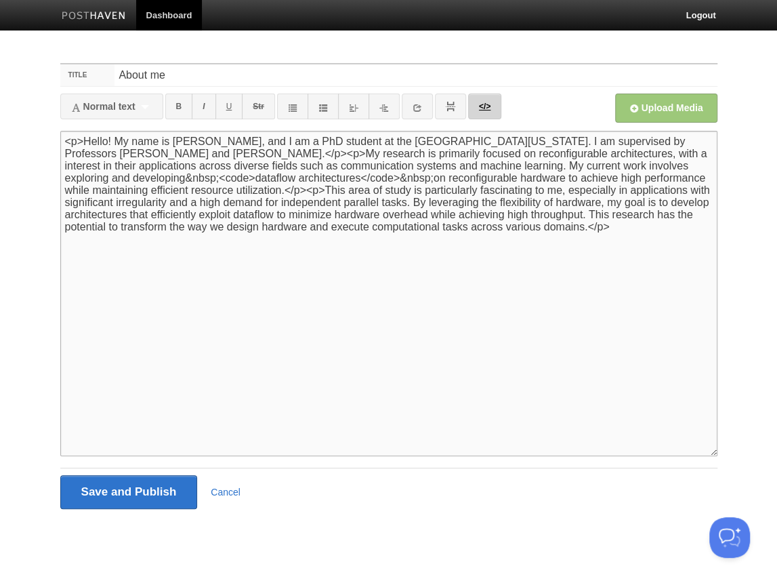
click at [481, 106] on link "</>" at bounding box center [484, 107] width 33 height 26
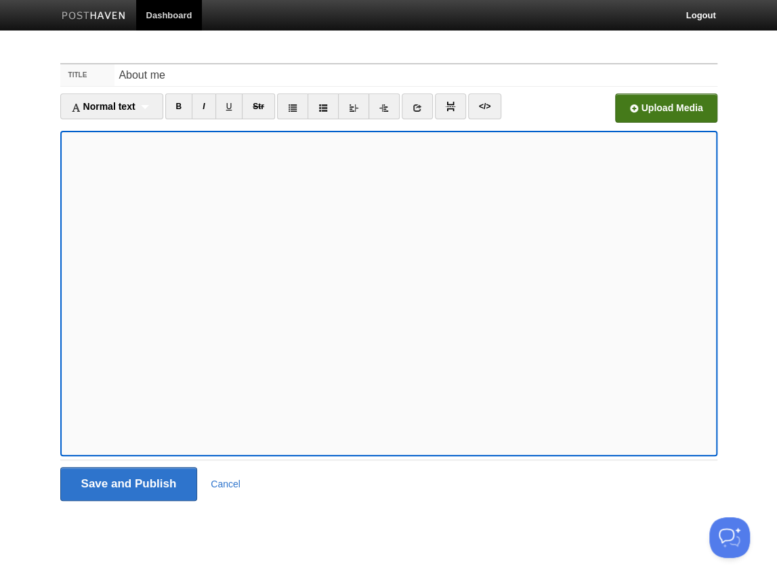
click at [661, 108] on input "Open in a new window" at bounding box center [257, 111] width 1026 height 69
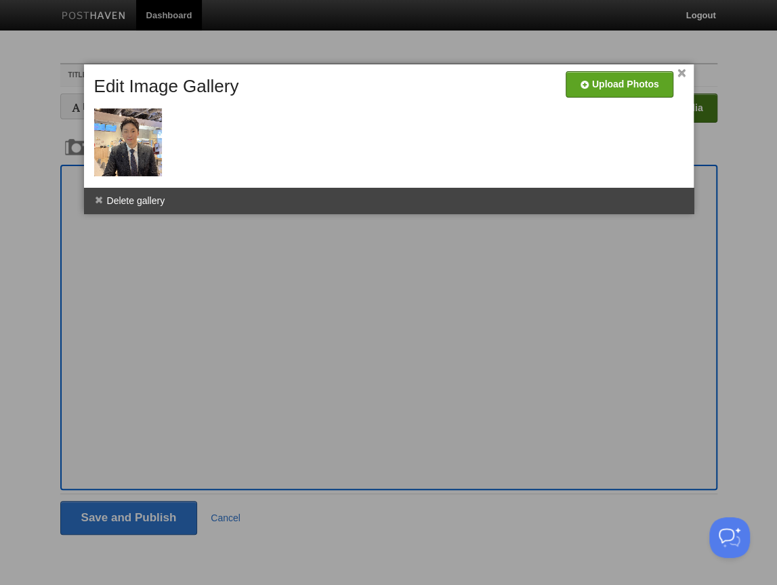
click at [266, 249] on div at bounding box center [388, 292] width 777 height 585
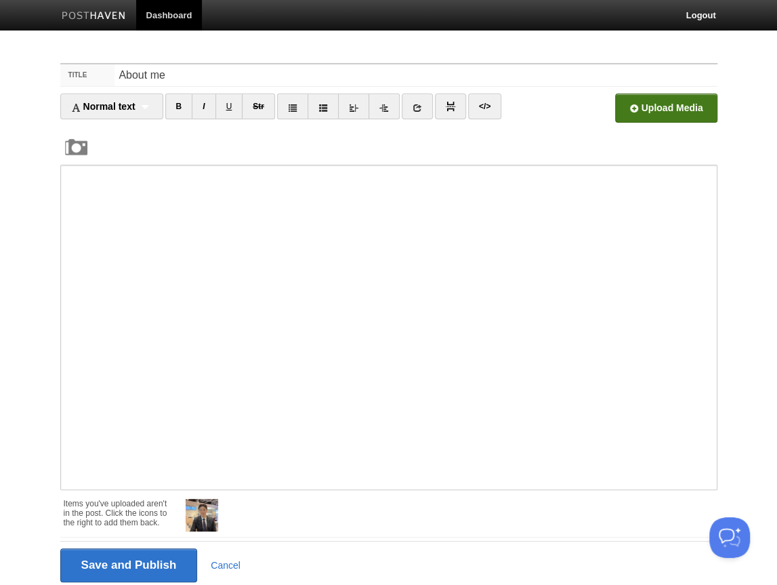
click at [73, 135] on img at bounding box center [76, 147] width 33 height 33
click at [75, 148] on img at bounding box center [76, 147] width 33 height 33
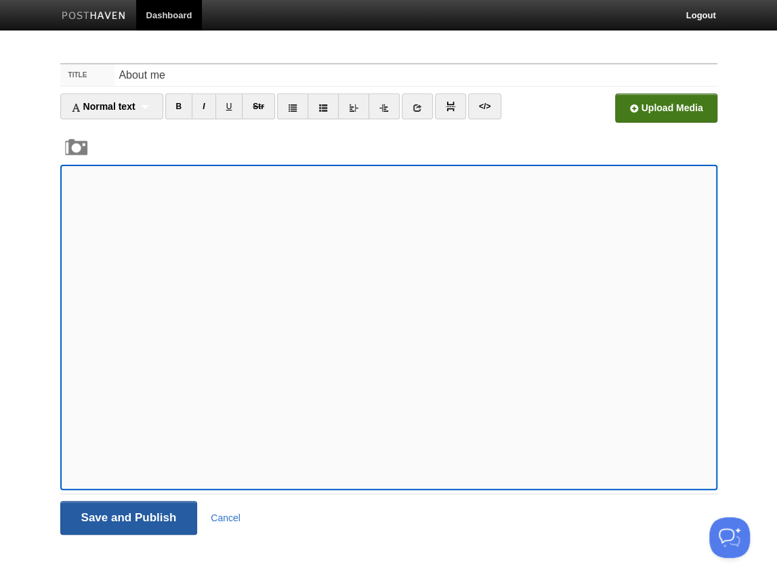
click at [115, 510] on input "Save and Publish" at bounding box center [129, 518] width 138 height 34
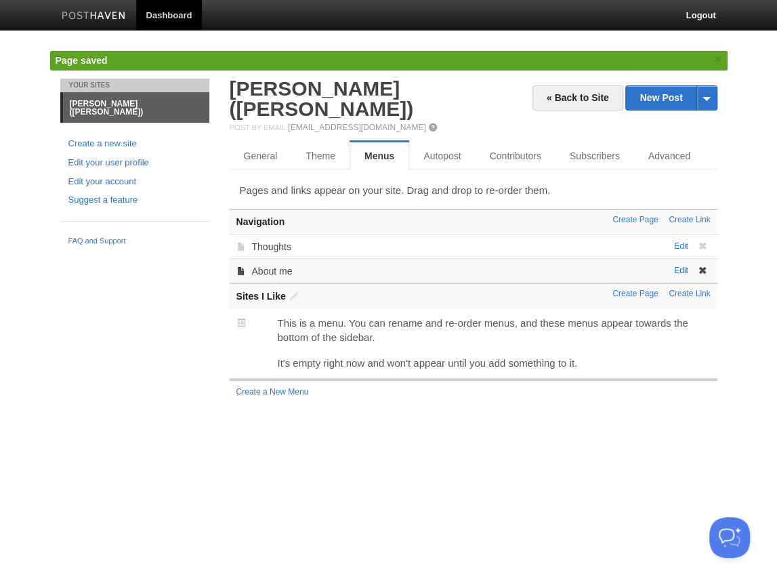
click at [678, 266] on link "Edit" at bounding box center [681, 270] width 14 height 9
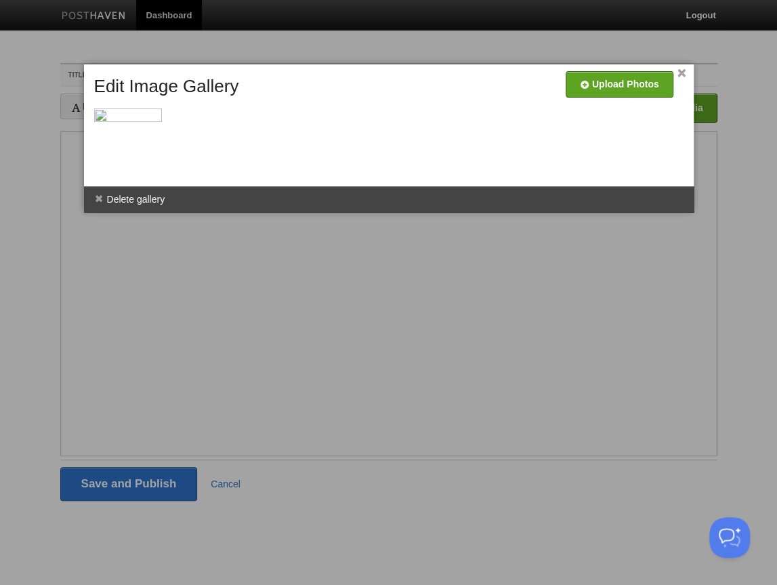
click at [683, 75] on link "×" at bounding box center [682, 73] width 9 height 7
click at [679, 75] on link "×" at bounding box center [682, 73] width 9 height 7
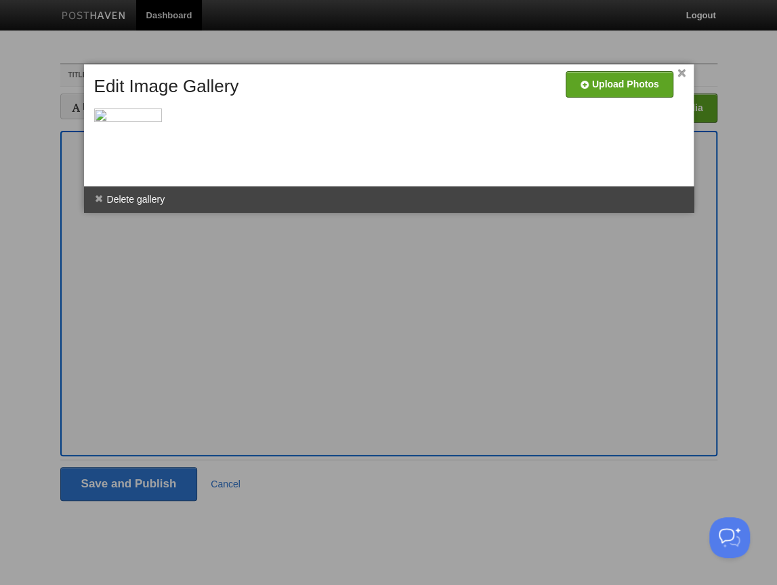
click at [678, 70] on link "×" at bounding box center [682, 73] width 9 height 7
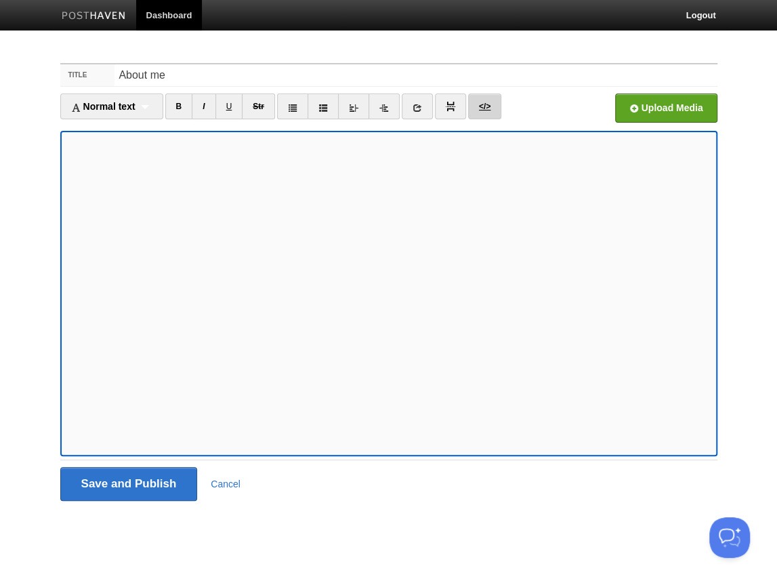
click at [483, 101] on link "</>" at bounding box center [484, 107] width 33 height 26
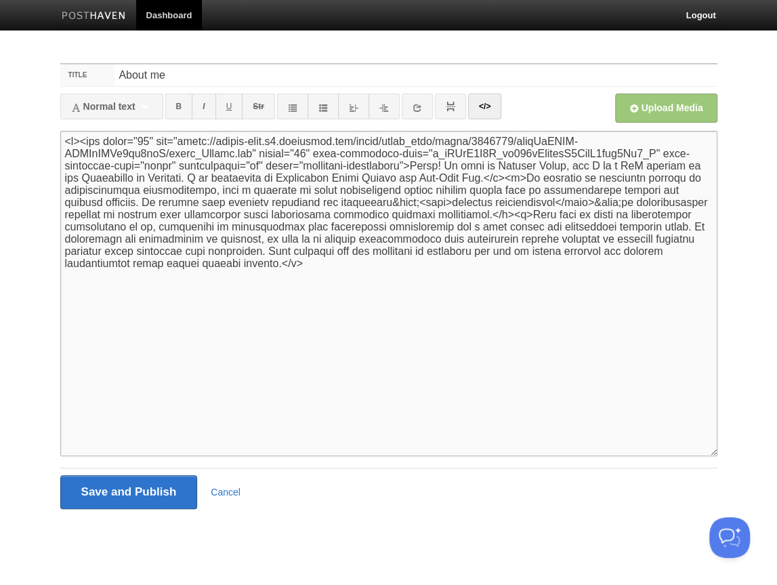
click at [159, 143] on textarea at bounding box center [388, 293] width 657 height 325
click at [301, 154] on textarea at bounding box center [388, 293] width 657 height 325
type textarea "<p><img width="24" src="https://phaven-prod.s3.amazonaws.com/files/image_part/a…"
click at [304, 232] on textarea at bounding box center [388, 293] width 657 height 325
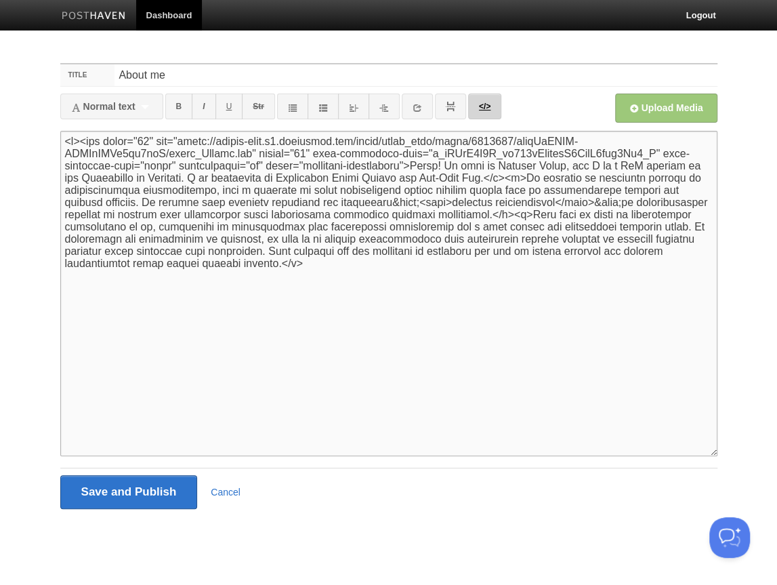
click at [489, 105] on link "</>" at bounding box center [484, 107] width 33 height 26
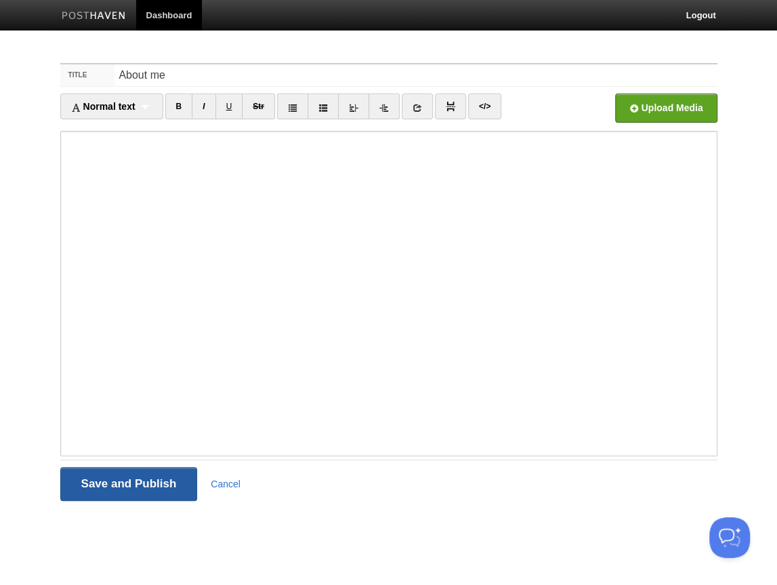
click at [117, 487] on input "Save and Publish" at bounding box center [129, 484] width 138 height 34
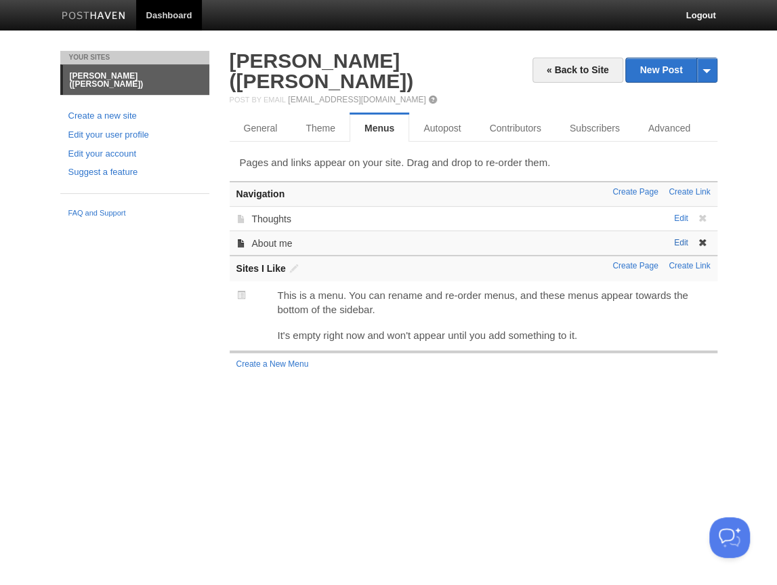
click at [679, 238] on link "Edit" at bounding box center [681, 242] width 14 height 9
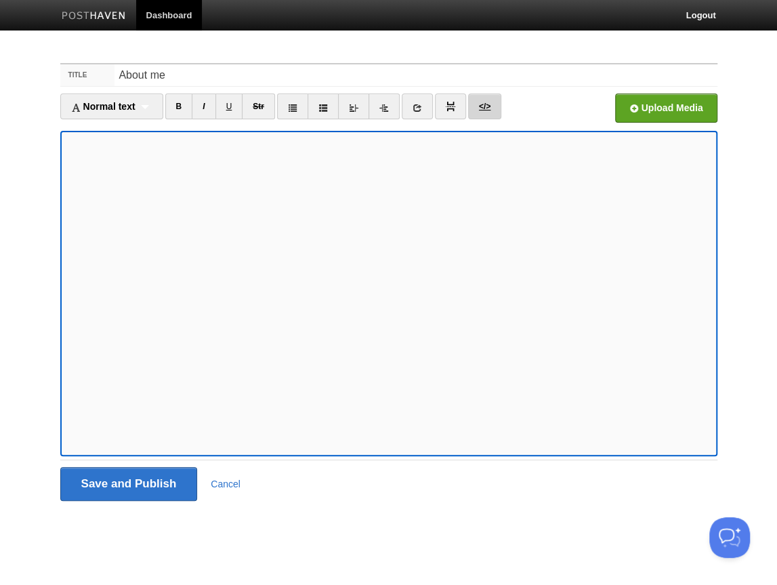
click at [480, 105] on link "</>" at bounding box center [484, 107] width 33 height 26
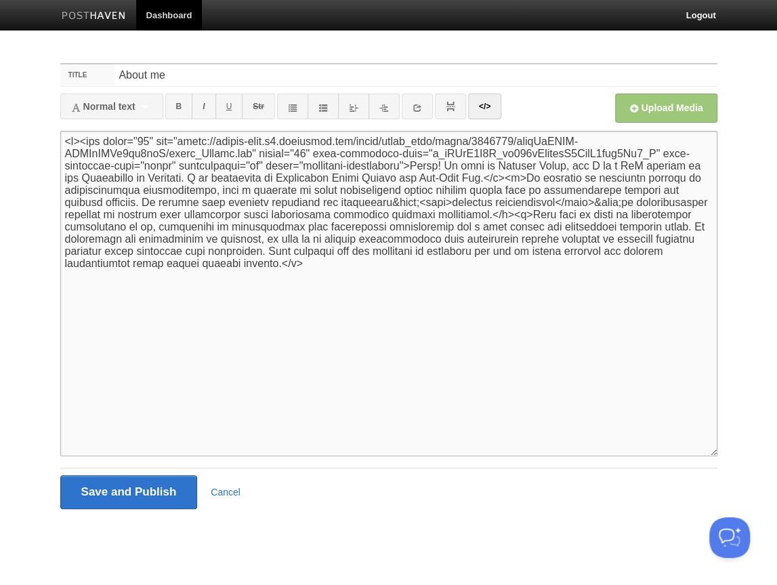
click at [152, 143] on textarea at bounding box center [388, 293] width 657 height 325
click at [203, 223] on textarea at bounding box center [388, 293] width 657 height 325
click at [226, 493] on link "Cancel" at bounding box center [226, 492] width 30 height 11
click at [473, 102] on link "</>" at bounding box center [484, 107] width 33 height 26
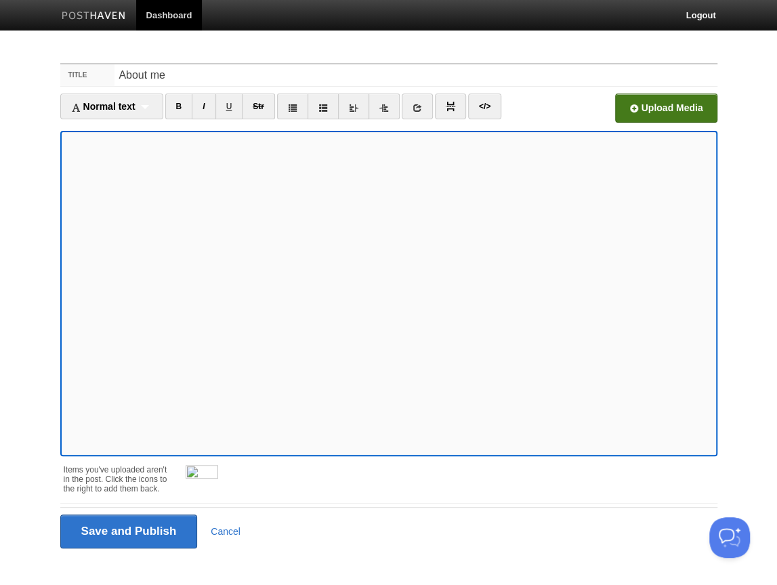
click at [664, 102] on input "Open in a new window" at bounding box center [257, 111] width 1026 height 69
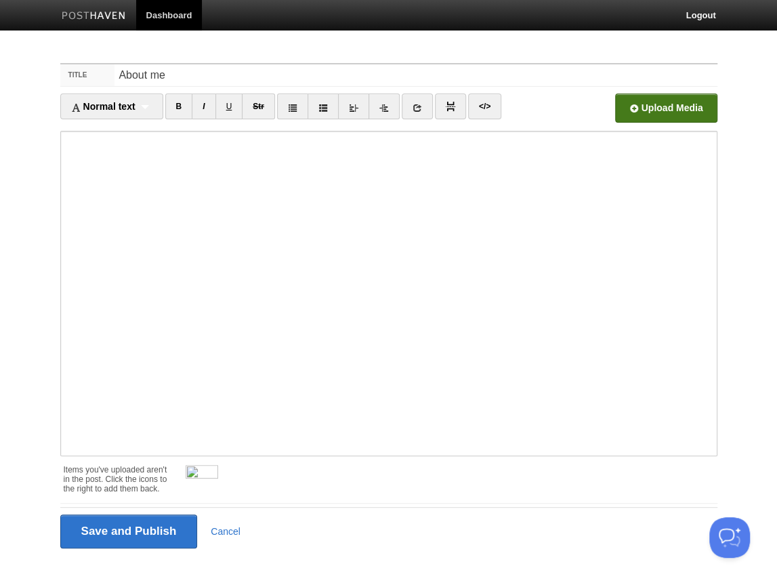
click at [665, 113] on input "Open in a new window" at bounding box center [257, 111] width 1026 height 69
click at [205, 482] on img at bounding box center [202, 481] width 33 height 33
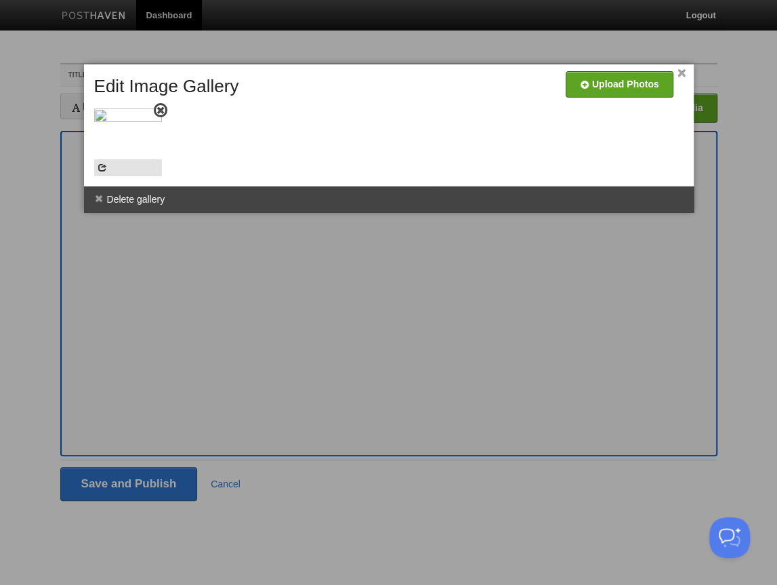
click at [118, 165] on div at bounding box center [128, 167] width 68 height 17
click at [99, 170] on span at bounding box center [102, 167] width 9 height 9
click at [104, 168] on span at bounding box center [102, 167] width 9 height 9
drag, startPoint x: 544, startPoint y: 138, endPoint x: 249, endPoint y: 125, distance: 295.1
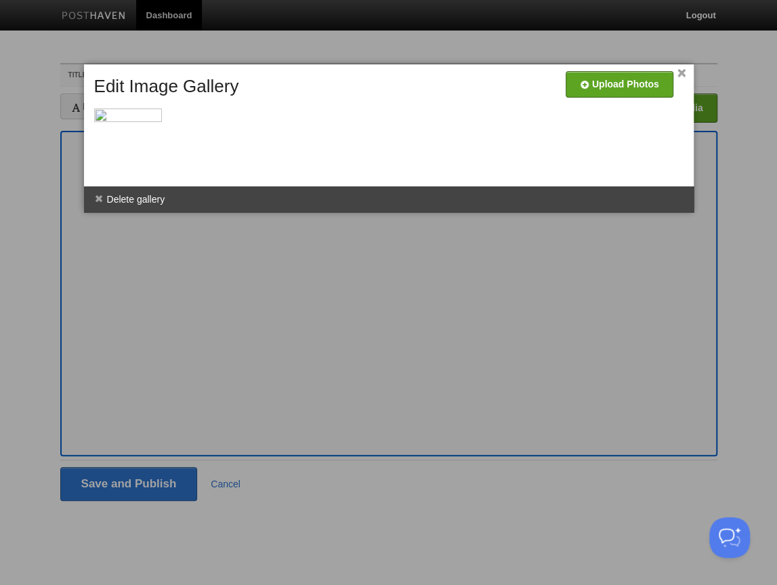
click at [543, 139] on div at bounding box center [391, 128] width 603 height 107
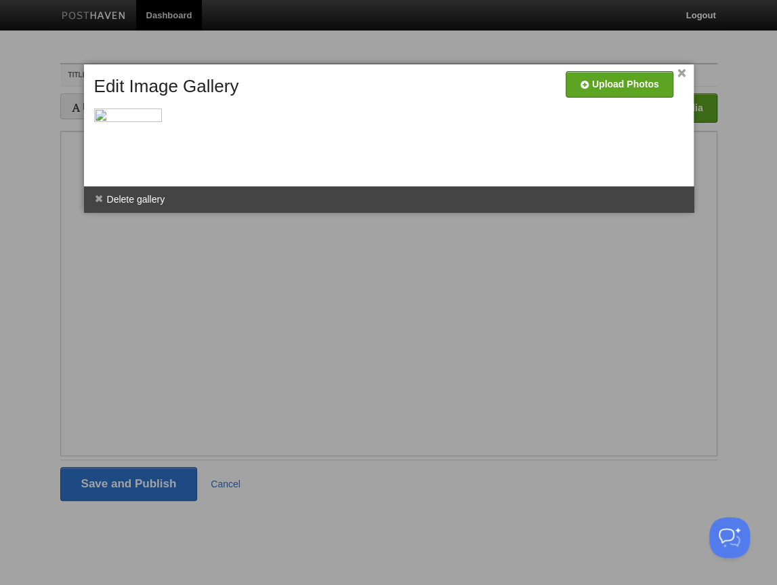
click at [681, 74] on link "×" at bounding box center [682, 73] width 9 height 7
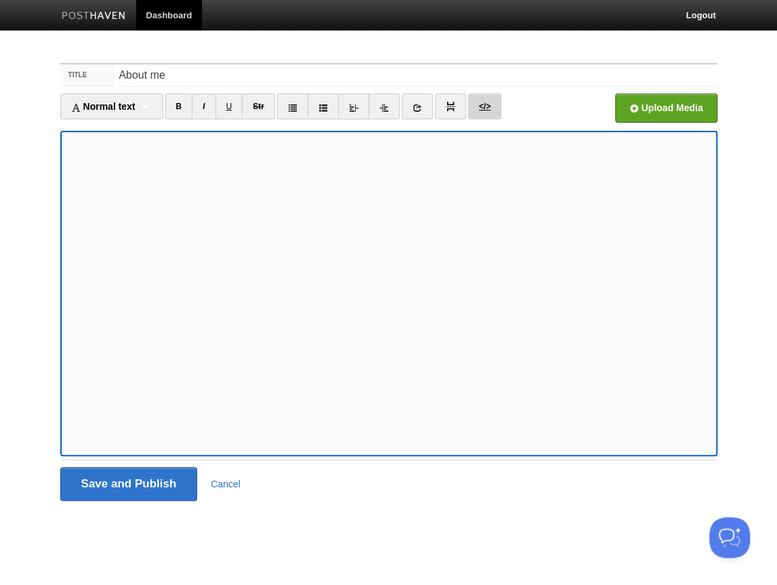
click at [491, 108] on link "</>" at bounding box center [484, 107] width 33 height 26
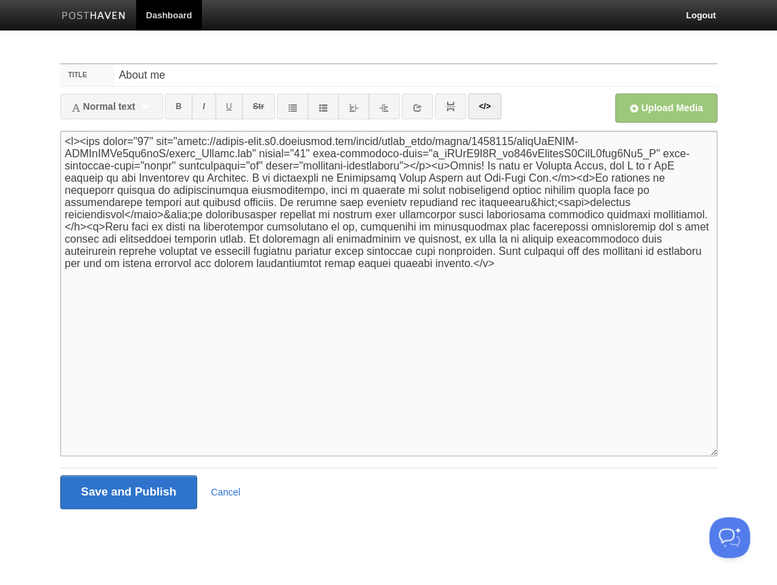
click at [301, 155] on textarea at bounding box center [388, 293] width 657 height 325
click at [151, 144] on textarea at bounding box center [388, 293] width 657 height 325
type textarea "<p><img width="24" src="https://phaven-prod.s3.amazonaws.com/files/image_part/a…"
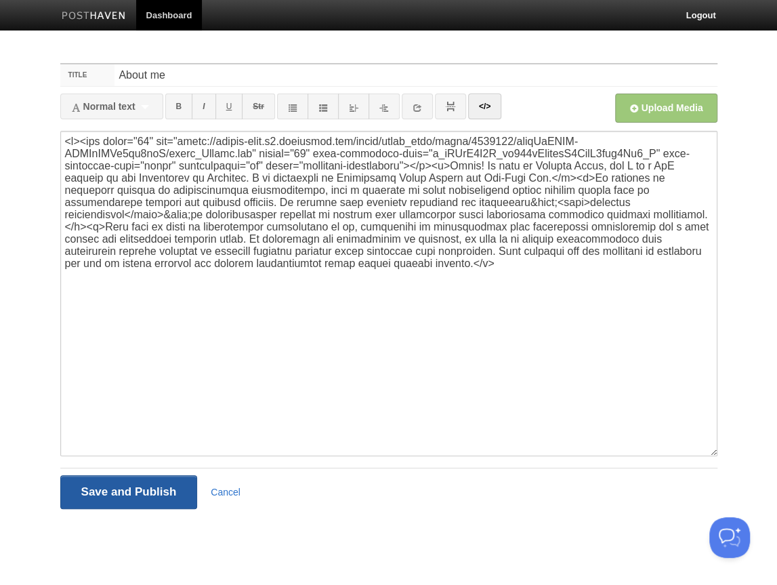
click at [134, 489] on input "Save and Publish" at bounding box center [129, 492] width 138 height 34
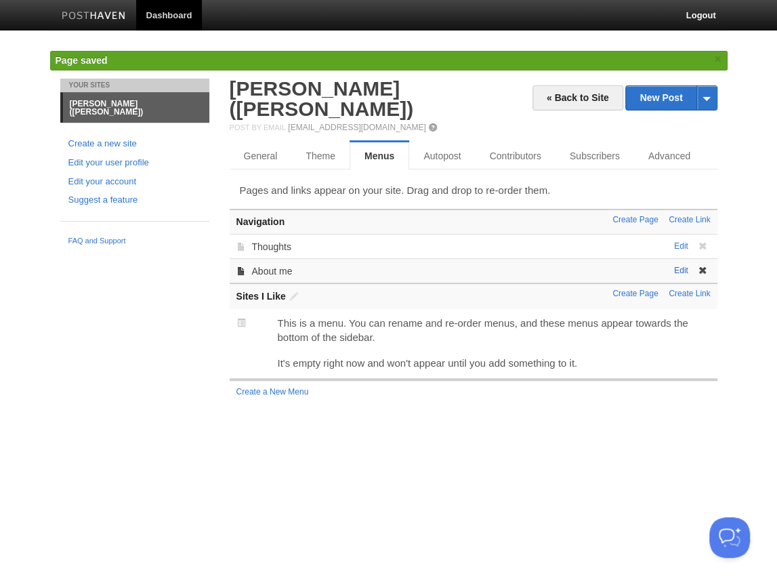
click at [682, 266] on link "Edit" at bounding box center [681, 270] width 14 height 9
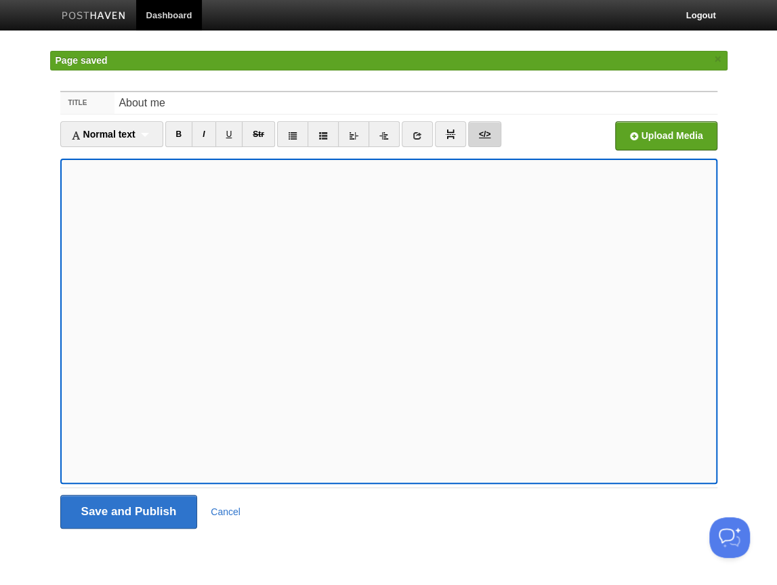
type textarea "<p><img width="48" src="https://phaven-prod.s3.amazonaws.com/files/image_part/a…"
click at [486, 140] on link "</>" at bounding box center [484, 134] width 33 height 26
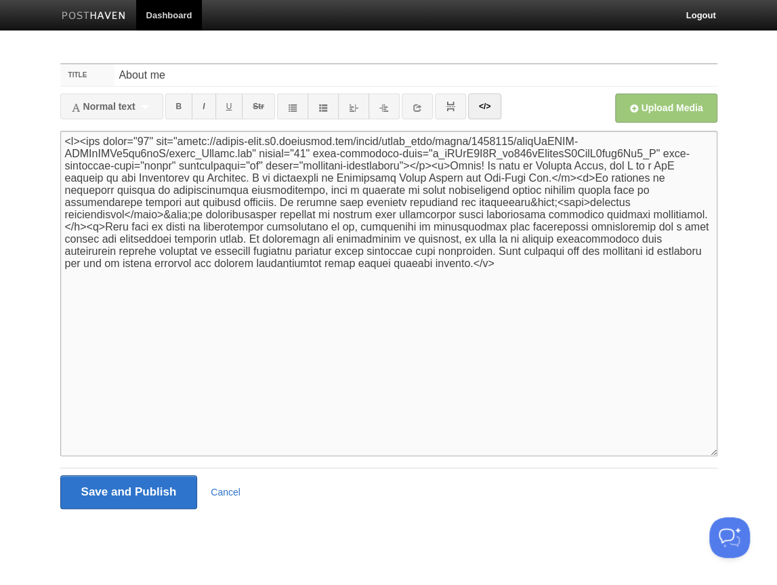
drag, startPoint x: 373, startPoint y: 292, endPoint x: 194, endPoint y: 178, distance: 212.4
click at [190, 163] on textarea at bounding box center [388, 293] width 657 height 325
click at [286, 302] on textarea at bounding box center [388, 293] width 657 height 325
drag, startPoint x: 304, startPoint y: 295, endPoint x: 190, endPoint y: 215, distance: 139.1
click at [186, 205] on textarea at bounding box center [388, 293] width 657 height 325
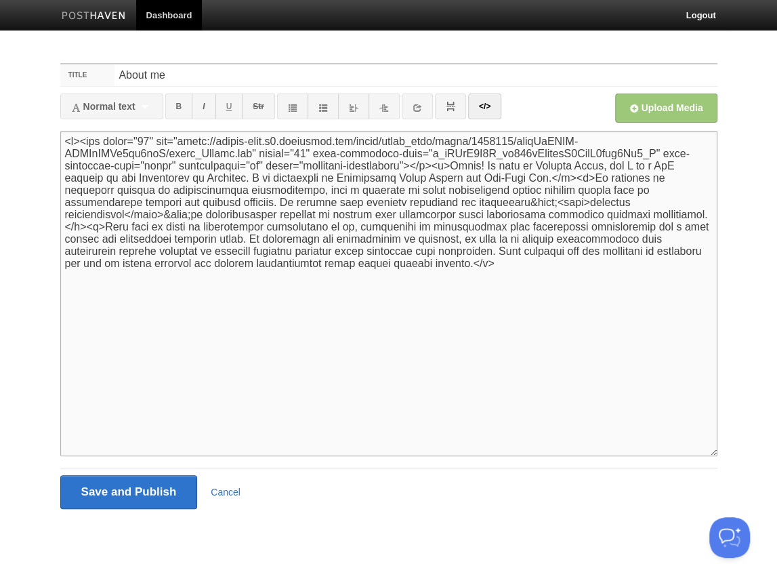
click at [276, 311] on textarea at bounding box center [388, 293] width 657 height 325
click at [102, 20] on img at bounding box center [94, 17] width 64 height 10
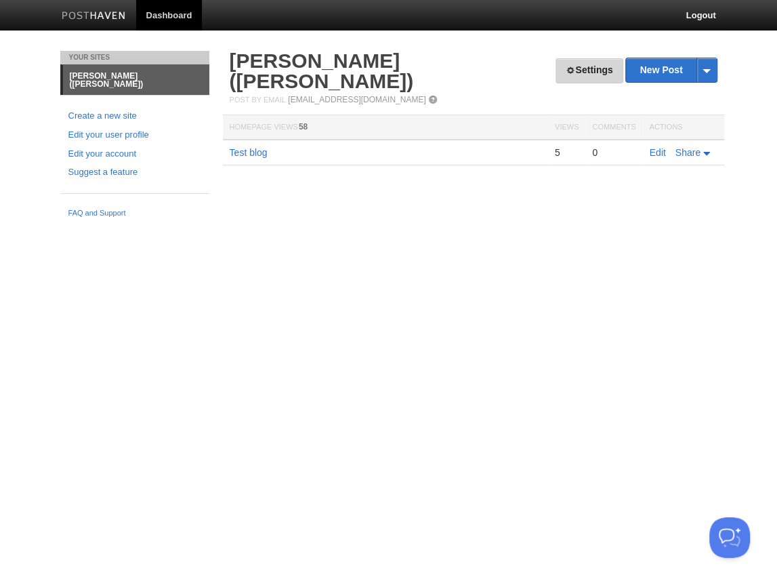
click at [581, 68] on link "Settings" at bounding box center [589, 70] width 67 height 25
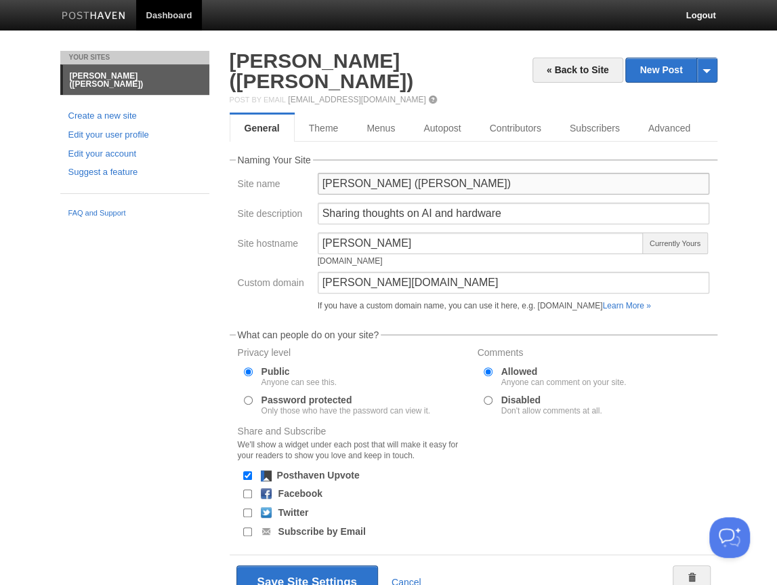
drag, startPoint x: 473, startPoint y: 165, endPoint x: 419, endPoint y: 161, distance: 53.7
click at [402, 173] on input "[PERSON_NAME] ([PERSON_NAME])" at bounding box center [514, 184] width 392 height 22
type input "[PERSON_NAME]"
click at [270, 565] on button "Save Site Settings" at bounding box center [307, 582] width 142 height 34
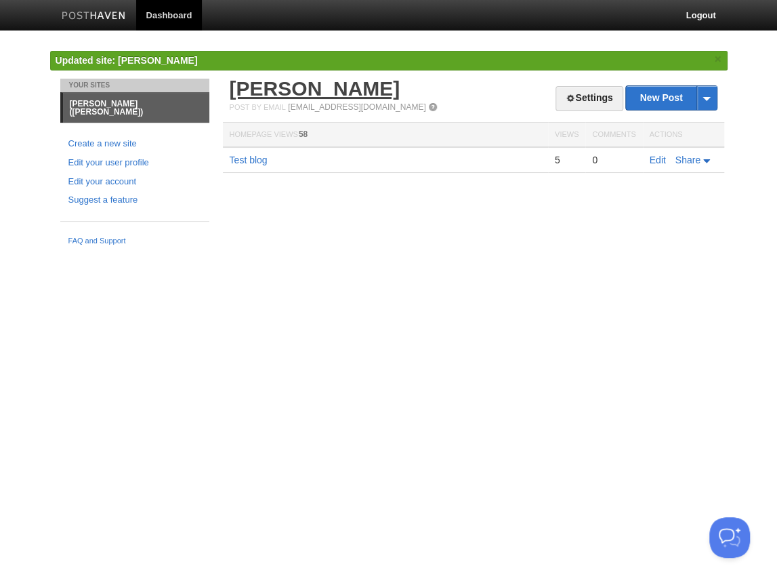
click at [290, 90] on link "[PERSON_NAME]" at bounding box center [315, 88] width 171 height 22
